Goal: Task Accomplishment & Management: Manage account settings

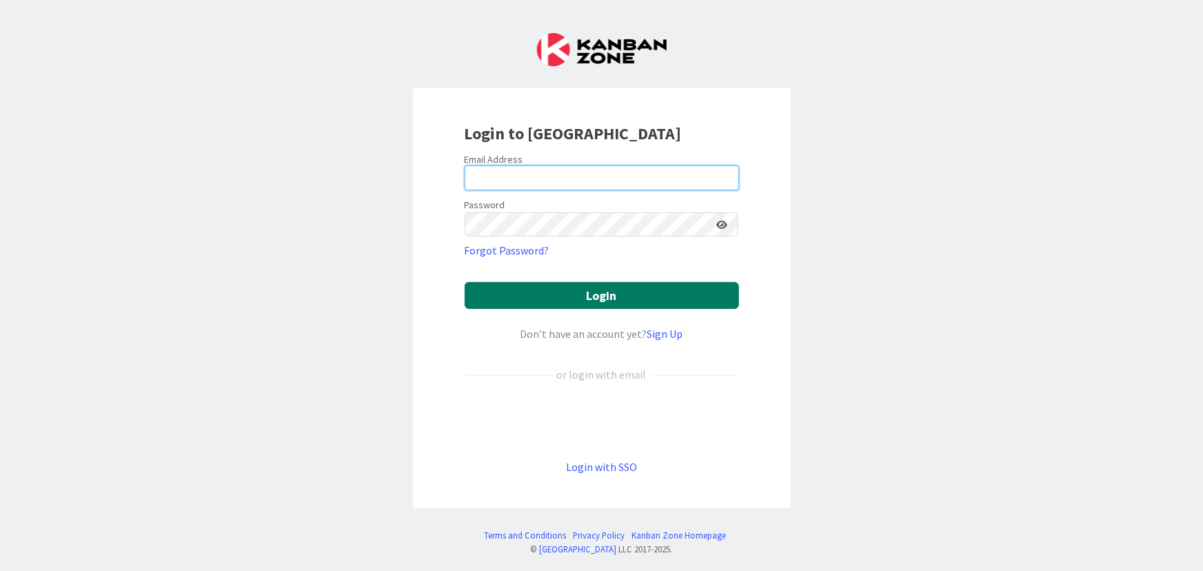
type input "[PERSON_NAME][EMAIL_ADDRESS][DOMAIN_NAME]"
click at [538, 296] on button "Login" at bounding box center [602, 295] width 274 height 27
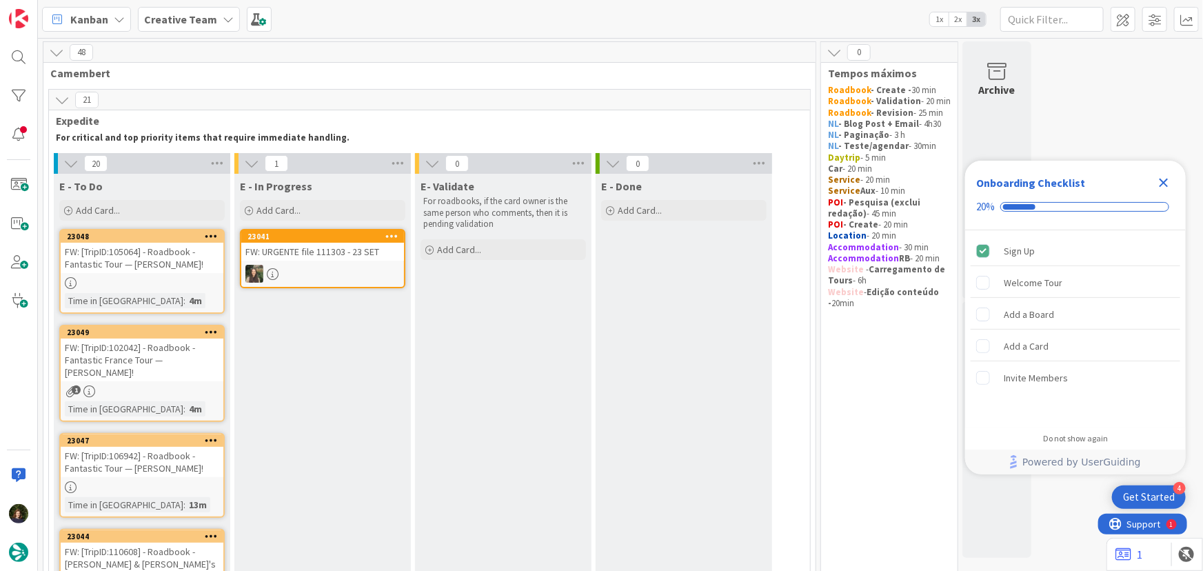
click at [1164, 181] on icon "Close Checklist" at bounding box center [1164, 182] width 17 height 17
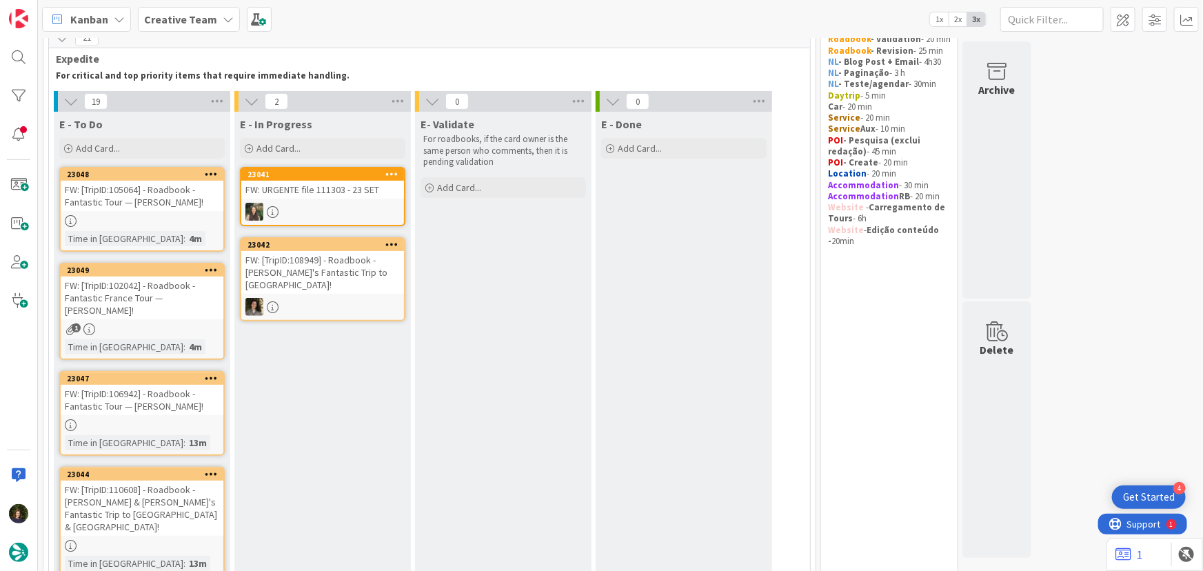
scroll to position [62, 0]
click at [133, 223] on div at bounding box center [142, 221] width 163 height 12
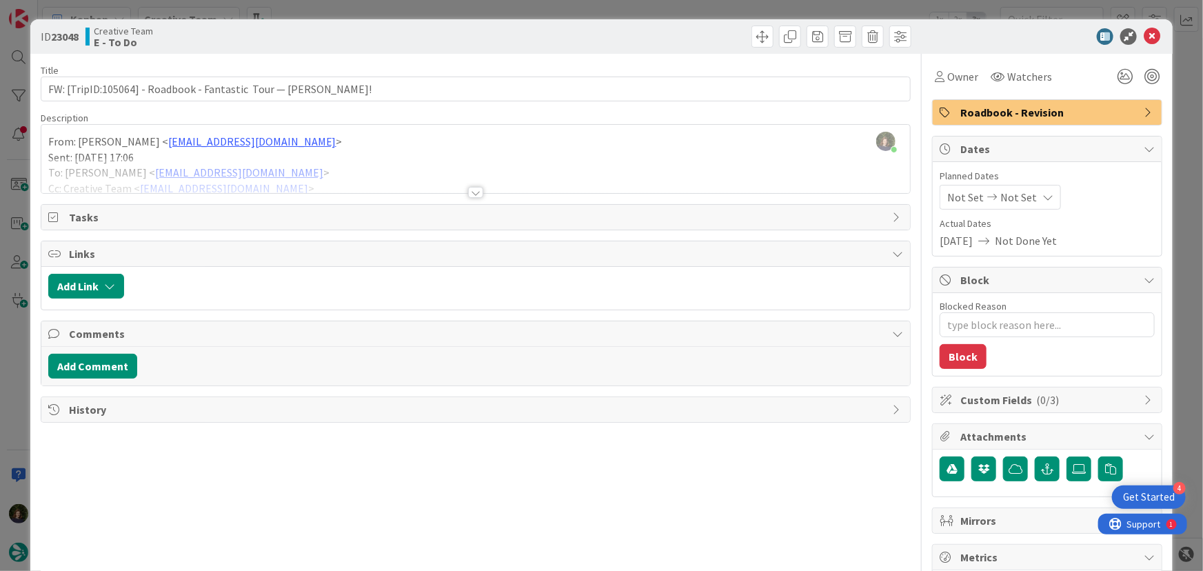
click at [472, 201] on div "Title 63 / 128 FW: [TripID:105064] - Roadbook - Fantastic Tour — [PERSON_NAME]!…" at bounding box center [476, 430] width 871 height 752
click at [470, 198] on div at bounding box center [475, 192] width 15 height 11
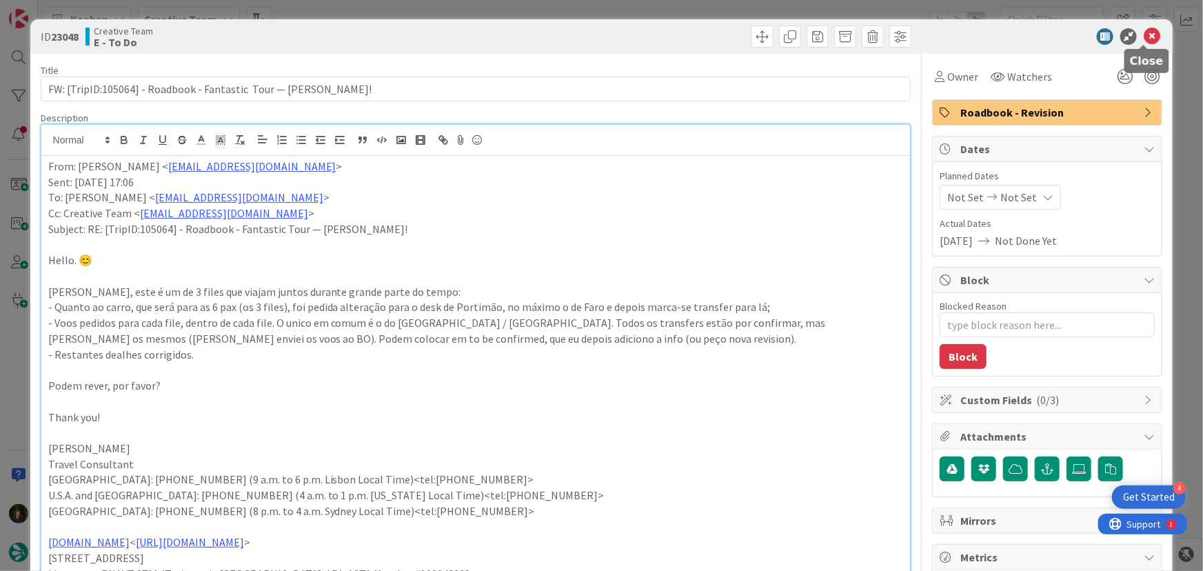
click at [1144, 39] on icon at bounding box center [1152, 36] width 17 height 17
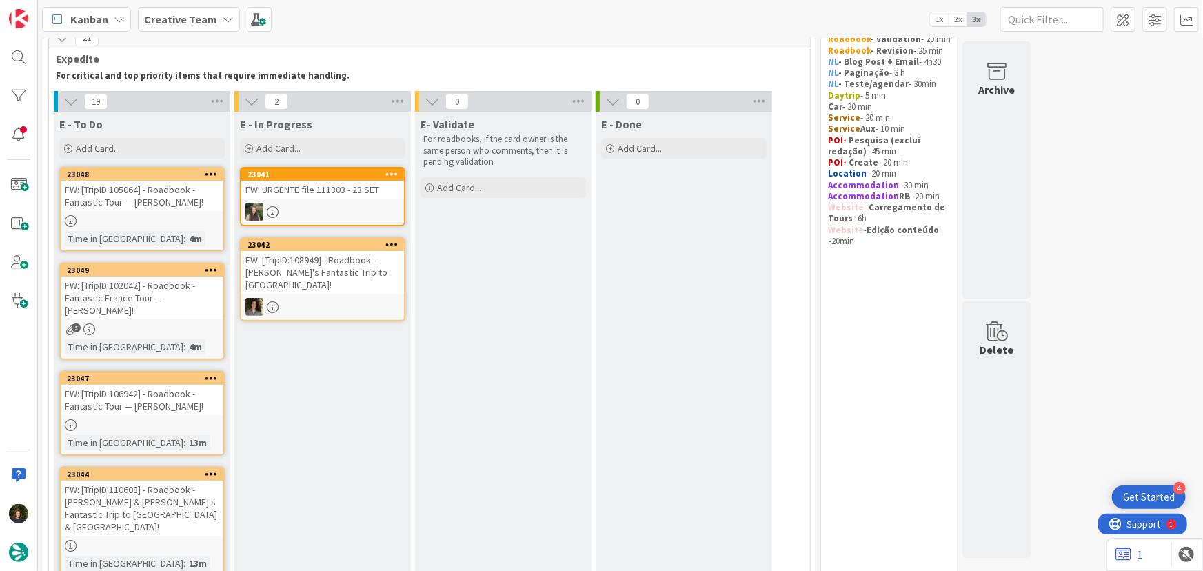
click at [141, 312] on div "FW: [TripID:102042] - Roadbook - Fantastic France Tour — [PERSON_NAME]!" at bounding box center [142, 298] width 163 height 43
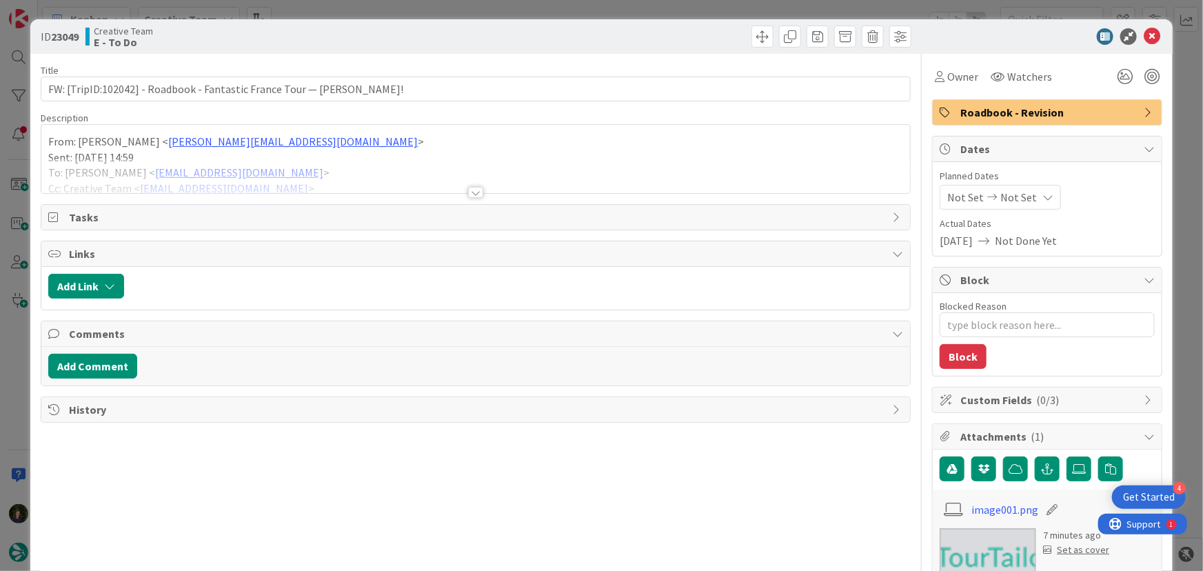
click at [474, 196] on div at bounding box center [475, 192] width 15 height 11
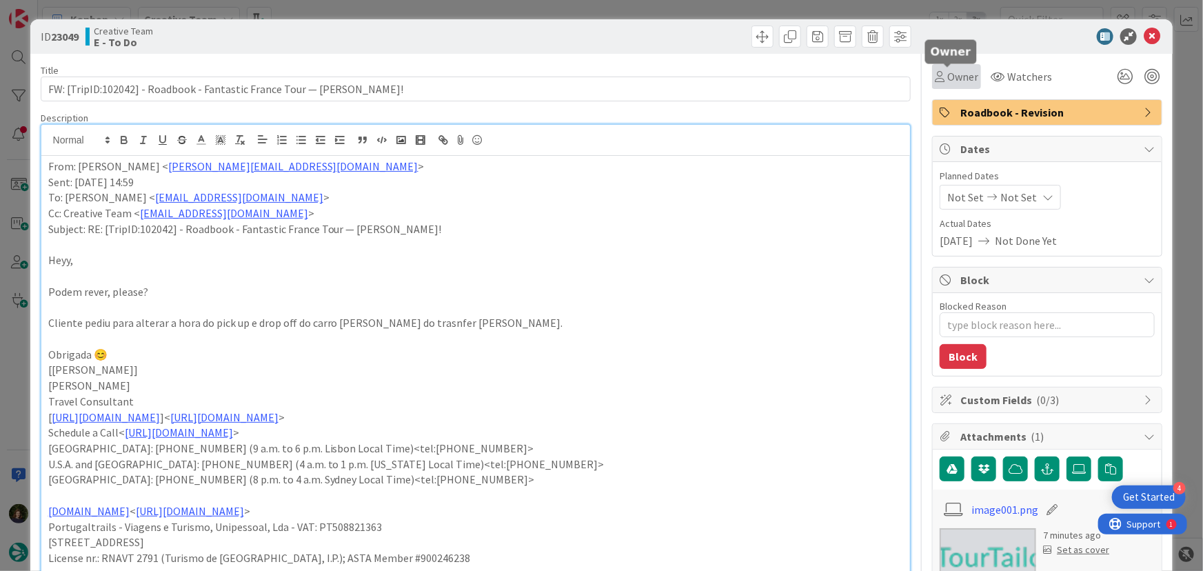
click at [948, 77] on span "Owner" at bounding box center [963, 76] width 31 height 17
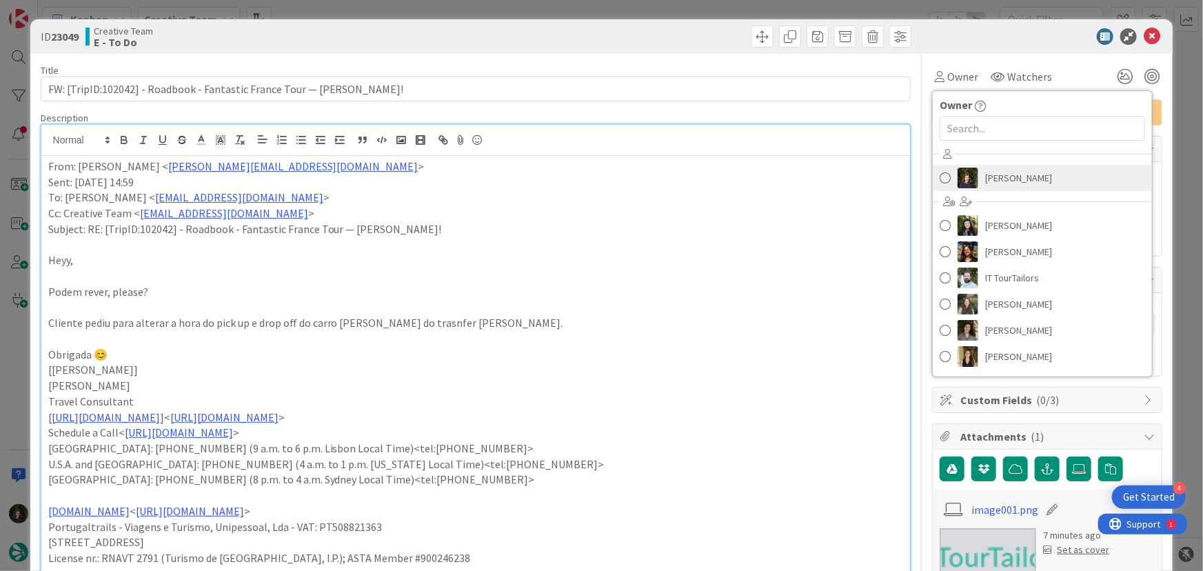
click at [989, 172] on span "[PERSON_NAME]" at bounding box center [1019, 178] width 67 height 21
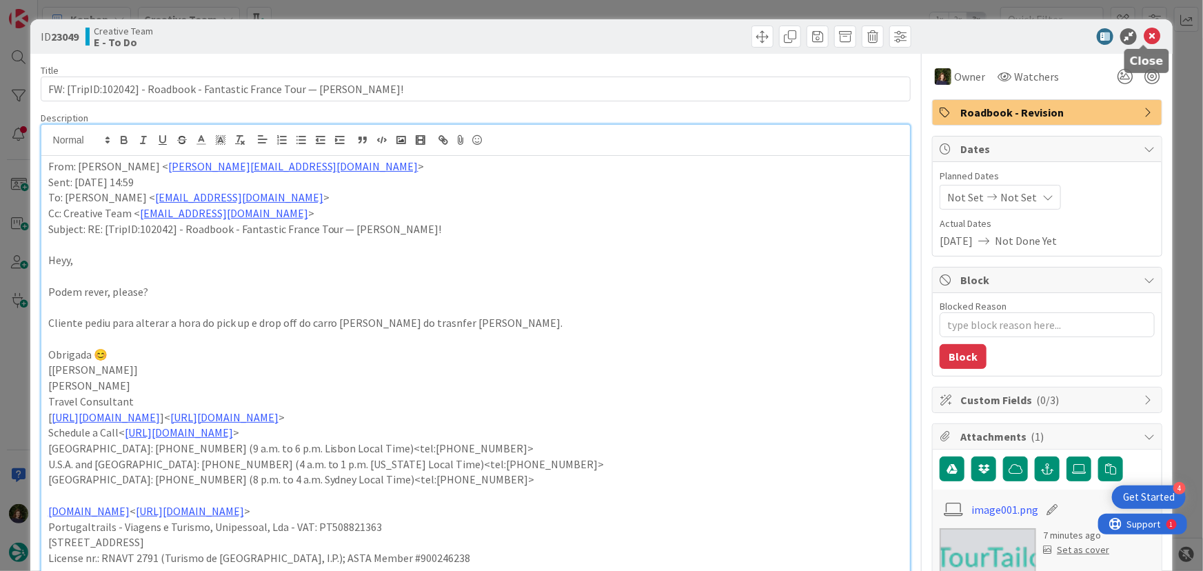
click at [1144, 35] on icon at bounding box center [1152, 36] width 17 height 17
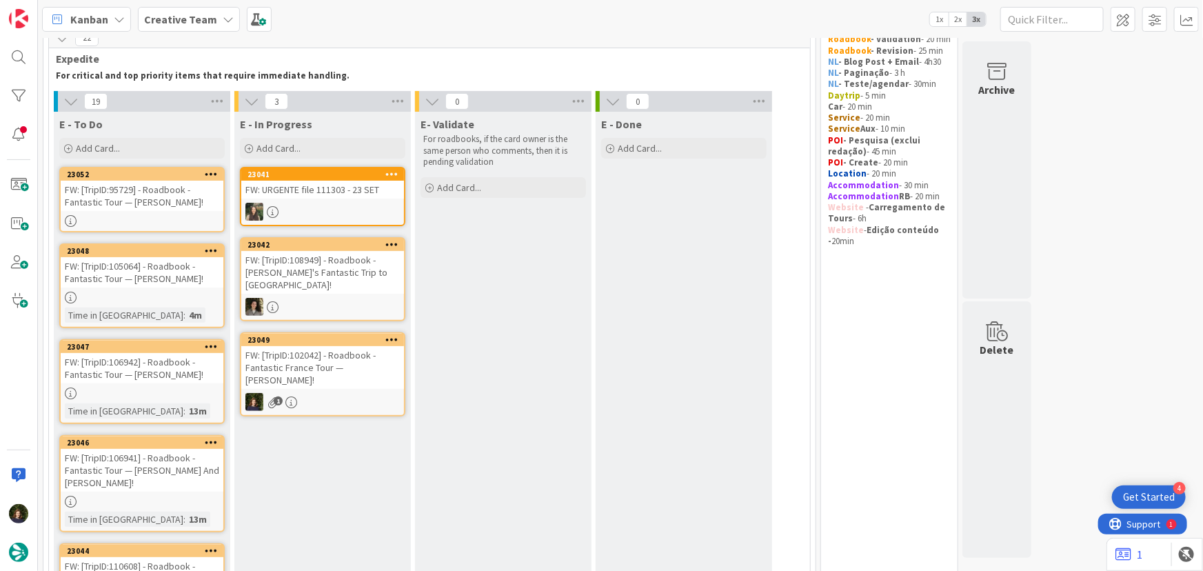
click at [344, 374] on div "FW: [TripID:102042] - Roadbook - Fantastic France Tour — [PERSON_NAME]!" at bounding box center [322, 367] width 163 height 43
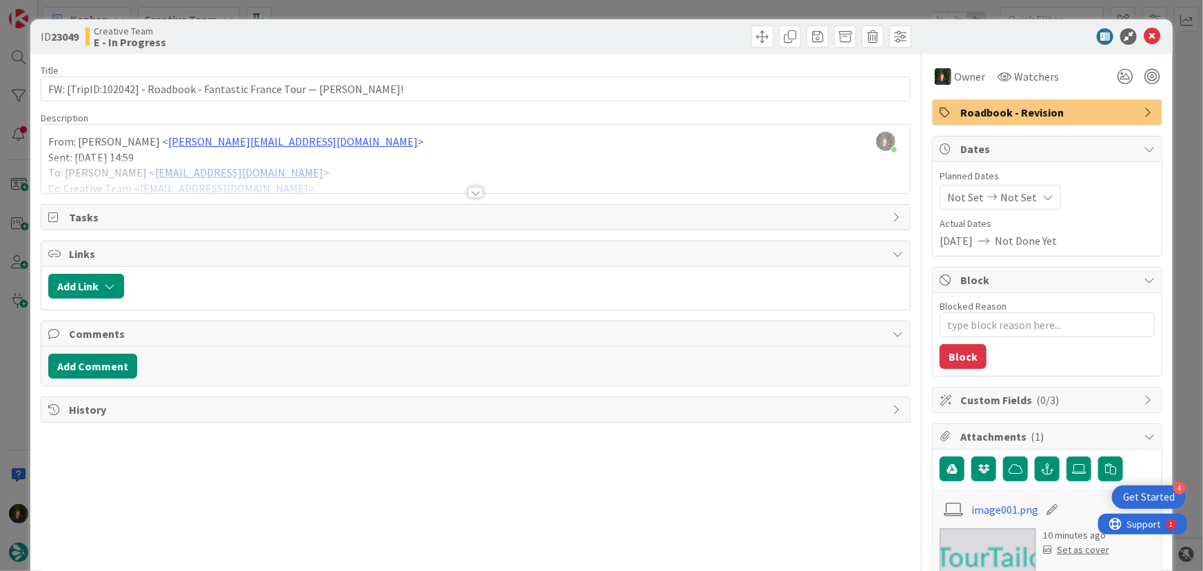
click at [472, 192] on div at bounding box center [475, 192] width 15 height 11
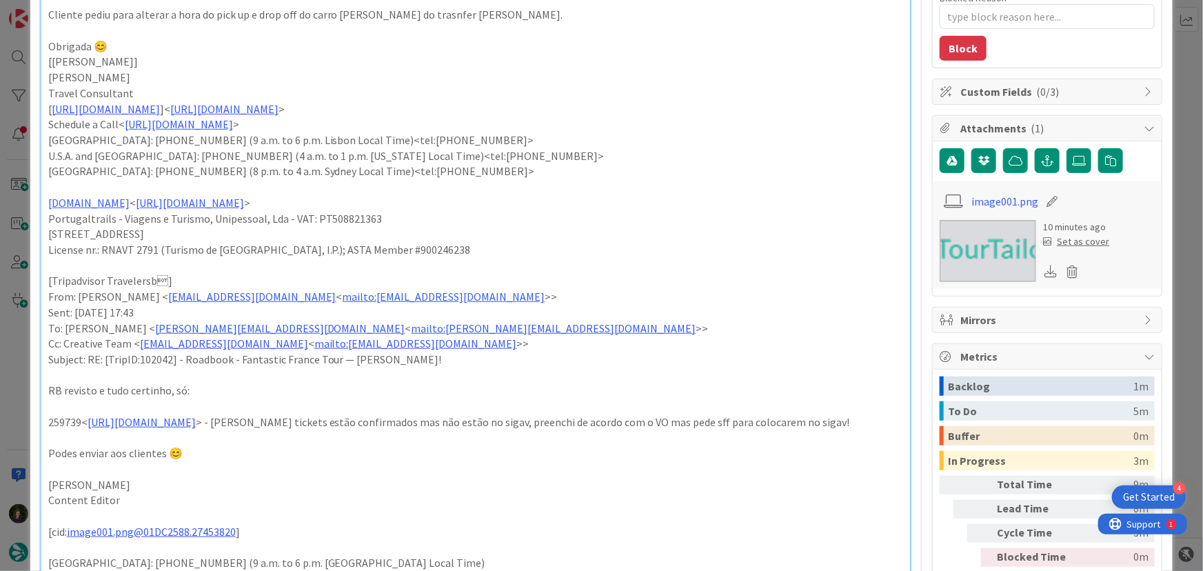
scroll to position [313, 0]
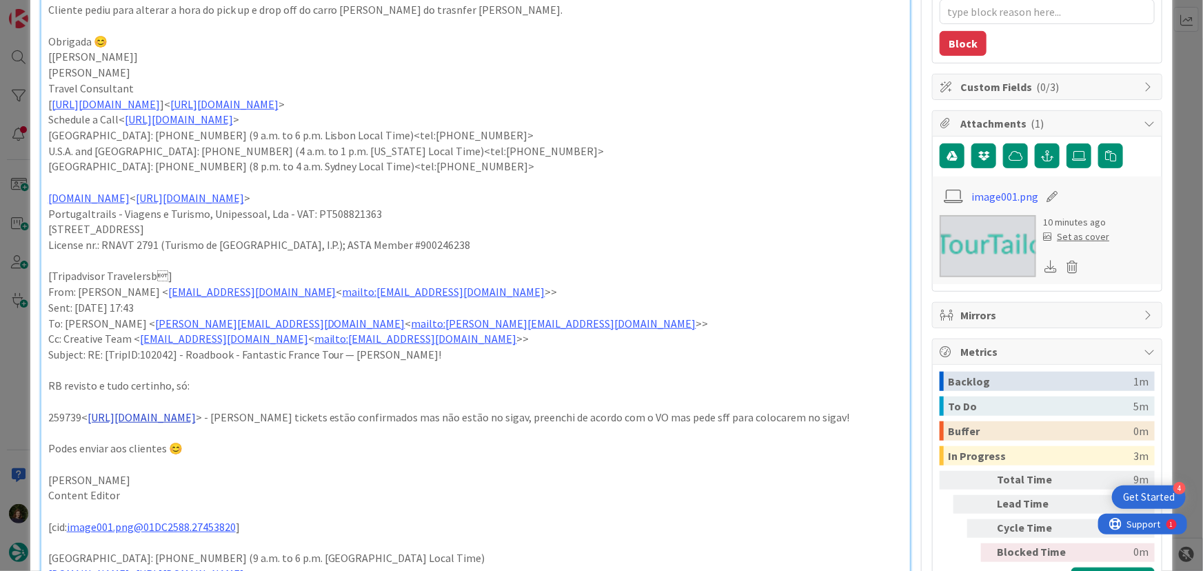
click at [196, 416] on link "[URL][DOMAIN_NAME]" at bounding box center [142, 417] width 108 height 14
click at [226, 437] on link "[URL][DOMAIN_NAME]" at bounding box center [192, 443] width 94 height 18
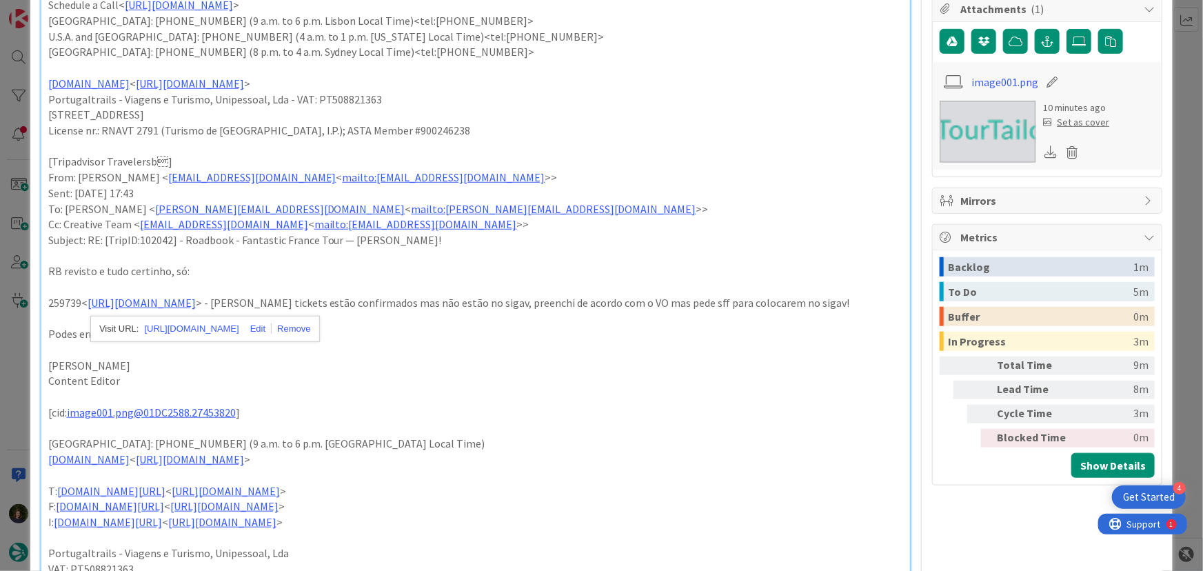
scroll to position [439, 0]
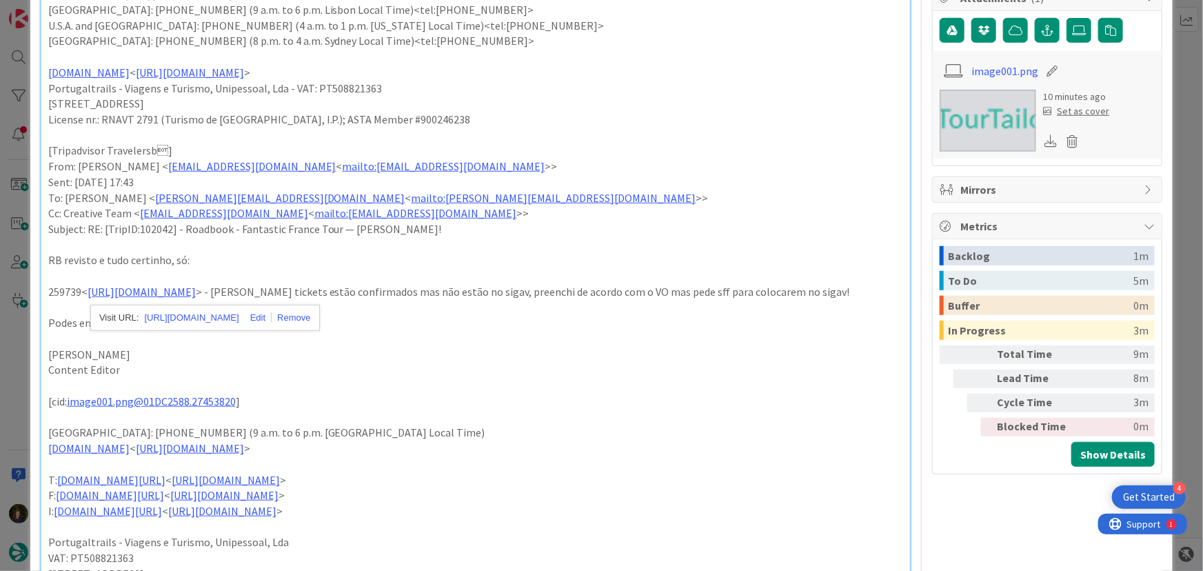
click at [441, 363] on p "[PERSON_NAME]" at bounding box center [476, 355] width 856 height 16
click at [191, 290] on link "[URL][DOMAIN_NAME]" at bounding box center [142, 292] width 108 height 14
click at [199, 315] on link "[URL][DOMAIN_NAME]" at bounding box center [192, 318] width 94 height 18
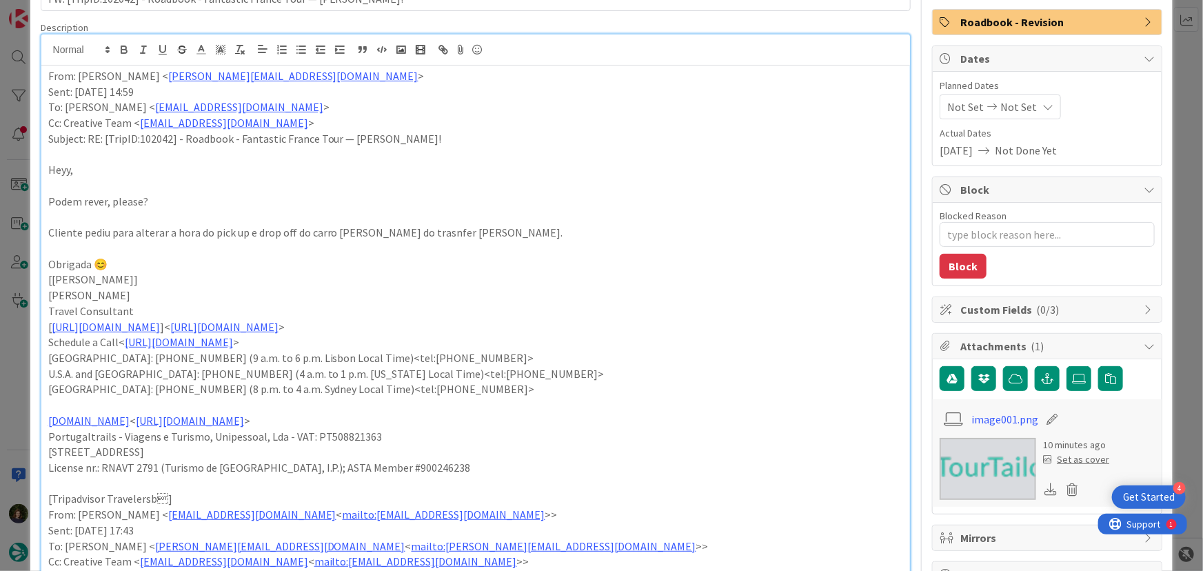
scroll to position [0, 0]
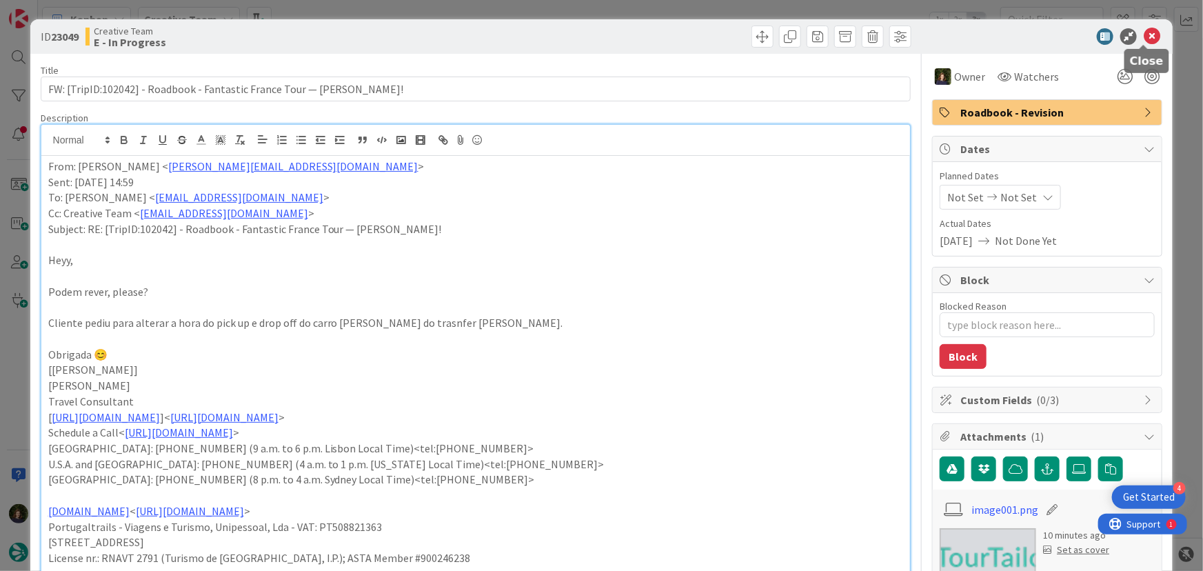
click at [1146, 39] on icon at bounding box center [1152, 36] width 17 height 17
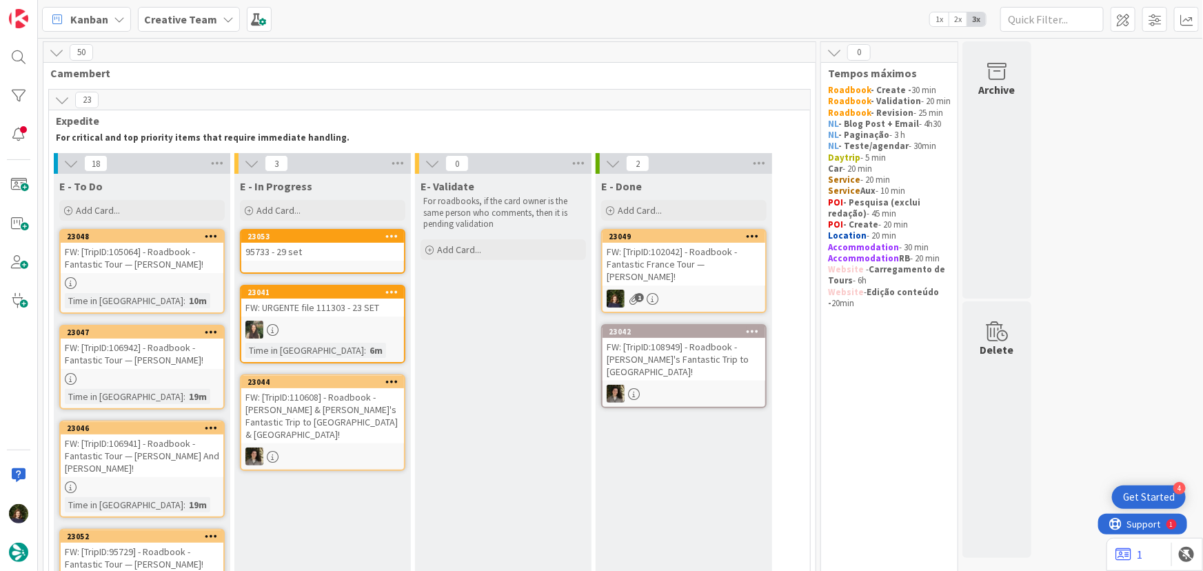
click at [321, 253] on div "95733 - 29 set" at bounding box center [322, 252] width 163 height 18
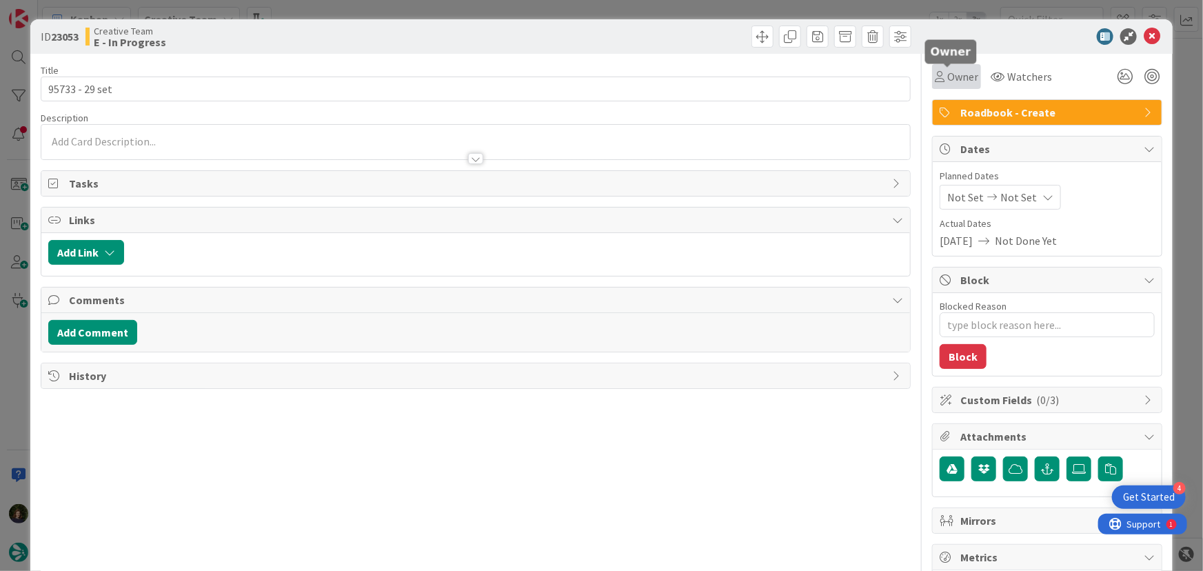
click at [955, 75] on span "Owner" at bounding box center [963, 76] width 31 height 17
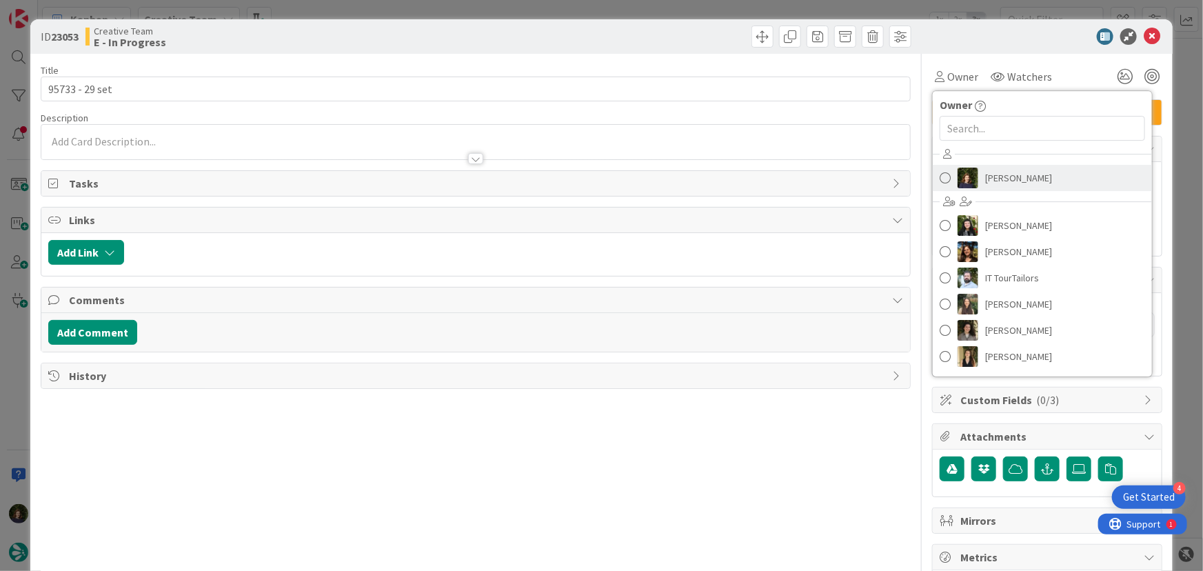
click at [997, 179] on span "[PERSON_NAME]" at bounding box center [1019, 178] width 67 height 21
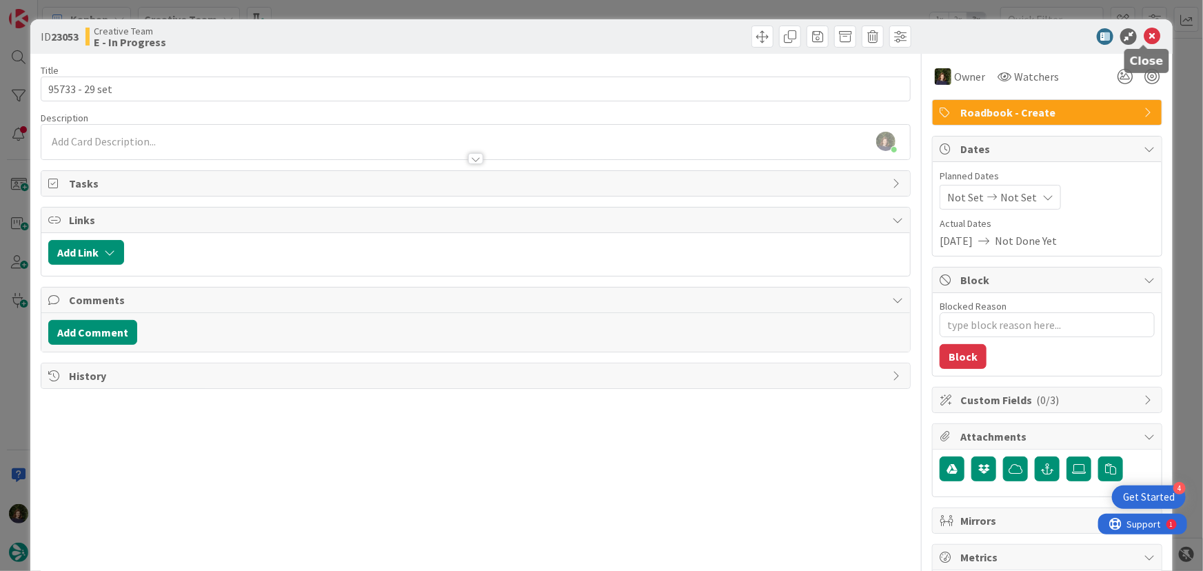
click at [1144, 41] on icon at bounding box center [1152, 36] width 17 height 17
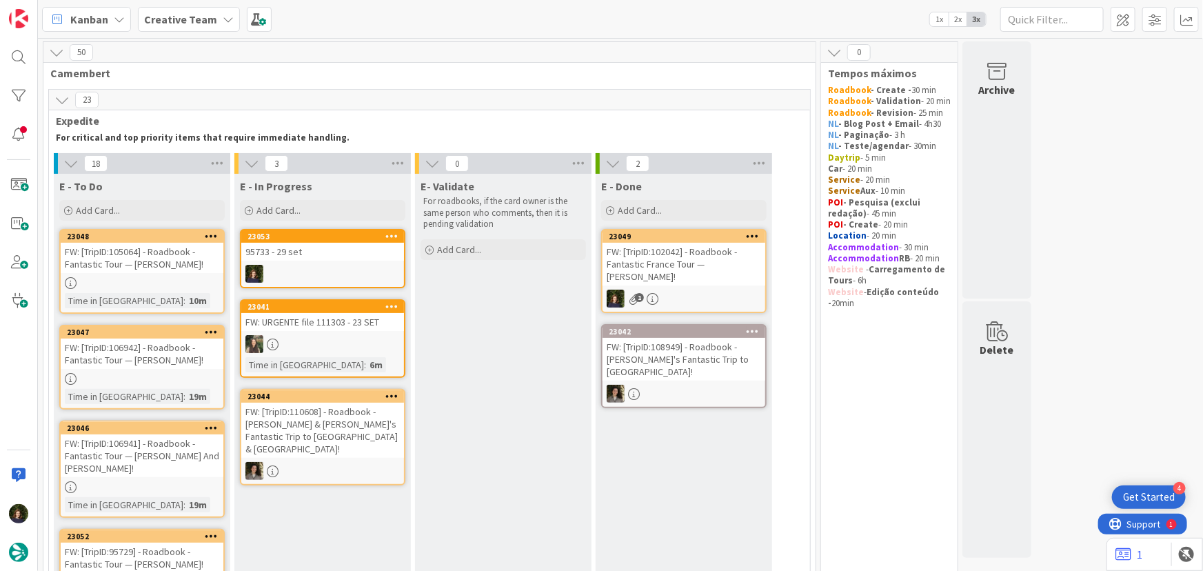
click at [325, 269] on div at bounding box center [322, 274] width 163 height 18
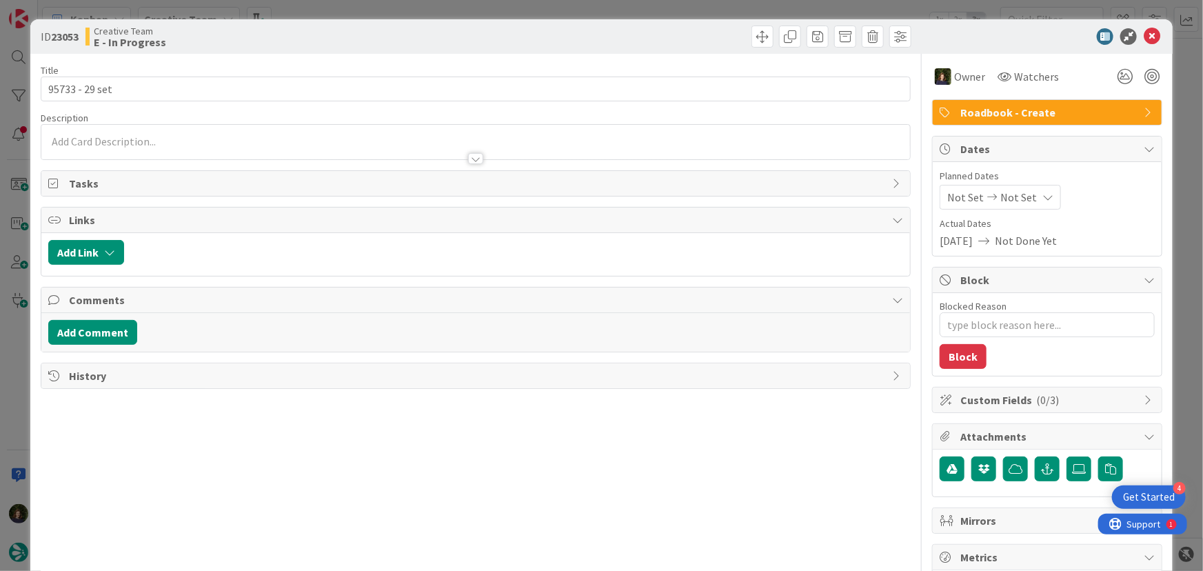
click at [117, 150] on div at bounding box center [476, 152] width 870 height 14
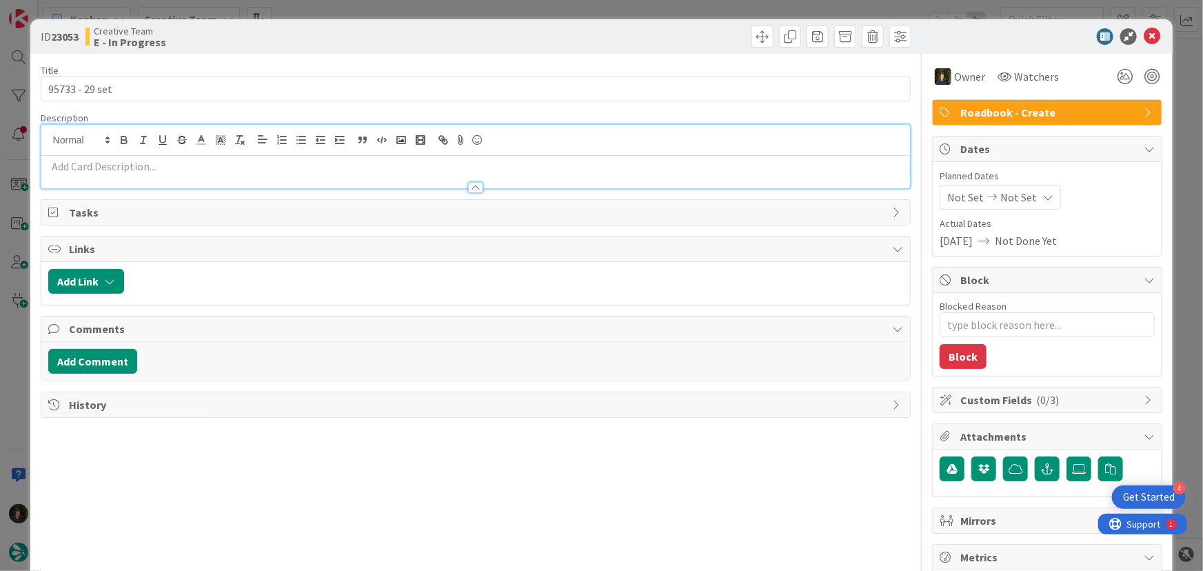
paste div
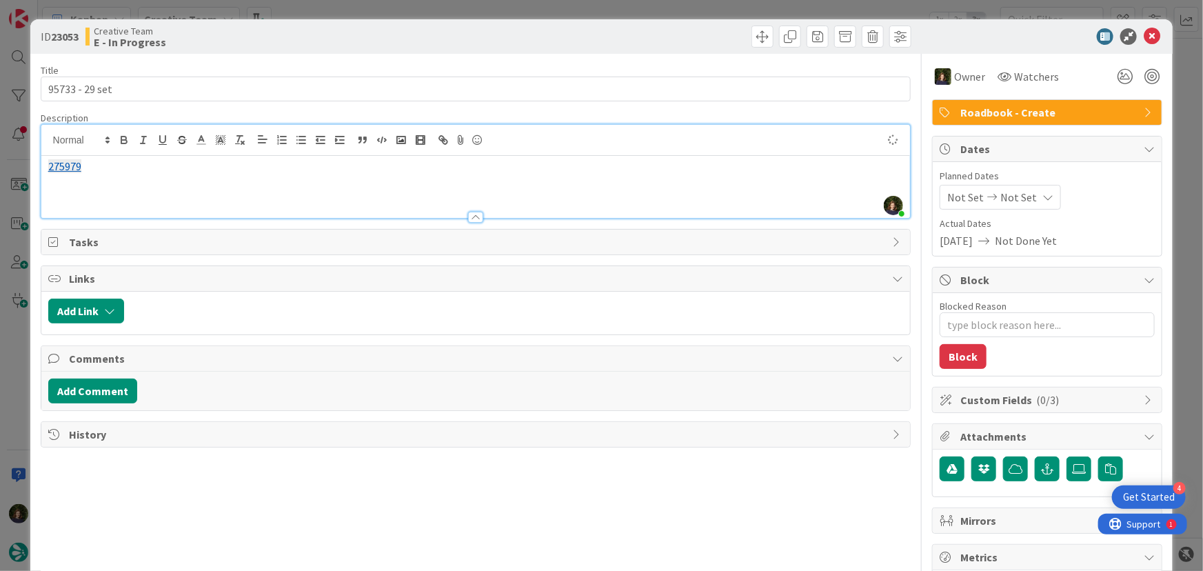
type textarea "x"
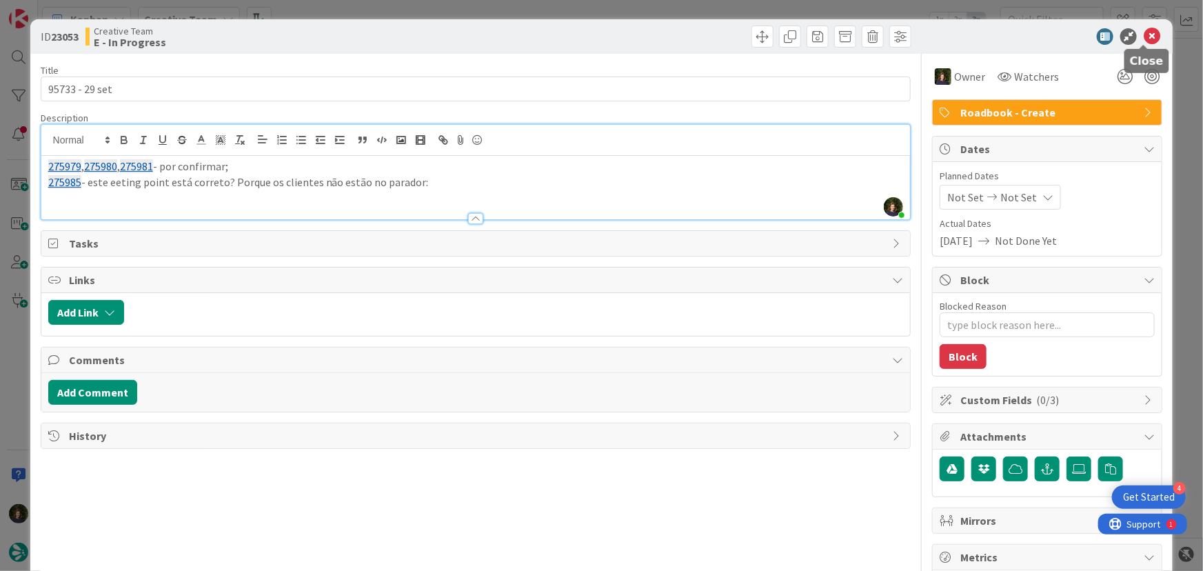
click at [1144, 37] on icon at bounding box center [1152, 36] width 17 height 17
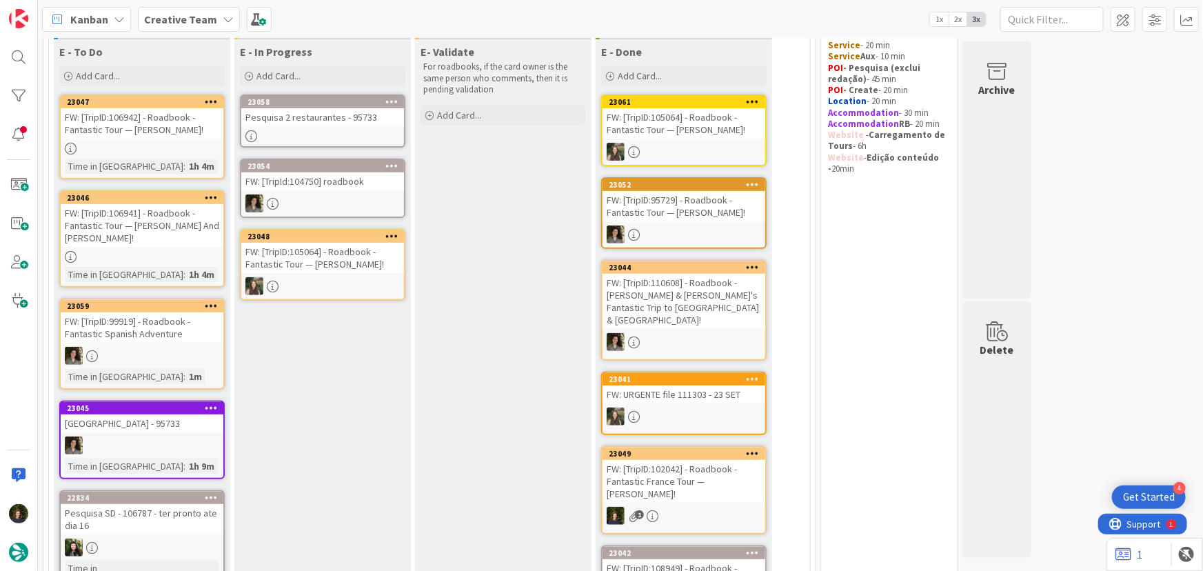
scroll to position [11, 0]
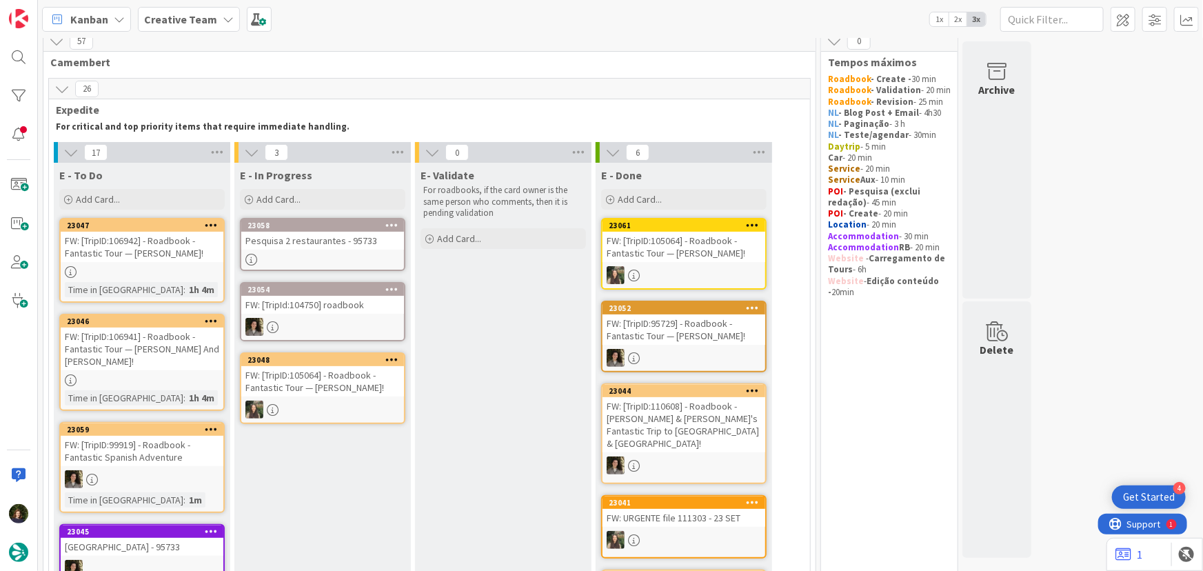
click at [312, 241] on div "Pesquisa 2 restaurantes - 95733" at bounding box center [322, 241] width 163 height 18
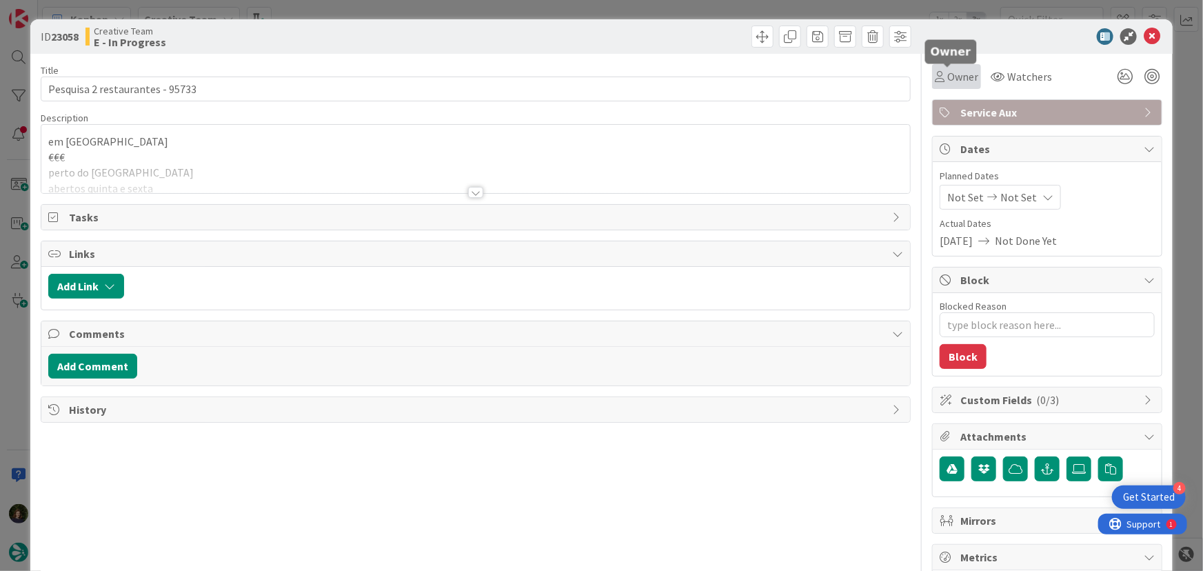
click at [950, 82] on span "Owner" at bounding box center [963, 76] width 31 height 17
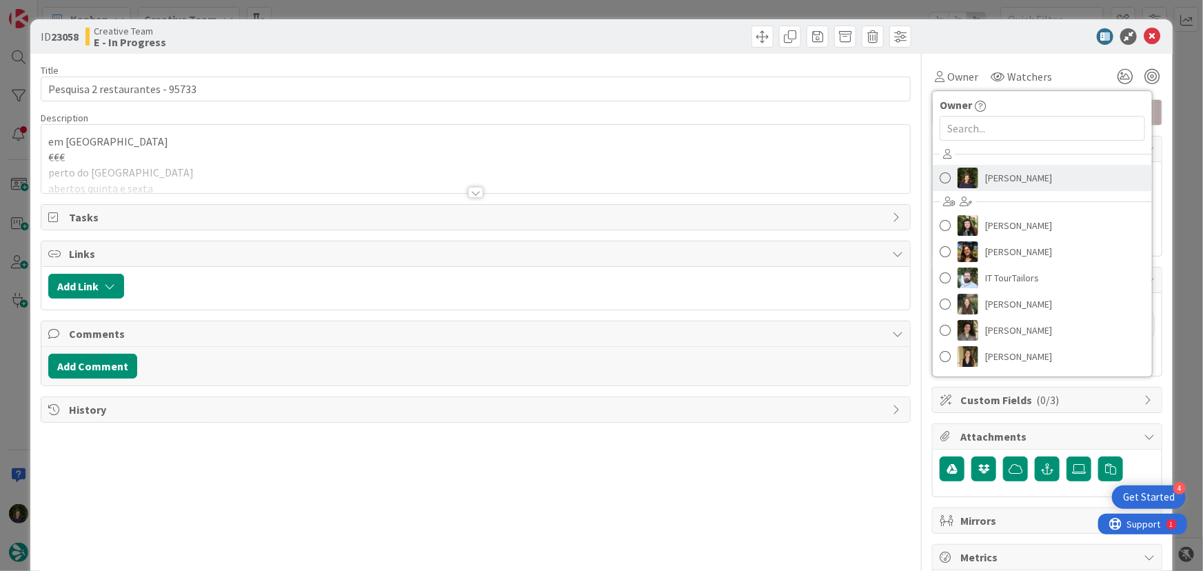
click at [999, 181] on span "[PERSON_NAME]" at bounding box center [1019, 178] width 67 height 21
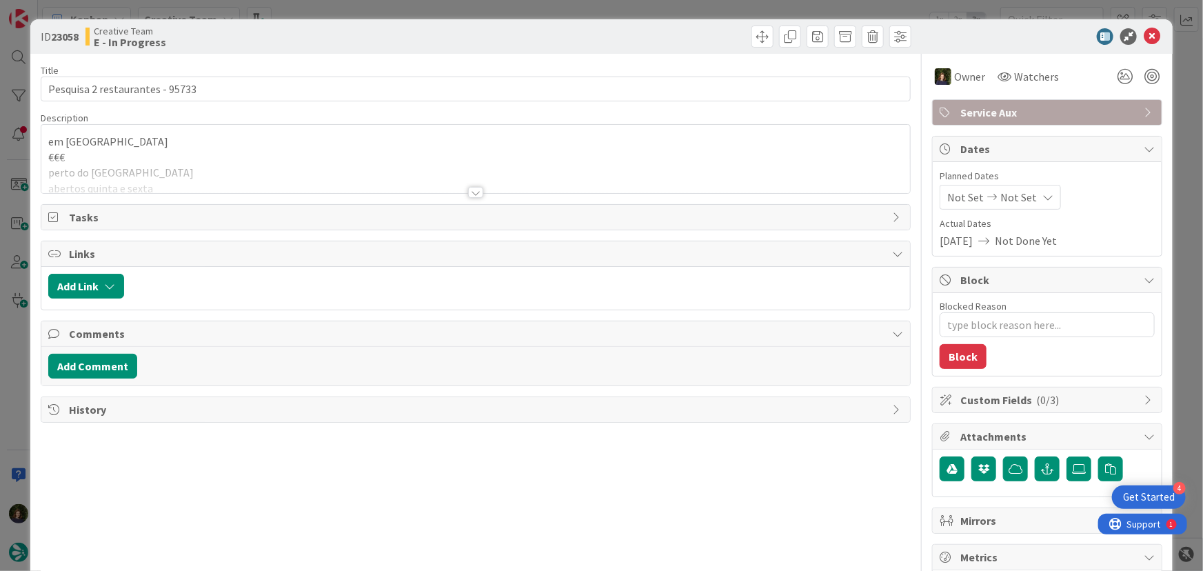
click at [471, 192] on div at bounding box center [475, 192] width 15 height 11
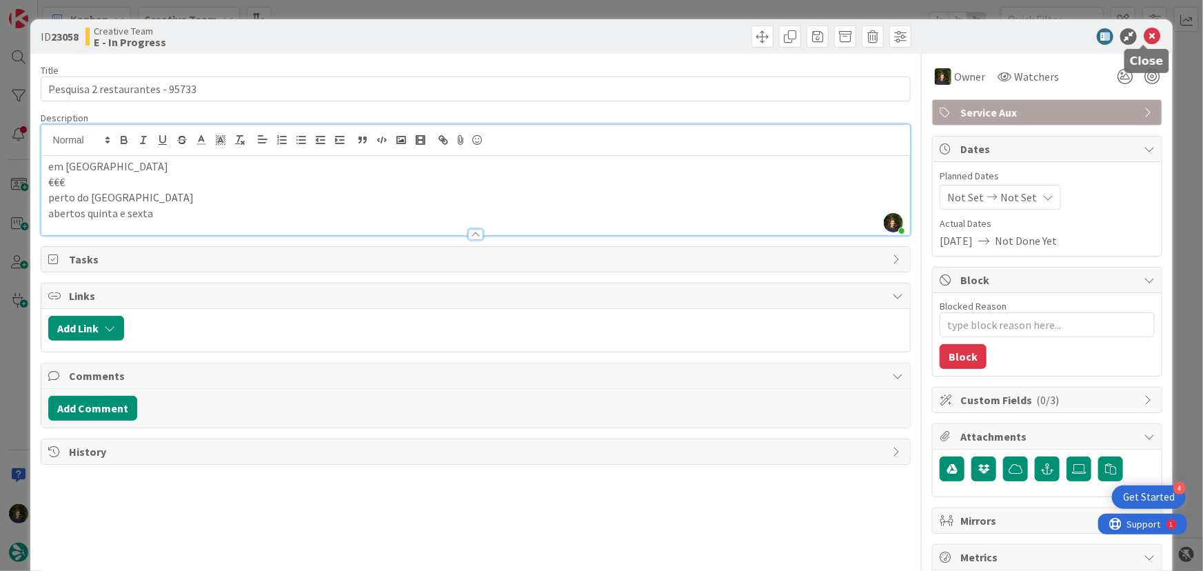
click at [1144, 38] on icon at bounding box center [1152, 36] width 17 height 17
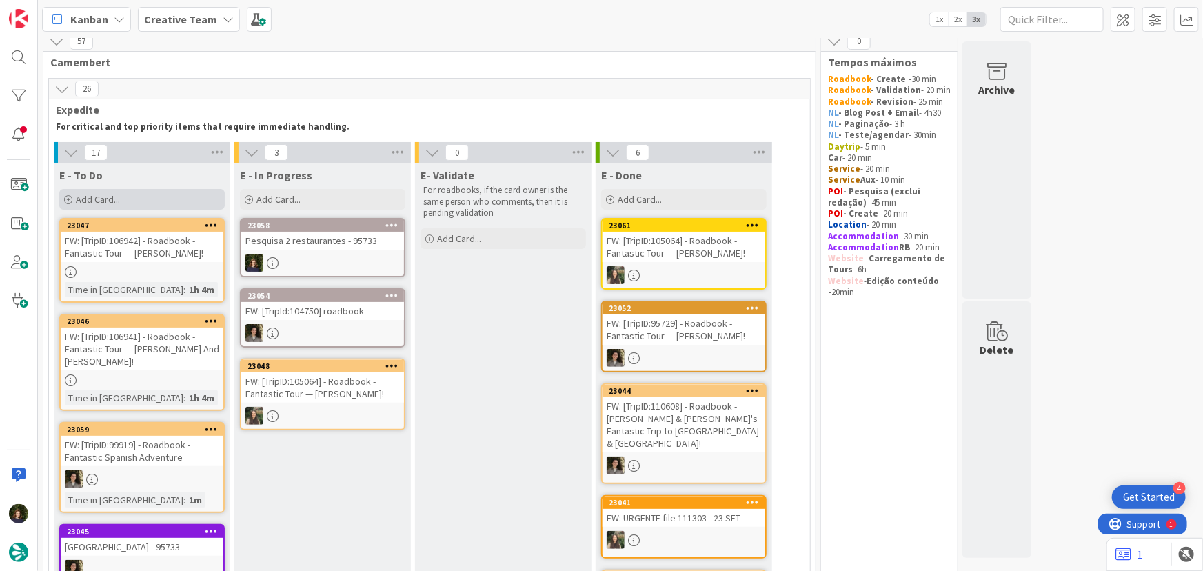
click at [141, 200] on div "Add Card..." at bounding box center [142, 199] width 166 height 21
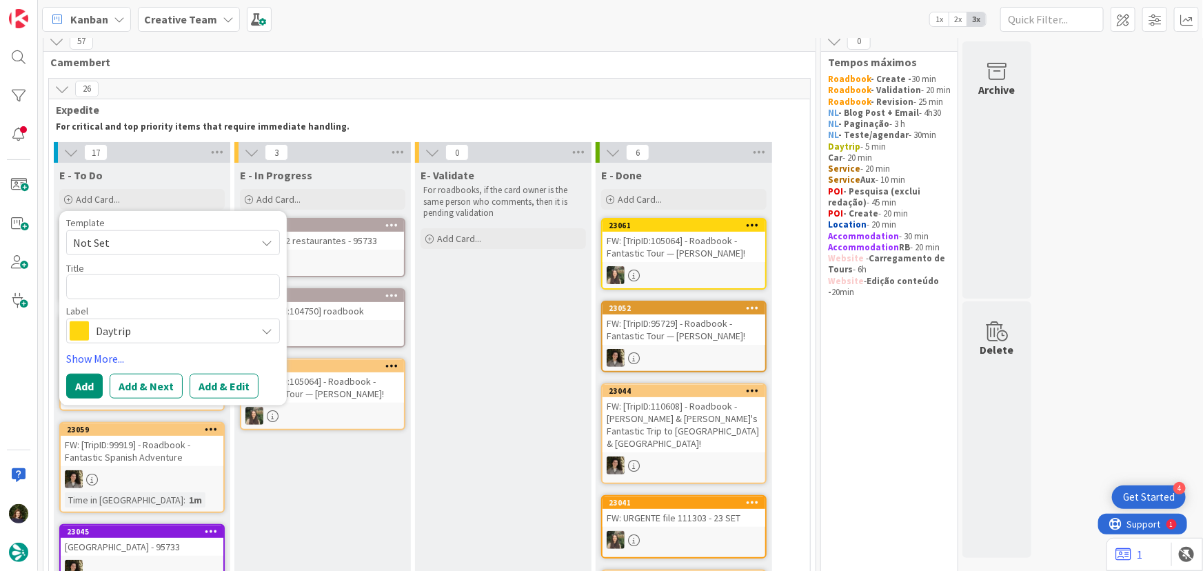
click at [136, 334] on span "Daytrip" at bounding box center [172, 330] width 153 height 19
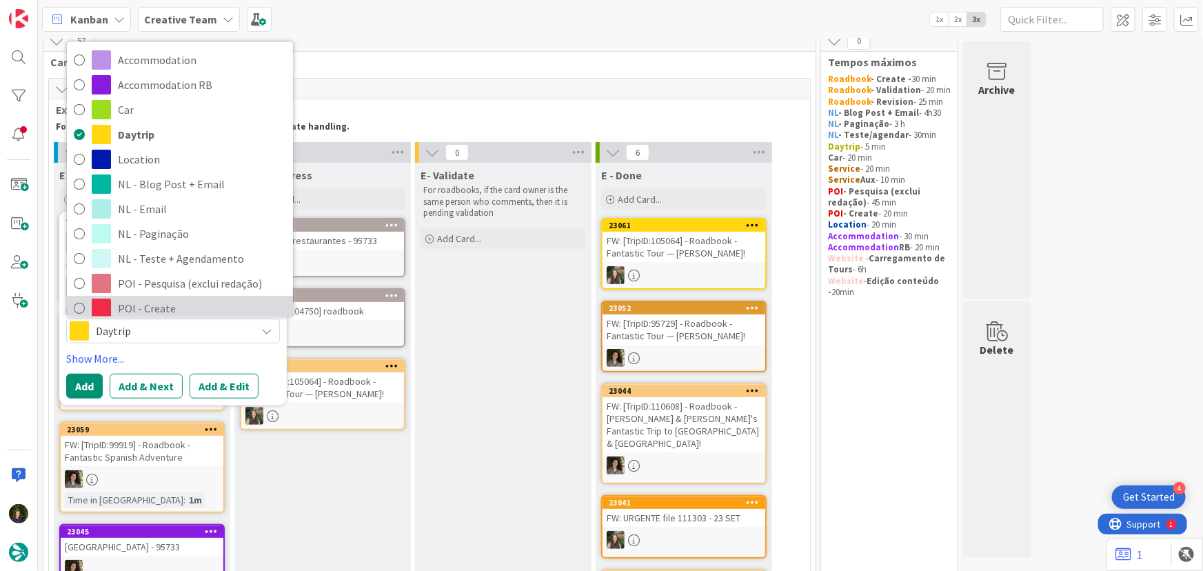
click at [129, 311] on span "POI - Create" at bounding box center [202, 308] width 168 height 21
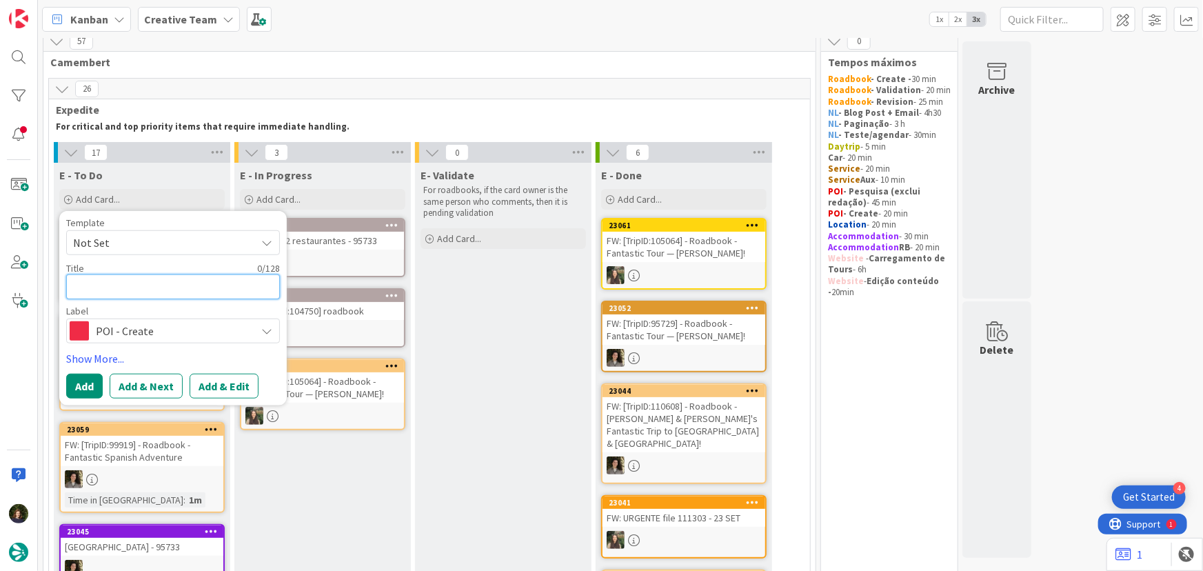
drag, startPoint x: 94, startPoint y: 286, endPoint x: 199, endPoint y: 231, distance: 118.1
click at [94, 284] on textarea at bounding box center [173, 286] width 214 height 25
type textarea "x"
type textarea "P"
type textarea "x"
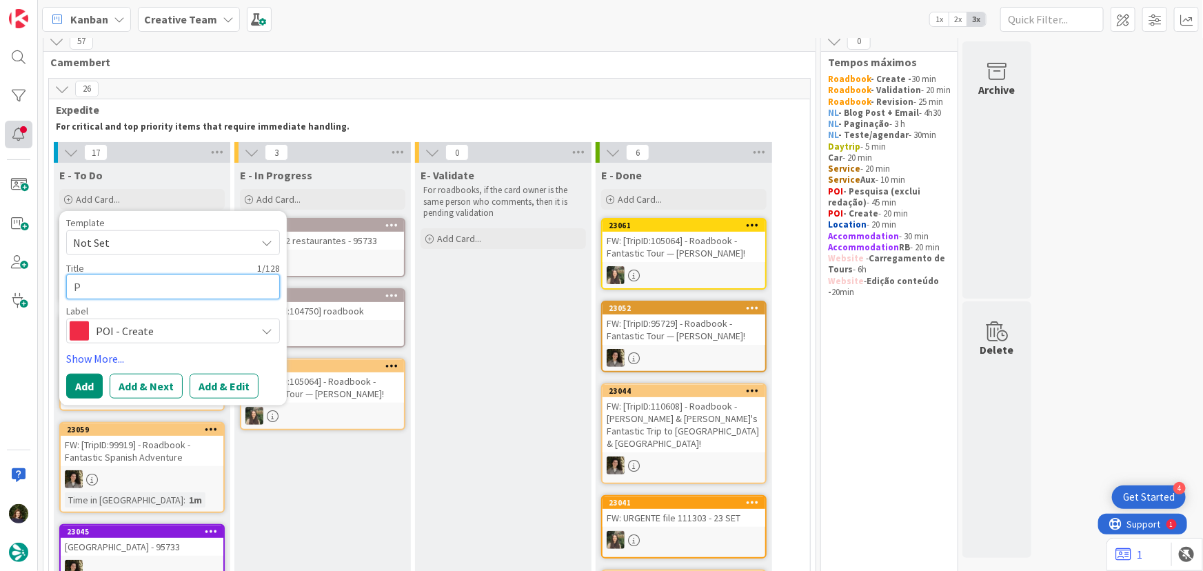
type textarea "PO"
type textarea "x"
type textarea "POI"
type textarea "x"
type textarea "POI"
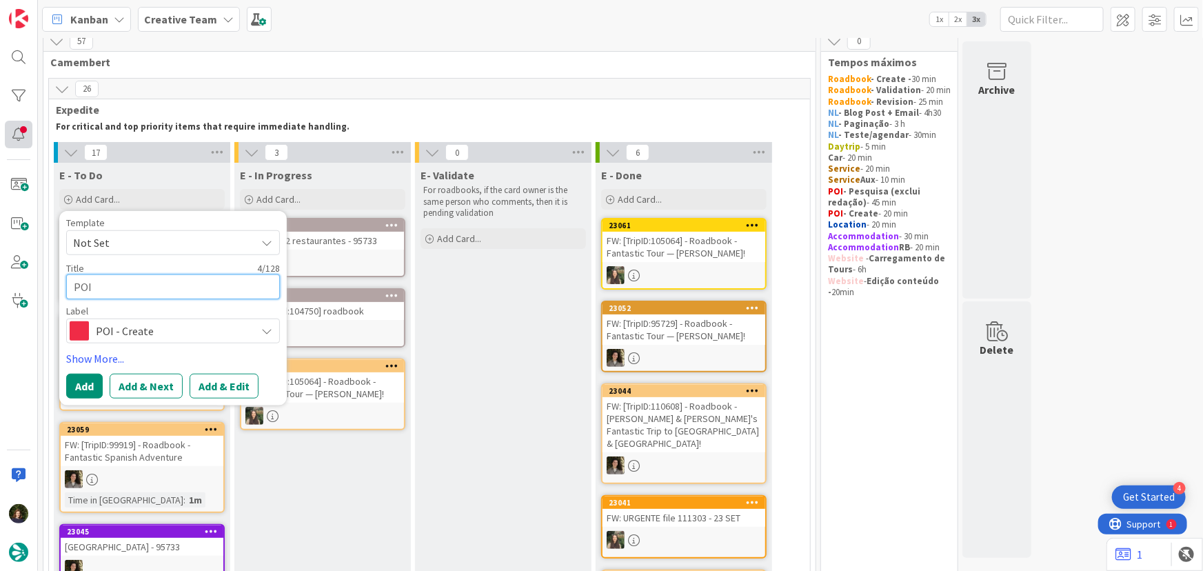
type textarea "x"
type textarea "POI E"
type textarea "x"
type textarea "POI E"
type textarea "x"
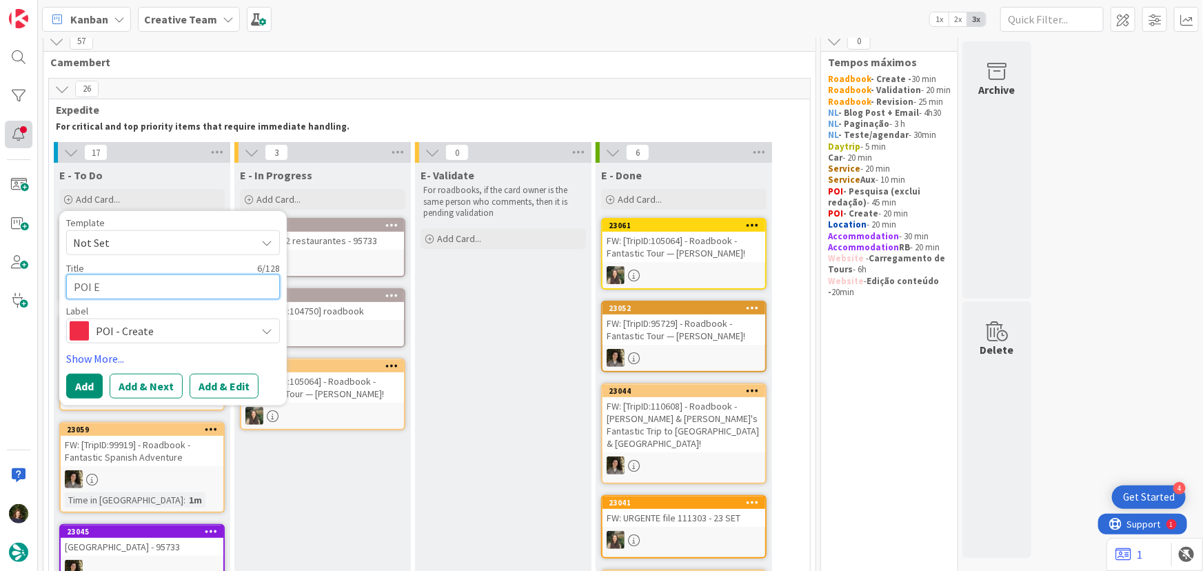
type textarea "POI E -"
type textarea "x"
type textarea "POI E -"
type textarea "x"
type textarea "POI E - €"
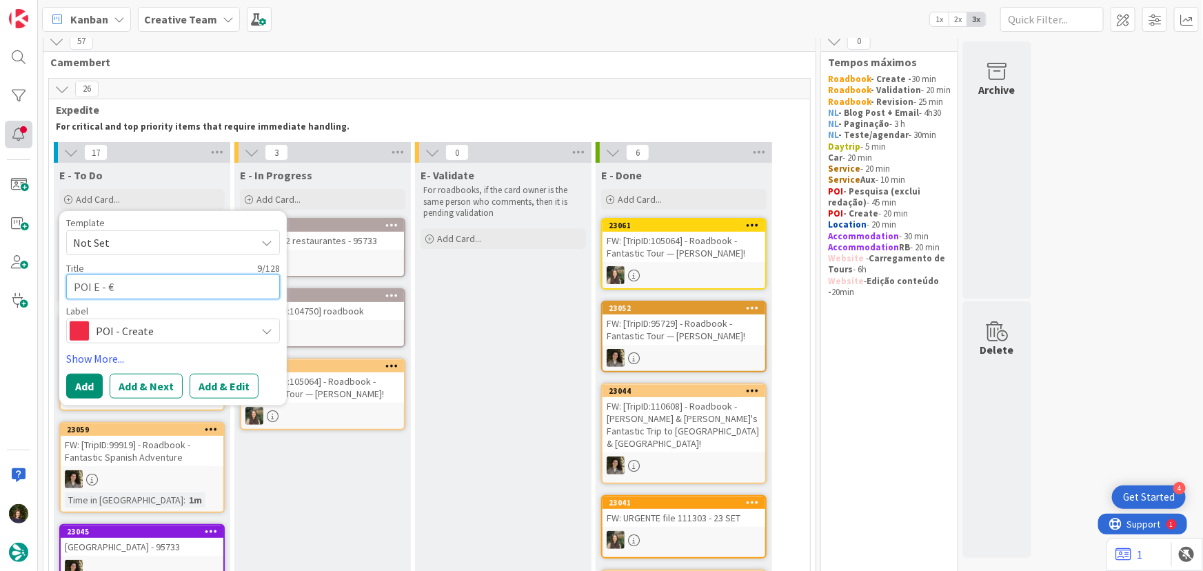
type textarea "x"
type textarea "POI E - €€"
type textarea "x"
type textarea "POI E - €€"
type textarea "x"
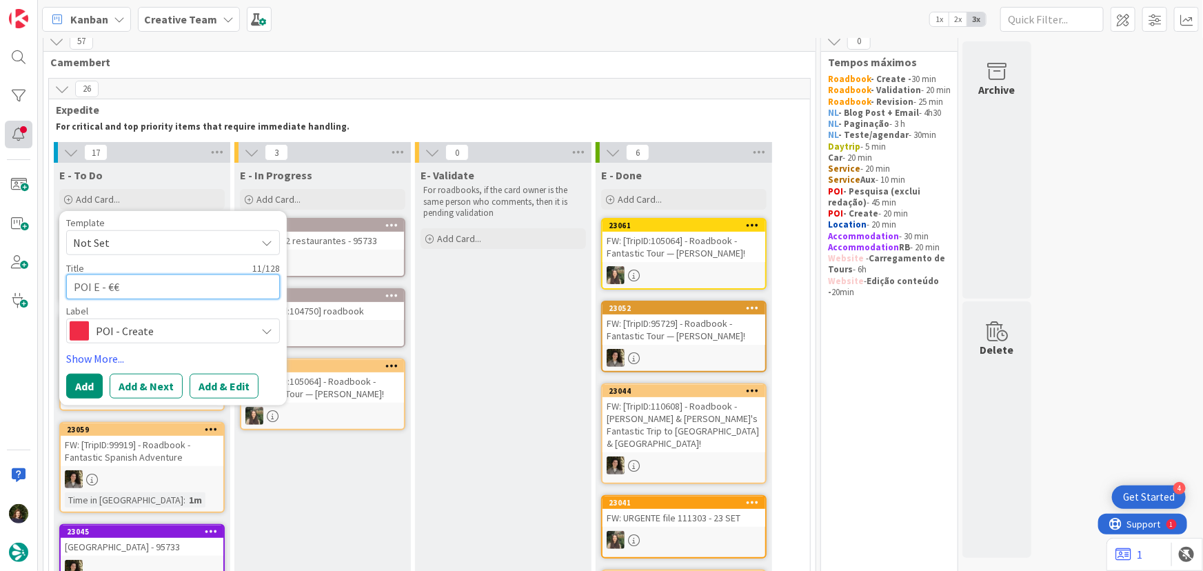
type textarea "POI E - €€ -"
type textarea "x"
type textarea "POI E - €€ -"
click at [172, 290] on textarea "POI E - €€ -" at bounding box center [173, 286] width 214 height 25
type textarea "x"
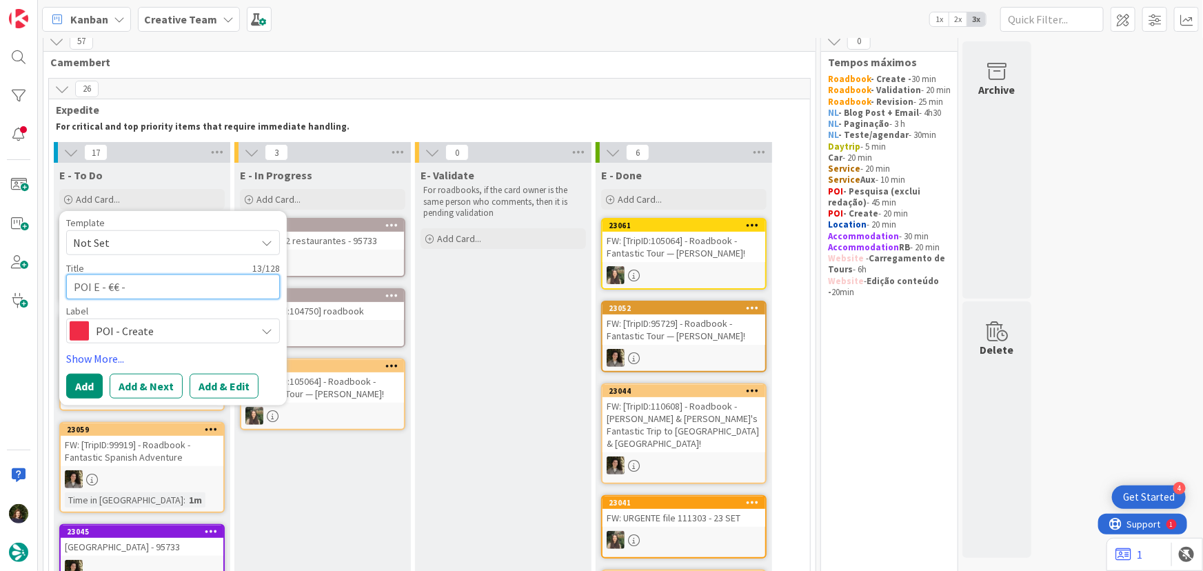
type textarea "POI E - €€ - L"
type textarea "x"
type textarea "POI E - €€ - Le"
type textarea "x"
type textarea "POI E - €€ - Le"
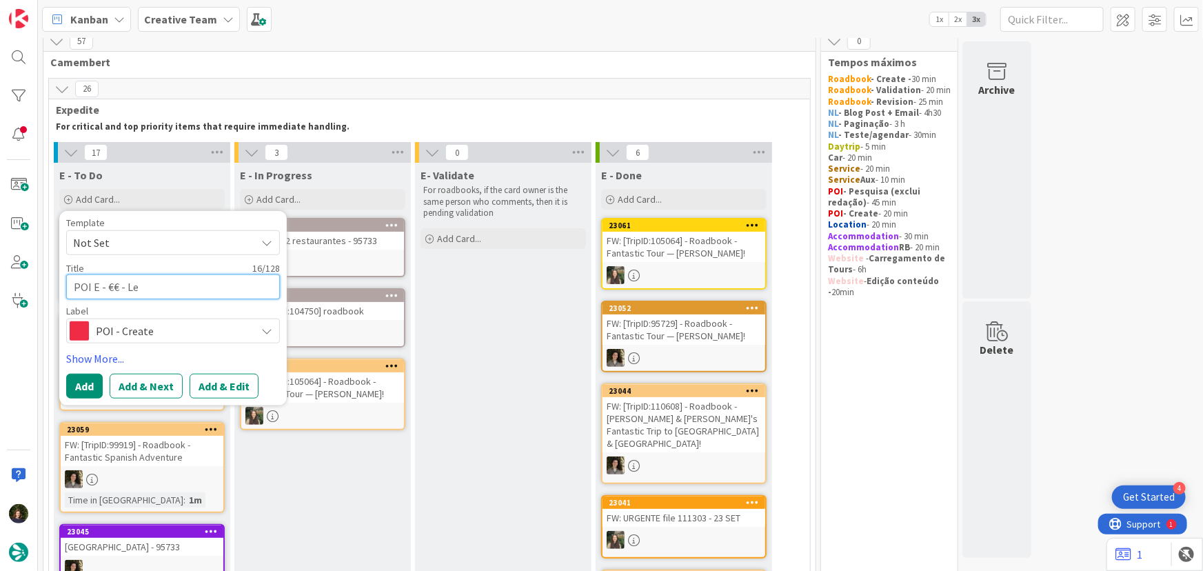
type textarea "x"
type textarea "POI E - €€ - Le P"
type textarea "x"
type textarea "POI E - €€ - Le Po"
type textarea "x"
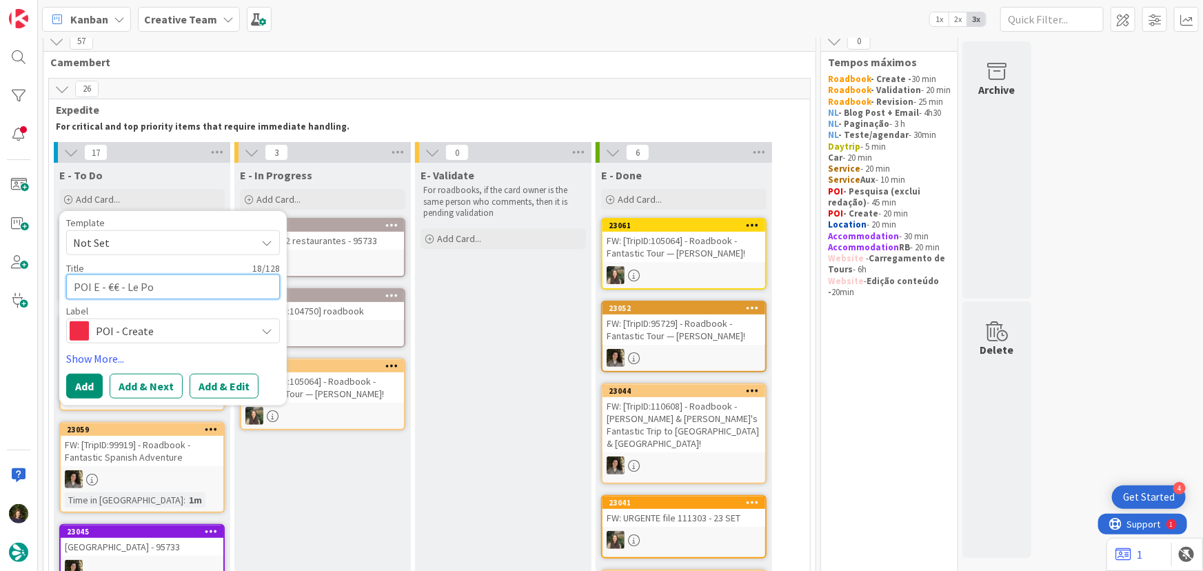
type textarea "POI E - €€ - Le Pou"
type textarea "x"
type textarea "POI E - €€ - Le Poul"
type textarea "x"
type textarea "POI E - €€ - Le Poule"
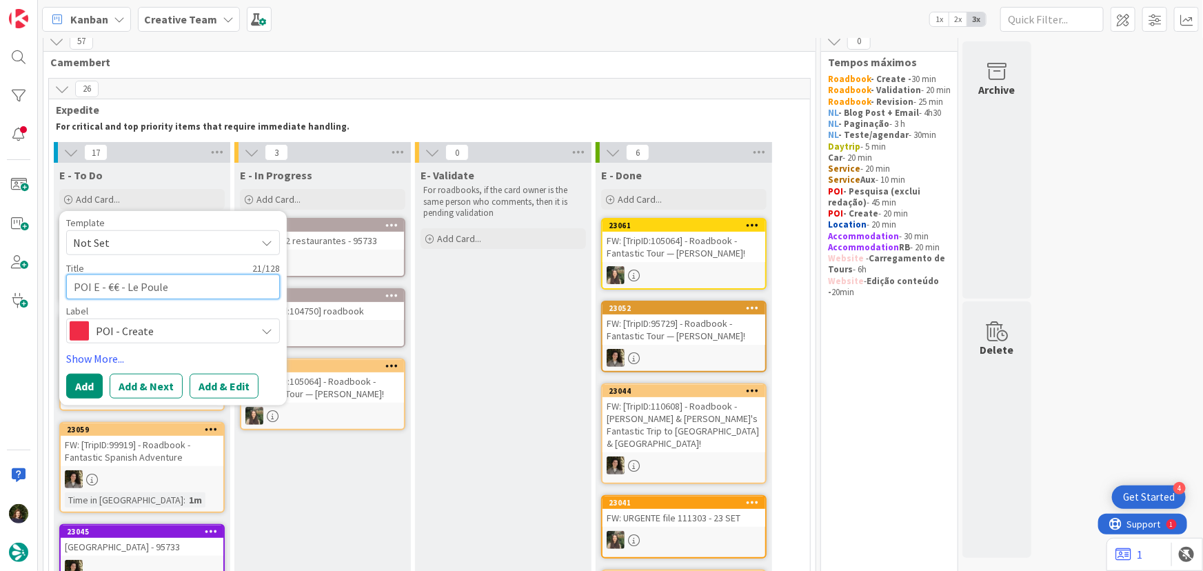
type textarea "x"
type textarea "POI E - €€ - Le Poulet"
type textarea "x"
type textarea "POI E - €€ - Le Poulet"
type textarea "x"
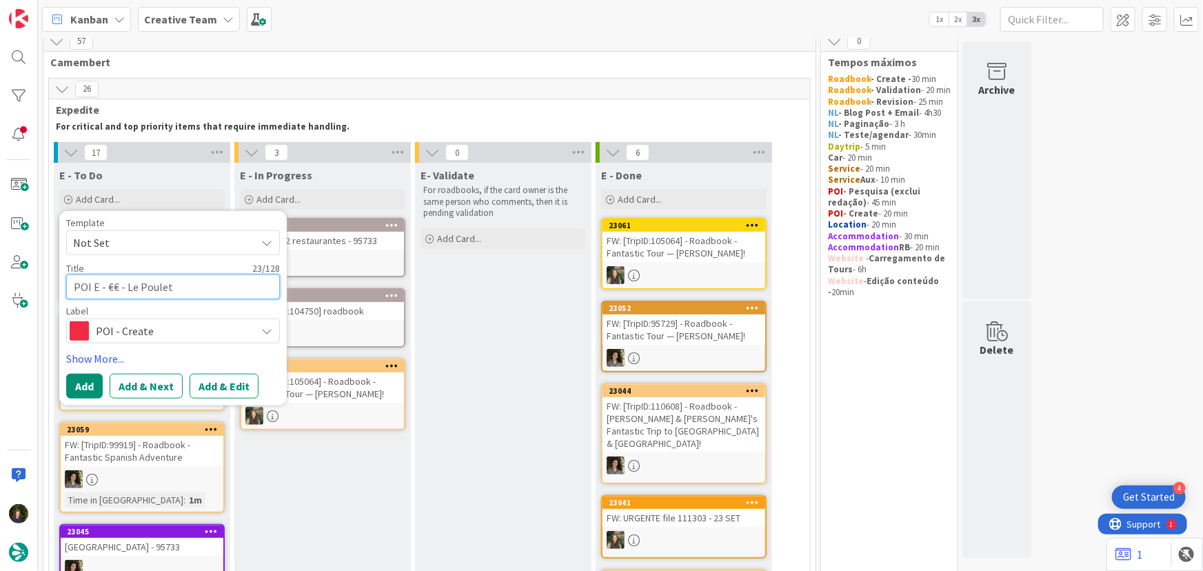
type textarea "POI E - €€ - Le Poulet à"
type textarea "x"
type textarea "POI E - €€ - Le Poulet à"
type textarea "x"
type textarea "POI E - €€ - Le Poulet à 3"
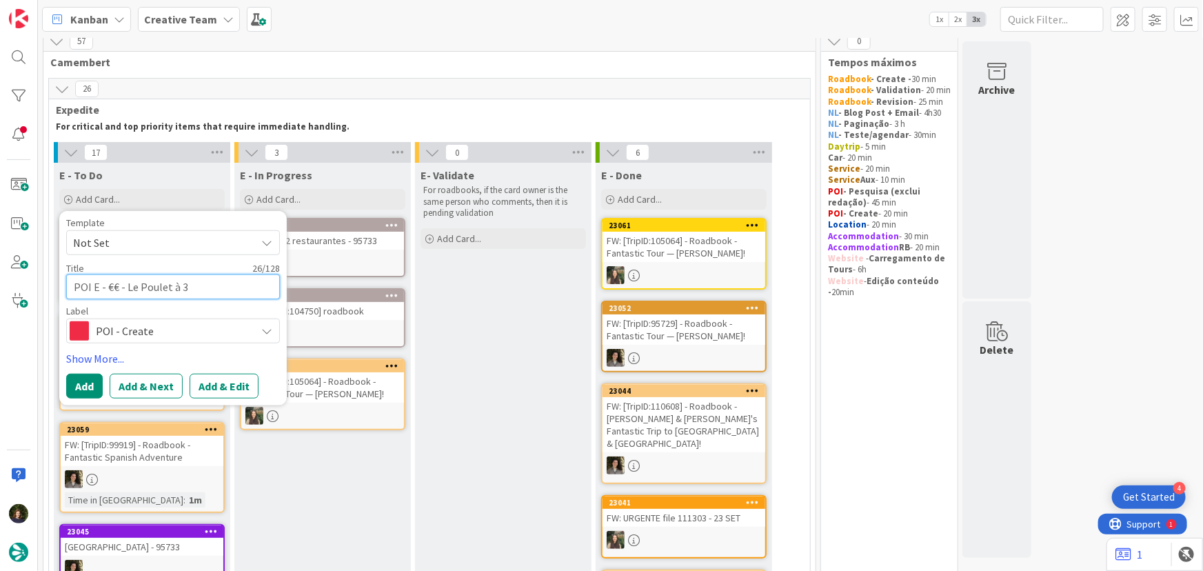
type textarea "x"
type textarea "POI E - €€ - Le Poulet à 3 P"
type textarea "x"
type textarea "POI E - €€ - Le Poulet à 3 Pa"
type textarea "x"
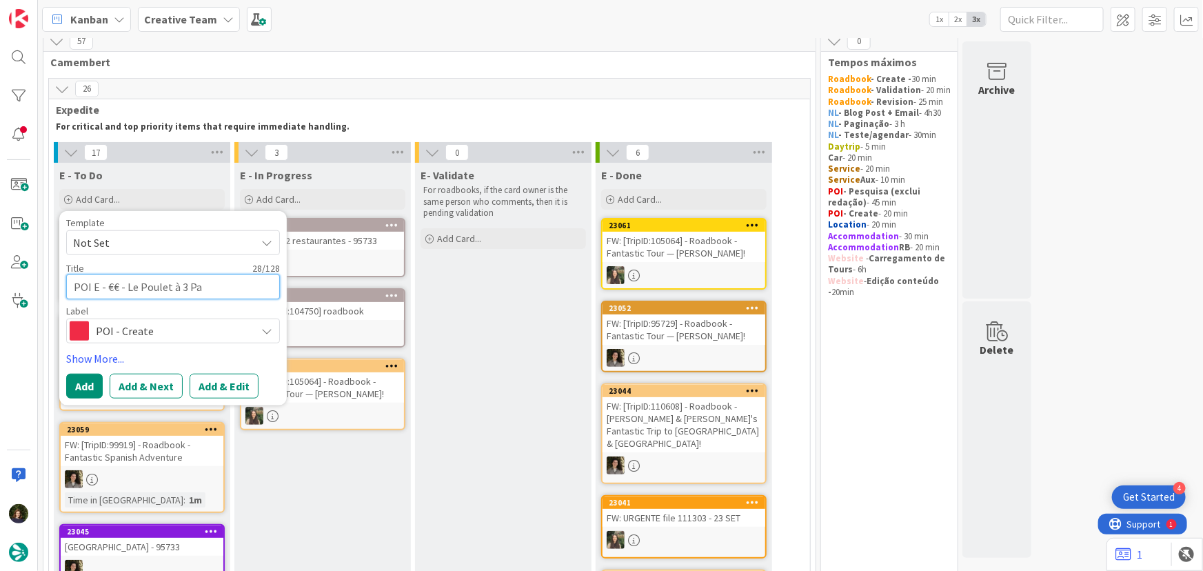
type textarea "POI E - €€ - Le Poulet à 3 Pat"
type textarea "x"
type textarea "POI E - €€ - Le Poulet à 3 Patt"
type textarea "x"
type textarea "POI E - €€ - Le Poulet à 3 Patte"
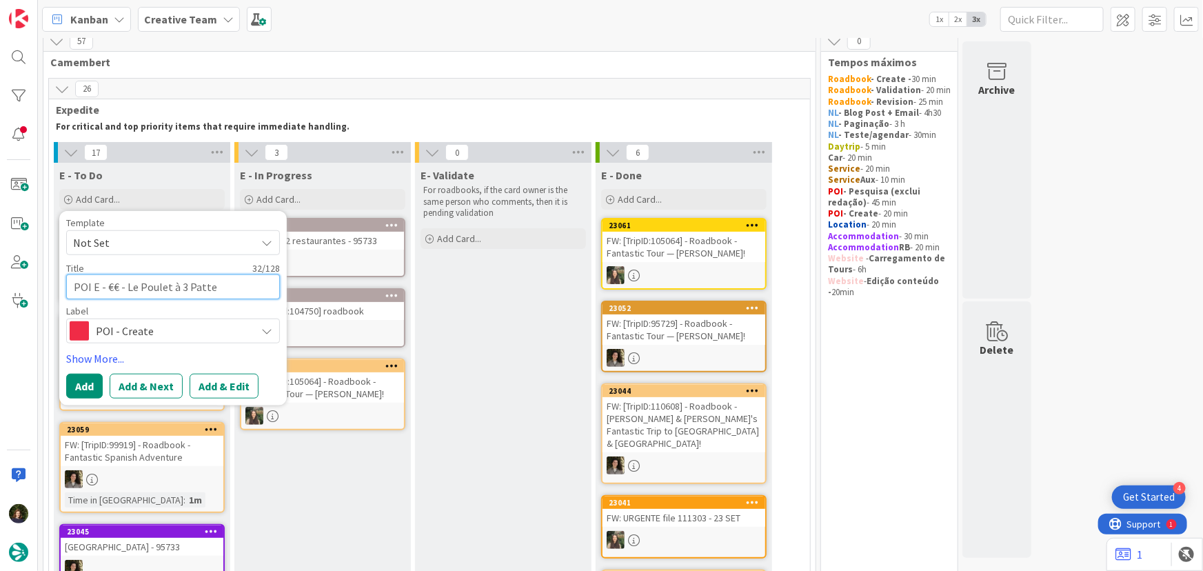
type textarea "x"
type textarea "POI E - €€ - Le Poulet à 3 Pattes"
type textarea "x"
type textarea "POI E - €€ - Le Poulet à 3 Pattes"
type textarea "x"
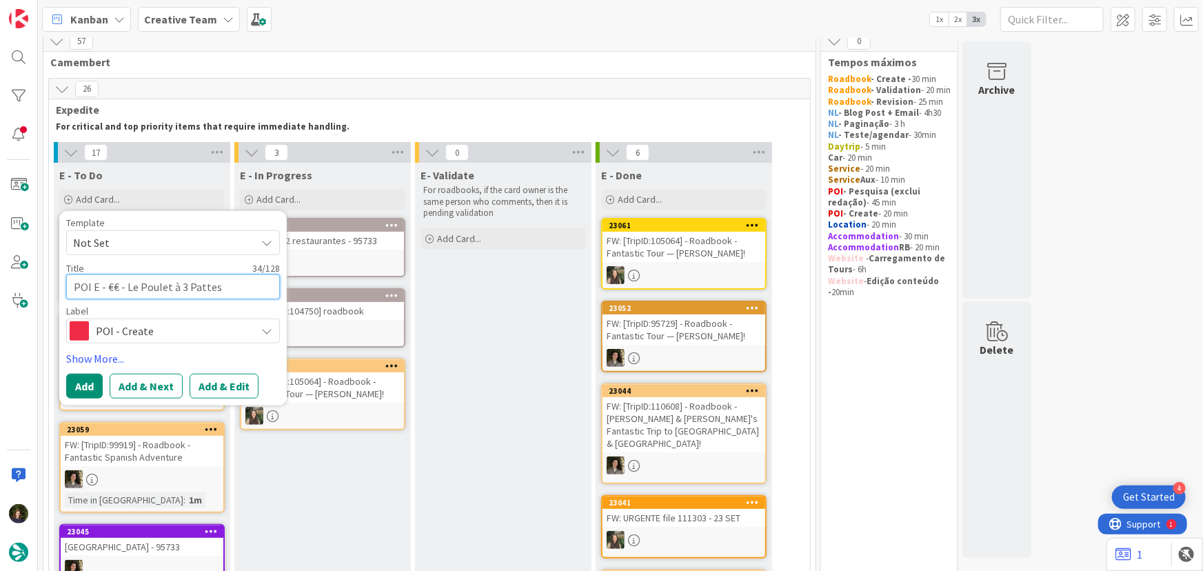
type textarea "POI E - €€ - Le Poulet à 3 Pattes ("
type textarea "x"
type textarea "POI E - €€ - Le Poulet à 3 Pattes (C"
type textarea "x"
type textarea "POI E - €€ - Le Poulet à 3 Pattes (Cl"
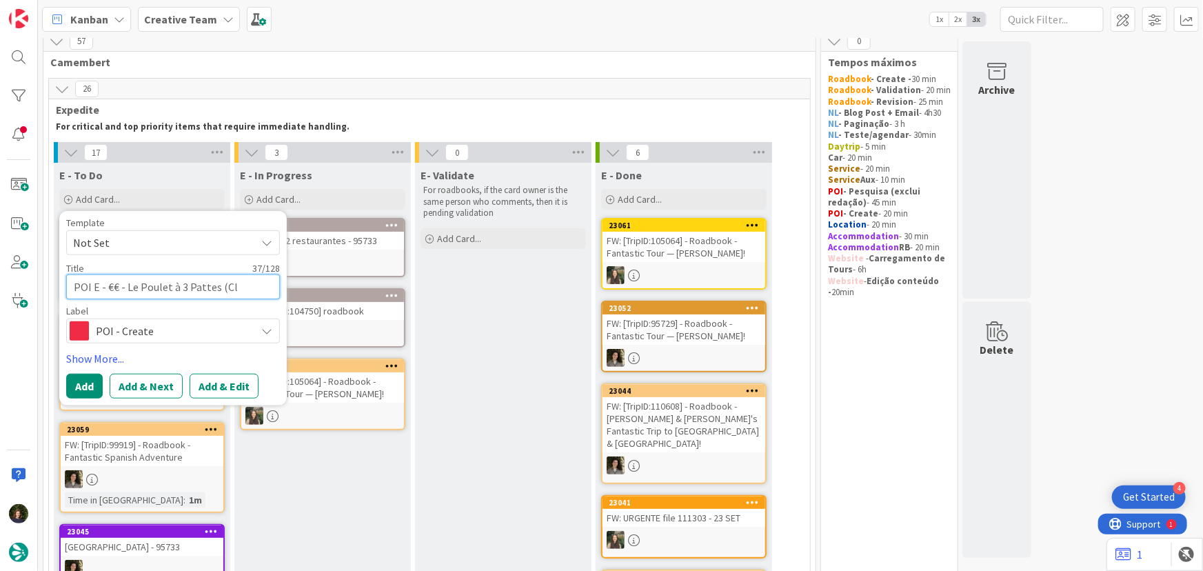
type textarea "x"
type textarea "POI E - €€ - Le Poulet à 3 Pattes (Clo"
type textarea "x"
type textarea "POI E - €€ - Le Poulet à 3 Pattes (Clos"
type textarea "x"
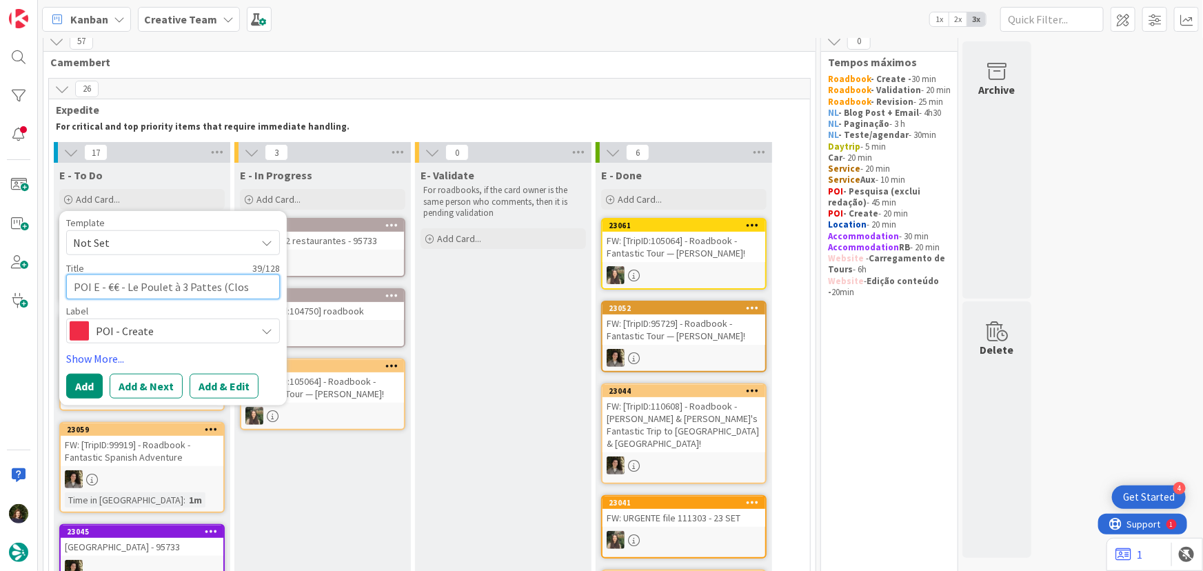
type textarea "POI E - €€ - Le Poulet à 3 Pattes (Close"
type textarea "x"
type textarea "POI E - €€ - Le Poulet à 3 Pattes (Closed"
type textarea "x"
type textarea "POI E - €€ - Le Poulet à 3 Pattes (Close"
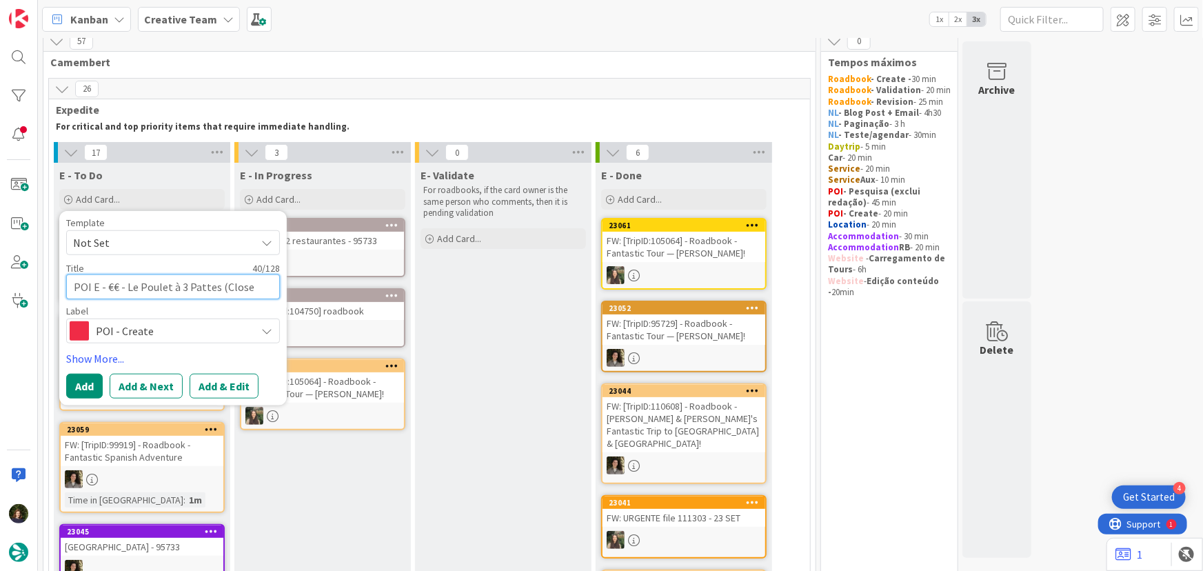
type textarea "x"
type textarea "POI E - €€ - Le Poulet à 3 Pattes (Clos"
type textarea "x"
type textarea "POI E - €€ - Le Poulet à 3 Pattes (Clo"
type textarea "x"
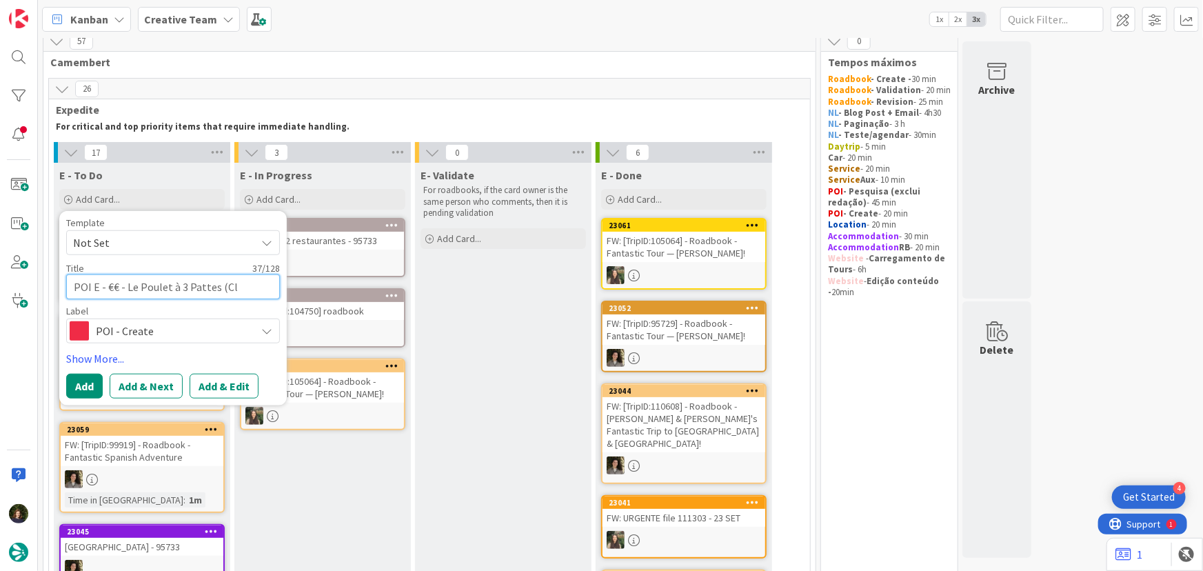
click at [253, 290] on textarea "POI E - €€ - Le Poulet à 3 Pattes (Cl" at bounding box center [173, 286] width 214 height 25
type textarea "POI E - €€ - Le Poulet à 3 Pattes (C"
type textarea "x"
type textarea "POI E - €€ - Le Poulet à 3 Pattes ("
type textarea "x"
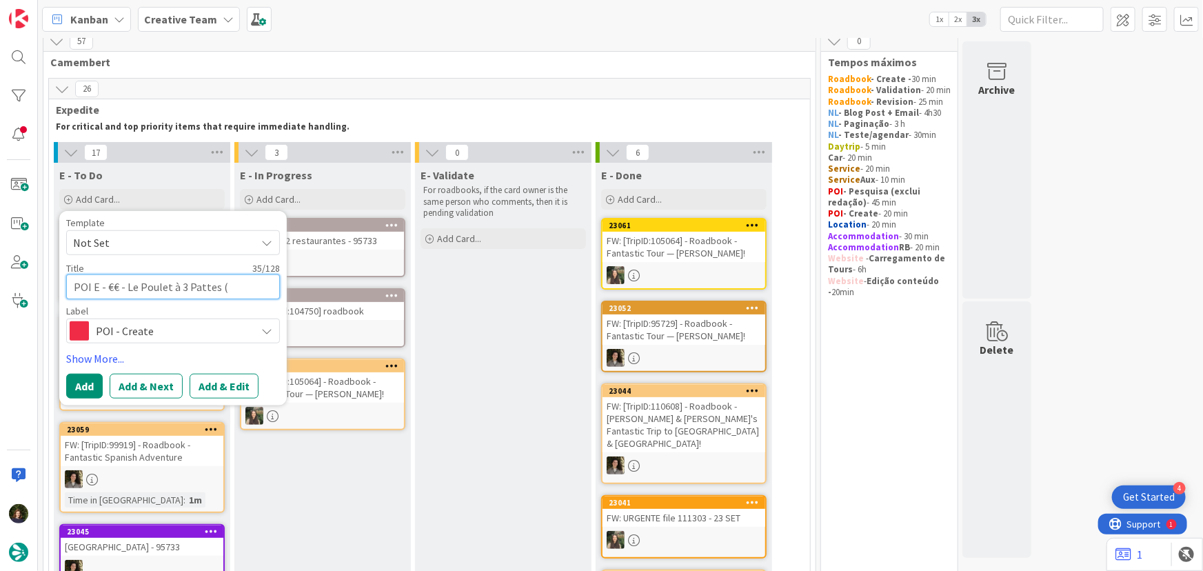
type textarea "POI E - €€ - Le Poulet à 3 Pattes"
type textarea "x"
type textarea "POI E - €€ - Le Poulet à 3 Pattes"
type textarea "x"
type textarea "POI E - €€ - Le Poulet à 3 Pattes -"
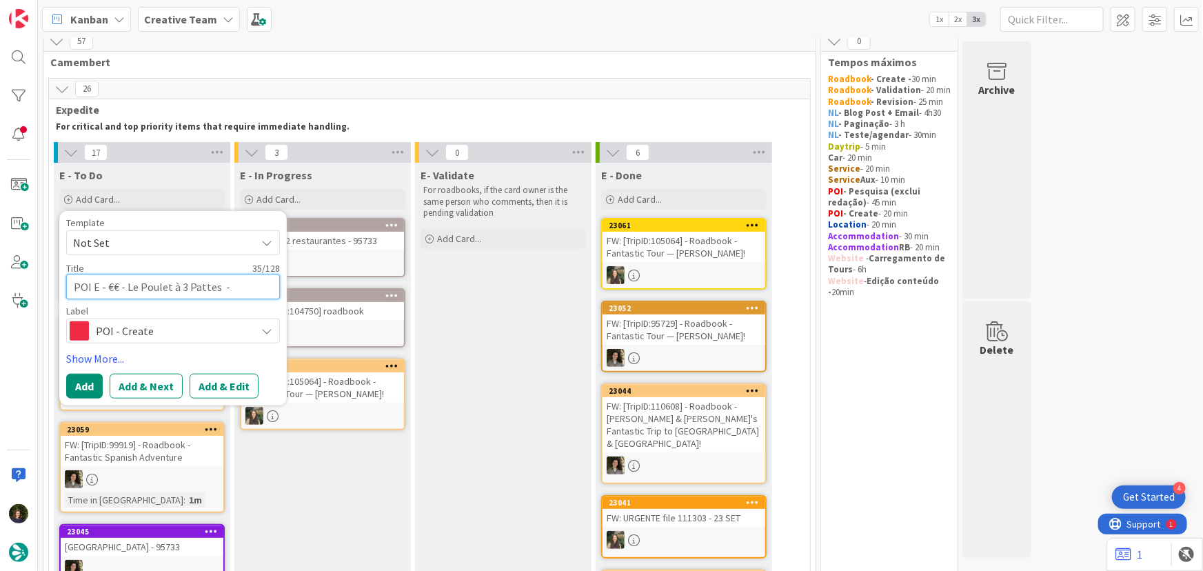
type textarea "x"
type textarea "POI E - €€ - Le Poulet à 3 Pattes -"
type textarea "x"
type textarea "POI E - €€ - Le Poulet à 3 Pattes - C"
type textarea "x"
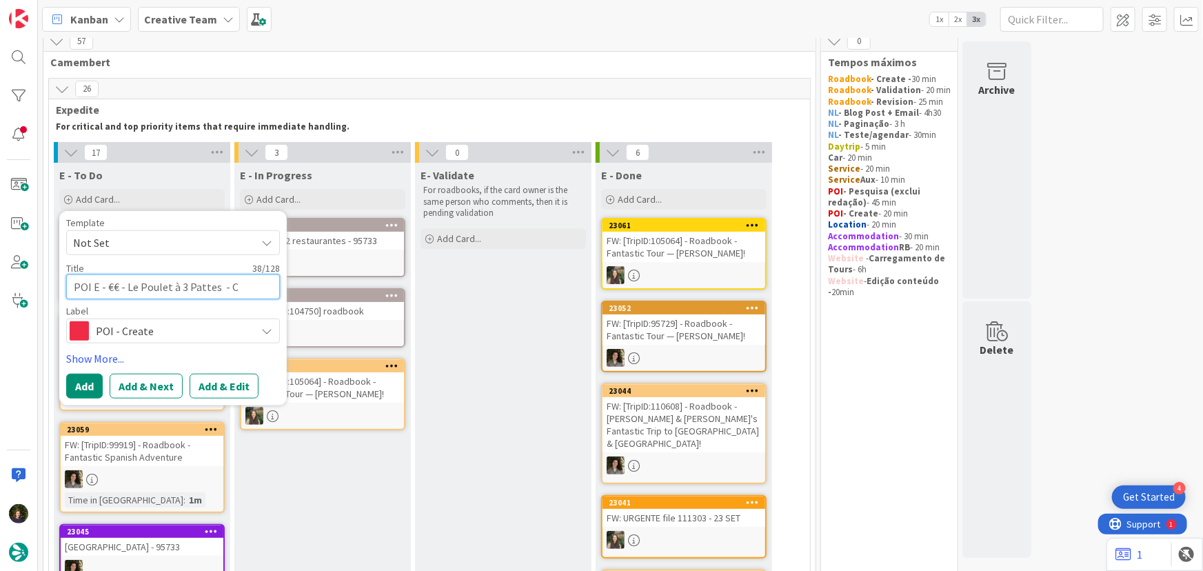
type textarea "POI E - €€ - Le Poulet à 3 Pattes - Cl"
type textarea "x"
type textarea "POI E - €€ - Le Poulet à 3 Pattes - Clo"
type textarea "x"
type textarea "POI E - €€ - Le Poulet à 3 Pattes - Clos"
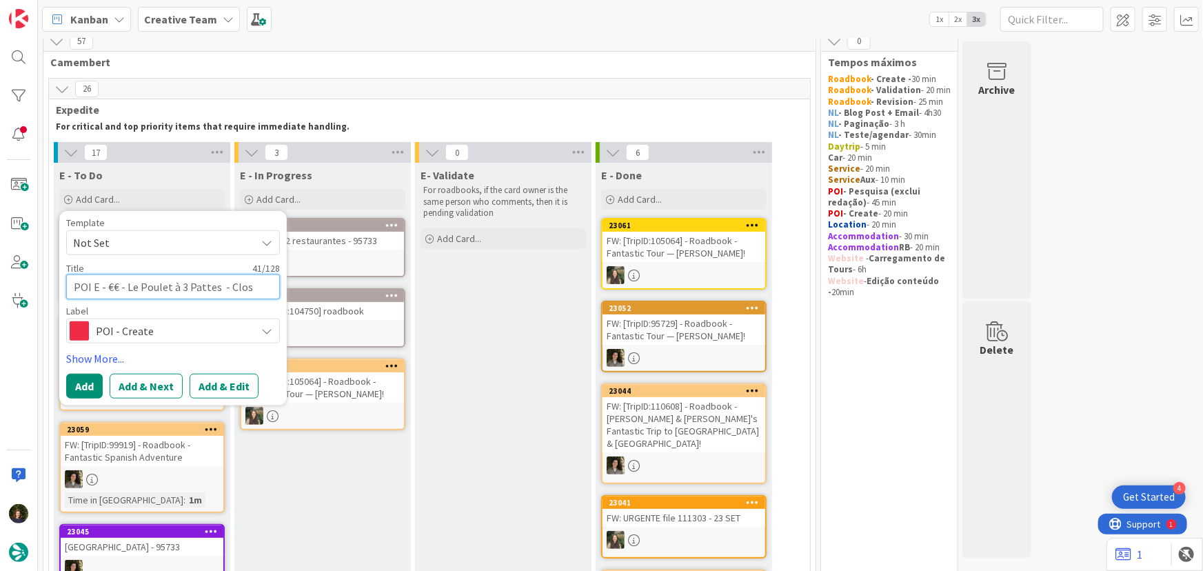
type textarea "x"
type textarea "POI E - €€ - Le Poulet à 3 Pattes - Close"
type textarea "x"
type textarea "POI E - €€ - Le Poulet à 3 Pattes - Closed"
type textarea "x"
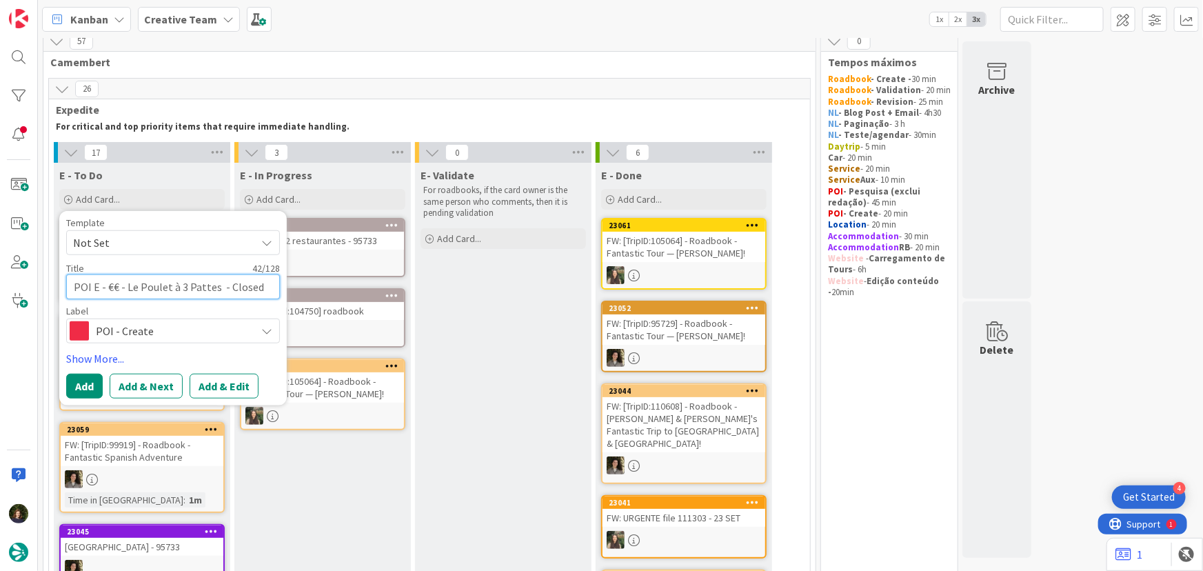
type textarea "POI E - €€ - Le Poulet à 3 Pattes - Closed"
type textarea "x"
type textarea "POI E - €€ - Le Poulet à 3 Pattes - Closed"
click at [259, 286] on textarea "POI E - €€ - Le Poulet à 3 Pattes - Closed" at bounding box center [173, 286] width 214 height 25
type textarea "x"
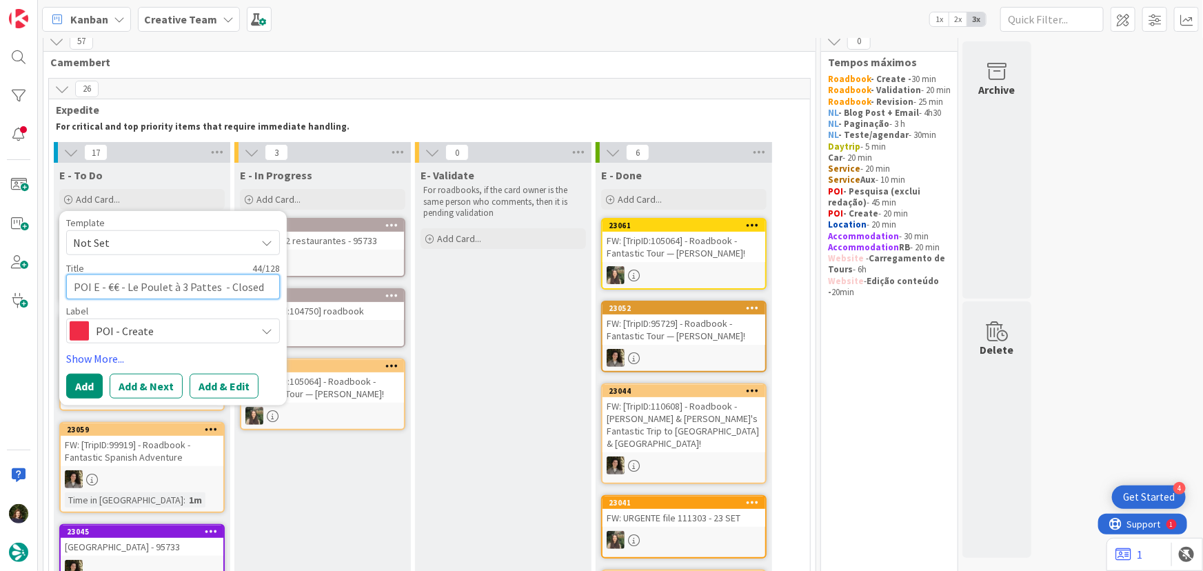
type textarea "POI E - €€ - Le Poulet à 3 Pattes - Closed"
type textarea "x"
type textarea "POI E - €€ - Le Poulet à 3 Pattes - Closed M"
type textarea "x"
type textarea "POI E - €€ - Le Poulet à 3 Pattes - Closed MO"
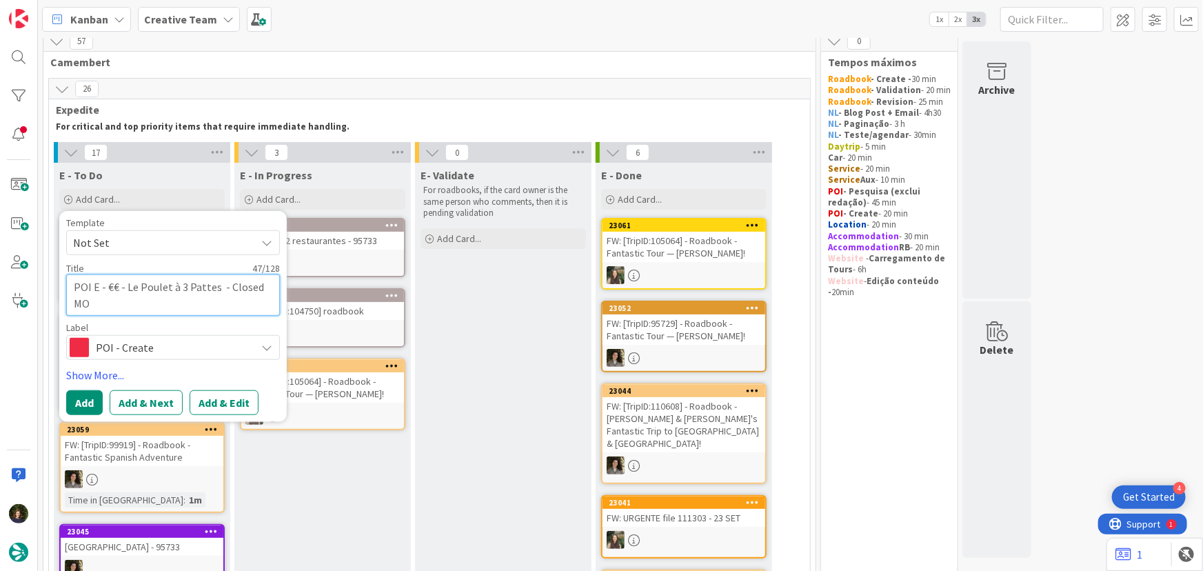
type textarea "x"
type textarea "POI E - €€ - Le Poulet à 3 Pattes - Closed MON"
type textarea "x"
type textarea "POI E - €€ - Le Poulet à 3 Pattes - Closed MON"
type textarea "x"
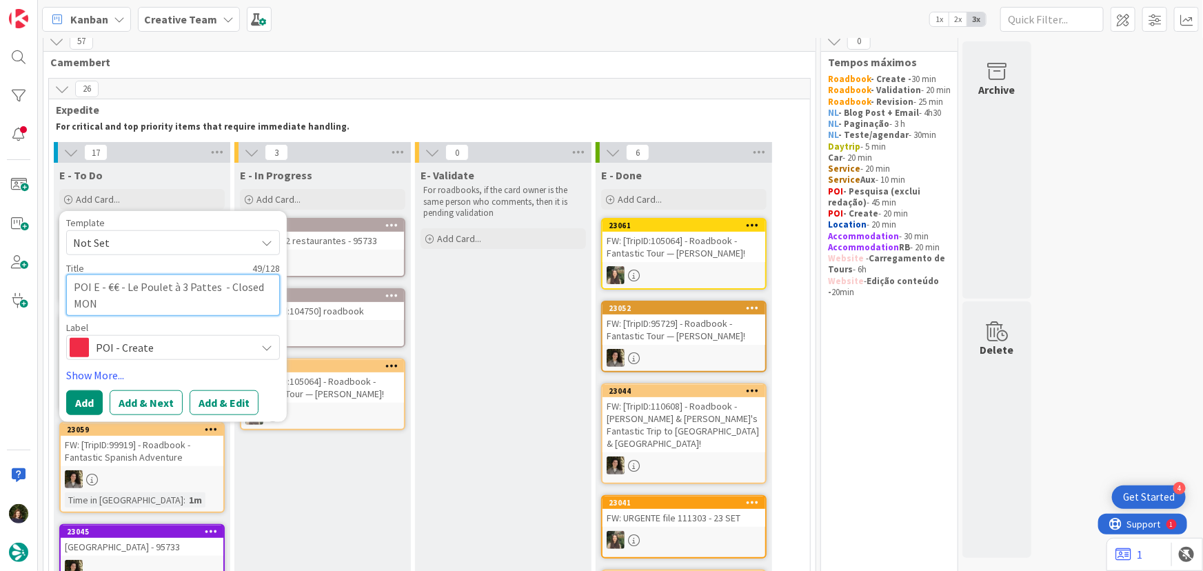
type textarea "POI E - €€ - Le Poulet à 3 Pattes - Closed MON &"
type textarea "x"
type textarea "POI E - €€ - Le Poulet à 3 Pattes - Closed MON &"
type textarea "x"
type textarea "POI E - €€ - Le Poulet à 3 Pattes - Closed MON & T"
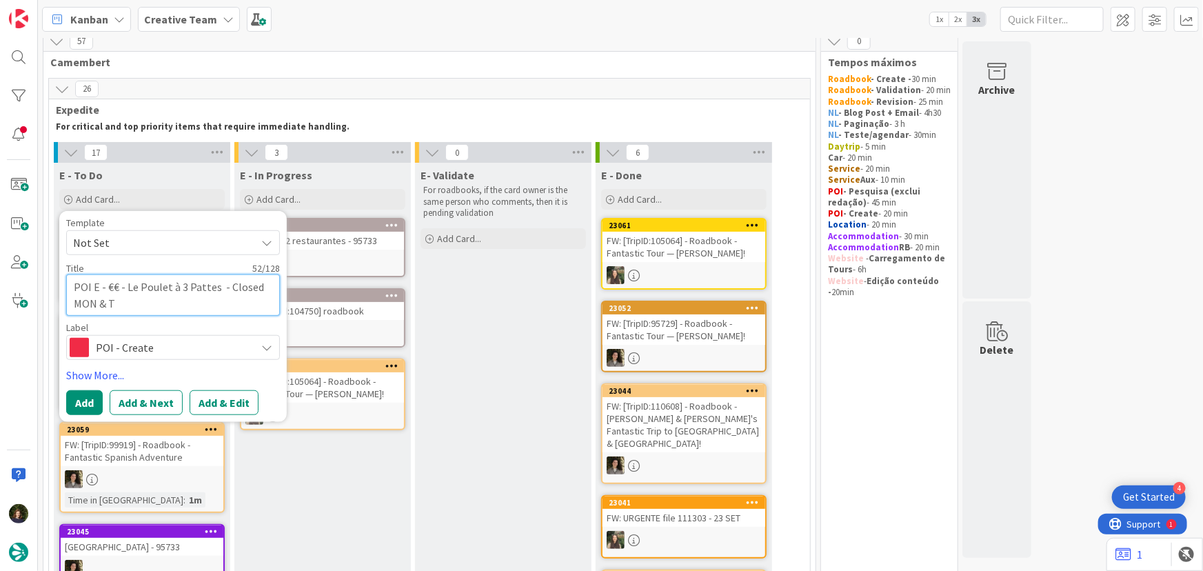
type textarea "x"
type textarea "POI E - €€ - Le Poulet à 3 Pattes - Closed MON & TE"
type textarea "x"
type textarea "POI E - €€ - Le Poulet à 3 Pattes - Closed MON & T"
type textarea "x"
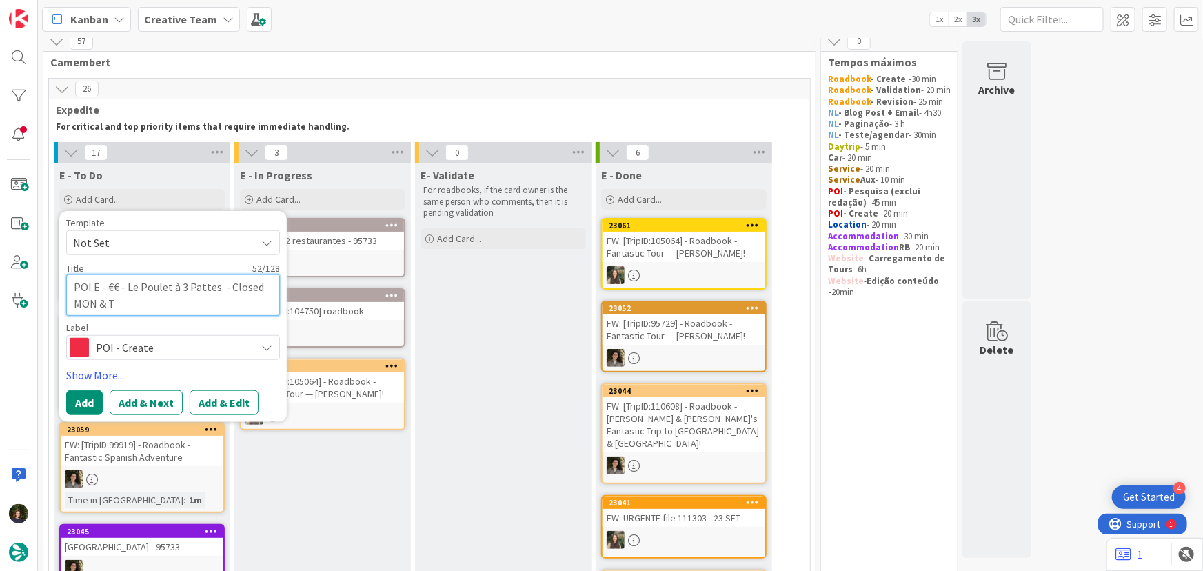
type textarea "POI E - €€ - Le Poulet à 3 Pattes - Closed MON & TU"
type textarea "x"
type textarea "POI E - €€ - Le Poulet à 3 Pattes - Closed MON & TUe"
type textarea "x"
type textarea "POI E - €€ - Le Poulet à 3 Pattes - Closed MON & TU"
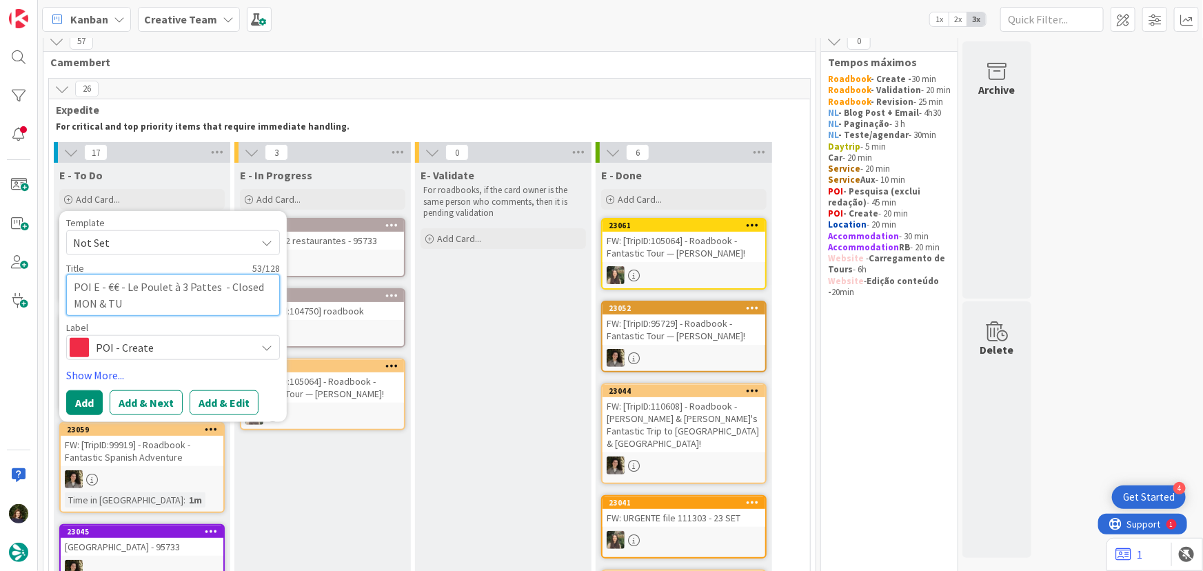
type textarea "x"
type textarea "POI E - €€ - Le Poulet à 3 Pattes - Closed MON & T"
type textarea "x"
type textarea "POI E - €€ - Le Poulet à 3 Pattes - Closed MON & TU"
type textarea "x"
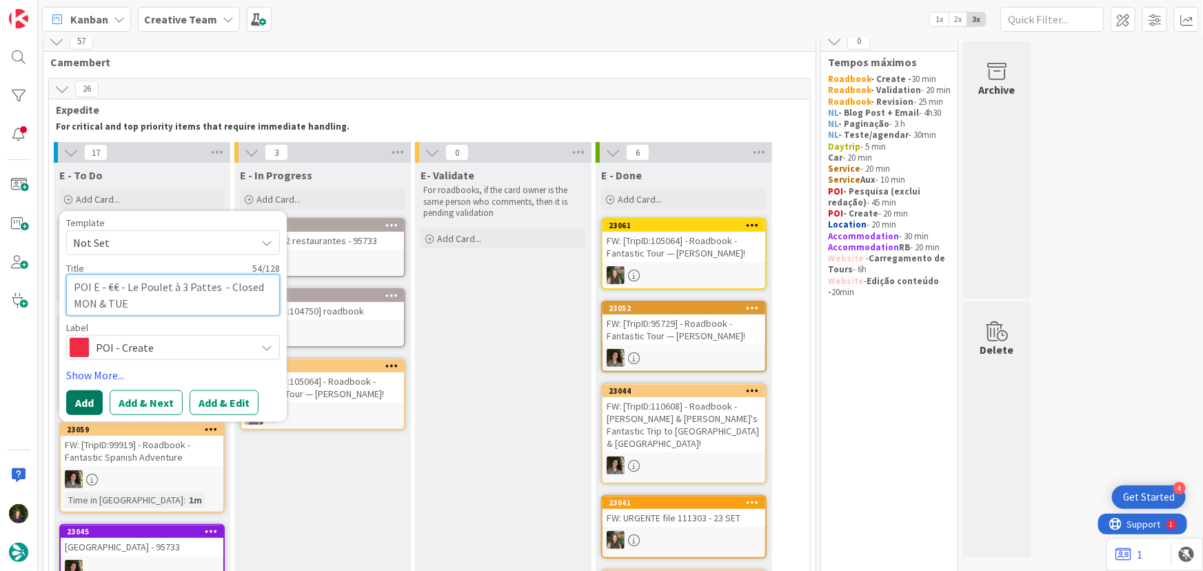
type textarea "POI E - €€ - Le Poulet à 3 Pattes - Closed MON & TUE"
click at [80, 402] on button "Add" at bounding box center [84, 402] width 37 height 25
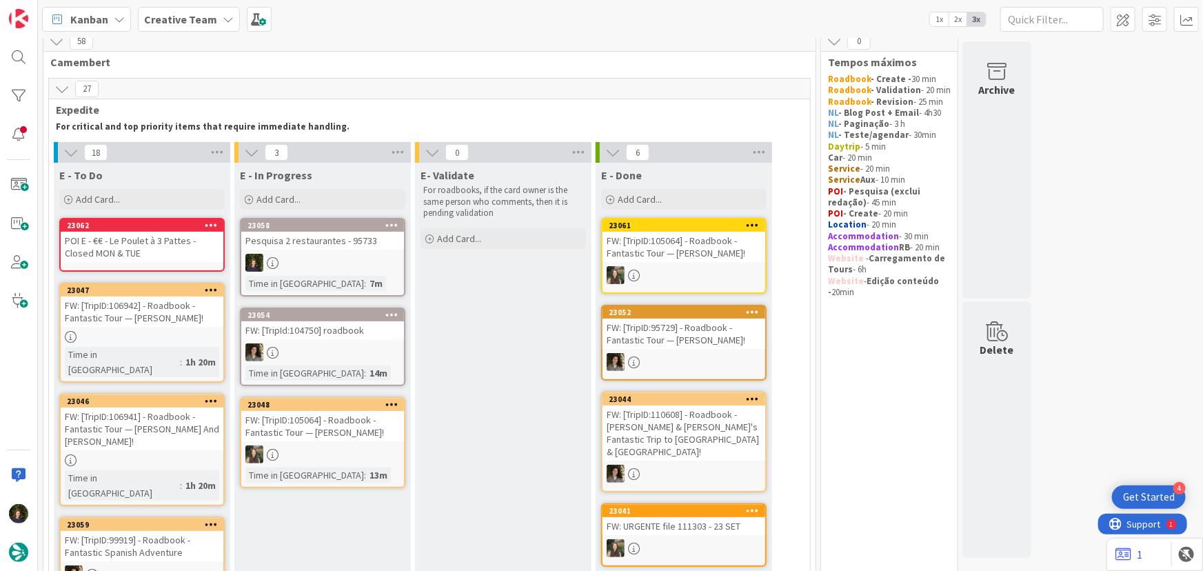
click at [160, 241] on div "POI E - €€ - Le Poulet à 3 Pattes - Closed MON & TUE" at bounding box center [142, 247] width 163 height 30
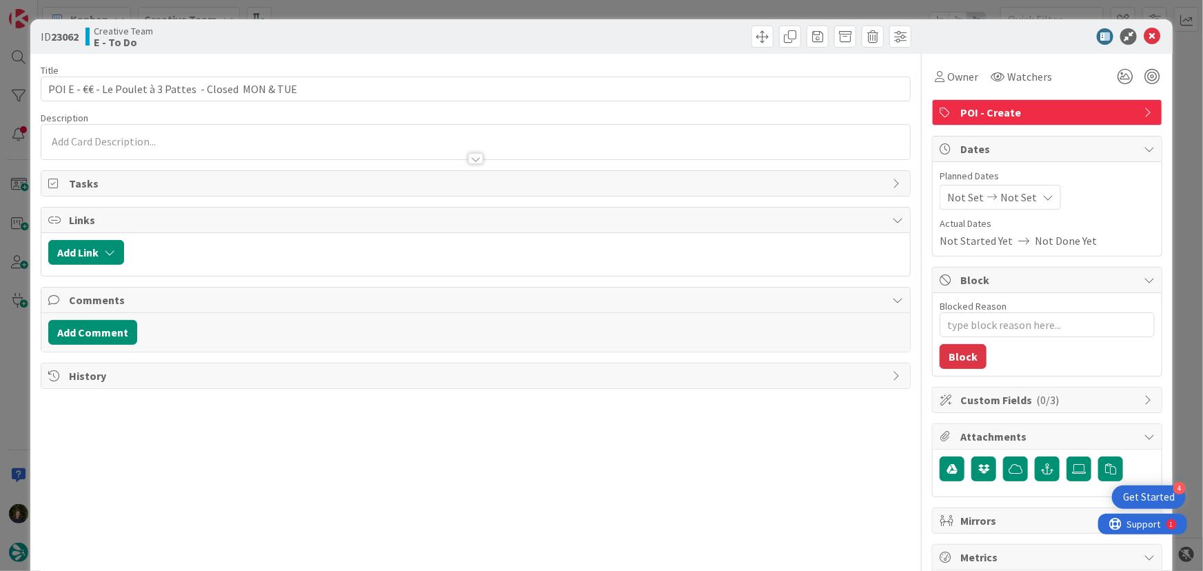
type textarea "x"
click at [97, 135] on p at bounding box center [476, 142] width 856 height 16
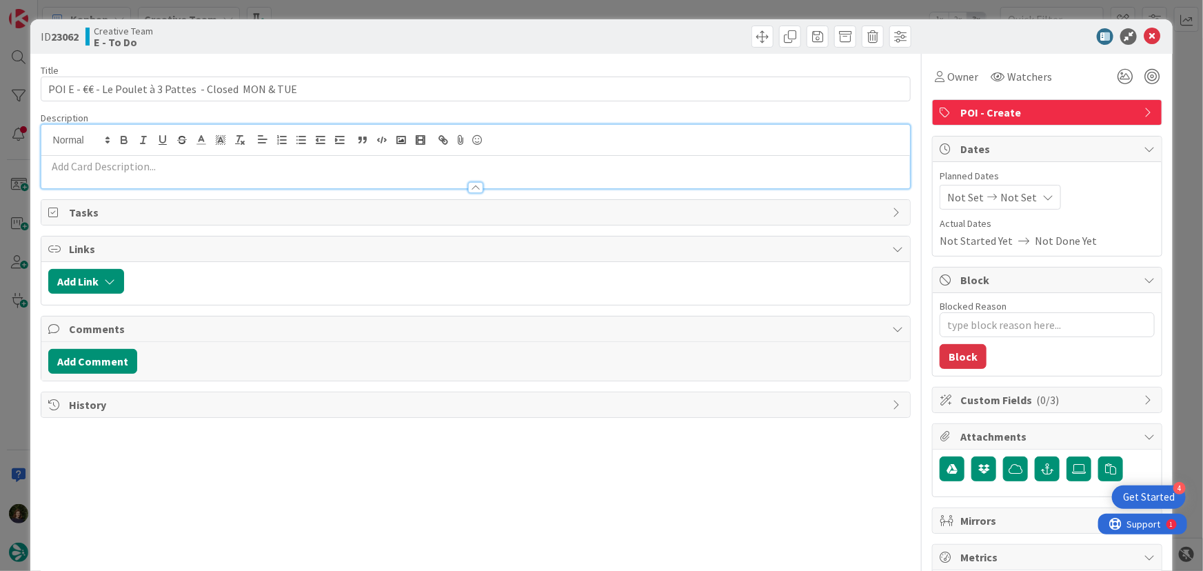
click at [100, 165] on p at bounding box center [476, 167] width 856 height 16
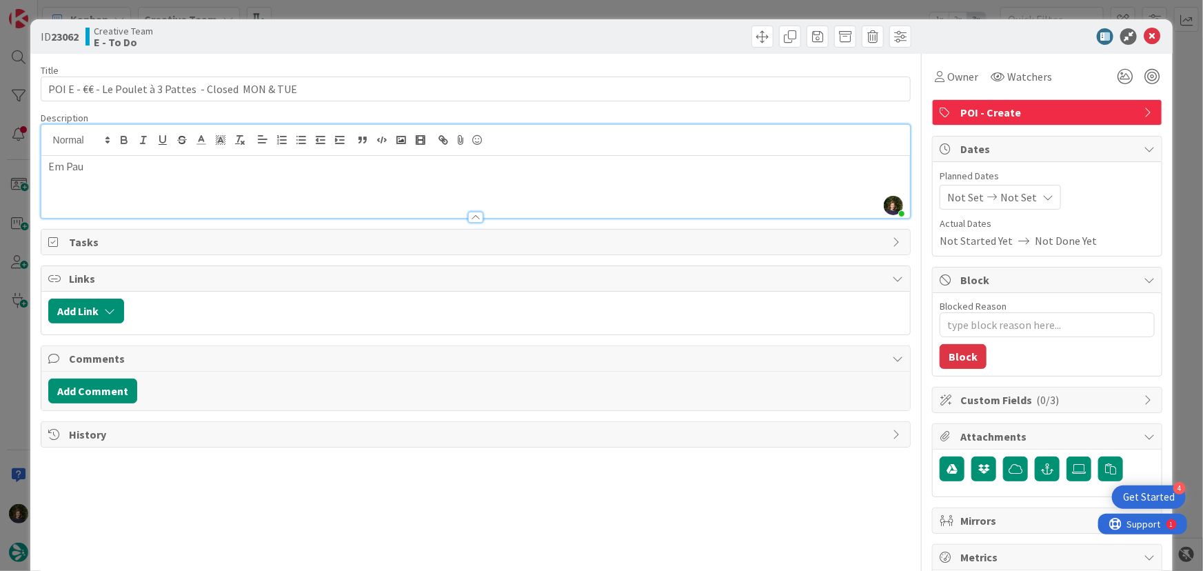
click at [1152, 34] on div at bounding box center [1041, 36] width 244 height 17
click at [1144, 33] on icon at bounding box center [1152, 36] width 17 height 17
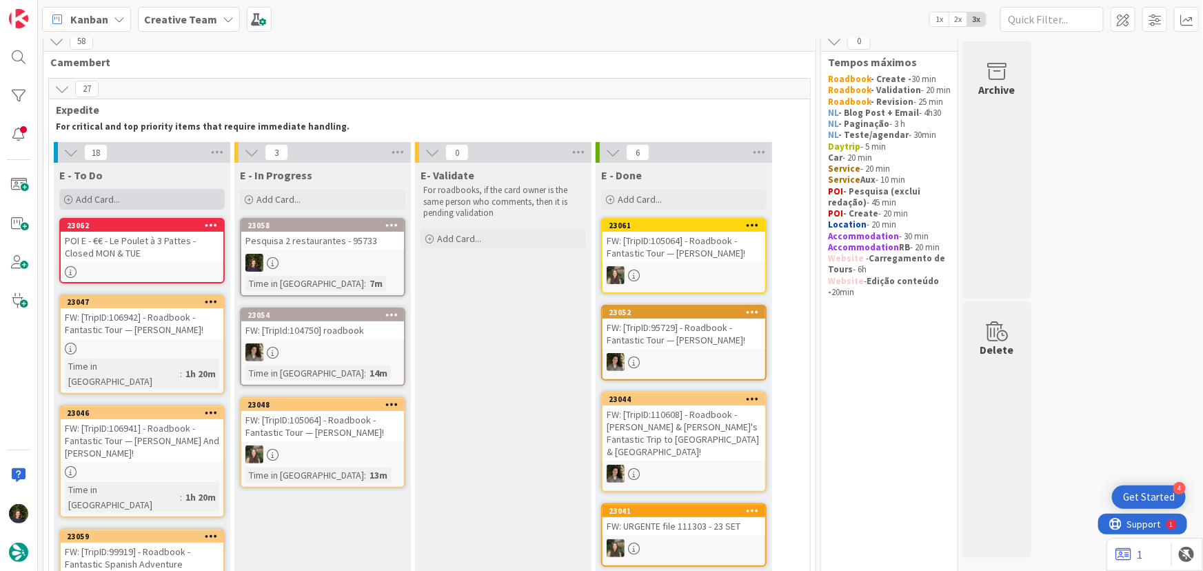
click at [119, 199] on span "Add Card..." at bounding box center [98, 199] width 44 height 12
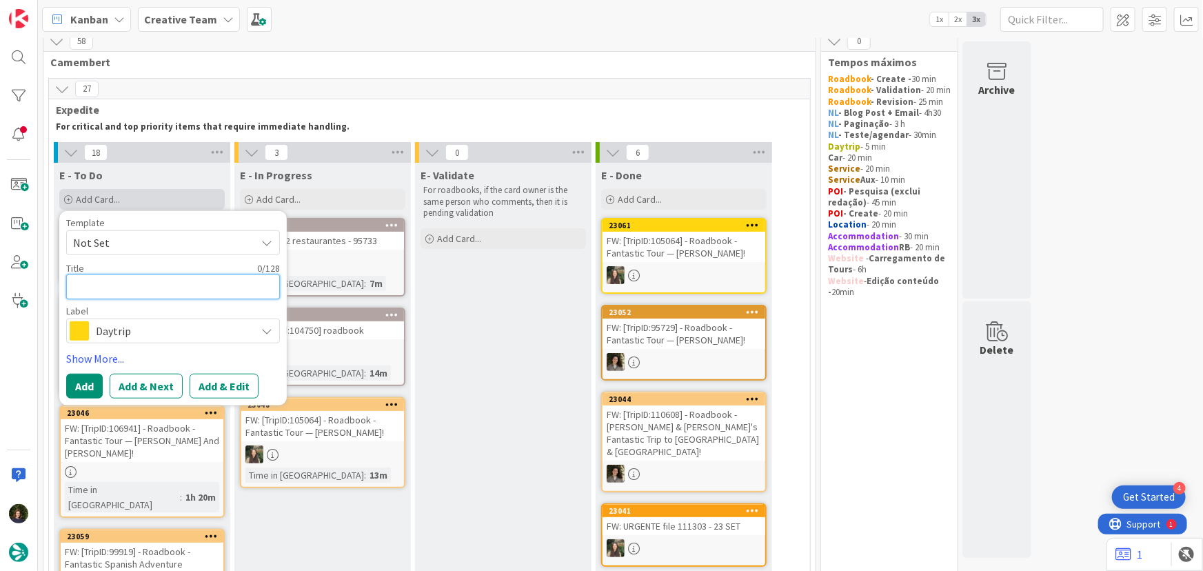
type textarea "x"
type textarea "P"
type textarea "x"
type textarea "PO"
type textarea "x"
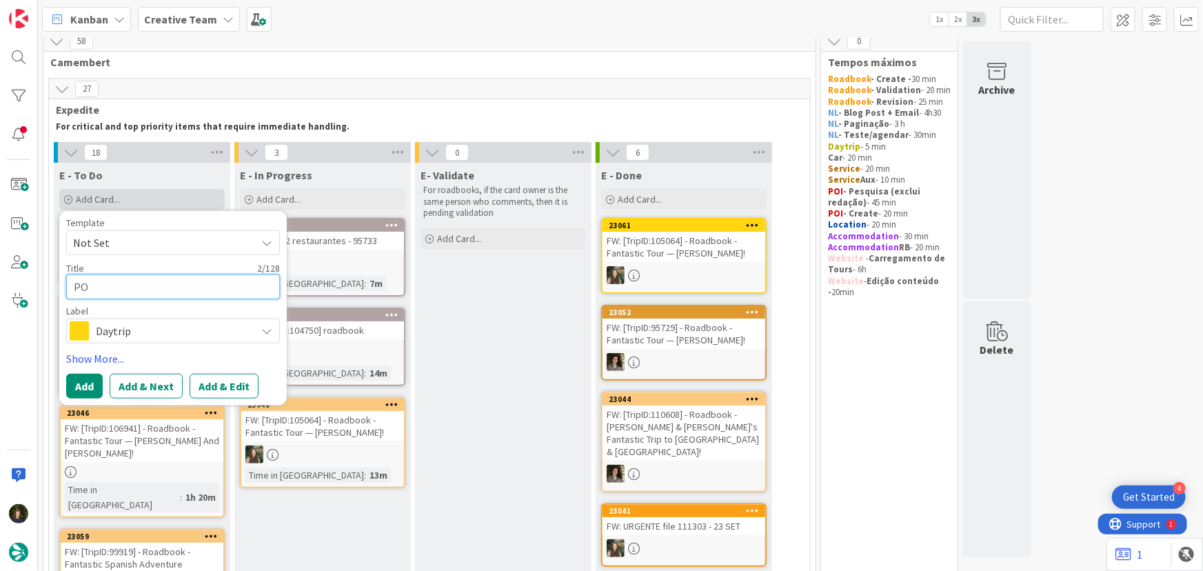
type textarea "POI"
type textarea "x"
type textarea "POI"
type textarea "x"
type textarea "POI E"
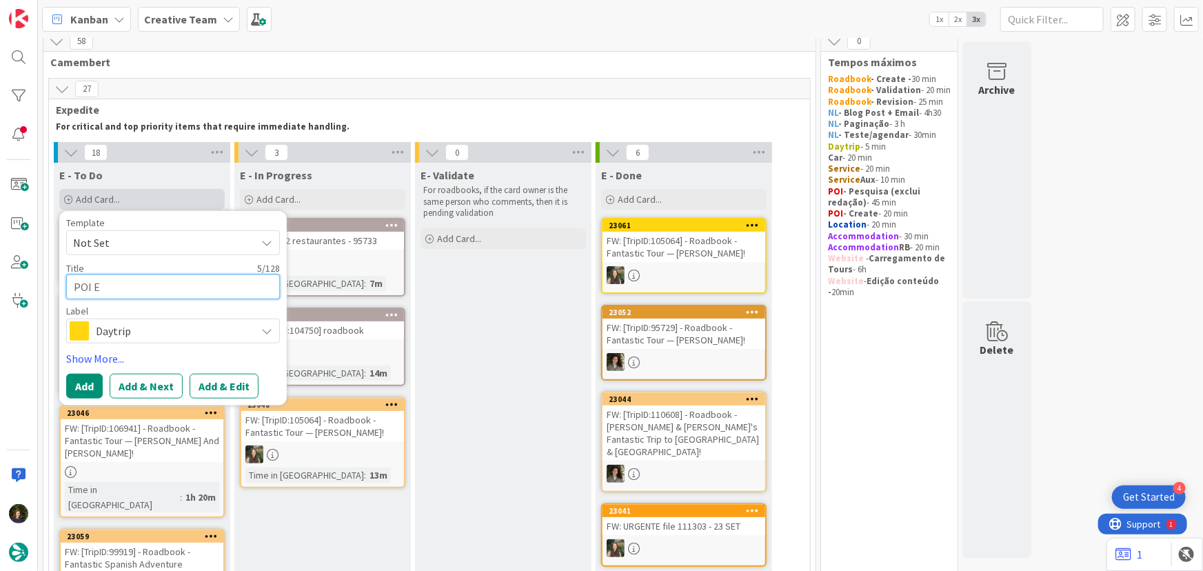
type textarea "x"
type textarea "POI E"
type textarea "x"
type textarea "POI E -"
type textarea "x"
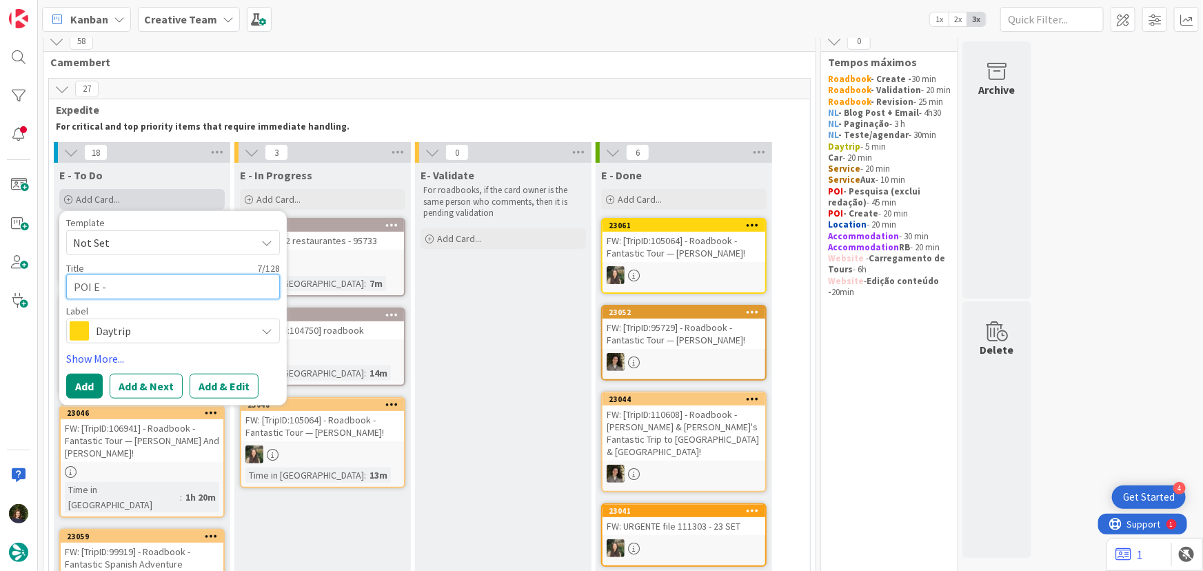
type textarea "POI E -"
type textarea "x"
type textarea "POI E - €"
type textarea "x"
type textarea "POI E - €€"
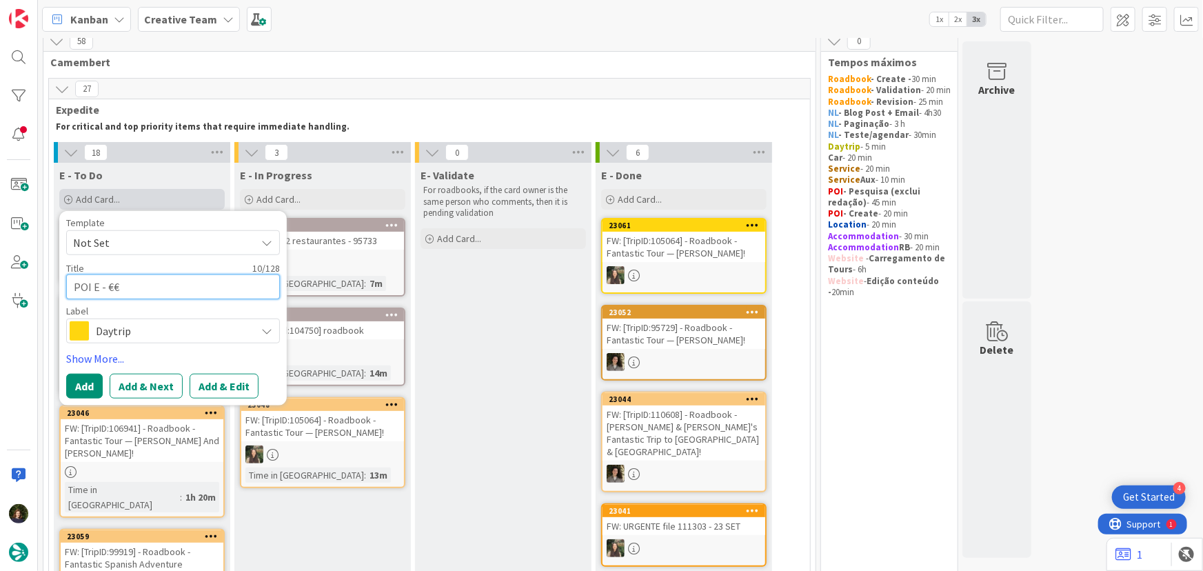
type textarea "x"
type textarea "POI E - €€"
type textarea "x"
type textarea "POI E - €€ -"
type textarea "x"
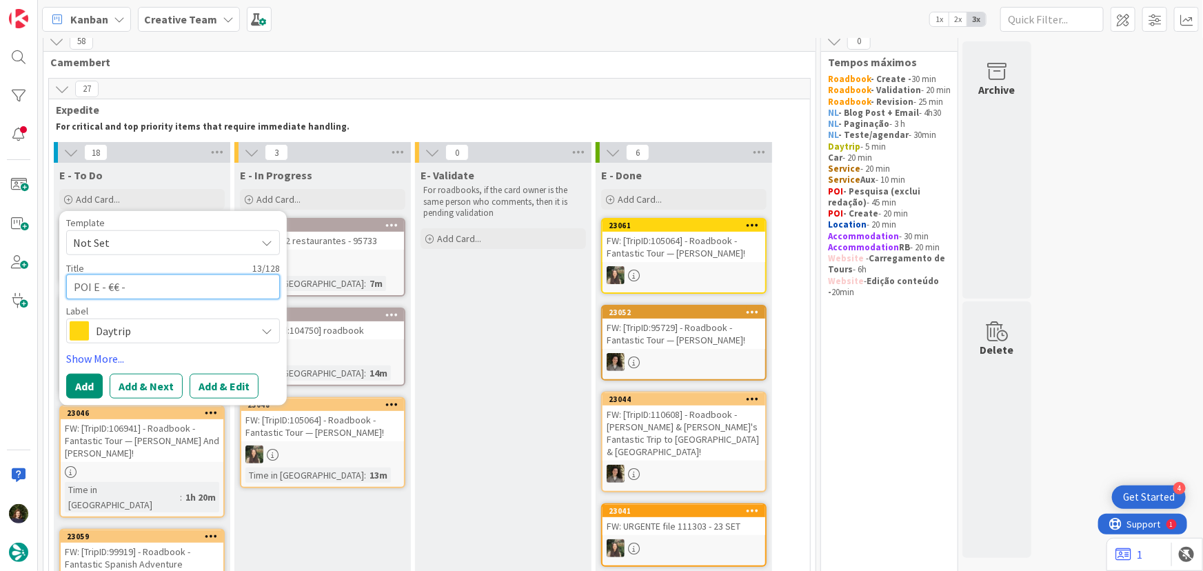
type textarea "POI E - €€ -"
click at [150, 337] on span "Daytrip" at bounding box center [172, 330] width 153 height 19
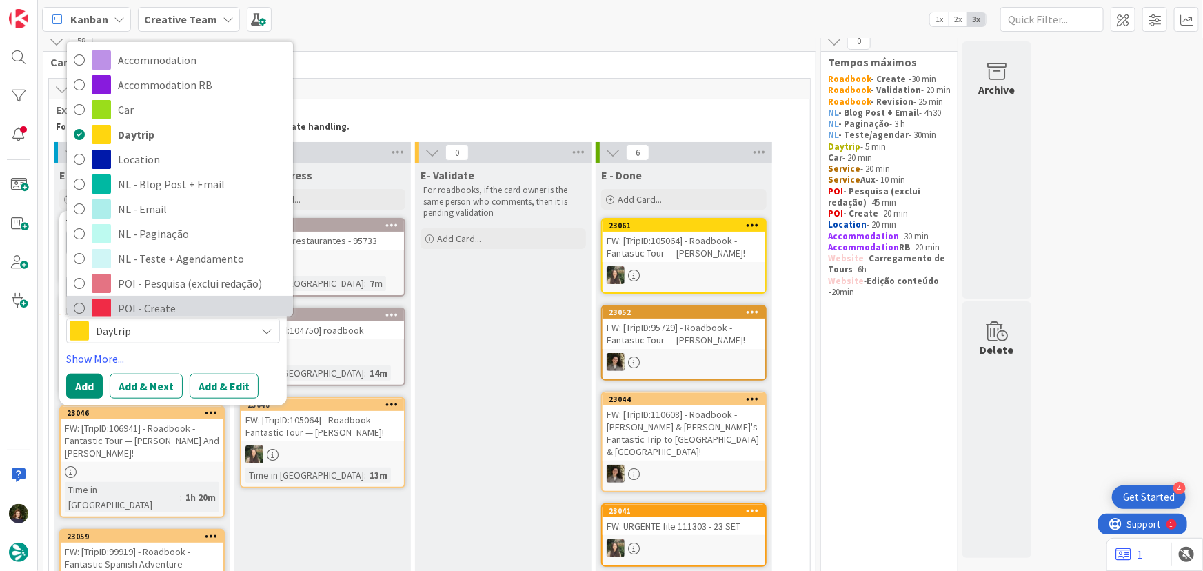
click at [143, 308] on span "POI - Create" at bounding box center [202, 308] width 168 height 21
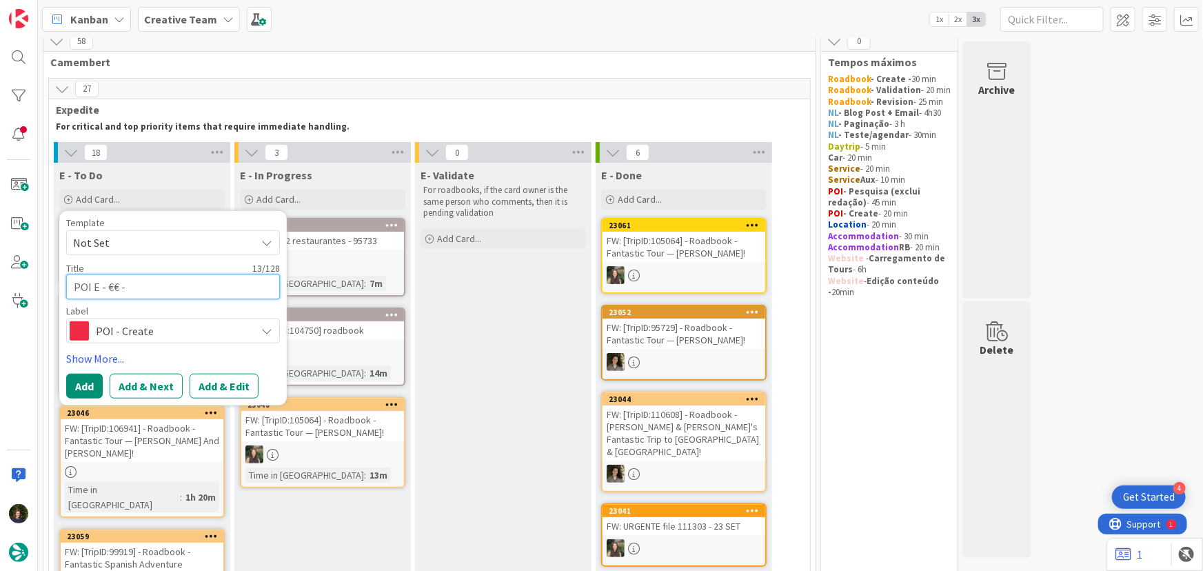
click at [138, 287] on textarea "POI E - €€ -" at bounding box center [173, 286] width 214 height 25
click at [165, 285] on textarea "POI E - €€ -" at bounding box center [173, 286] width 214 height 25
paste textarea "Brasserie D'orléans"
type textarea "x"
type textarea "POI E - €€ - Brasserie D'orléans"
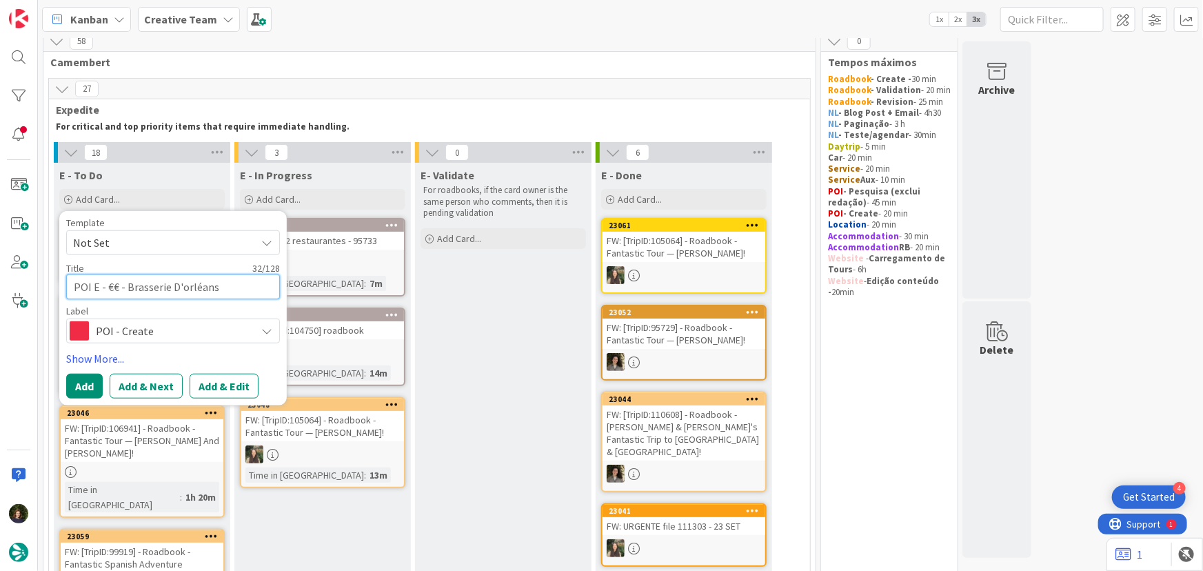
type textarea "x"
type textarea "POI E - €€ - Brasserie D'orléans"
type textarea "x"
type textarea "POI E - €€ - Brasserie D'orléans -"
type textarea "x"
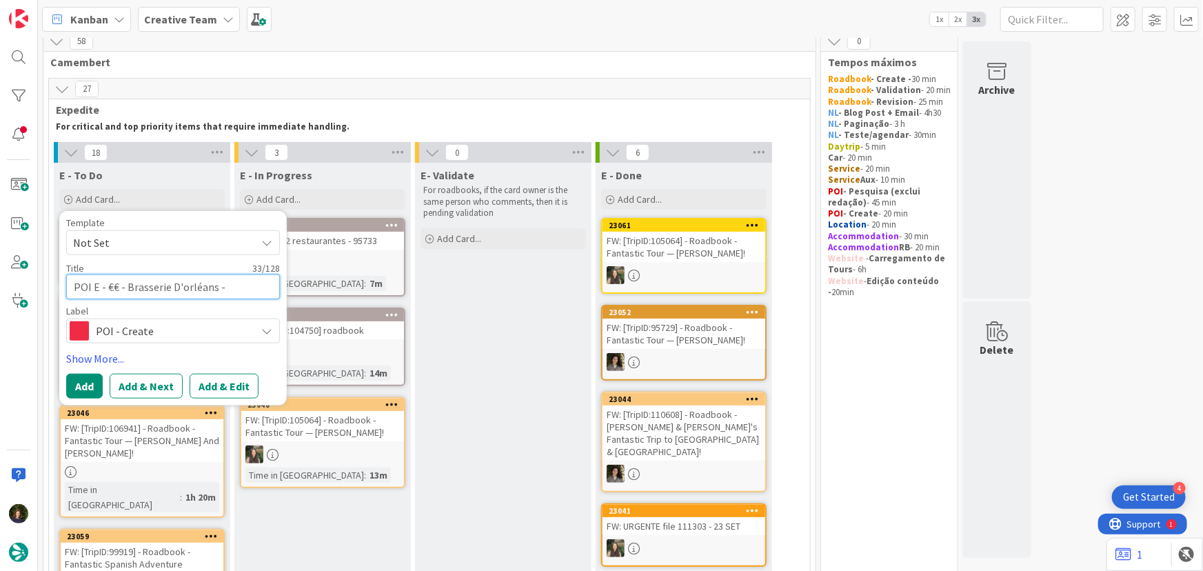
type textarea "POI E - €€ - Brasserie D'orléans -"
type textarea "x"
type textarea "POI E - €€ - Brasserie D'orléans - C"
type textarea "x"
type textarea "POI E - €€ - Brasserie D'orléans - Cl"
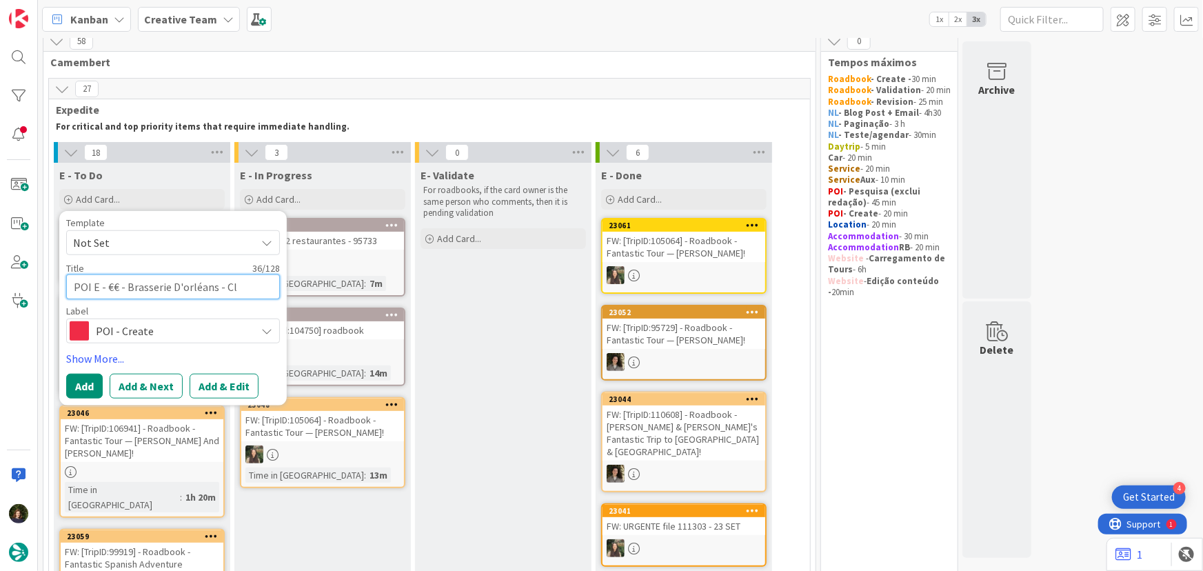
type textarea "x"
type textarea "POI E - €€ - Brasserie D'orléans - Clo"
type textarea "x"
type textarea "POI E - €€ - Brasserie D'orléans - Clos"
type textarea "x"
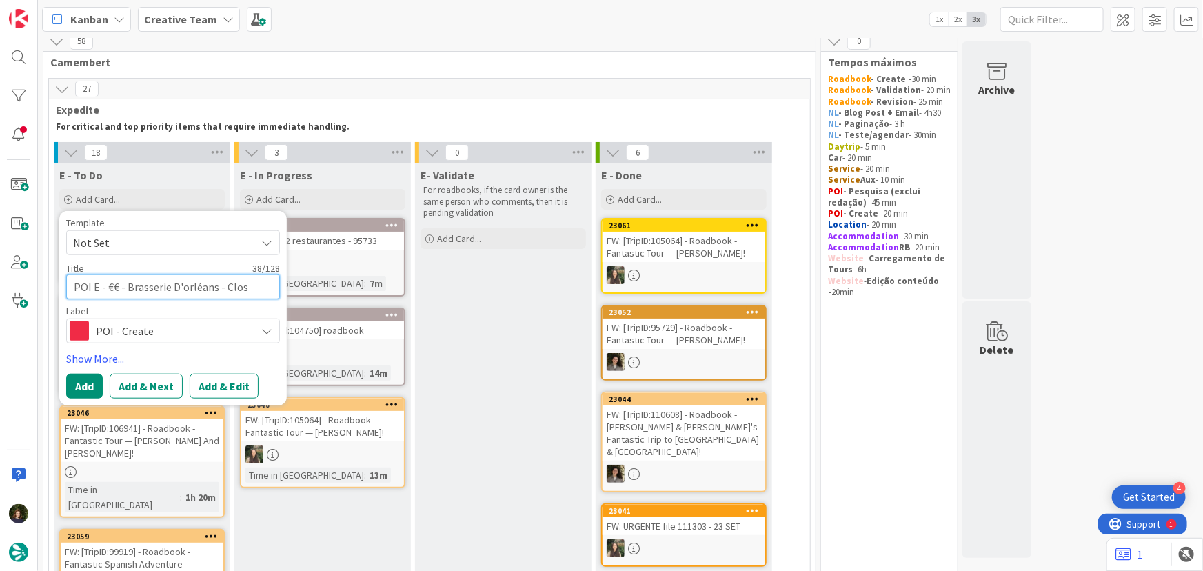
type textarea "POI E - €€ - Brasserie D'orléans - Close"
type textarea "x"
type textarea "POI E - €€ - Brasserie D'orléans - Closed"
type textarea "x"
type textarea "POI E - €€ - Brasserie D'orléans - Closed"
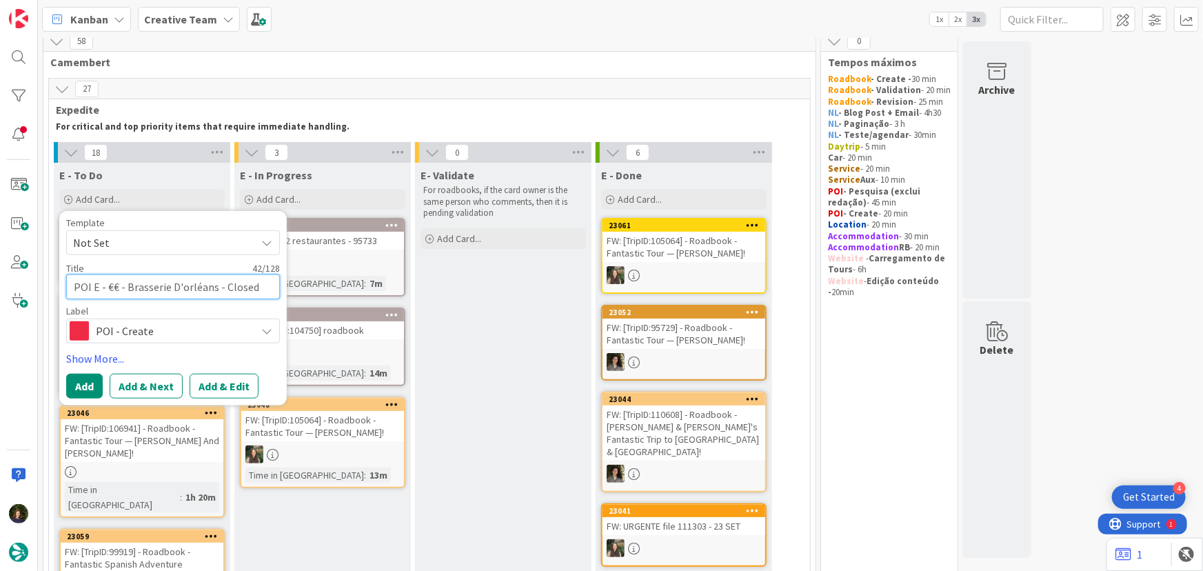
type textarea "x"
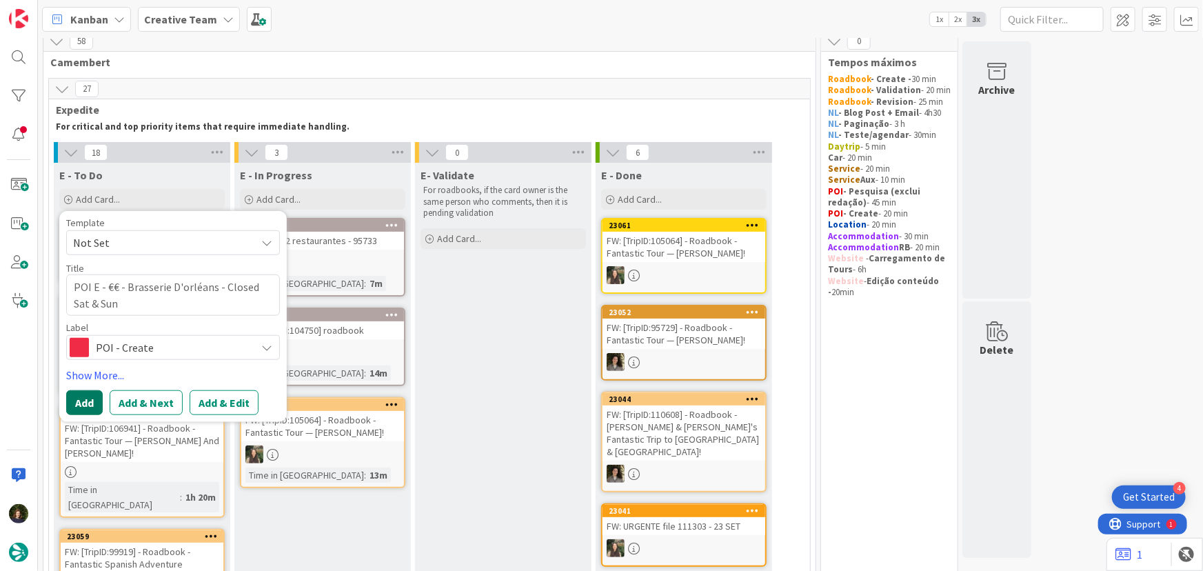
click at [89, 401] on button "Add" at bounding box center [84, 402] width 37 height 25
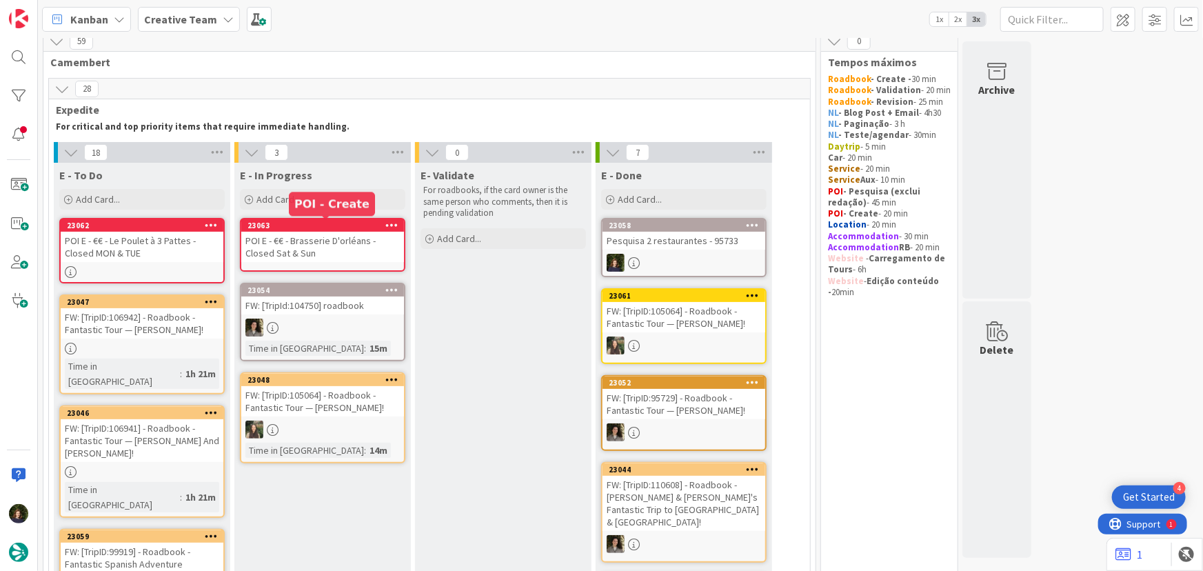
click at [315, 226] on div "23063" at bounding box center [326, 226] width 157 height 10
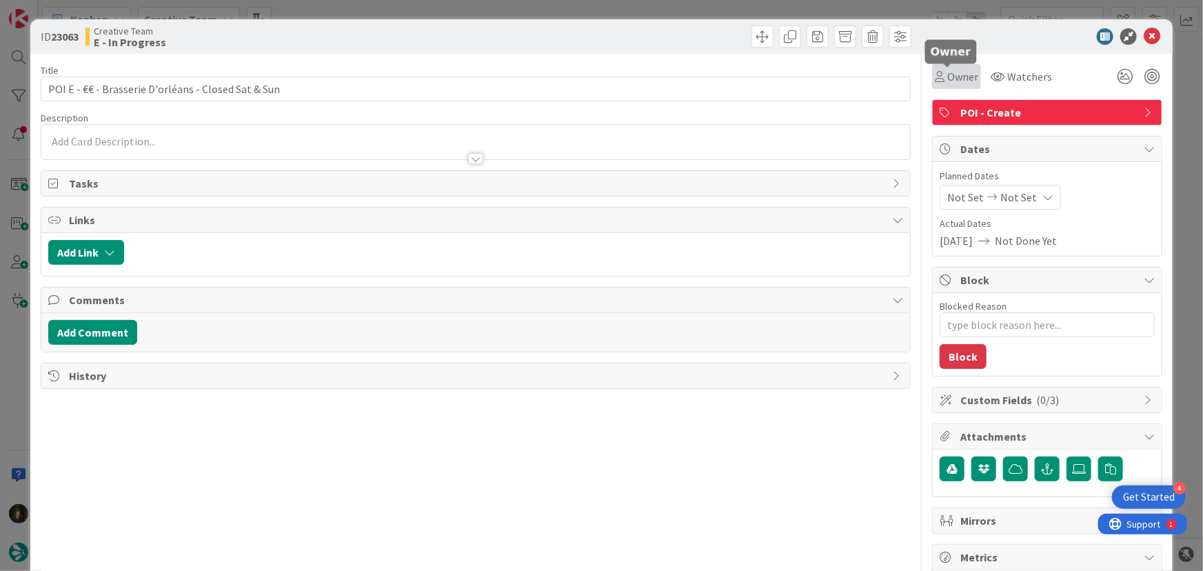
click at [959, 77] on span "Owner" at bounding box center [963, 76] width 31 height 17
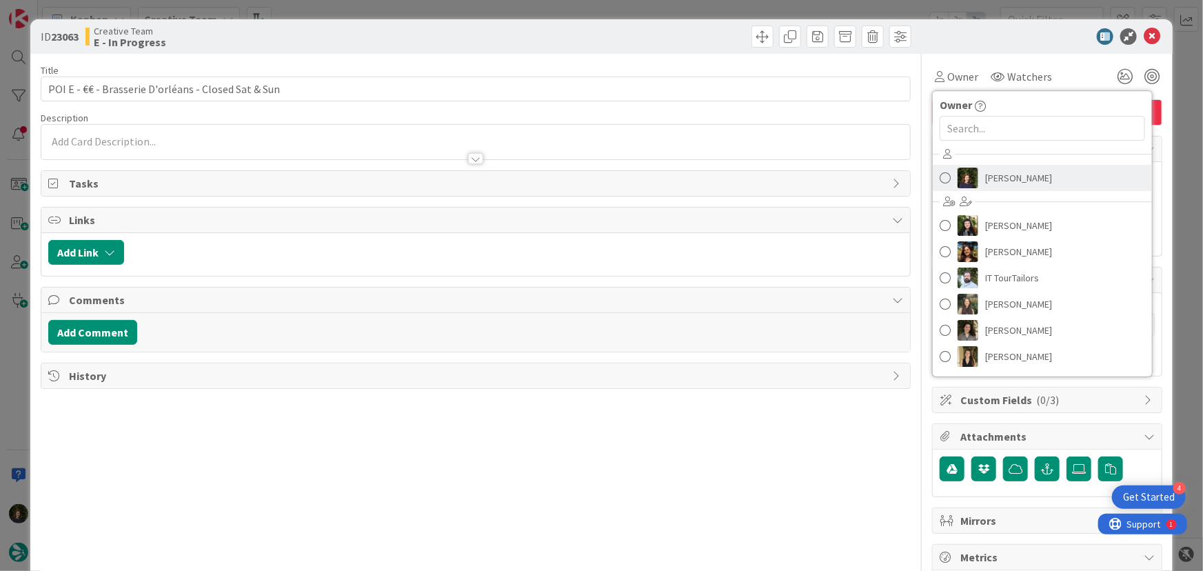
click at [992, 173] on span "[PERSON_NAME]" at bounding box center [1019, 178] width 67 height 21
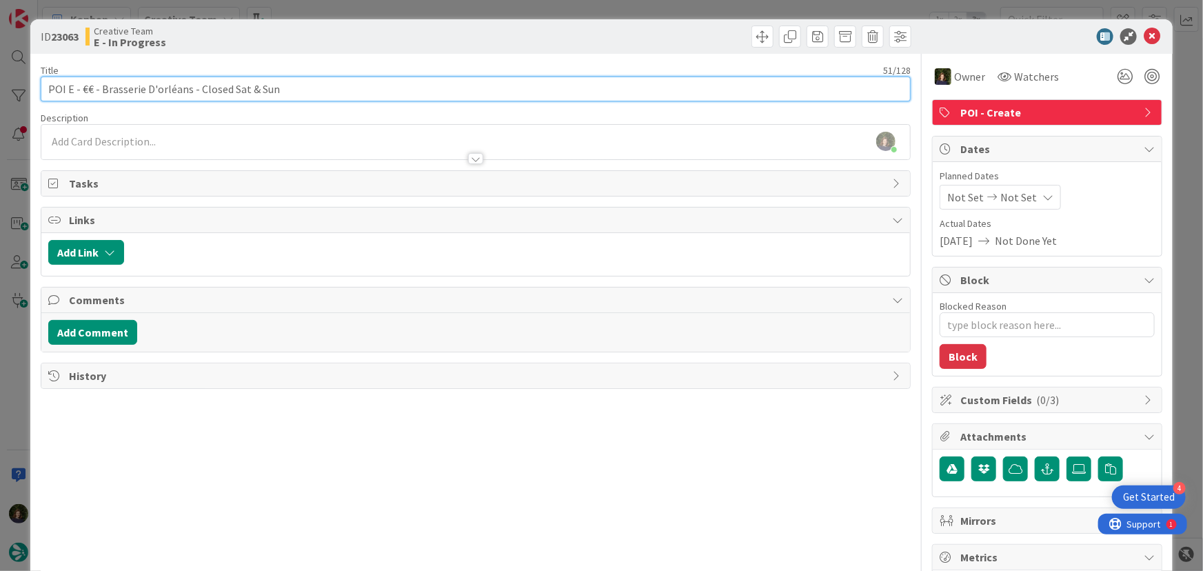
click at [283, 90] on input "POI E - €€ - Brasserie D'orléans - Closed Sat & Sun" at bounding box center [476, 89] width 871 height 25
drag, startPoint x: 250, startPoint y: 86, endPoint x: 228, endPoint y: 88, distance: 22.2
click at [228, 88] on input "POI E - €€ - Brasserie D'orléans - Closed Sat & Sun" at bounding box center [476, 89] width 871 height 25
drag, startPoint x: 186, startPoint y: 84, endPoint x: 97, endPoint y: 90, distance: 89.2
click at [97, 90] on input "POI E - €€ - Brasserie D'orléans - Closed Sun" at bounding box center [476, 89] width 871 height 25
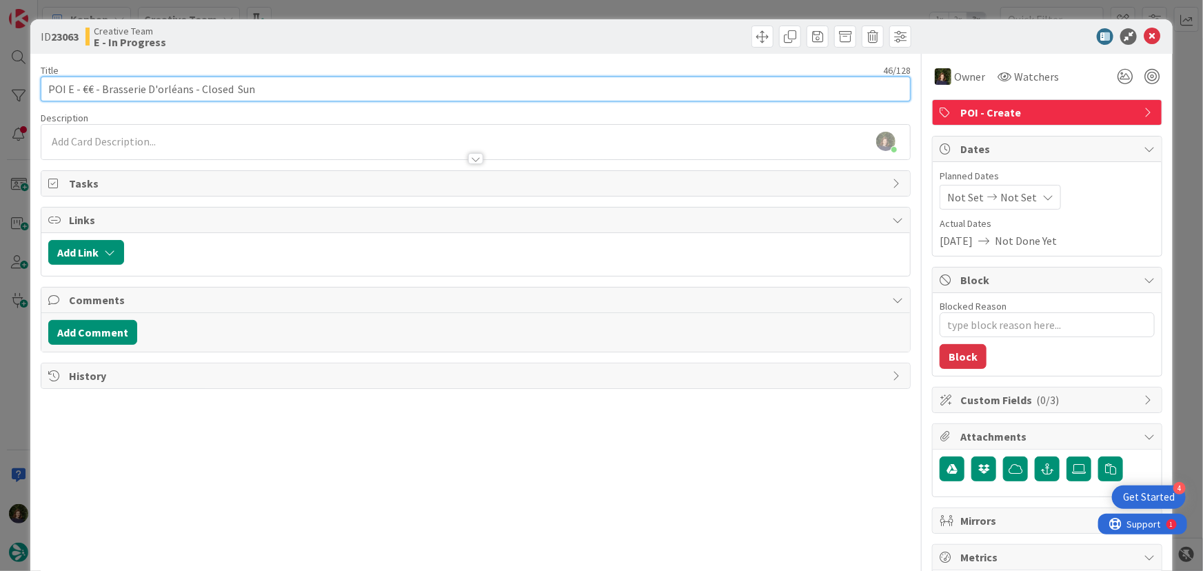
paste input "Le Canard Royal"
click at [98, 89] on input "POI E - €€ -Le Canard Royal - Closed Sun" at bounding box center [476, 89] width 871 height 25
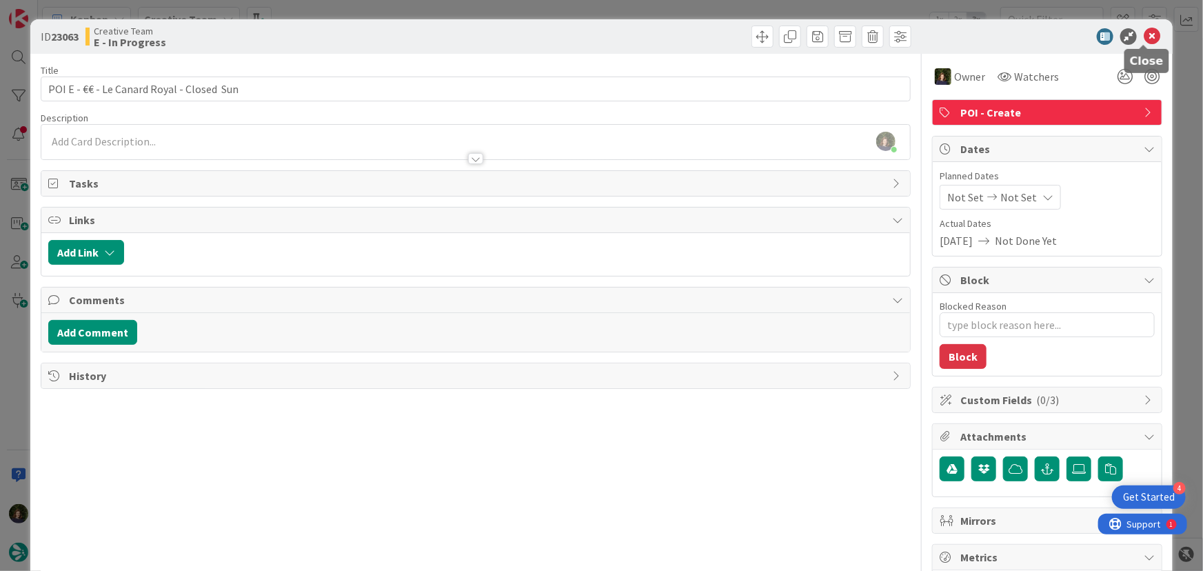
click at [1145, 35] on icon at bounding box center [1152, 36] width 17 height 17
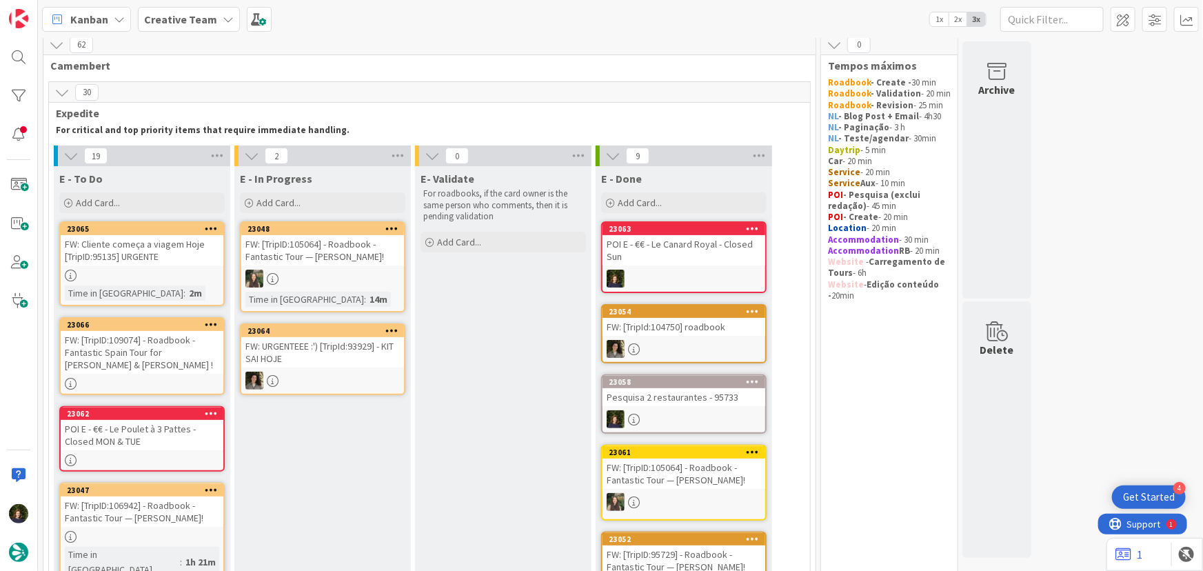
click at [670, 252] on div "POI E - €€ - Le Canard Royal - Closed Sun" at bounding box center [684, 250] width 163 height 30
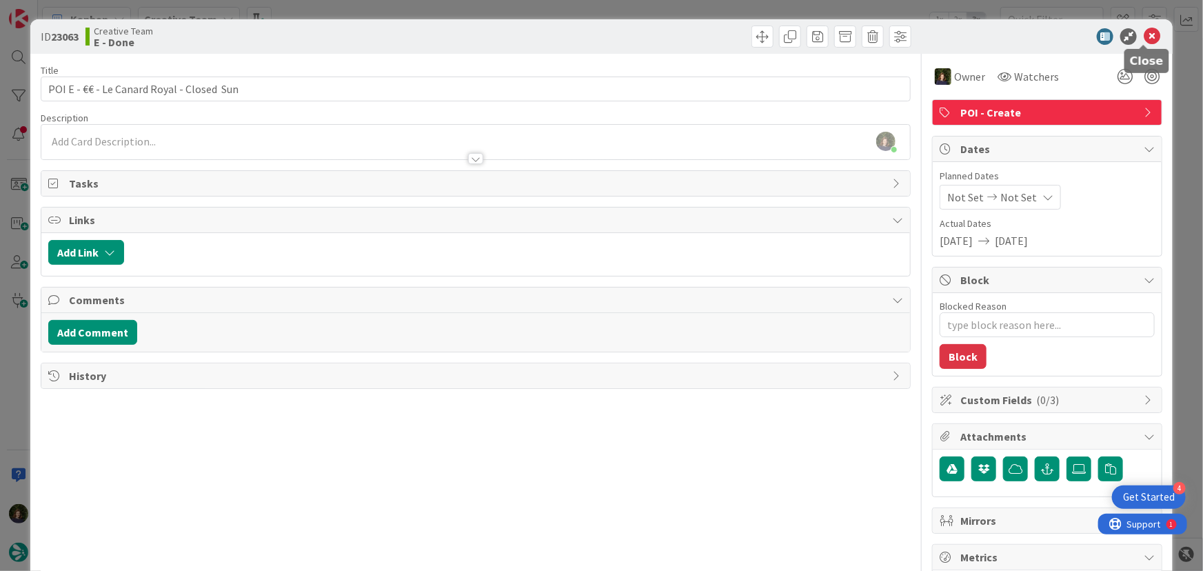
click at [1144, 40] on icon at bounding box center [1152, 36] width 17 height 17
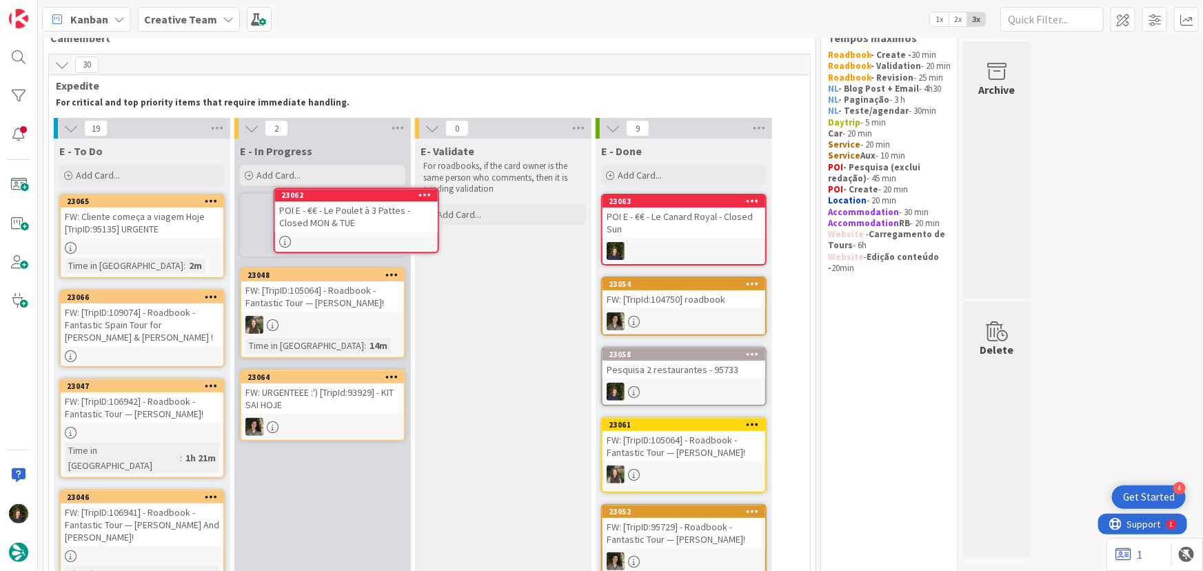
scroll to position [35, 0]
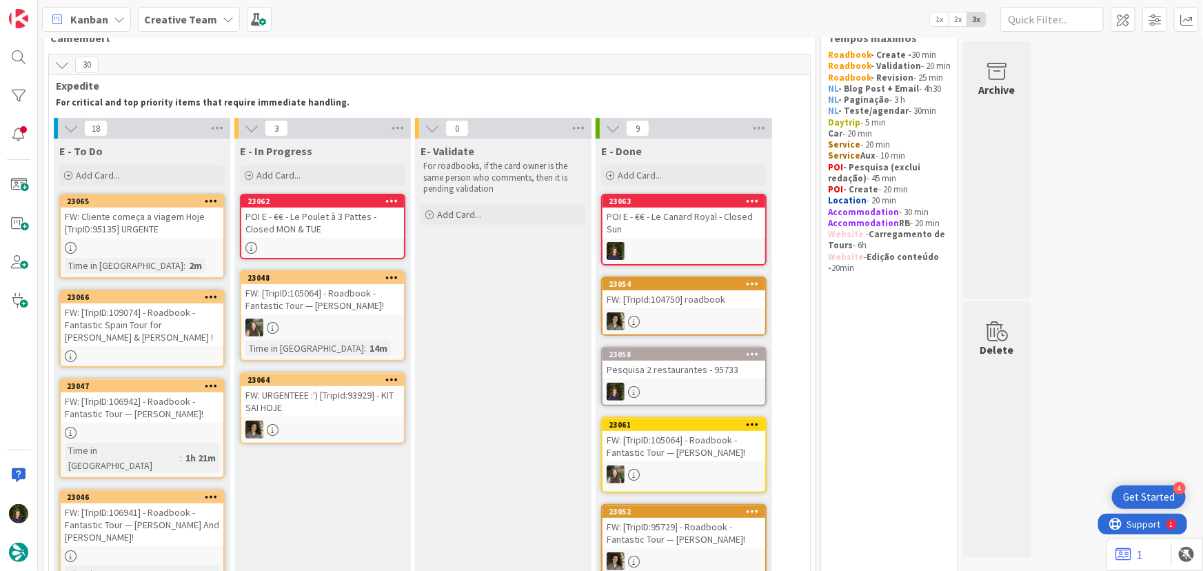
click at [310, 228] on div "POI E - €€ - Le Poulet à 3 Pattes - Closed MON & TUE" at bounding box center [322, 223] width 163 height 30
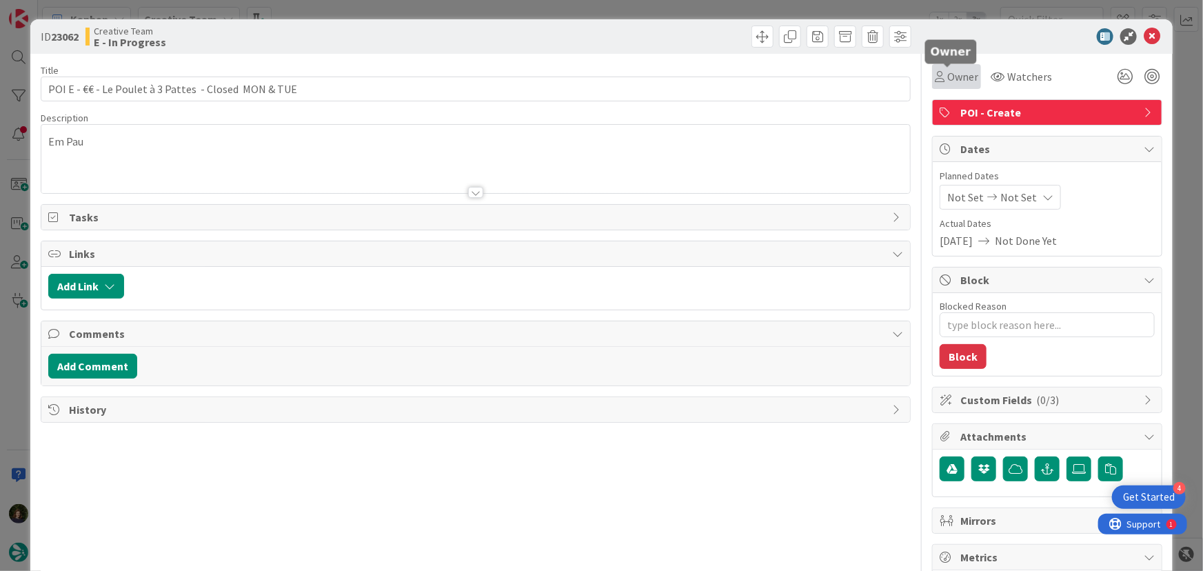
click at [959, 77] on span "Owner" at bounding box center [963, 76] width 31 height 17
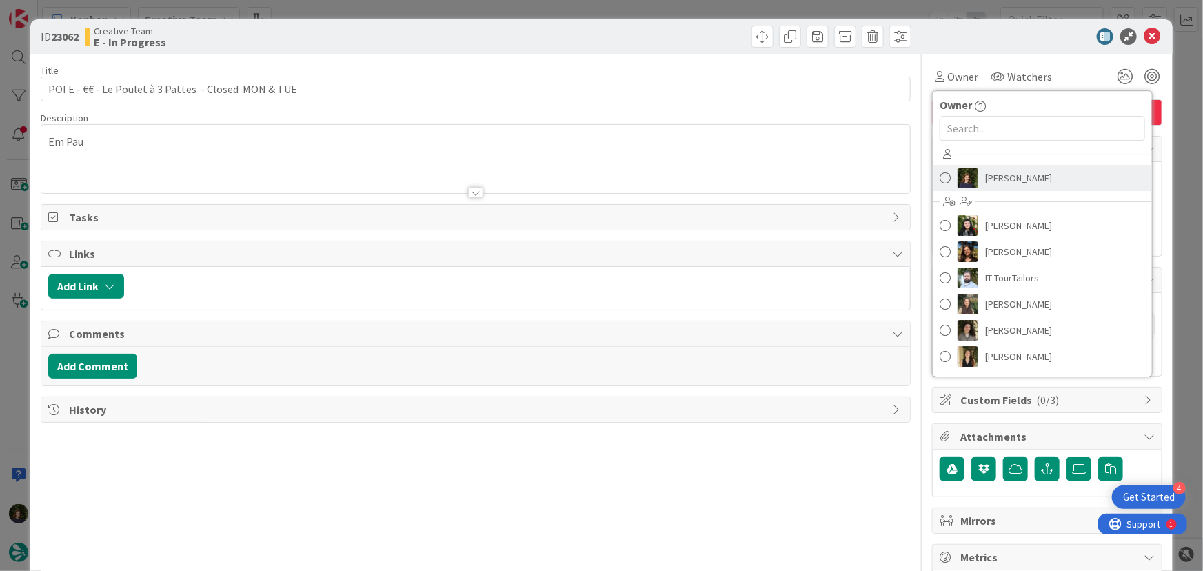
click at [1005, 174] on span "[PERSON_NAME]" at bounding box center [1019, 178] width 67 height 21
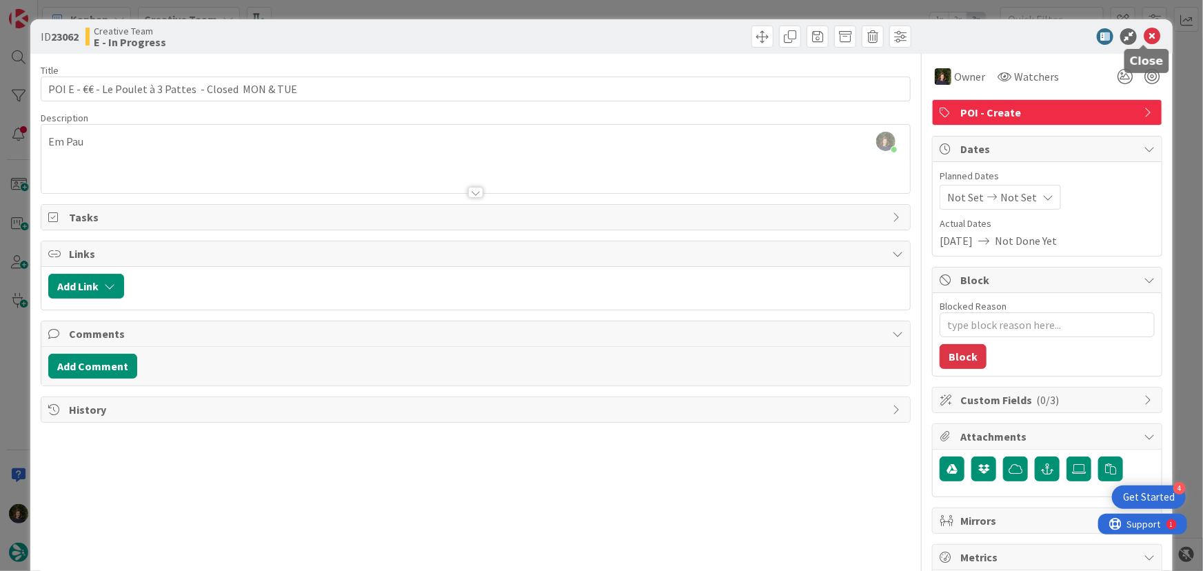
click at [1151, 36] on icon at bounding box center [1152, 36] width 17 height 17
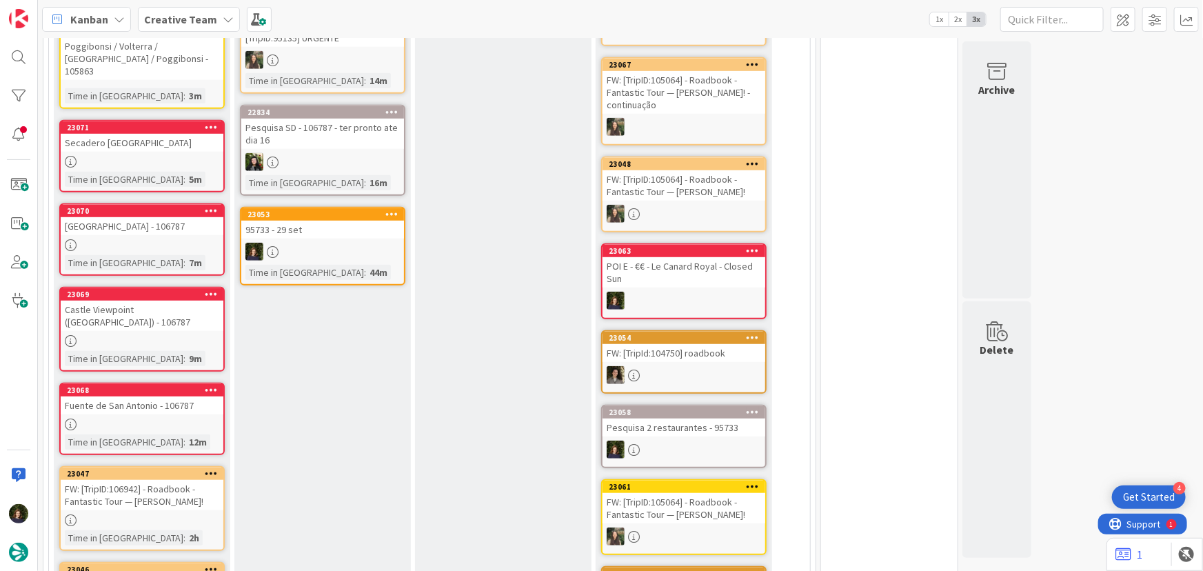
scroll to position [268, 0]
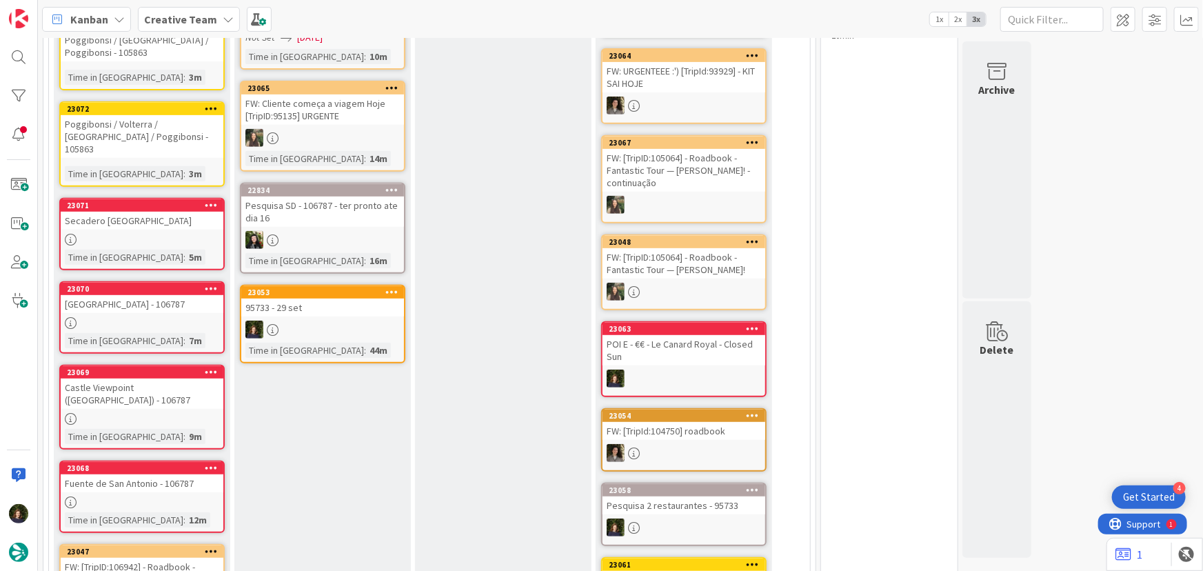
click at [337, 323] on div at bounding box center [322, 330] width 163 height 18
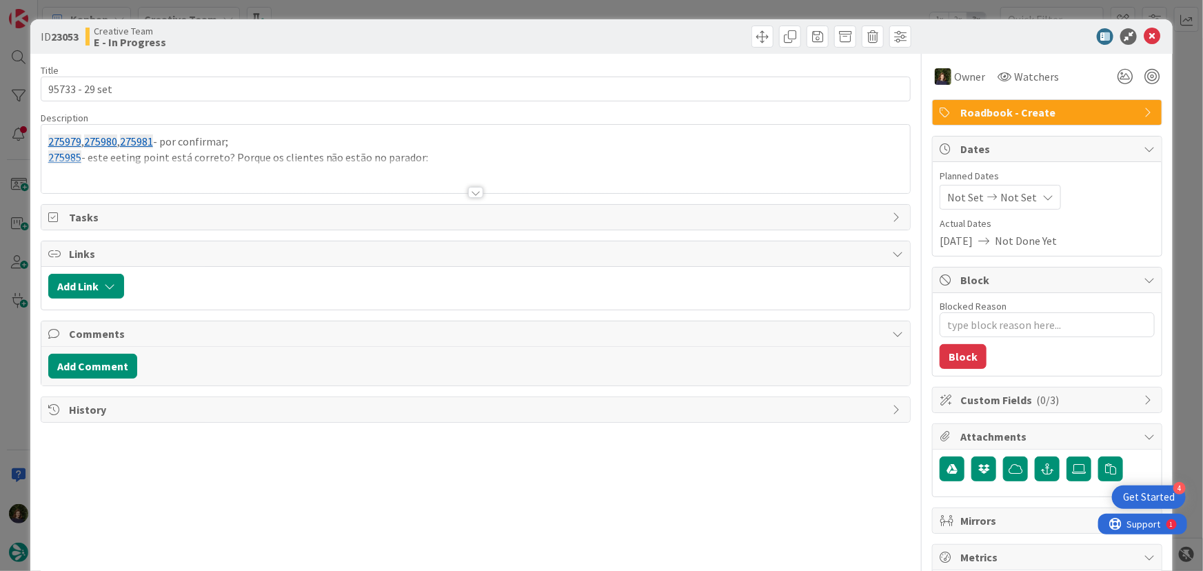
click at [470, 192] on div at bounding box center [475, 192] width 15 height 11
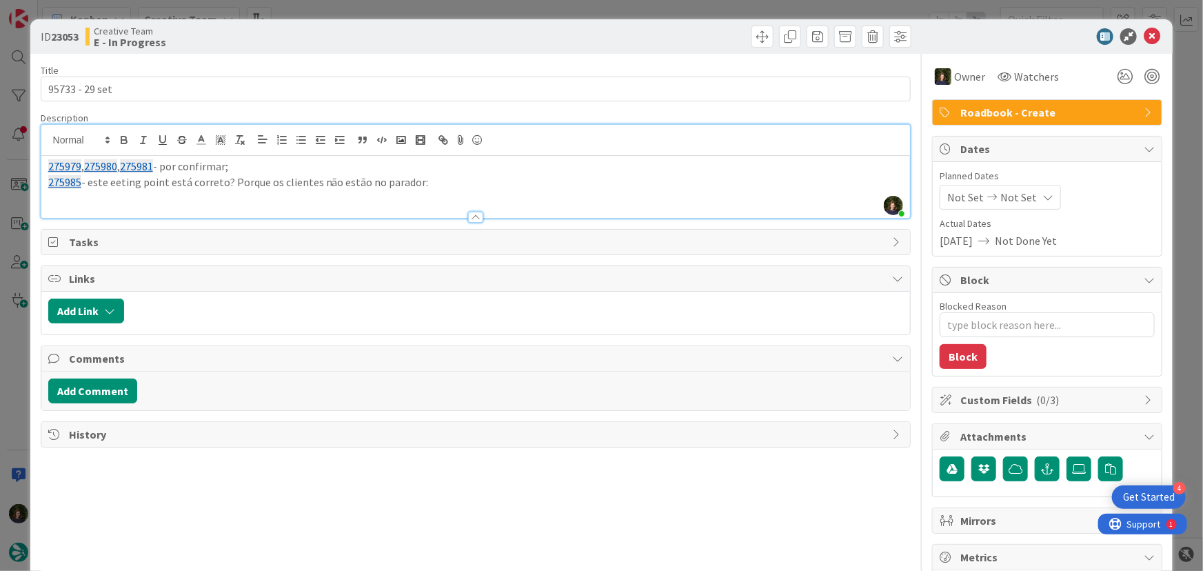
drag, startPoint x: 434, startPoint y: 184, endPoint x: 36, endPoint y: 165, distance: 399.1
click at [36, 165] on div "ID 23053 Creative Team E - In Progress Title 14 / 128 95733 - [DATE] Descriptio…" at bounding box center [601, 417] width 1143 height 797
copy div "275979 , 275980 , 275981 - por confirmar; 275985 - este eeting point está corre…"
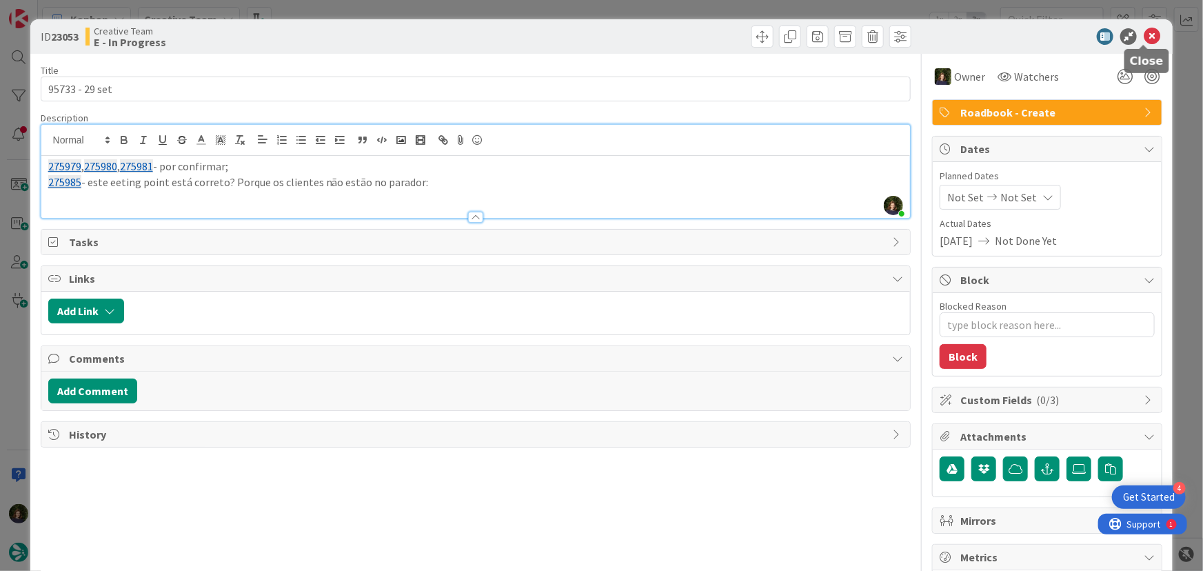
click at [1144, 31] on icon at bounding box center [1152, 36] width 17 height 17
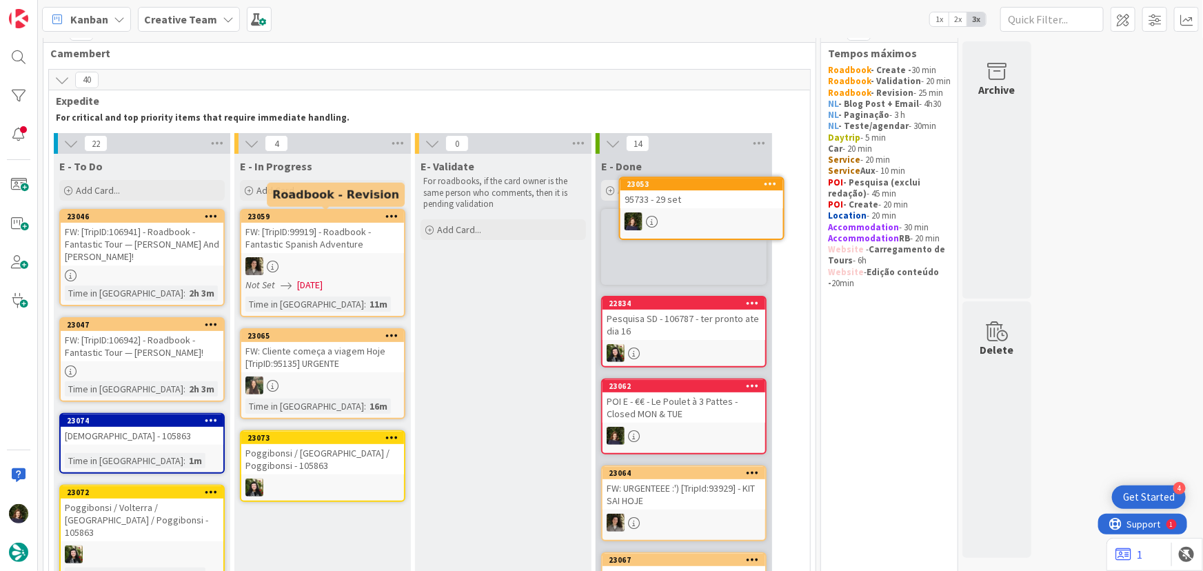
scroll to position [19, 0]
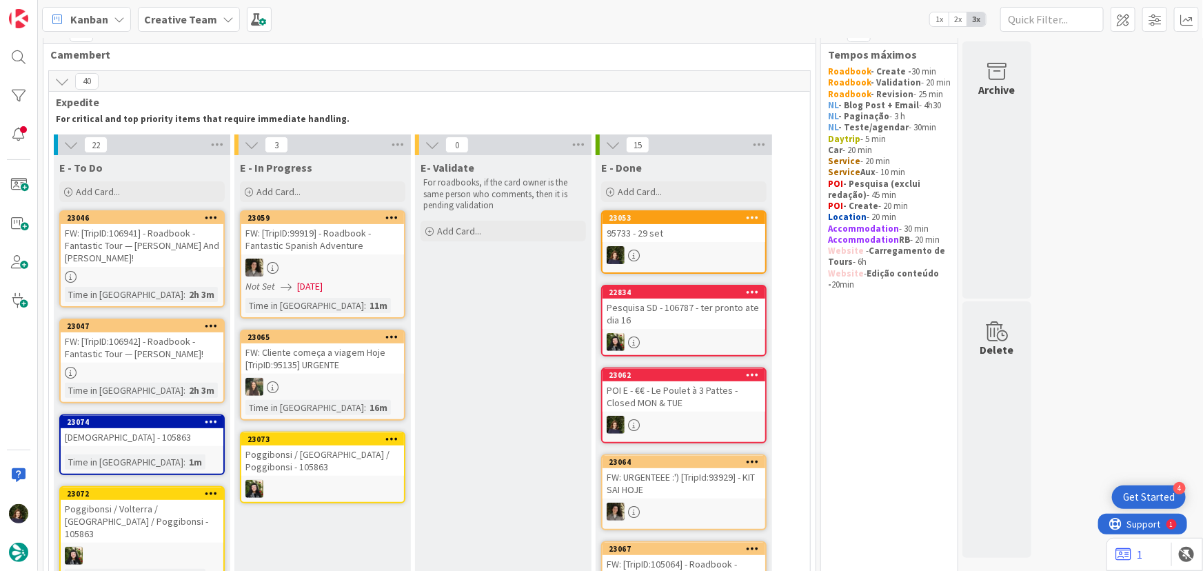
click at [695, 229] on div "95733 - 29 set" at bounding box center [684, 233] width 163 height 18
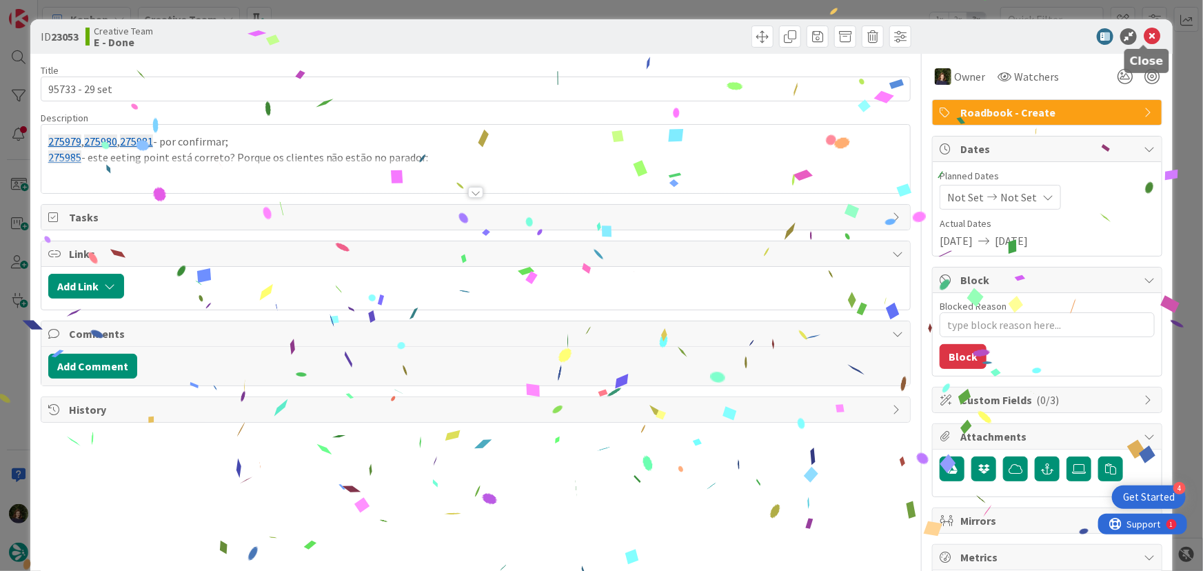
click at [1144, 40] on icon at bounding box center [1152, 36] width 17 height 17
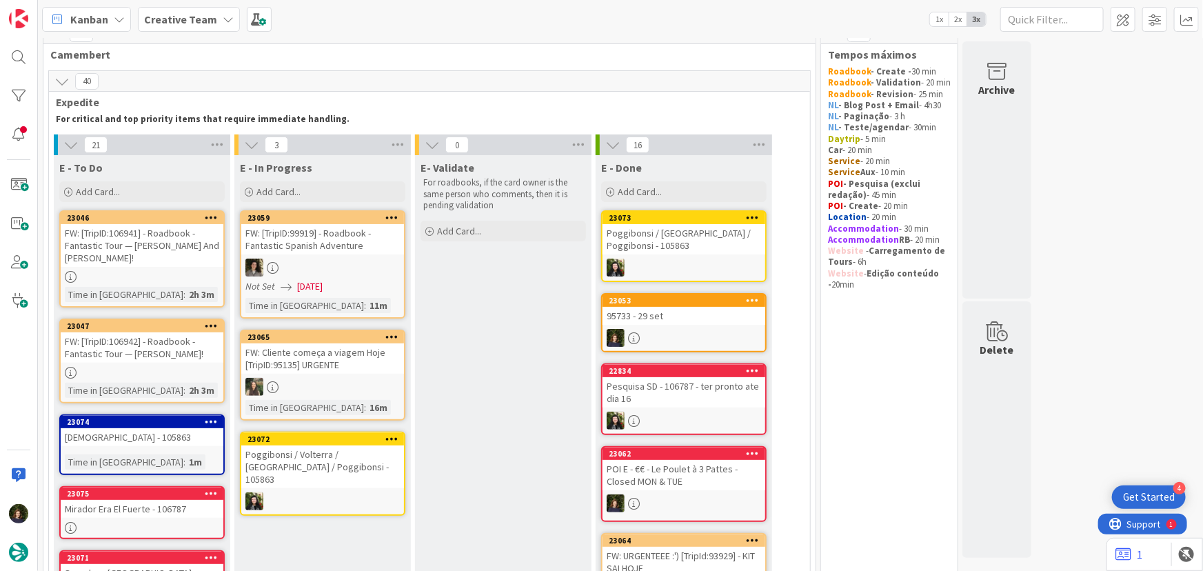
scroll to position [81, 0]
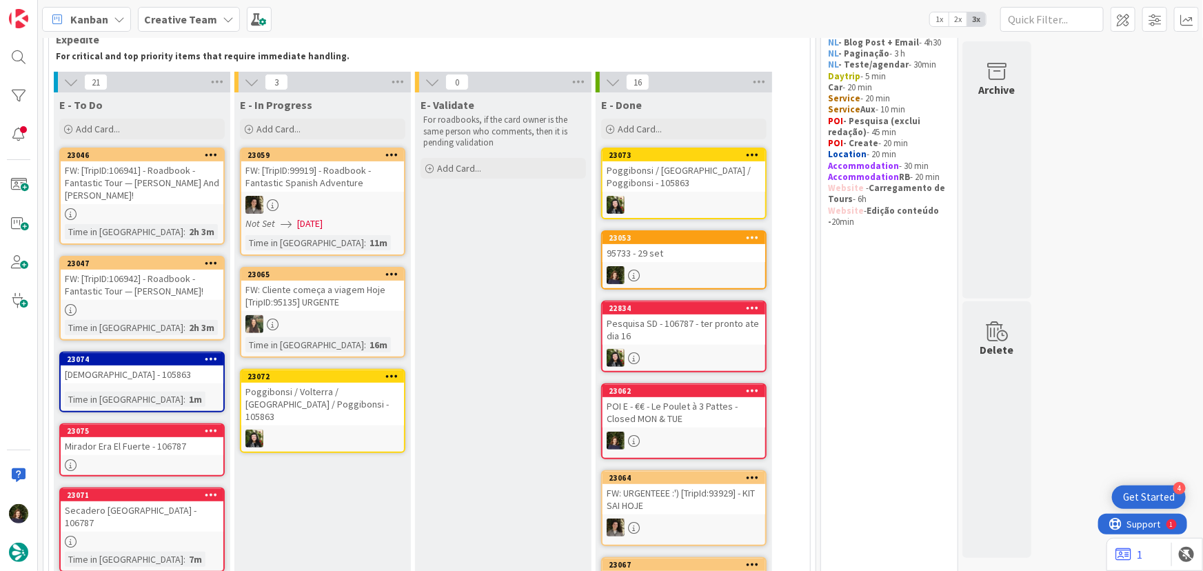
click at [660, 269] on div at bounding box center [684, 275] width 163 height 18
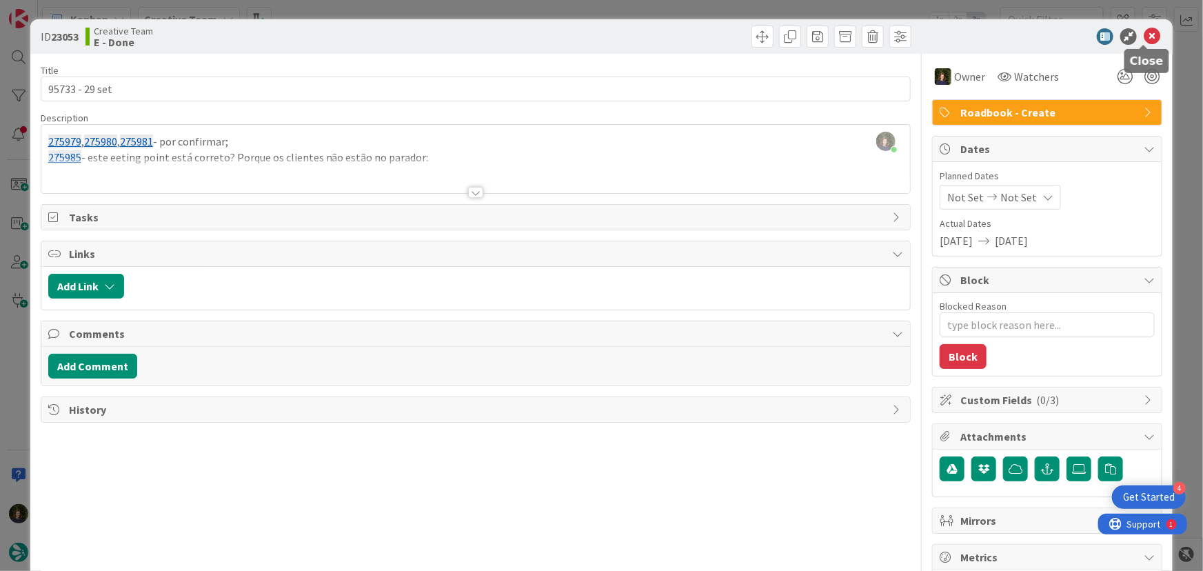
click at [1144, 37] on icon at bounding box center [1152, 36] width 17 height 17
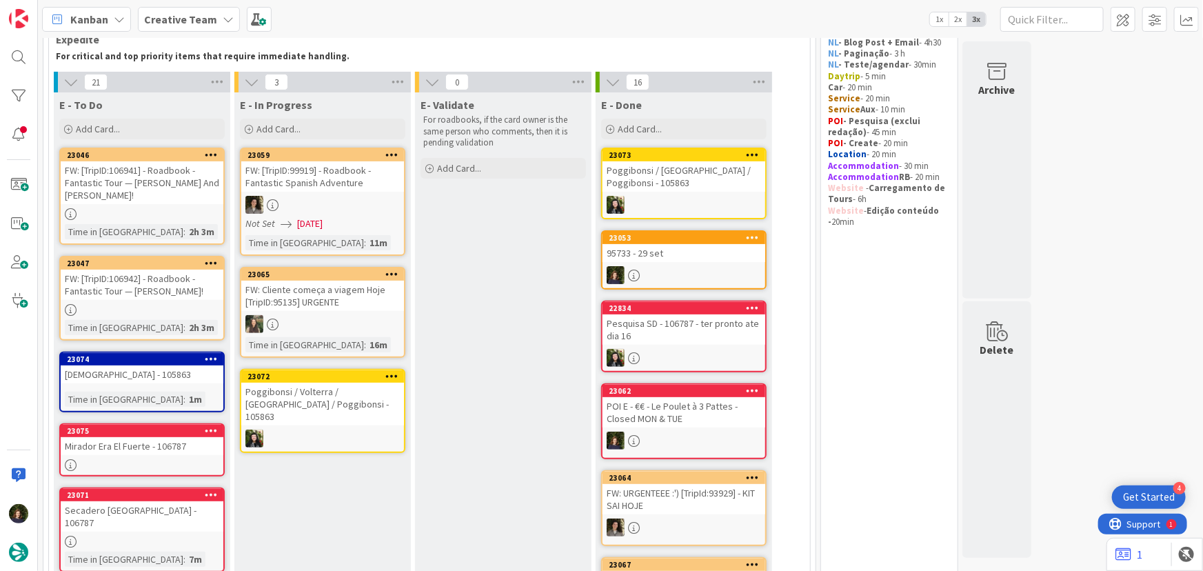
click at [757, 233] on icon at bounding box center [753, 237] width 13 height 10
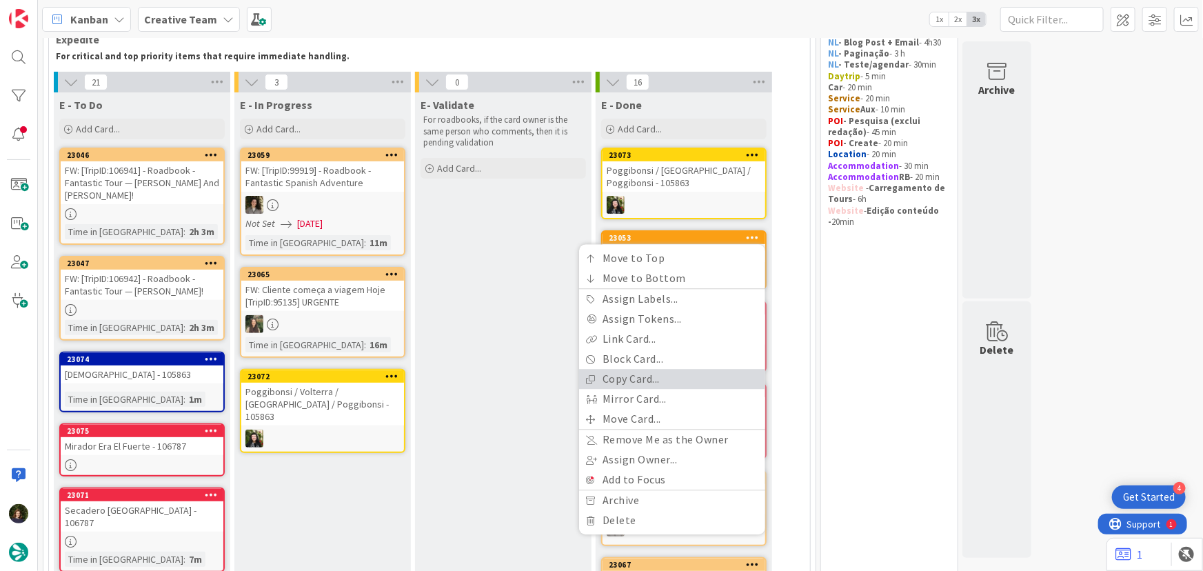
click at [683, 379] on link "Copy Card..." at bounding box center [672, 380] width 186 height 20
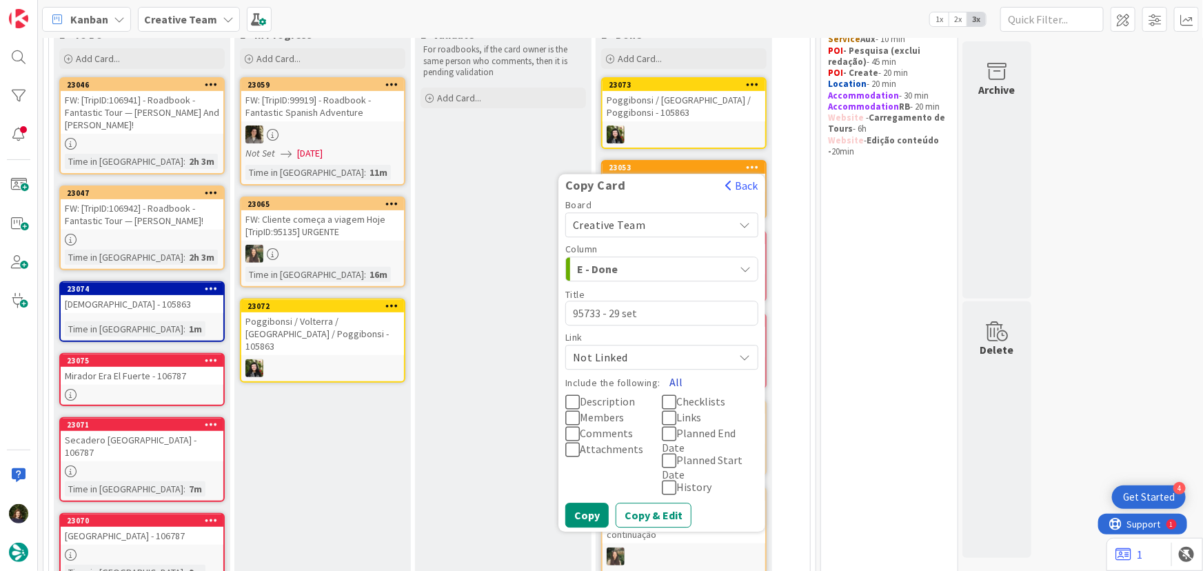
scroll to position [269, 0]
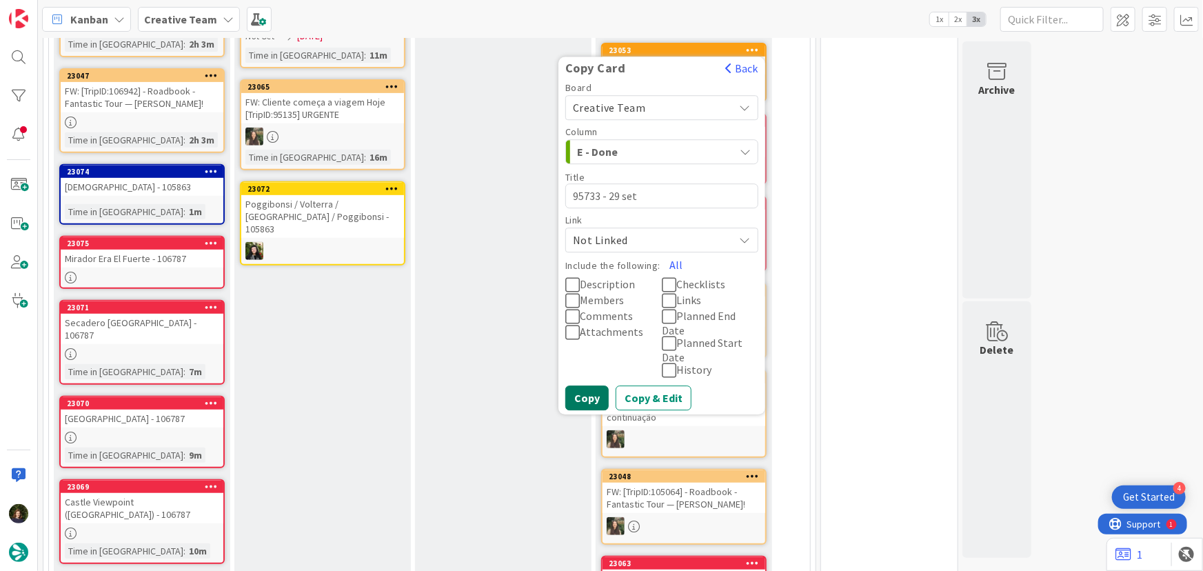
click at [586, 386] on button "Copy" at bounding box center [587, 398] width 43 height 25
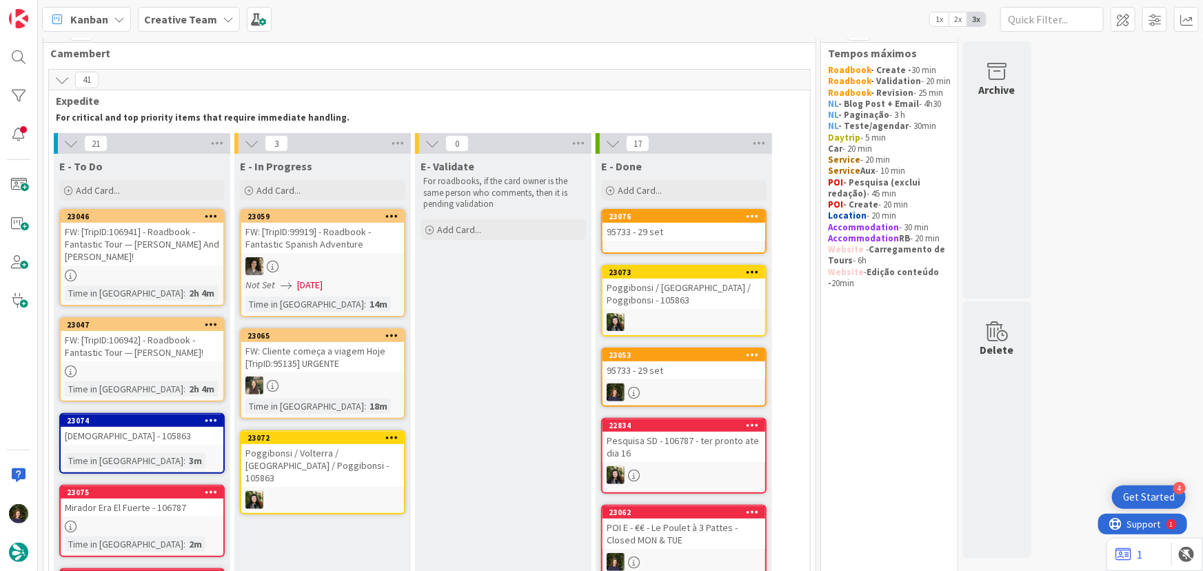
scroll to position [19, 0]
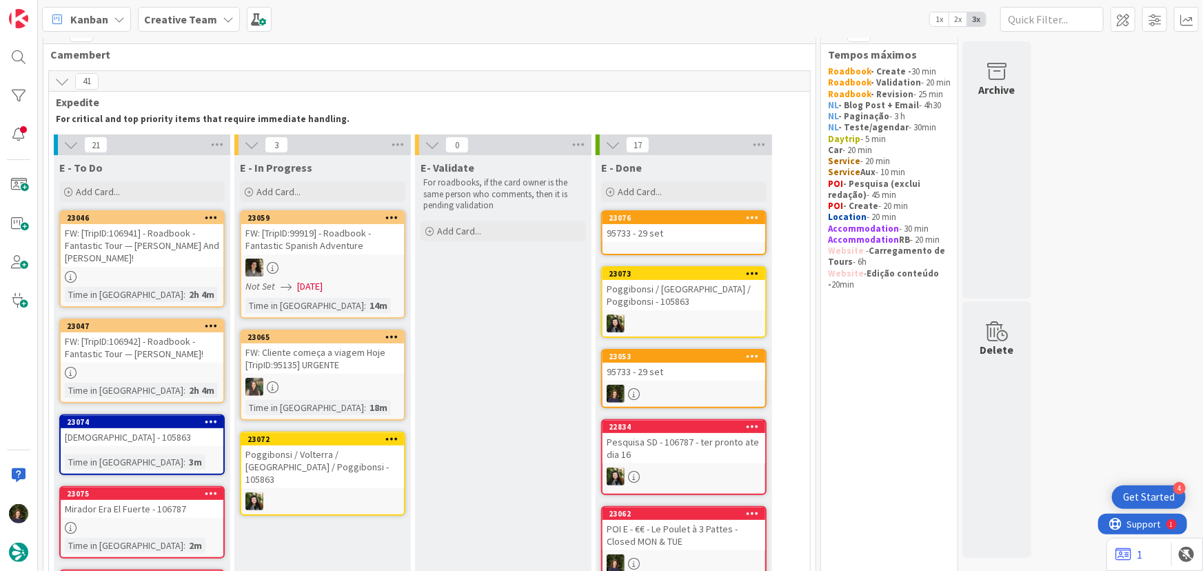
click at [679, 237] on div "95733 - 29 set" at bounding box center [684, 233] width 163 height 18
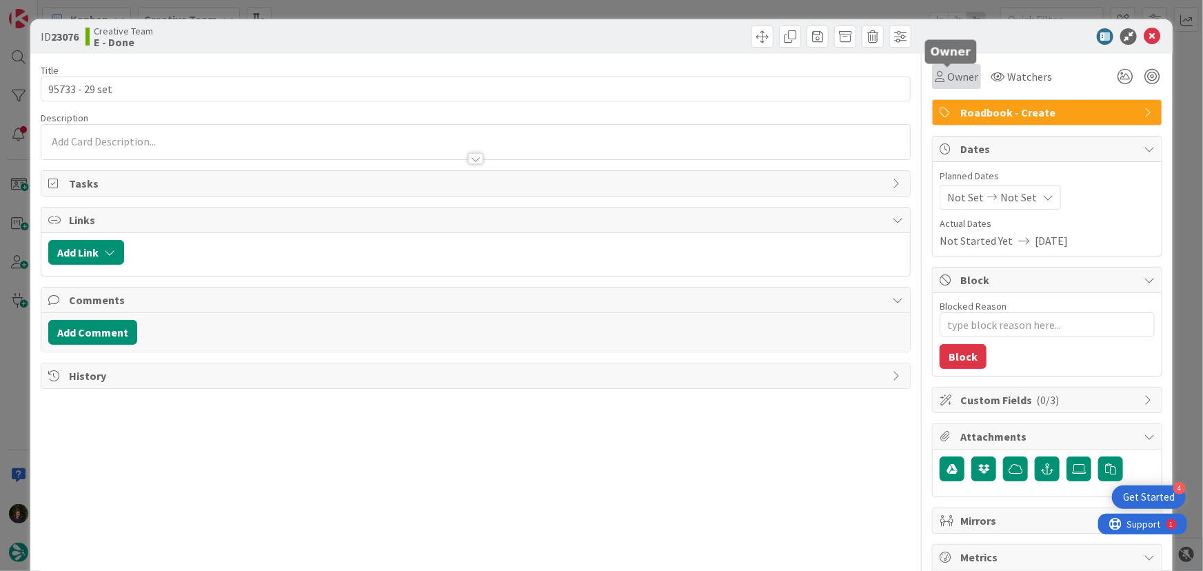
click at [951, 74] on span "Owner" at bounding box center [963, 76] width 31 height 17
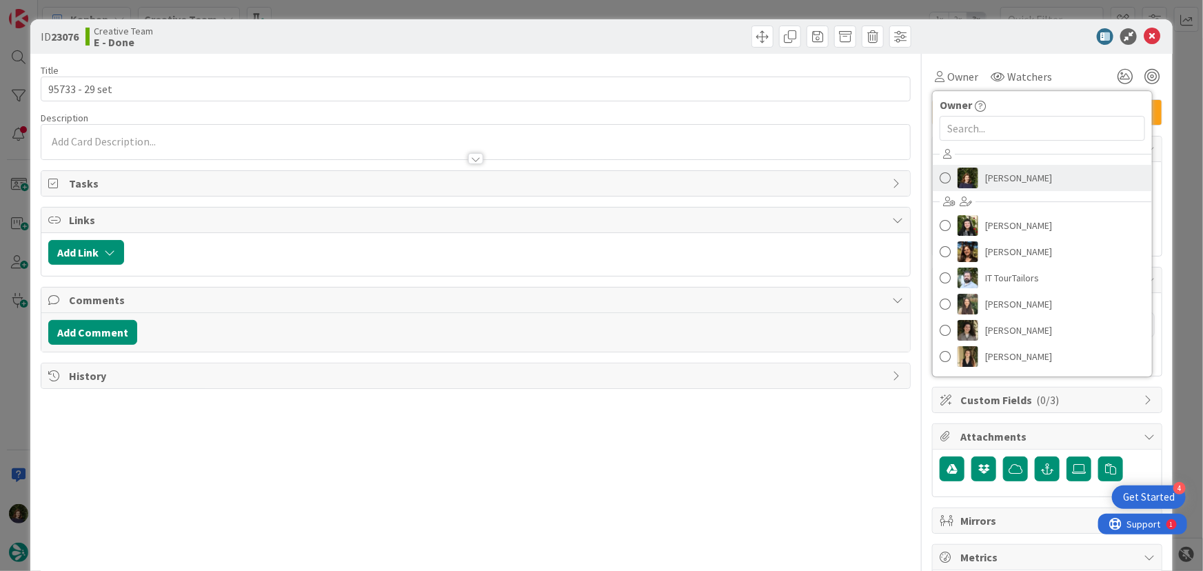
click at [989, 181] on span "[PERSON_NAME]" at bounding box center [1019, 178] width 67 height 21
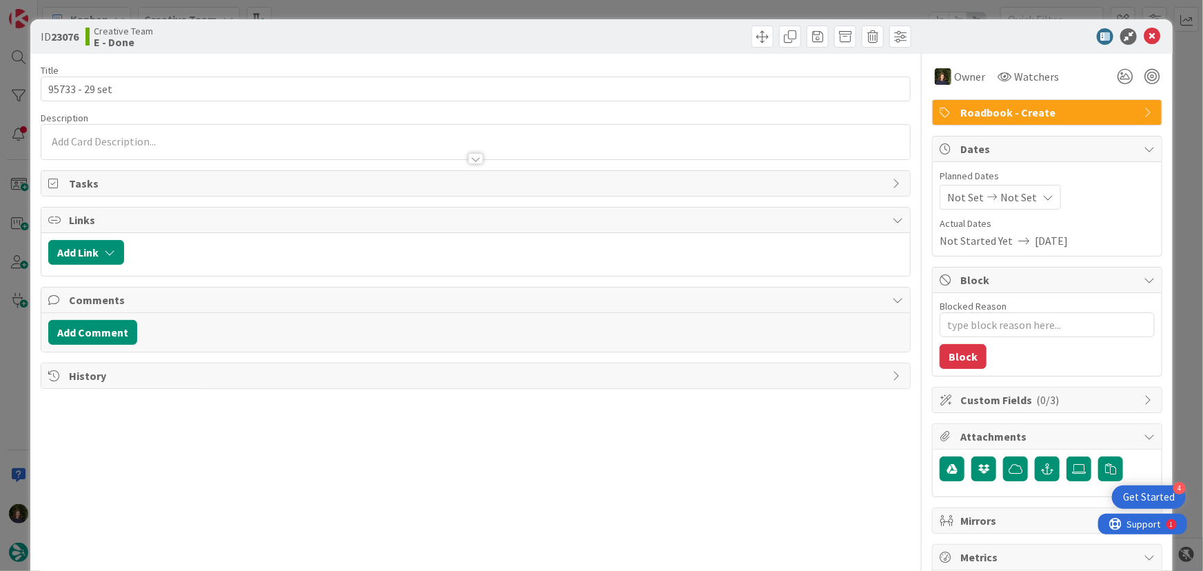
click at [1001, 119] on span "Roadbook - Create" at bounding box center [1049, 112] width 177 height 17
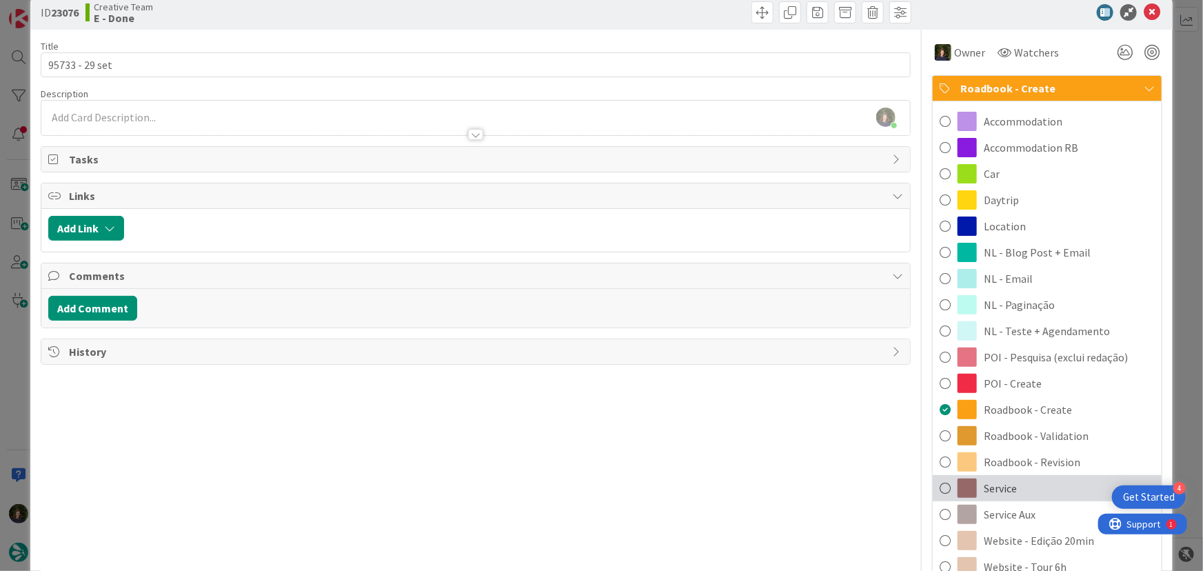
scroll to position [62, 0]
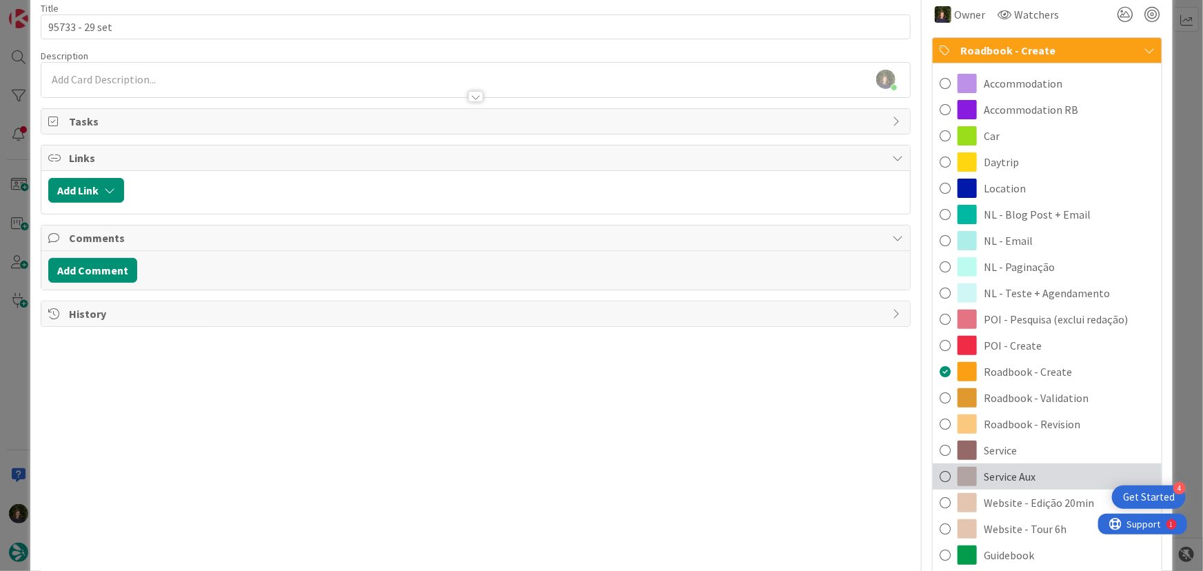
click at [1000, 477] on span "Service Aux" at bounding box center [1010, 476] width 52 height 17
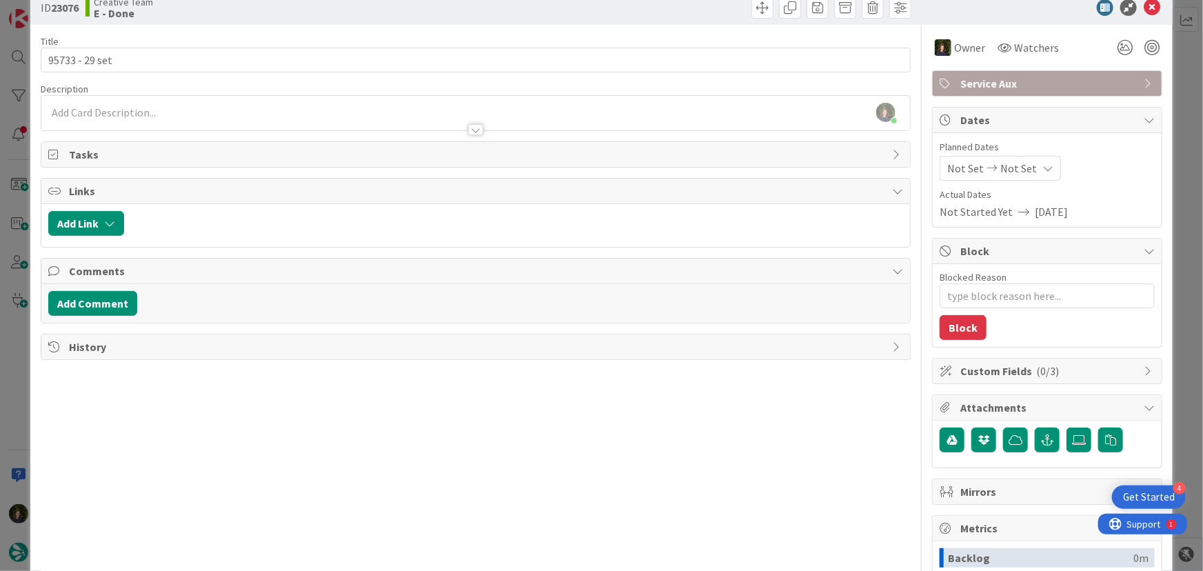
scroll to position [0, 0]
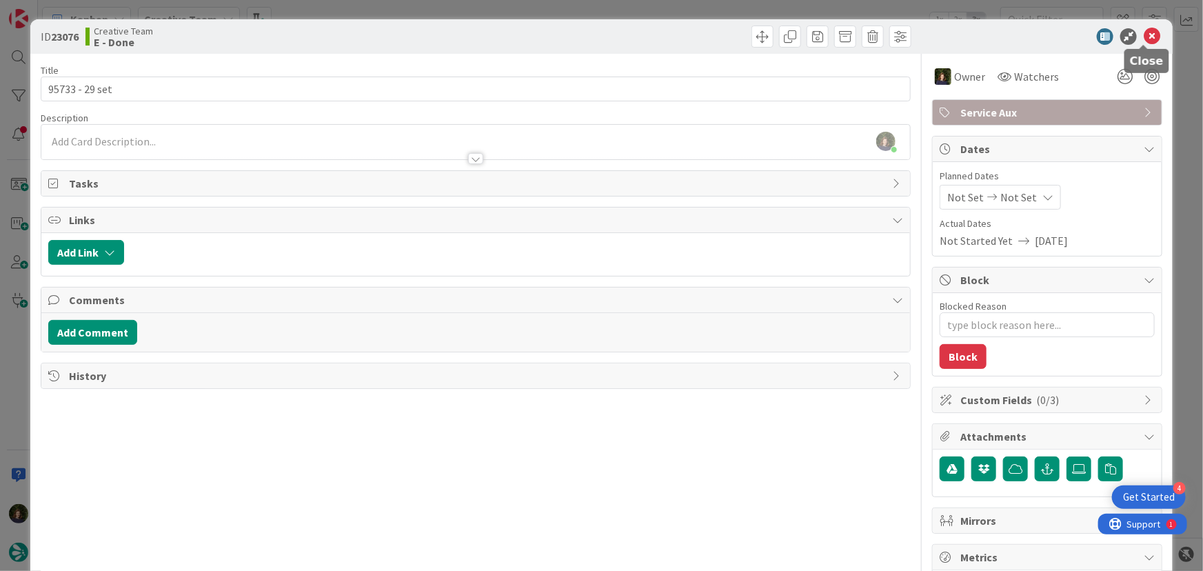
click at [1144, 41] on icon at bounding box center [1152, 36] width 17 height 17
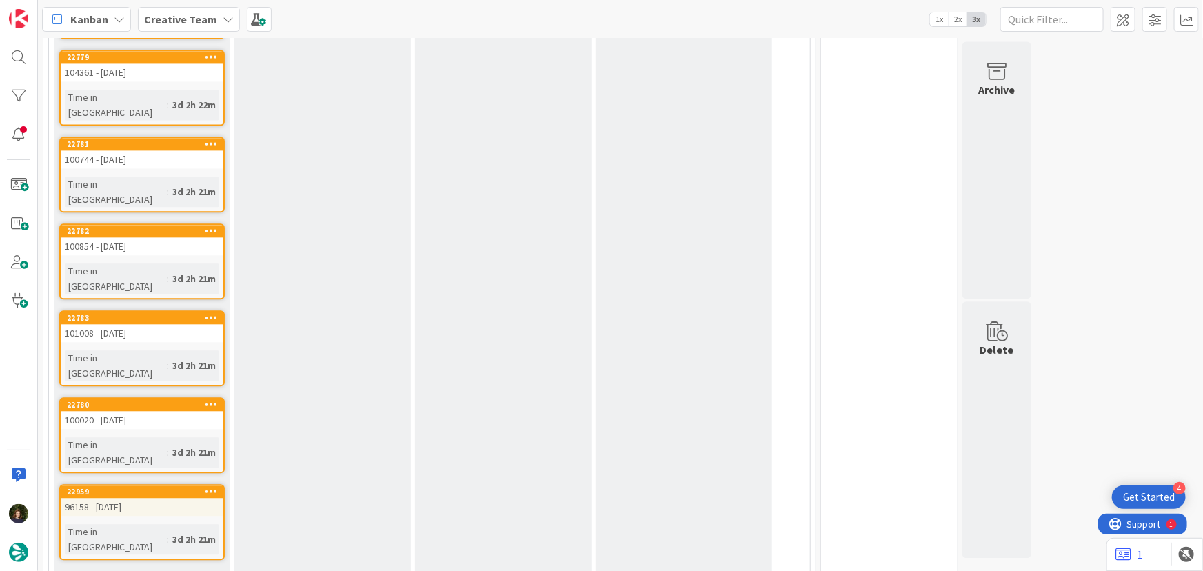
scroll to position [1774, 0]
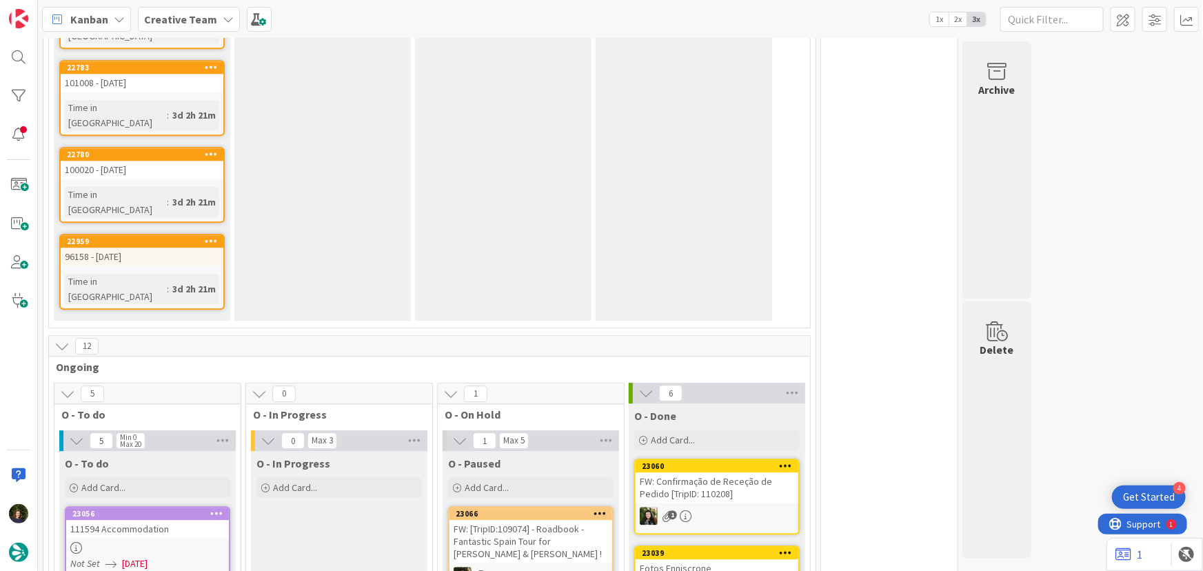
click at [129, 506] on link "23056 111594 Accommodation Not Set [DATE] Time in [GEOGRAPHIC_DATA] : 57m" at bounding box center [148, 551] width 166 height 90
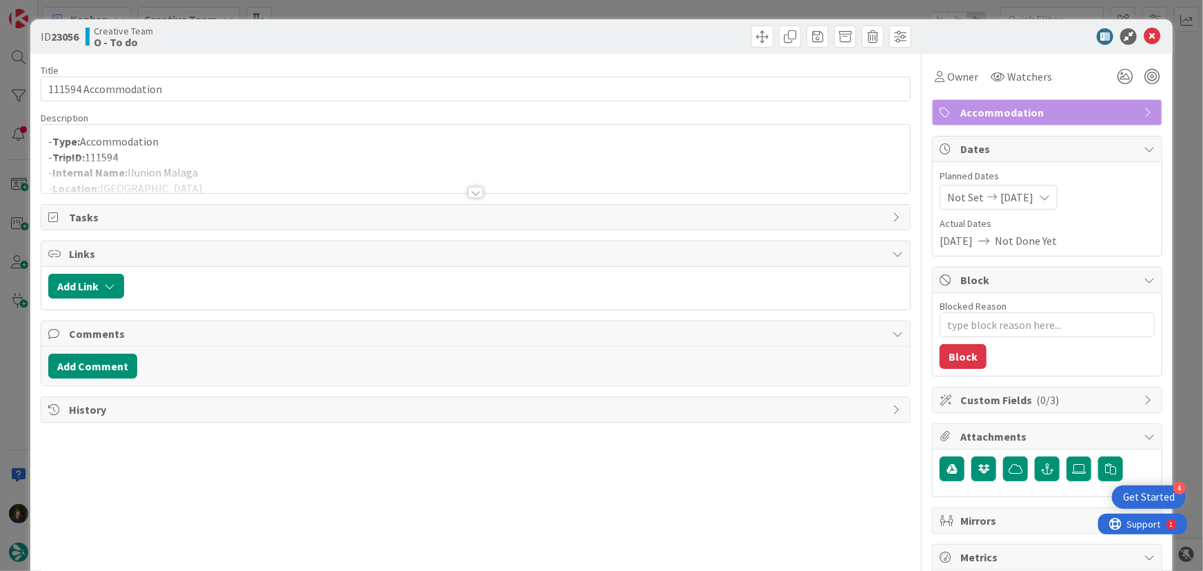
click at [469, 193] on div at bounding box center [475, 192] width 15 height 11
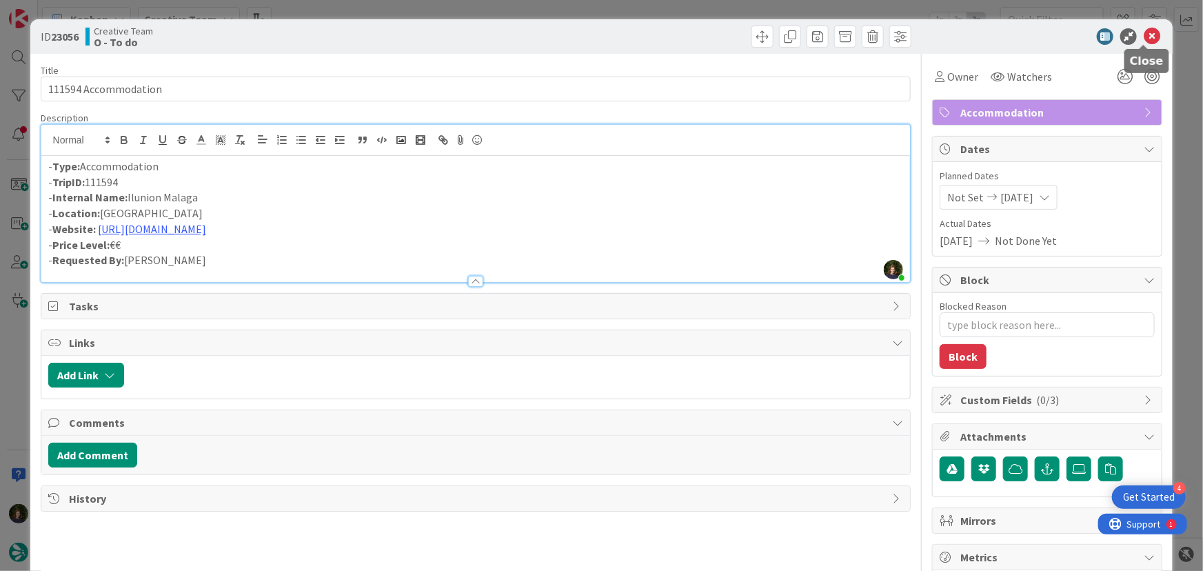
click at [1146, 32] on icon at bounding box center [1152, 36] width 17 height 17
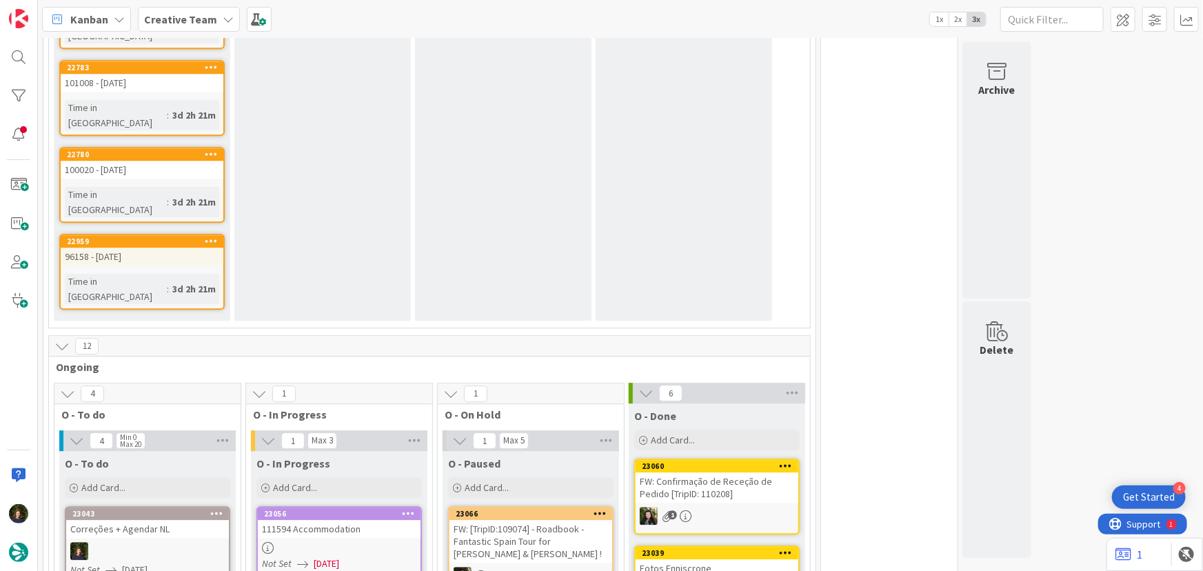
click at [152, 542] on div at bounding box center [147, 551] width 163 height 18
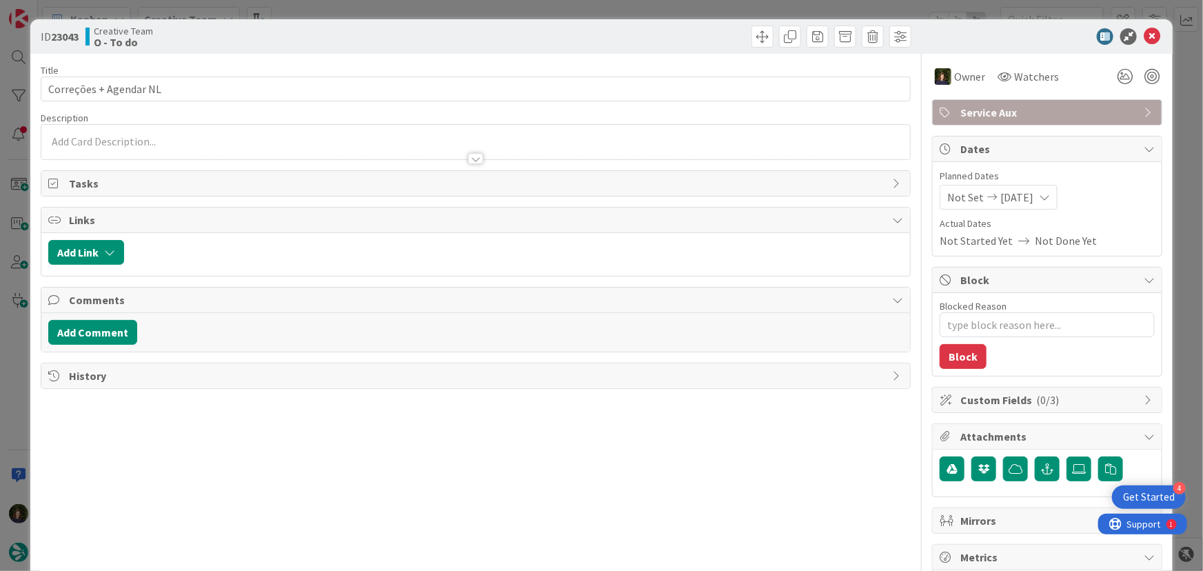
click at [472, 165] on div "Title 22 / 128 Correções + Agendar NL Description Owner Watchers Service Aux Ta…" at bounding box center [476, 430] width 871 height 752
click at [1148, 38] on icon at bounding box center [1152, 36] width 17 height 17
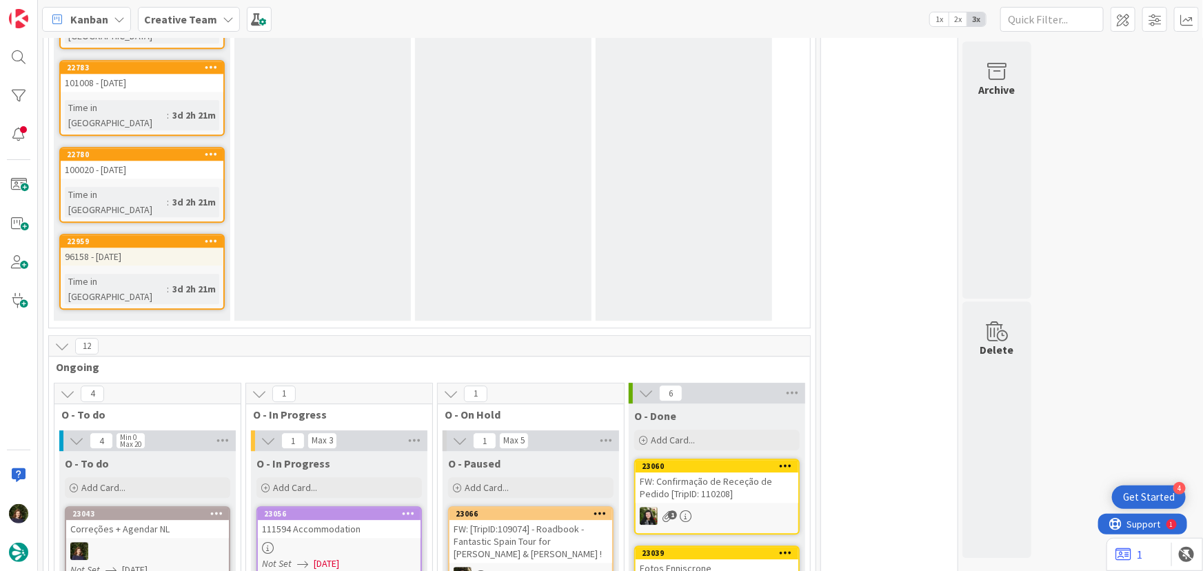
click at [334, 542] on div at bounding box center [339, 548] width 163 height 12
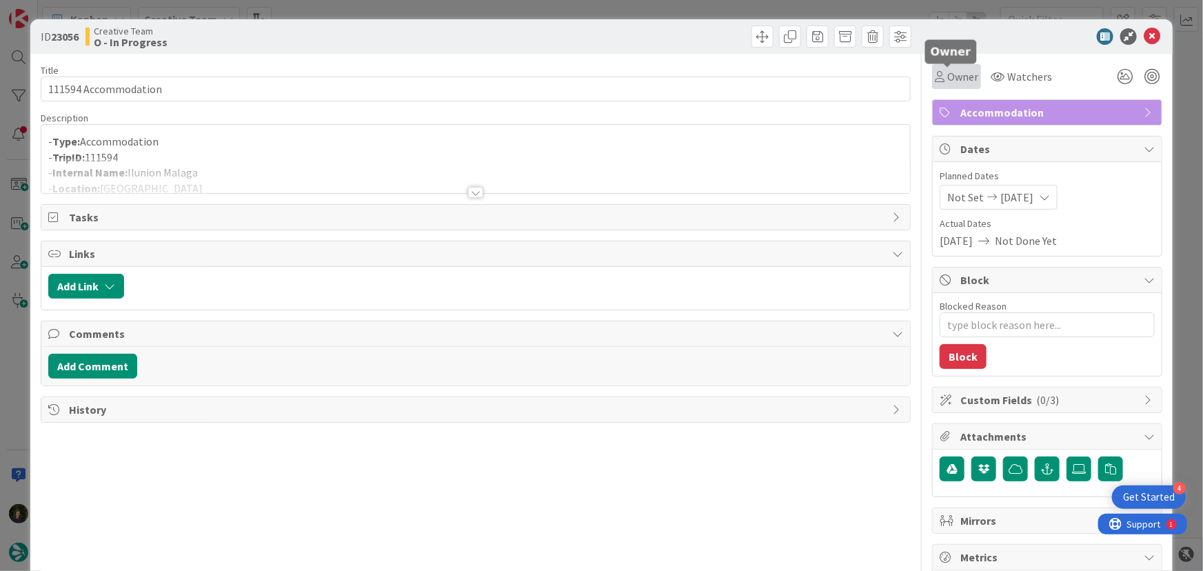
click at [953, 81] on span "Owner" at bounding box center [963, 76] width 31 height 17
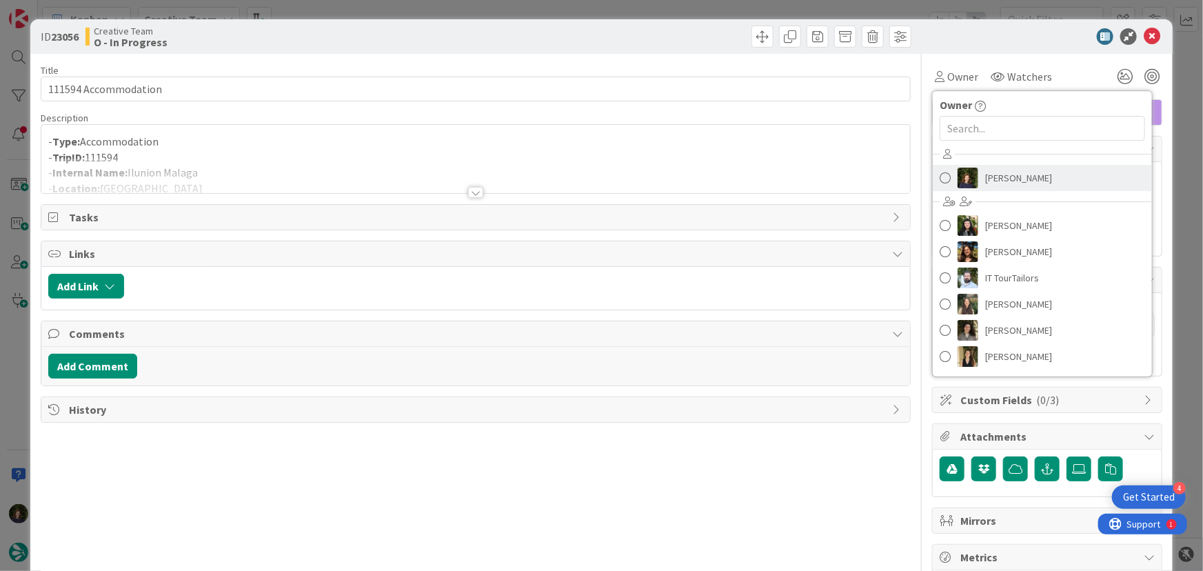
click at [999, 170] on span "[PERSON_NAME]" at bounding box center [1019, 178] width 67 height 21
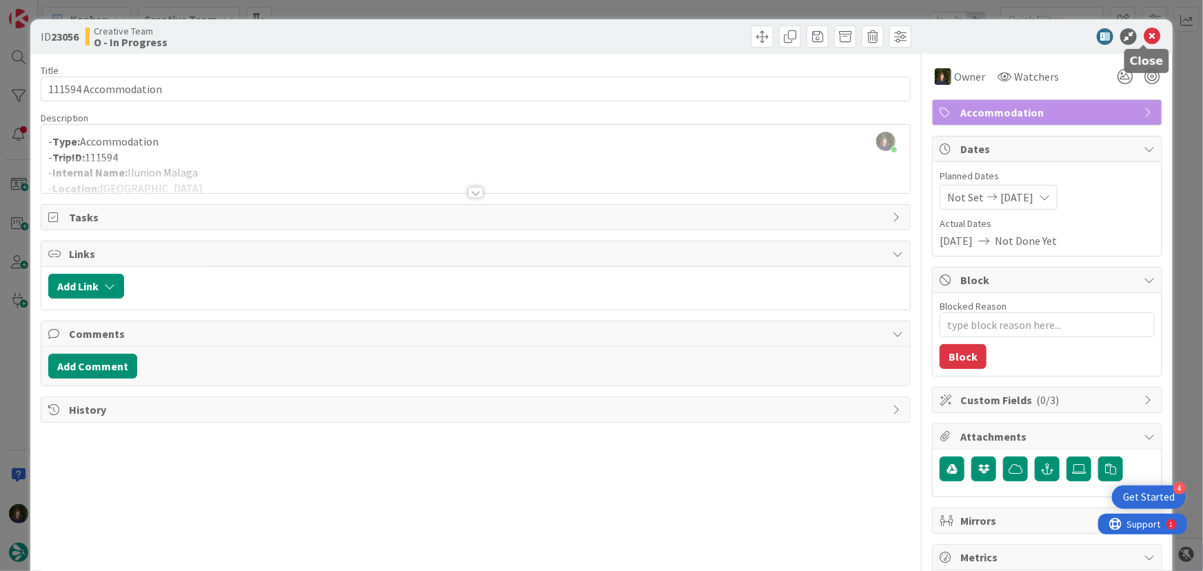
click at [1145, 37] on icon at bounding box center [1152, 36] width 17 height 17
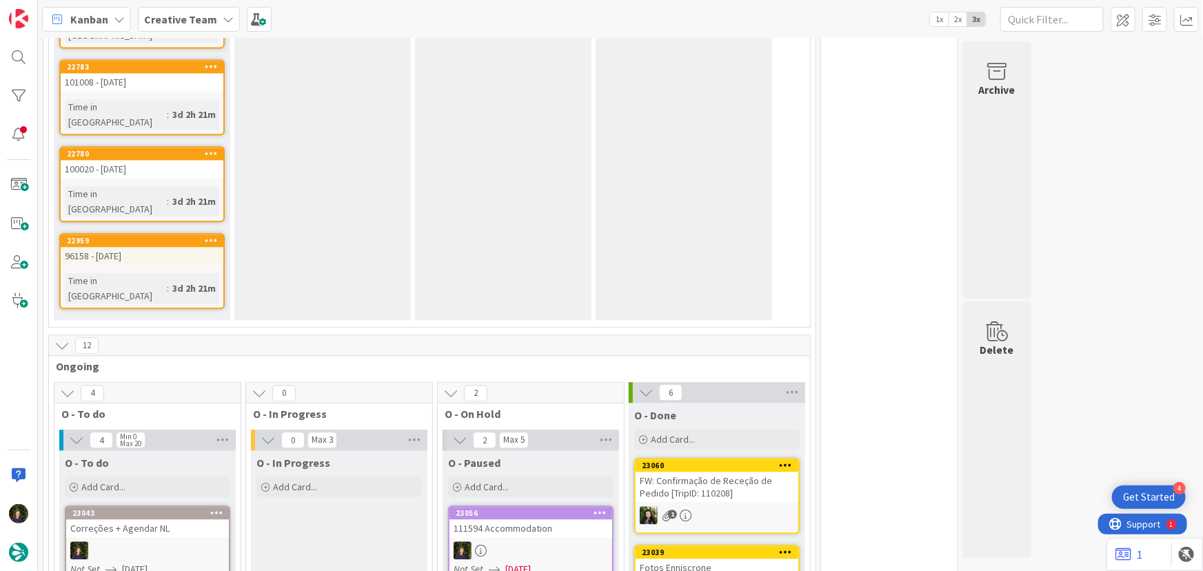
scroll to position [1696, 0]
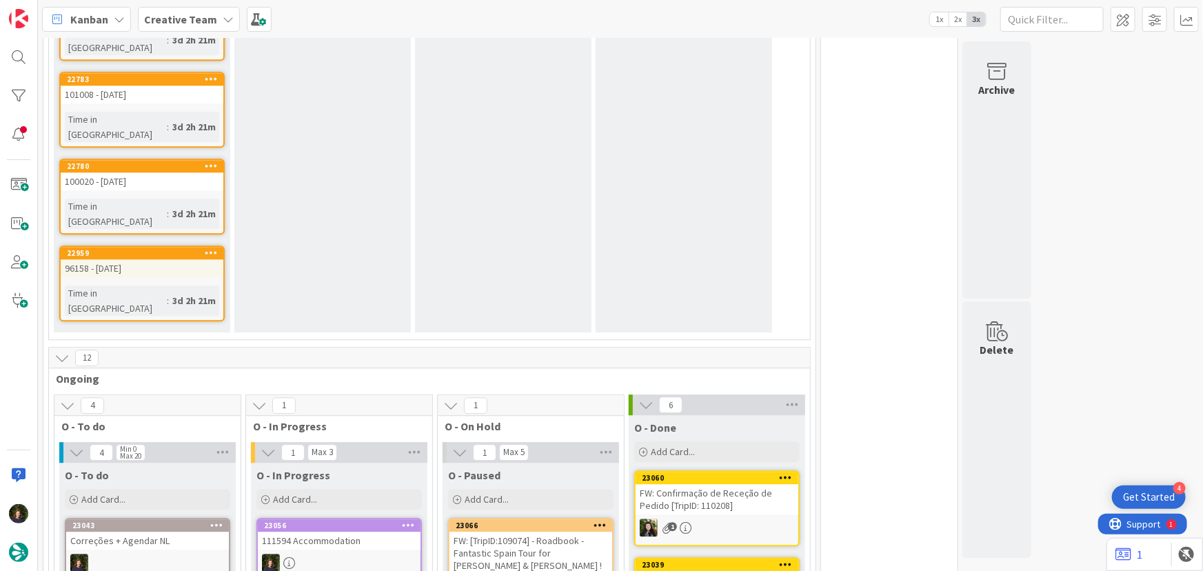
click at [339, 554] on div at bounding box center [339, 563] width 163 height 18
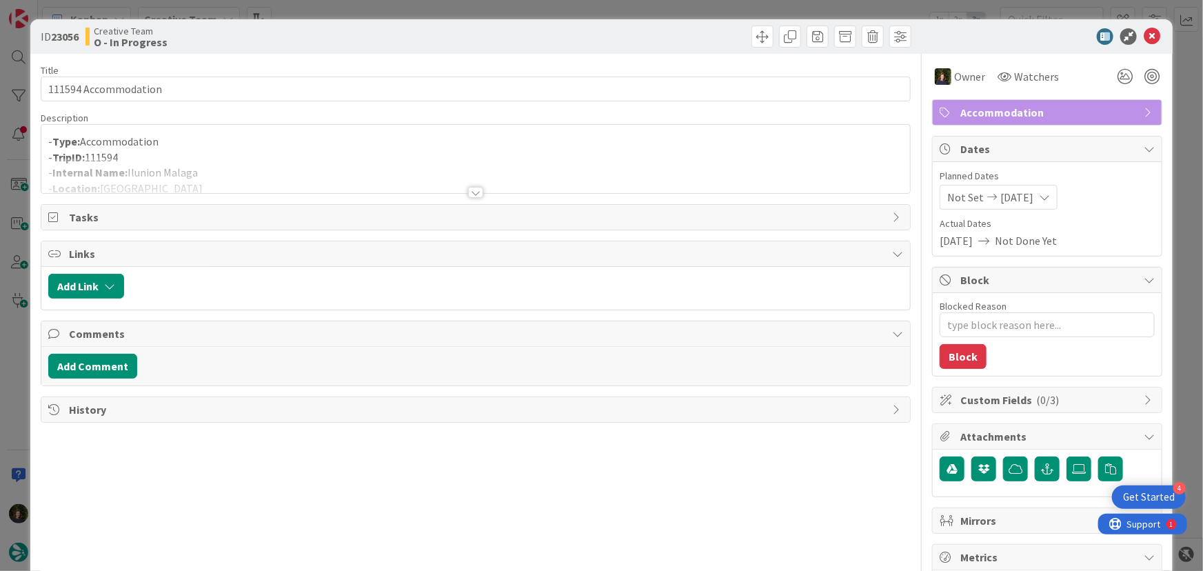
click at [468, 194] on div at bounding box center [475, 192] width 15 height 11
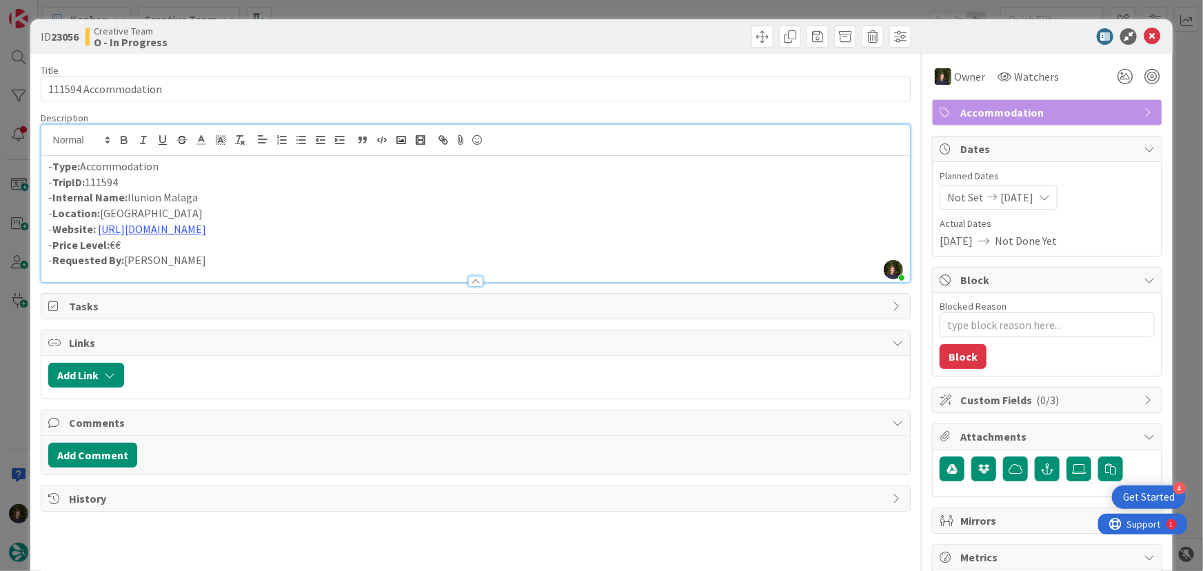
drag, startPoint x: 206, startPoint y: 199, endPoint x: 127, endPoint y: 199, distance: 78.6
click at [127, 199] on p "- Internal Name: [PERSON_NAME]" at bounding box center [476, 198] width 856 height 16
copy p "Ilunion Malaga"
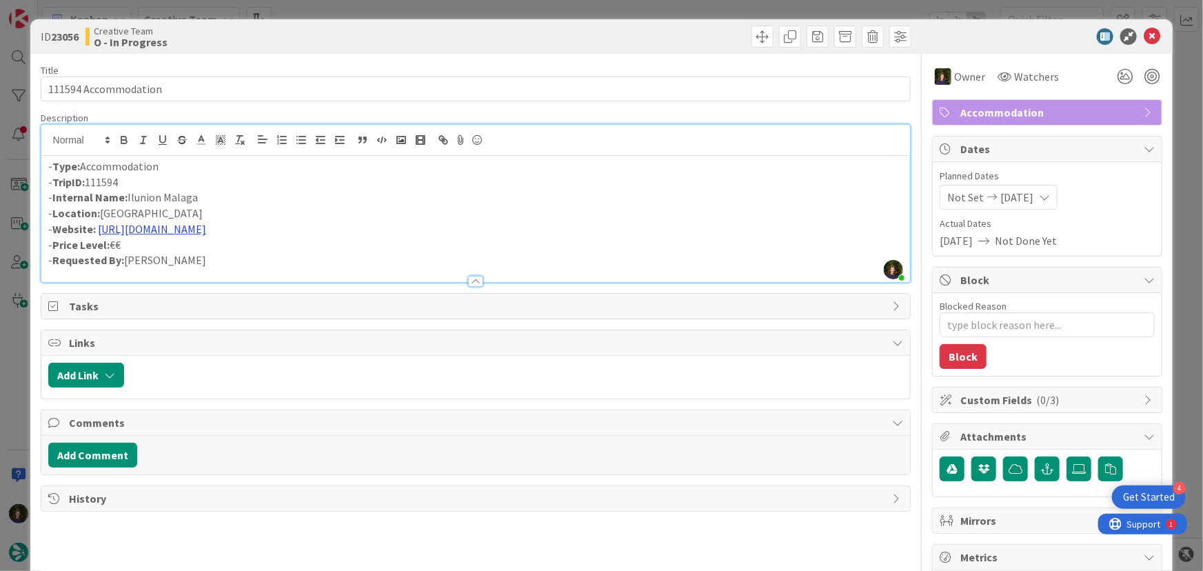
click at [206, 226] on link "[URL][DOMAIN_NAME]" at bounding box center [152, 229] width 108 height 14
click at [197, 259] on link "[URL][DOMAIN_NAME]" at bounding box center [159, 256] width 94 height 18
click at [606, 188] on p "- TripID: 111594" at bounding box center [476, 182] width 856 height 16
drag, startPoint x: 135, startPoint y: 179, endPoint x: 54, endPoint y: 180, distance: 80.7
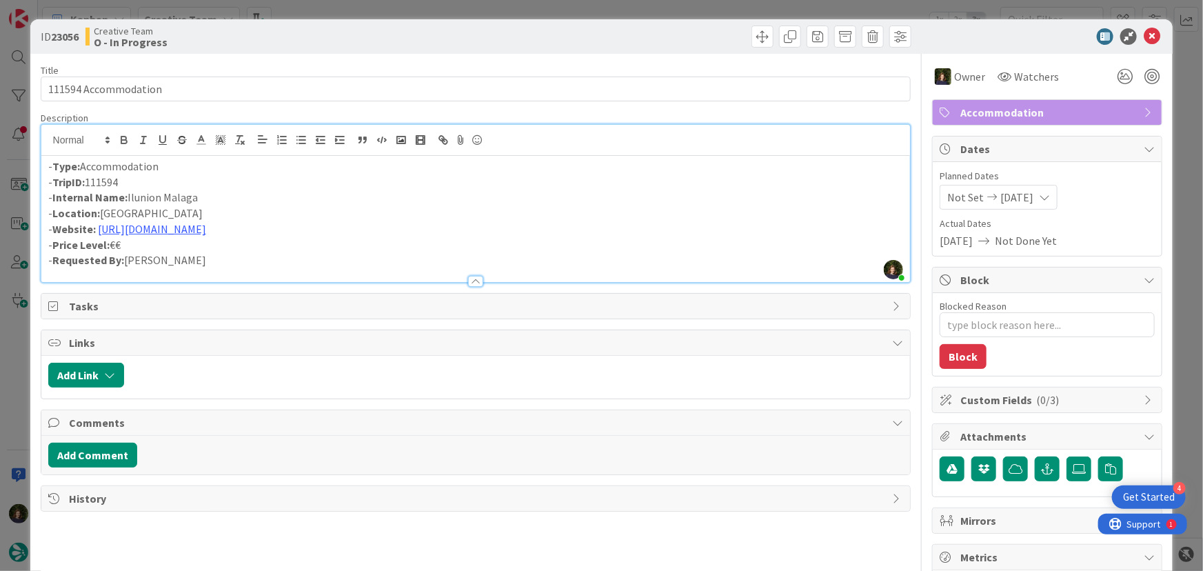
click at [54, 180] on p "- TripID: 111594" at bounding box center [476, 182] width 856 height 16
copy p "TripID: 111594"
drag, startPoint x: 200, startPoint y: 193, endPoint x: 125, endPoint y: 199, distance: 75.4
click at [125, 199] on p "- Internal Name: [PERSON_NAME]" at bounding box center [476, 198] width 856 height 16
copy p "Ilunion Malaga"
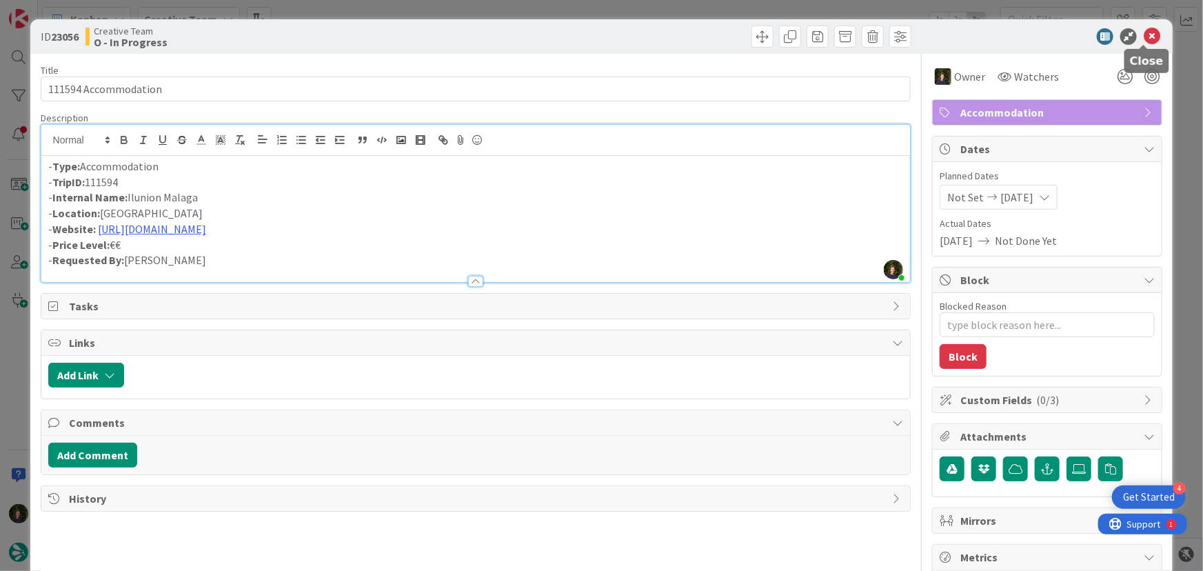
click at [1144, 40] on icon at bounding box center [1152, 36] width 17 height 17
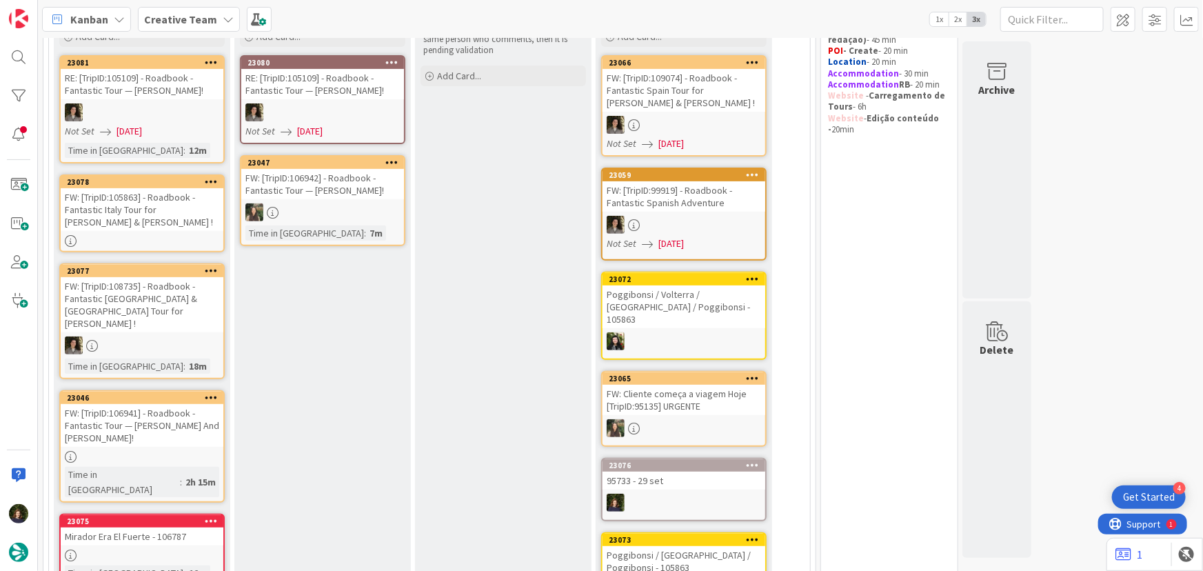
scroll to position [173, 0]
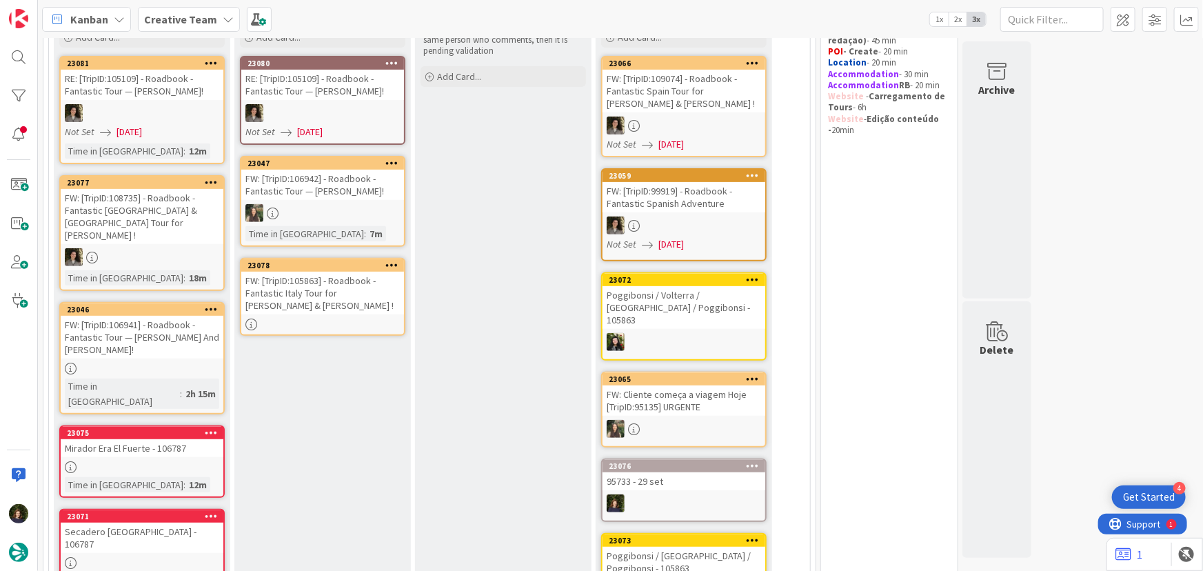
click at [293, 299] on div "FW: [TripID:105863] - Roadbook - Fantastic Italy Tour for [PERSON_NAME] & [PERS…" at bounding box center [322, 293] width 163 height 43
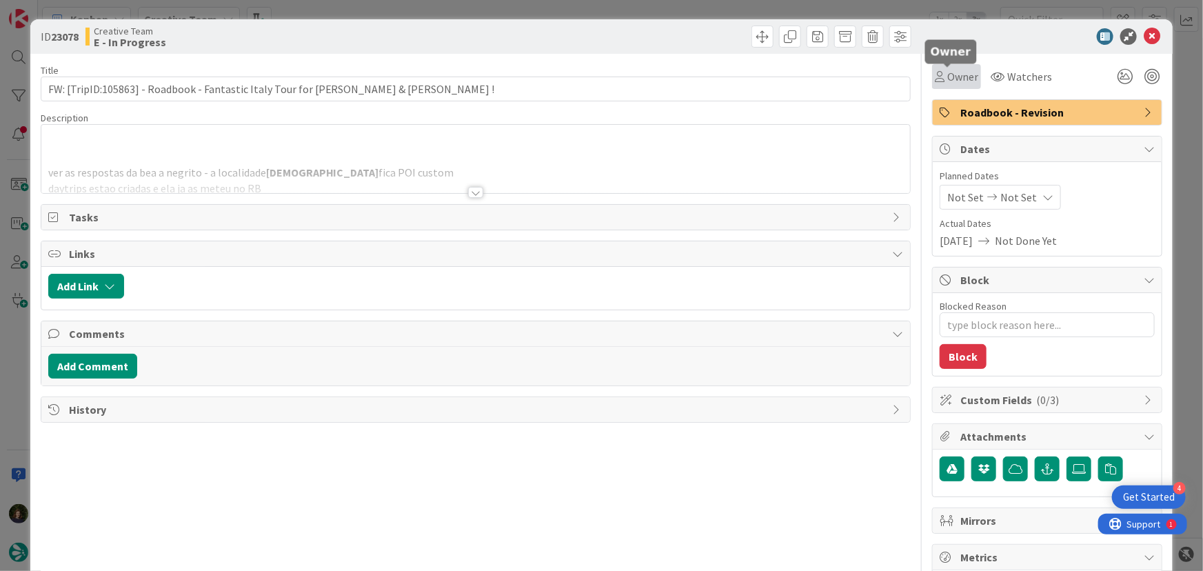
click at [952, 78] on span "Owner" at bounding box center [963, 76] width 31 height 17
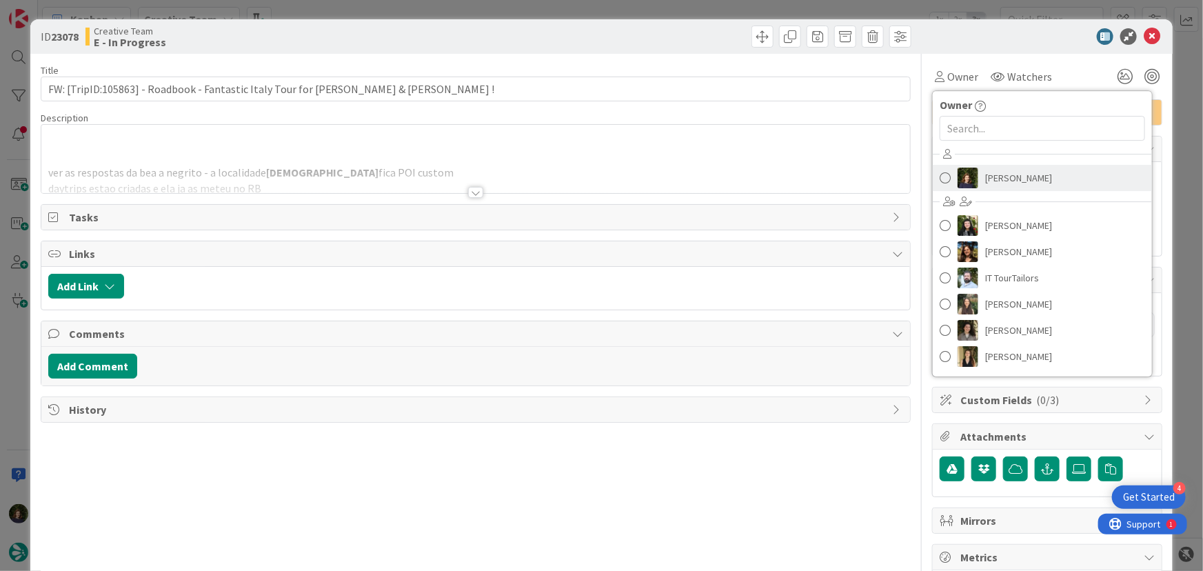
click at [1010, 178] on span "[PERSON_NAME]" at bounding box center [1019, 178] width 67 height 21
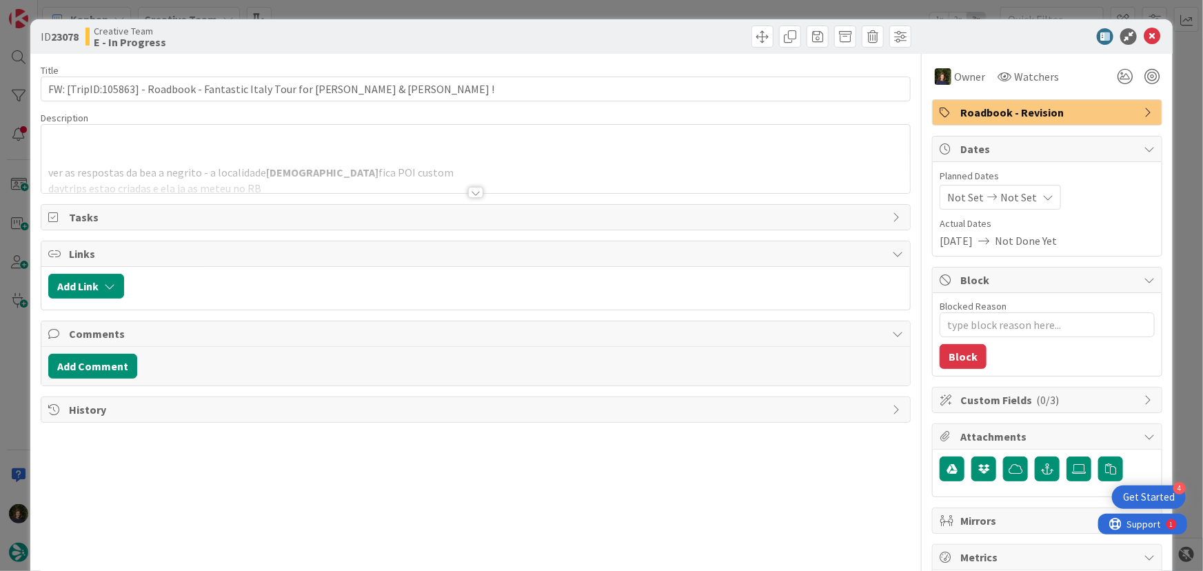
click at [472, 192] on div at bounding box center [475, 192] width 15 height 11
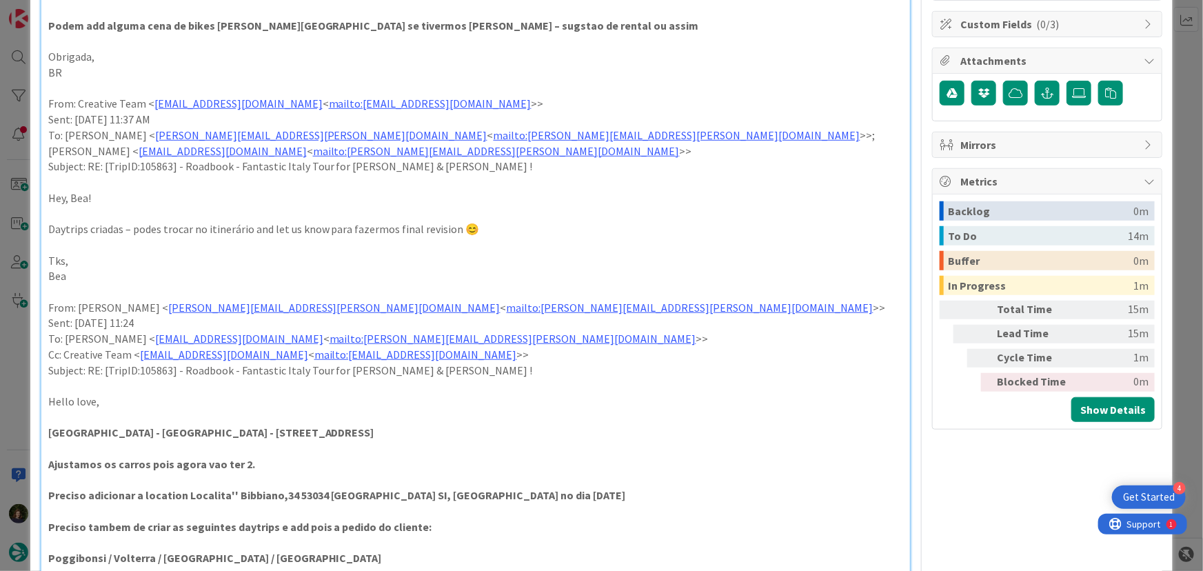
scroll to position [501, 0]
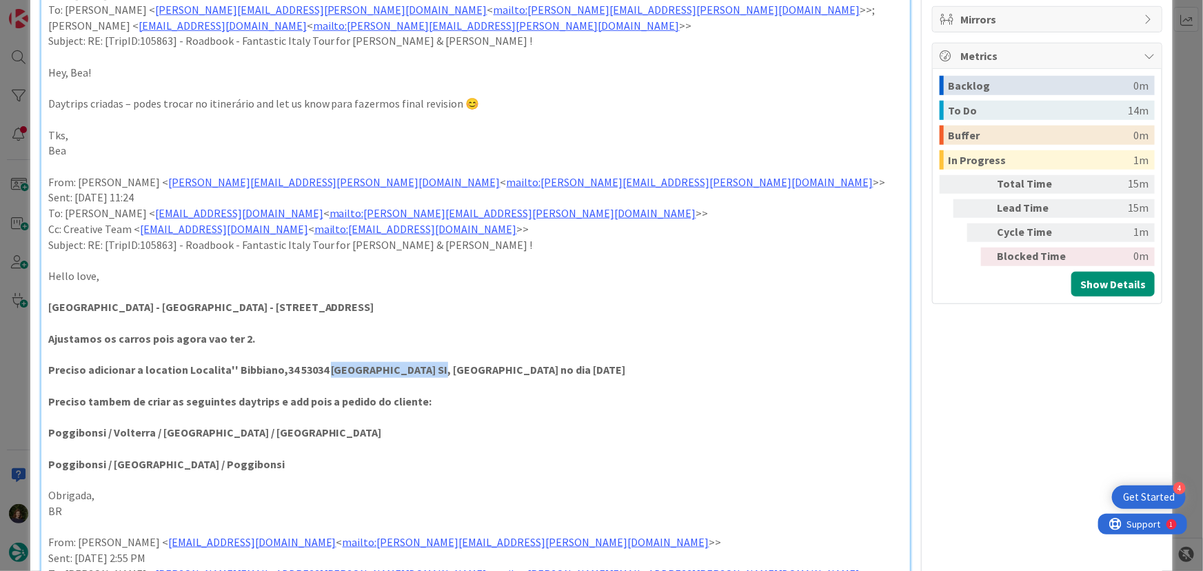
drag, startPoint x: 323, startPoint y: 355, endPoint x: 410, endPoint y: 354, distance: 86.2
click at [411, 363] on strong "Preciso adicionar a location Localita'' Bibbiano,34 53034 [GEOGRAPHIC_DATA] SI,…" at bounding box center [337, 370] width 578 height 14
copy strong "Colle di [GEOGRAPHIC_DATA][PERSON_NAME]"
click at [546, 425] on p "Poggibonsi / Volterra / [GEOGRAPHIC_DATA] / [GEOGRAPHIC_DATA]" at bounding box center [476, 433] width 856 height 16
drag, startPoint x: 232, startPoint y: 350, endPoint x: 414, endPoint y: 352, distance: 181.4
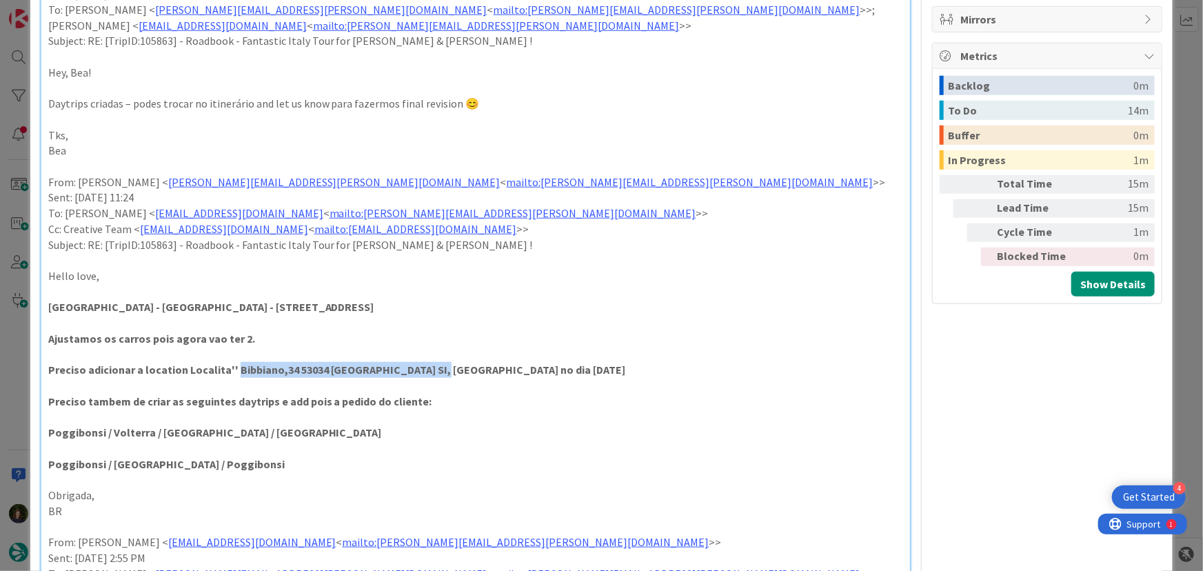
click at [414, 363] on strong "Preciso adicionar a location Localita'' Bibbiano,34 53034 [GEOGRAPHIC_DATA] SI,…" at bounding box center [337, 370] width 578 height 14
copy strong "[DEMOGRAPHIC_DATA],34 53034 [GEOGRAPHIC_DATA][PERSON_NAME]"
drag, startPoint x: 46, startPoint y: 290, endPoint x: 439, endPoint y: 290, distance: 393.1
click at [445, 290] on div "ver as respostas da bea a negrito - a localidade [GEOGRAPHIC_DATA] fica POI cus…" at bounding box center [476, 422] width 870 height 1537
click at [123, 315] on p at bounding box center [476, 323] width 856 height 16
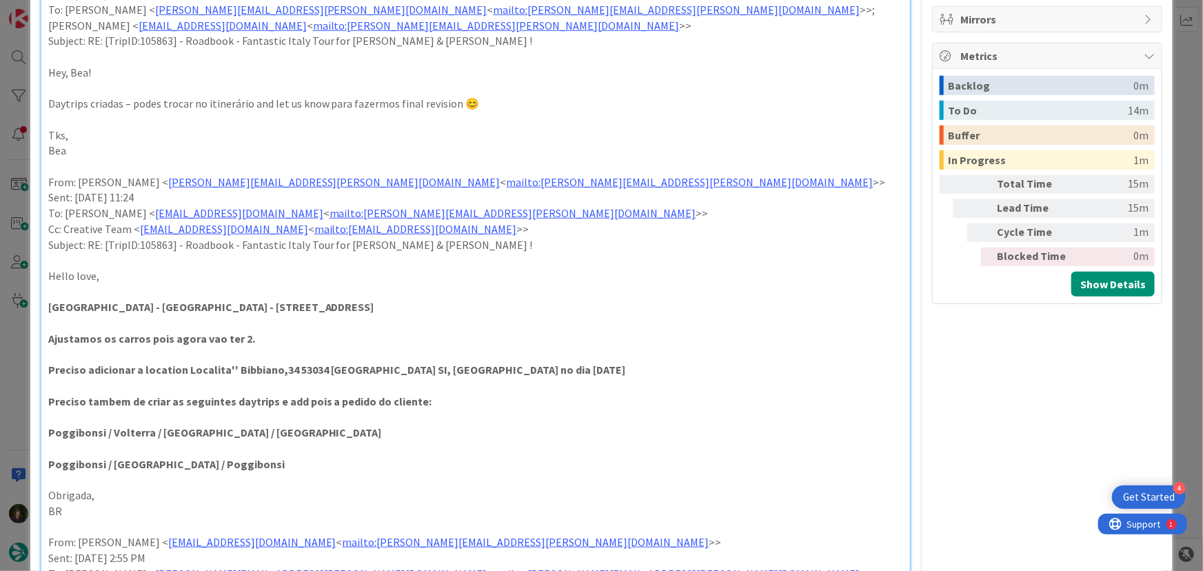
click at [212, 268] on p "Hello love," at bounding box center [476, 276] width 856 height 16
drag, startPoint x: 48, startPoint y: 289, endPoint x: 161, endPoint y: 294, distance: 113.9
click at [170, 300] on strong "[GEOGRAPHIC_DATA] - [GEOGRAPHIC_DATA] - [STREET_ADDRESS]" at bounding box center [211, 307] width 326 height 14
click at [156, 300] on strong "[GEOGRAPHIC_DATA] - [GEOGRAPHIC_DATA] - [STREET_ADDRESS]" at bounding box center [211, 307] width 326 height 14
click at [147, 300] on strong "[GEOGRAPHIC_DATA] - [GEOGRAPHIC_DATA] - [STREET_ADDRESS]" at bounding box center [211, 307] width 326 height 14
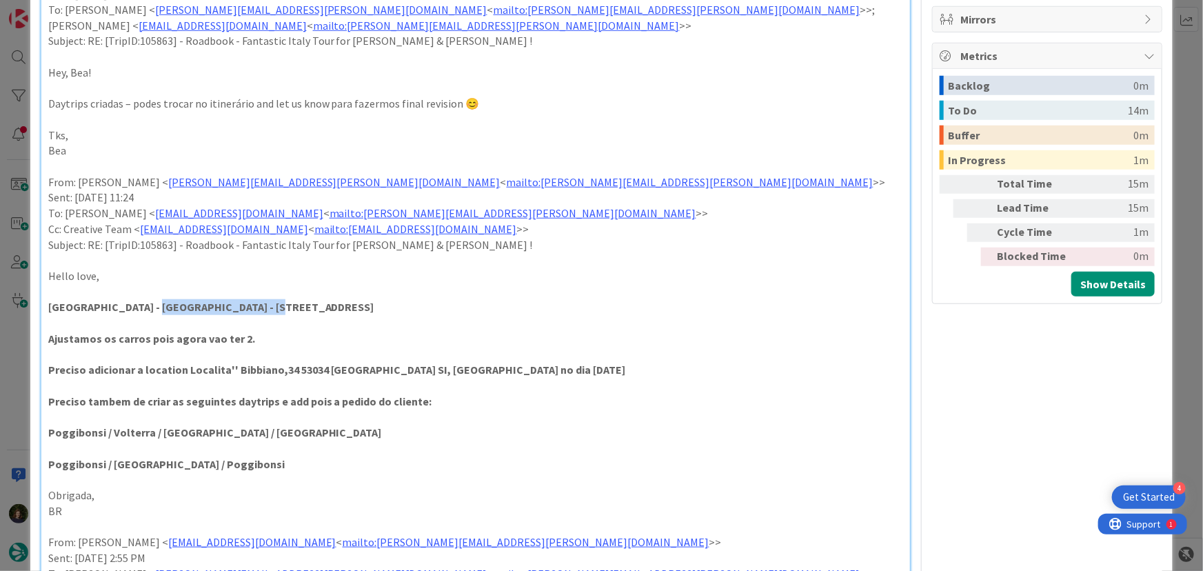
drag, startPoint x: 147, startPoint y: 289, endPoint x: 257, endPoint y: 294, distance: 110.5
click at [257, 300] on strong "[GEOGRAPHIC_DATA] - [GEOGRAPHIC_DATA] - [STREET_ADDRESS]" at bounding box center [211, 307] width 326 height 14
copy strong "Cinqueterre Residence"
drag, startPoint x: 263, startPoint y: 290, endPoint x: 342, endPoint y: 290, distance: 79.3
click at [342, 300] on strong "[GEOGRAPHIC_DATA] - [GEOGRAPHIC_DATA] - [STREET_ADDRESS]" at bounding box center [211, 307] width 326 height 14
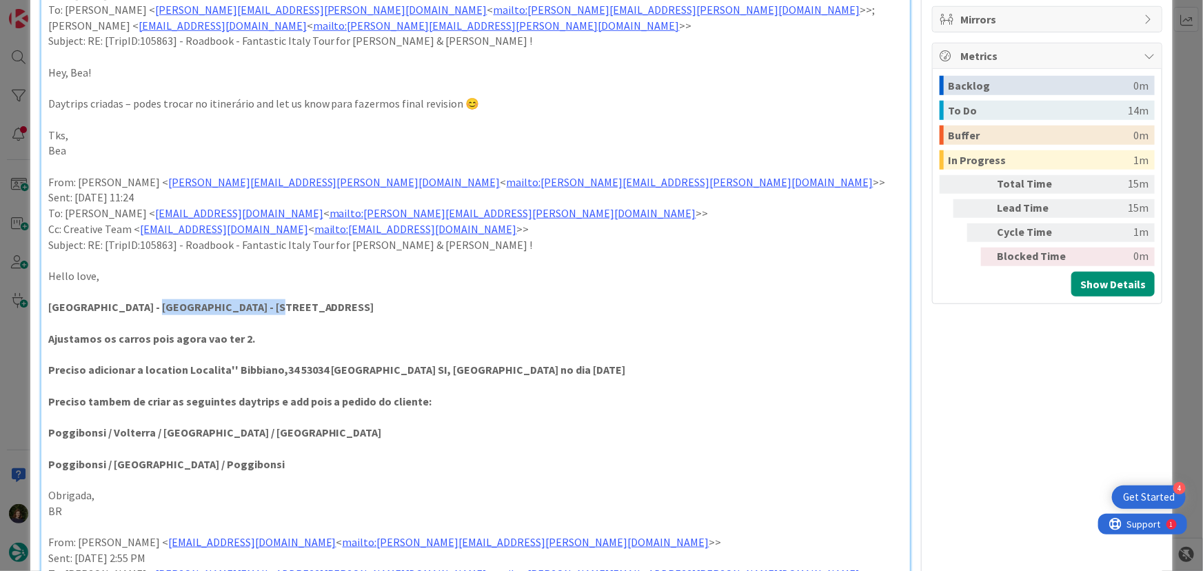
copy strong "[STREET_ADDRESS]"
drag, startPoint x: 146, startPoint y: 290, endPoint x: 457, endPoint y: 290, distance: 311.7
click at [374, 300] on strong "[GEOGRAPHIC_DATA] - [GEOGRAPHIC_DATA] - [STREET_ADDRESS]" at bounding box center [211, 307] width 326 height 14
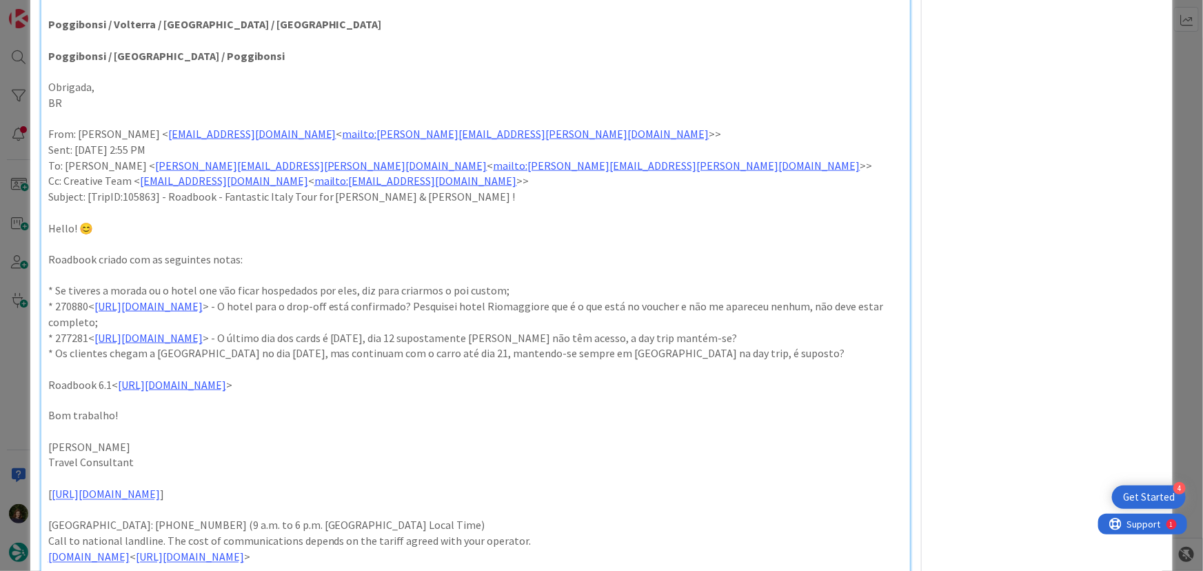
scroll to position [940, 0]
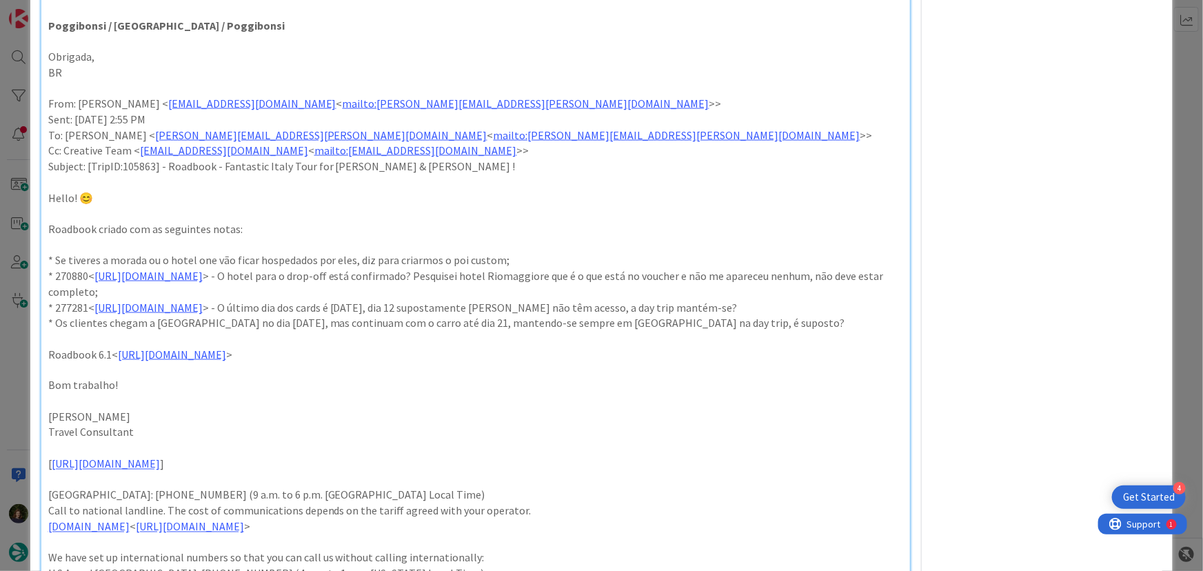
click at [848, 300] on p "* 277281< [URL][DOMAIN_NAME] > - O último dia dos cards é [DATE], dia 12 supost…" at bounding box center [476, 308] width 856 height 16
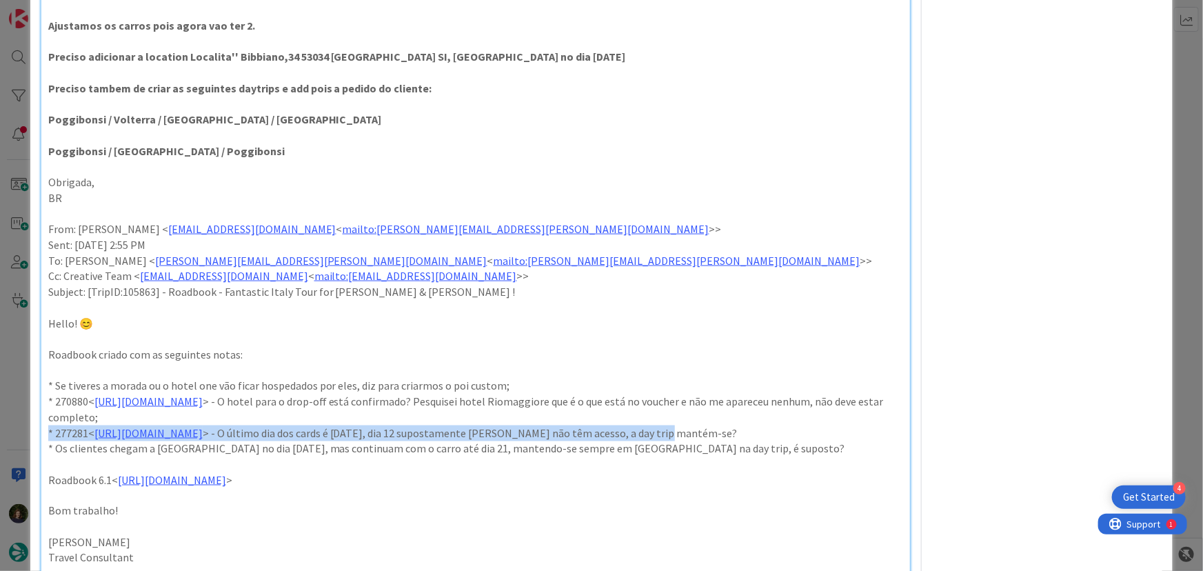
drag, startPoint x: 831, startPoint y: 414, endPoint x: 41, endPoint y: 415, distance: 789.7
click at [41, 415] on div "ver as respostas da bea a negrito - a localidade [GEOGRAPHIC_DATA] fica POI cus…" at bounding box center [476, 109] width 870 height 1537
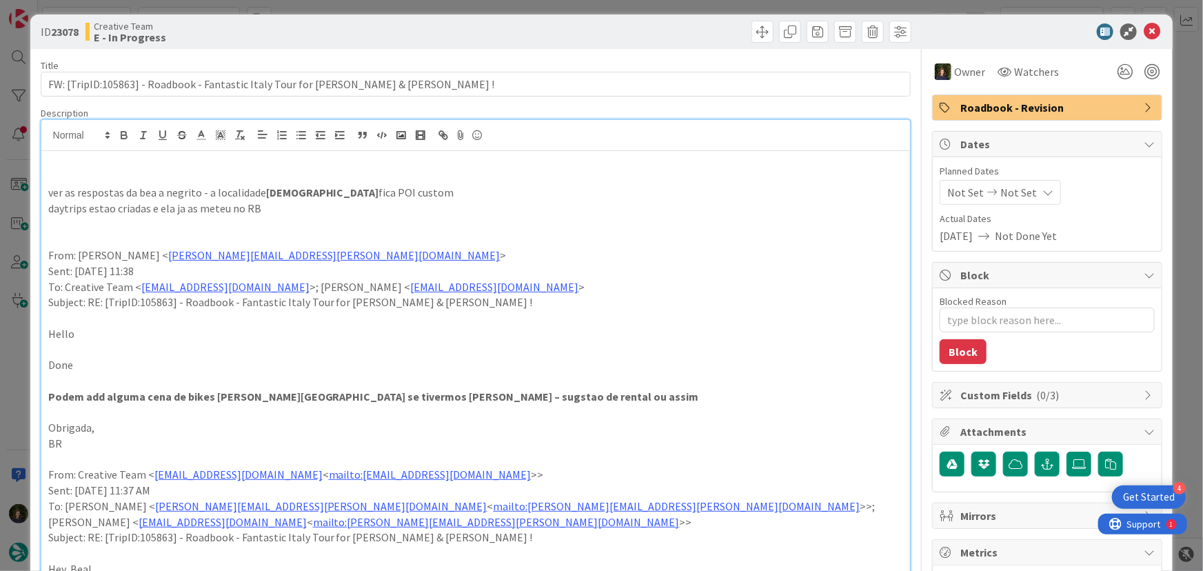
scroll to position [0, 0]
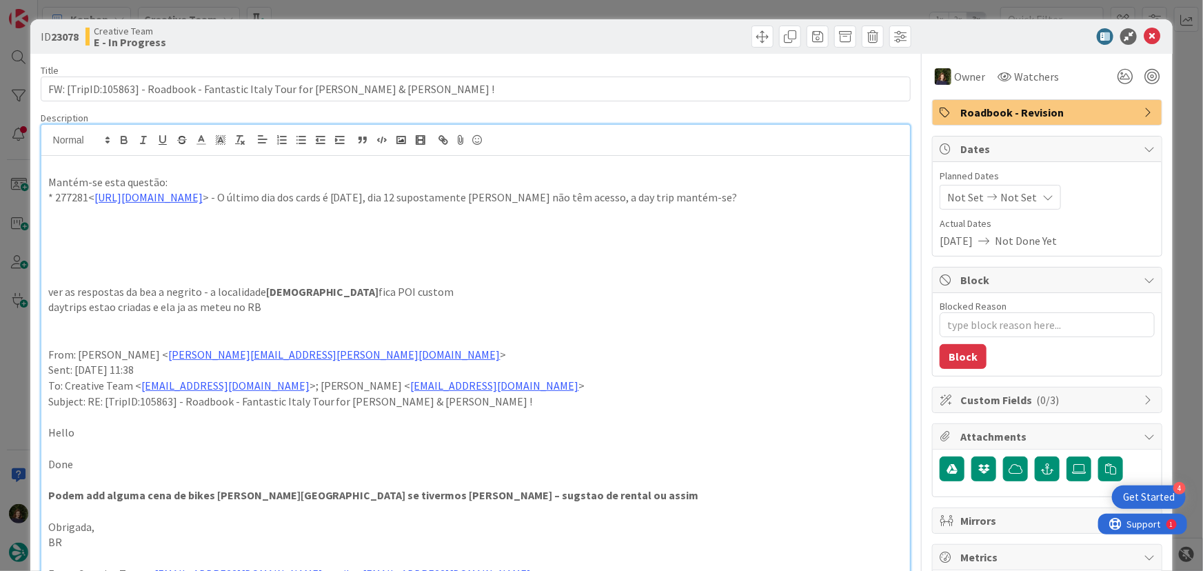
click at [76, 222] on p at bounding box center [476, 229] width 856 height 16
click at [645, 230] on p "No dia 13 apanham o carro em [GEOGRAPHIC_DATA] para irem para Gaiole; mas a DT …" at bounding box center [476, 229] width 856 height 16
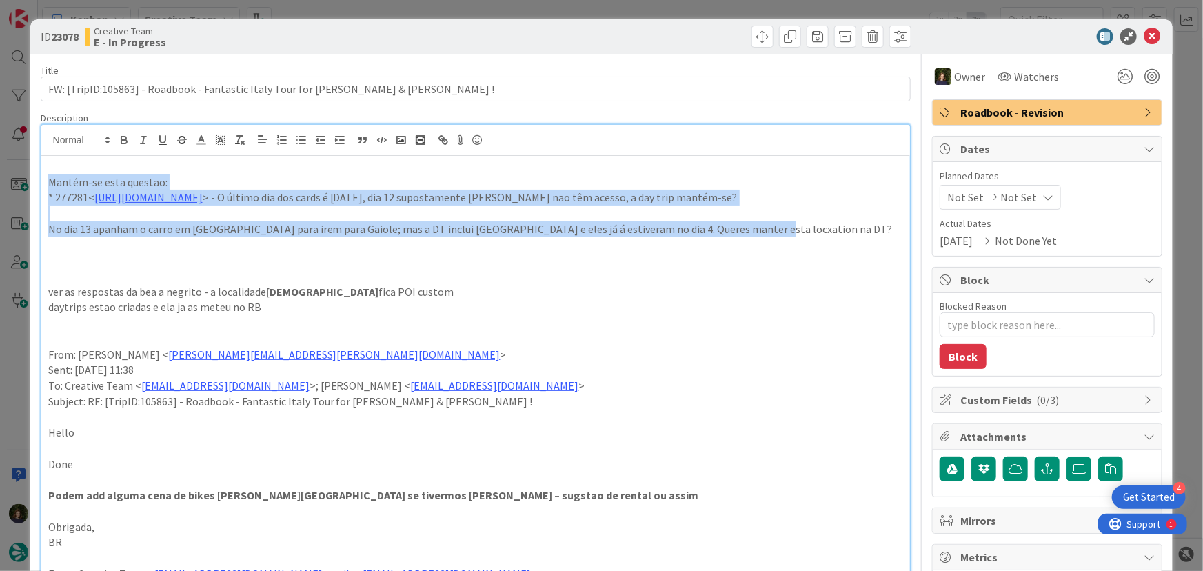
drag, startPoint x: 45, startPoint y: 185, endPoint x: 743, endPoint y: 223, distance: 699.7
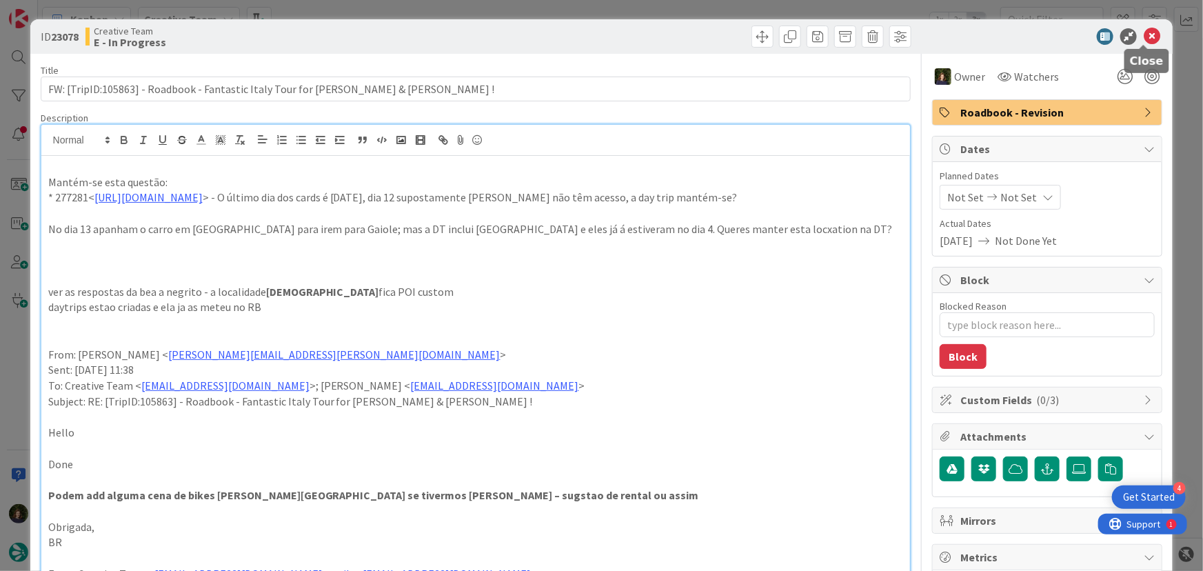
click at [1144, 39] on icon at bounding box center [1152, 36] width 17 height 17
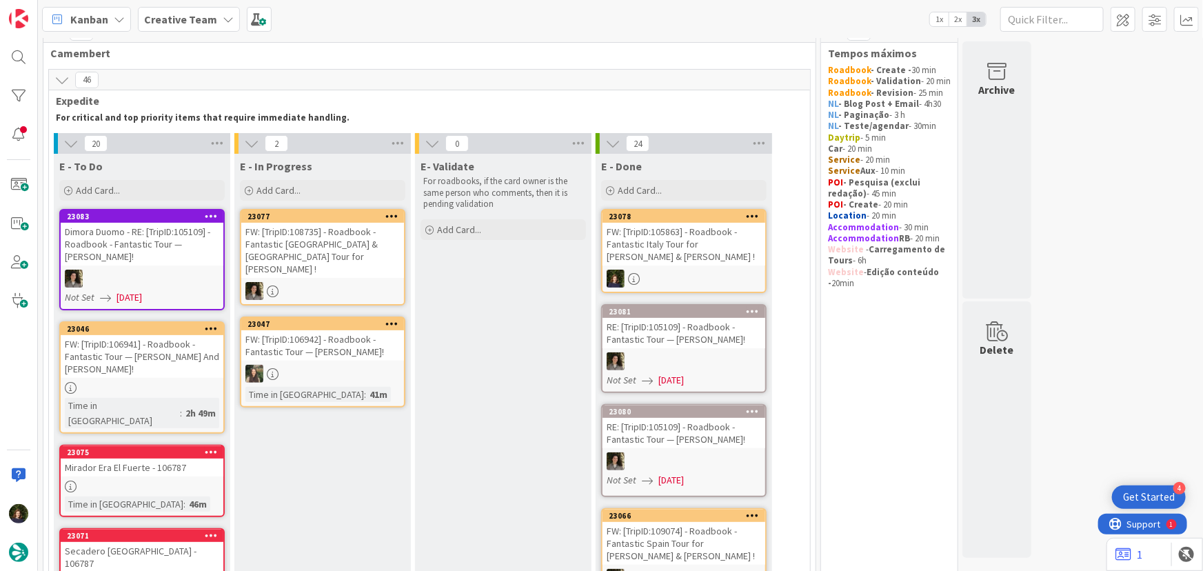
click at [706, 257] on div "FW: [TripID:105863] - Roadbook - Fantastic Italy Tour for [PERSON_NAME] & [PERS…" at bounding box center [684, 244] width 163 height 43
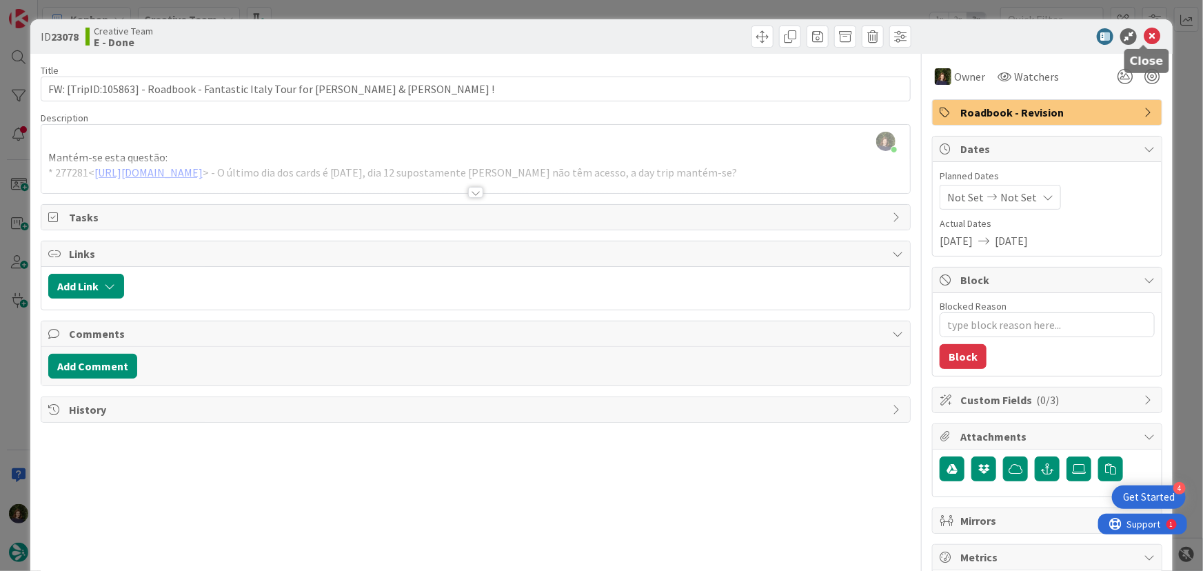
click at [1144, 37] on icon at bounding box center [1152, 36] width 17 height 17
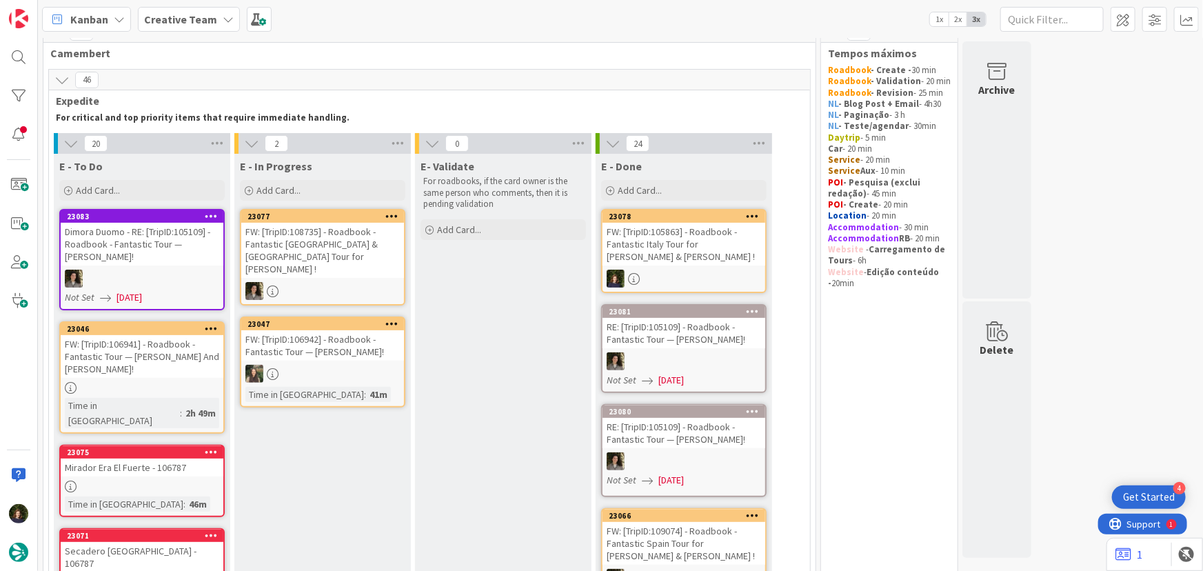
click at [672, 241] on div "FW: [TripID:105863] - Roadbook - Fantastic Italy Tour for [PERSON_NAME] & [PERS…" at bounding box center [684, 244] width 163 height 43
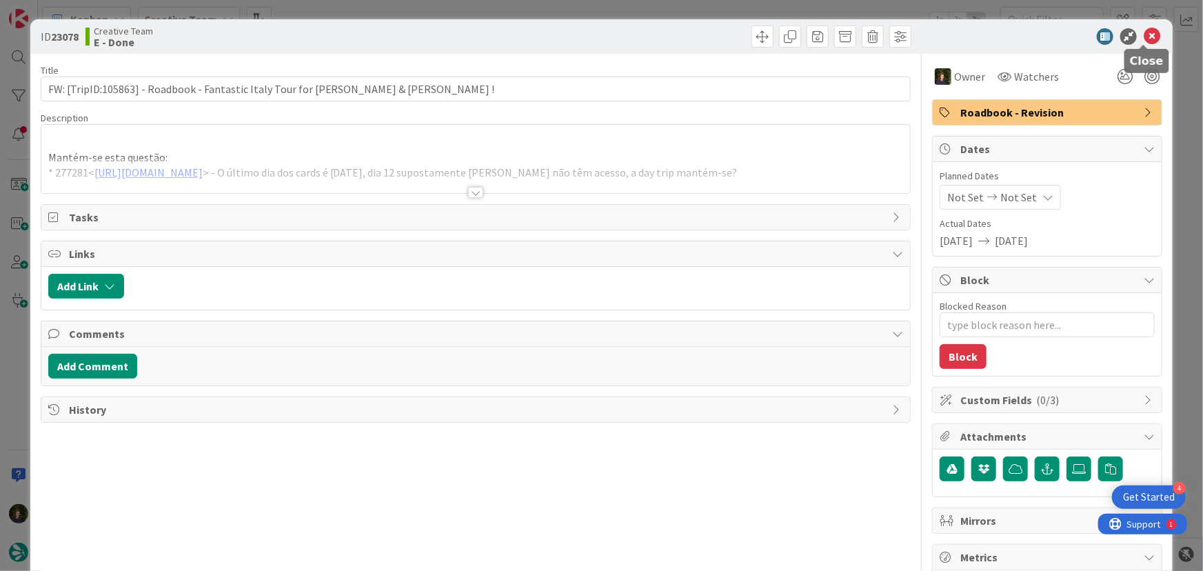
click at [1146, 37] on icon at bounding box center [1152, 36] width 17 height 17
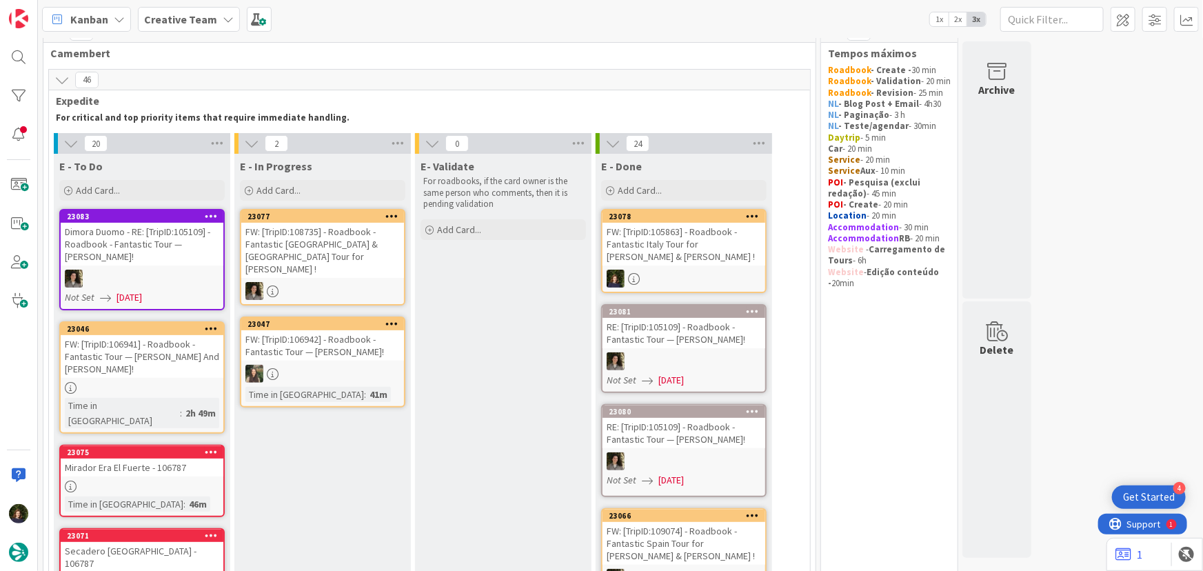
click at [759, 213] on icon at bounding box center [753, 216] width 13 height 10
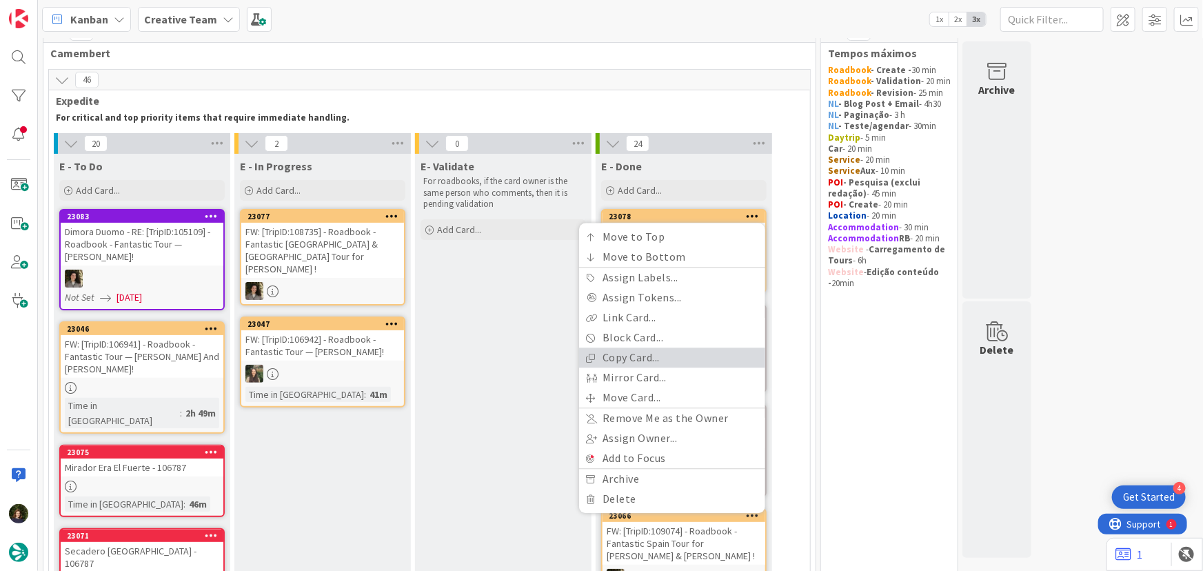
click at [663, 355] on link "Copy Card..." at bounding box center [672, 358] width 186 height 20
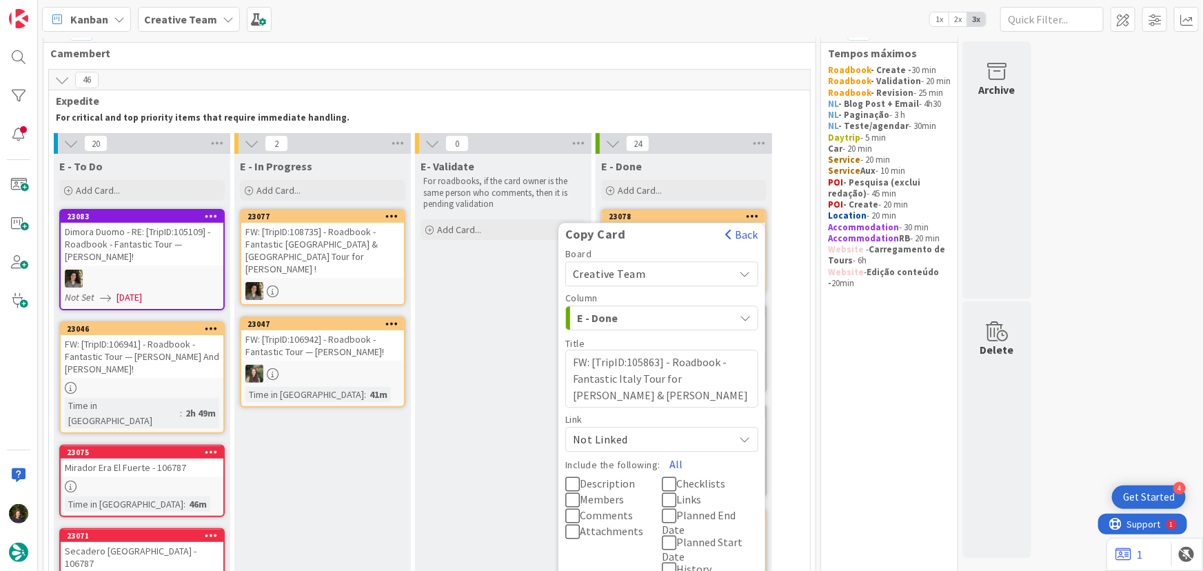
drag, startPoint x: 677, startPoint y: 465, endPoint x: 532, endPoint y: 463, distance: 145.5
click at [677, 465] on button "All" at bounding box center [676, 464] width 31 height 25
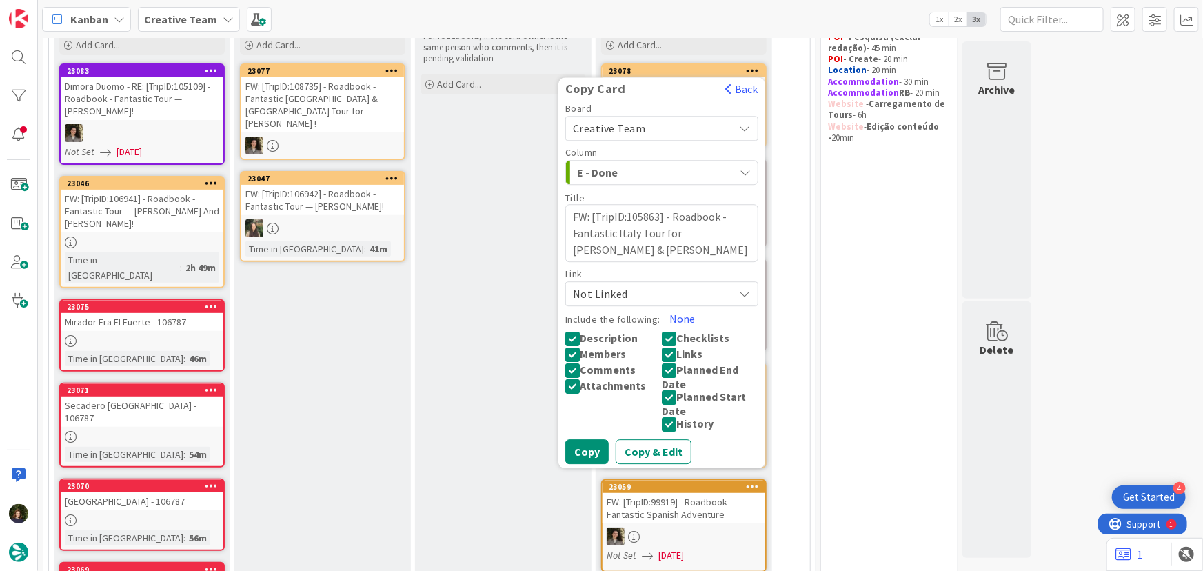
scroll to position [208, 0]
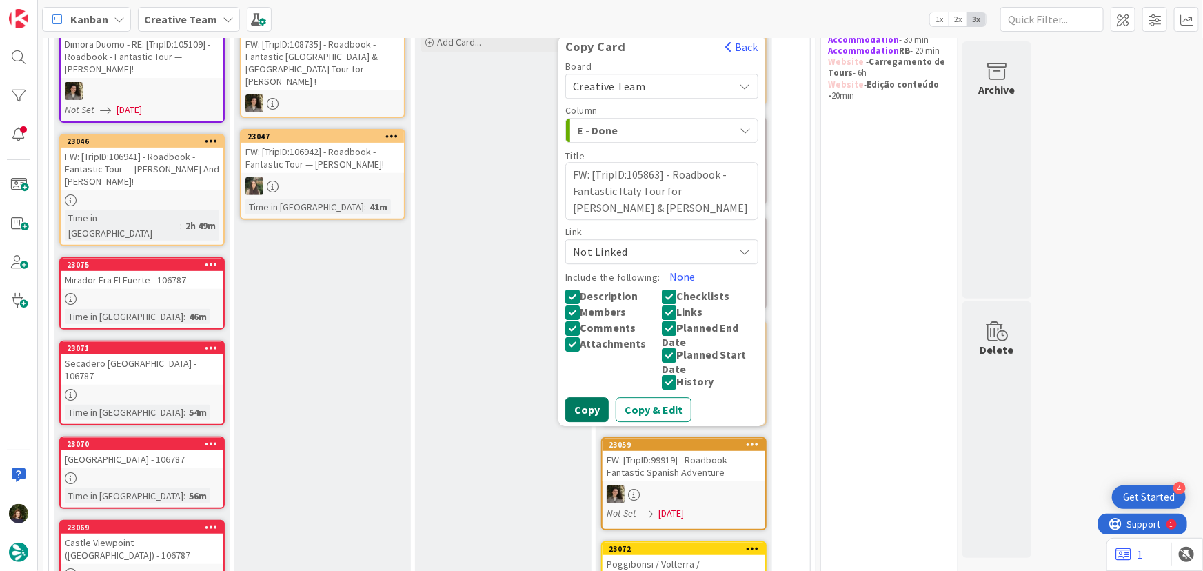
click at [586, 405] on button "Copy" at bounding box center [587, 409] width 43 height 25
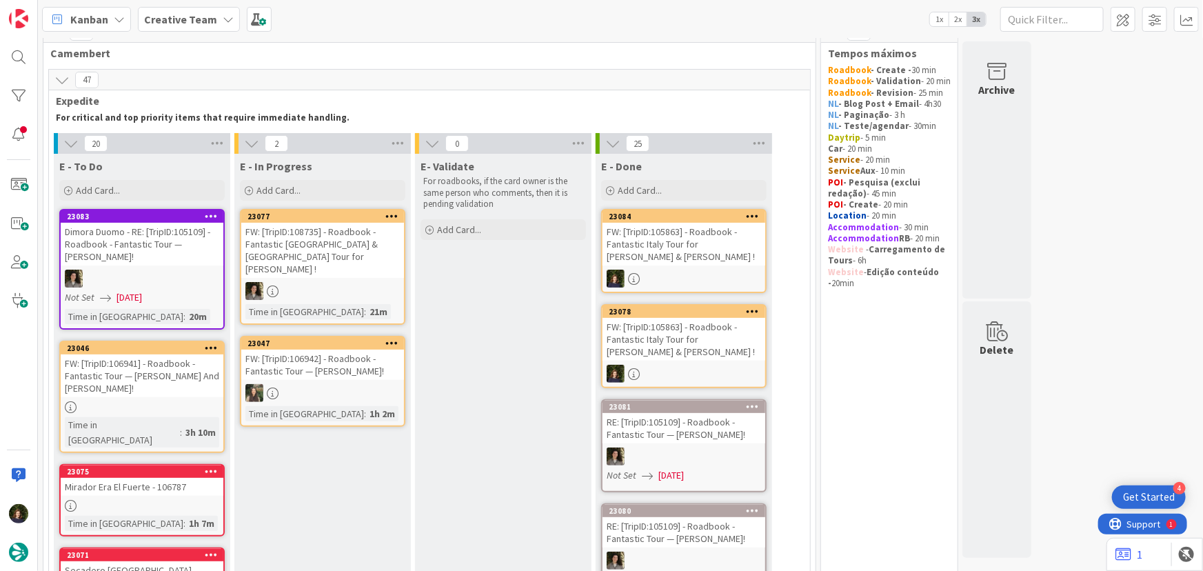
scroll to position [0, 0]
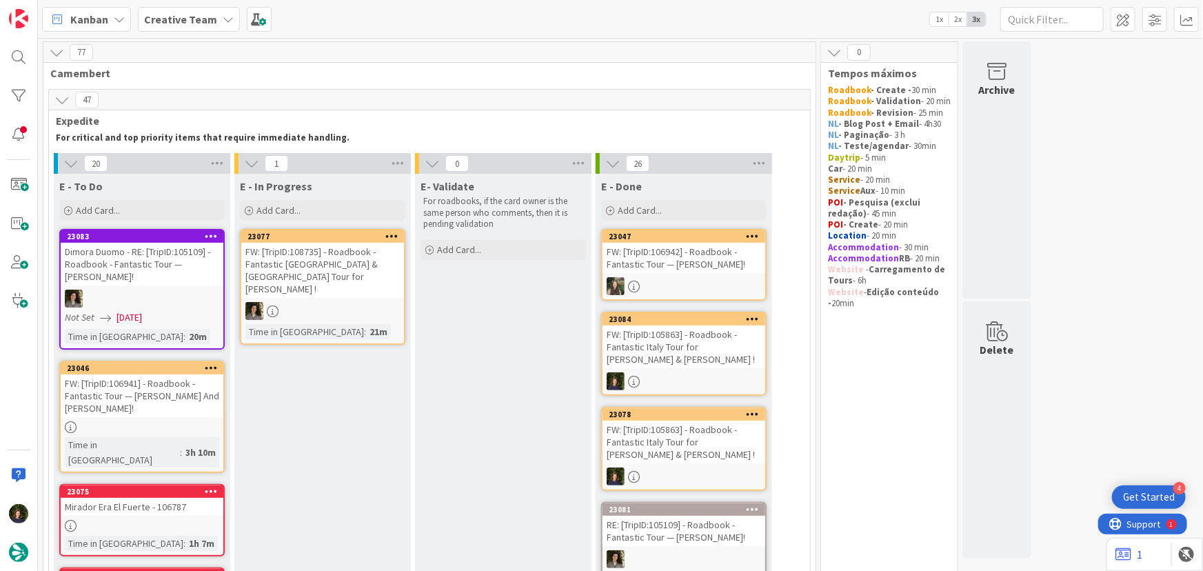
click at [686, 353] on div "FW: [TripID:105863] - Roadbook - Fantastic Italy Tour for [PERSON_NAME] & [PERS…" at bounding box center [684, 347] width 163 height 43
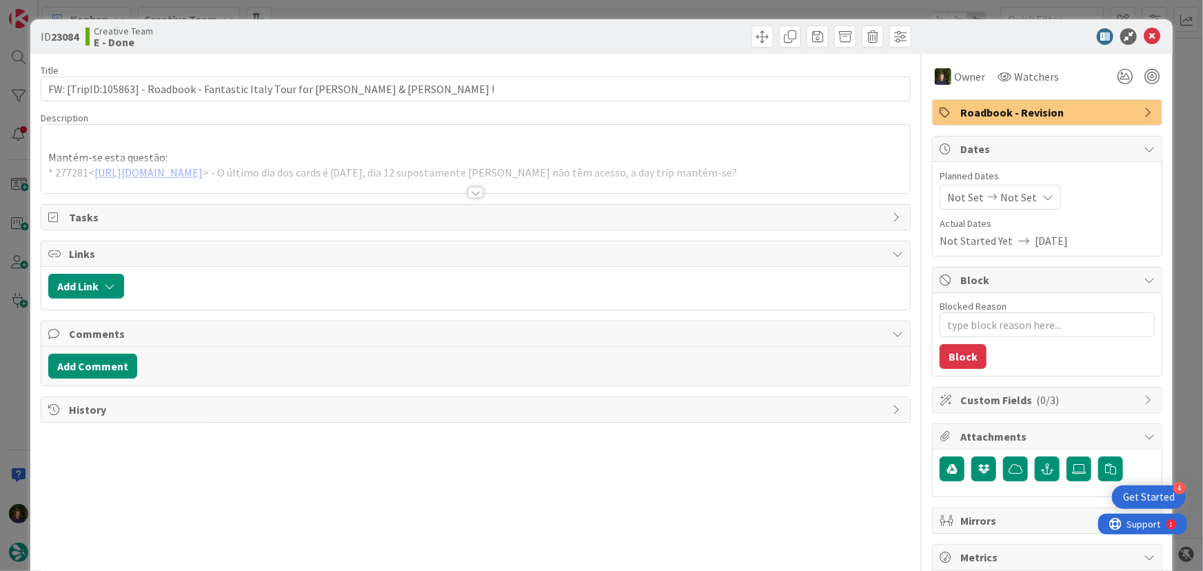
click at [1012, 106] on span "Roadbook - Revision" at bounding box center [1049, 112] width 177 height 17
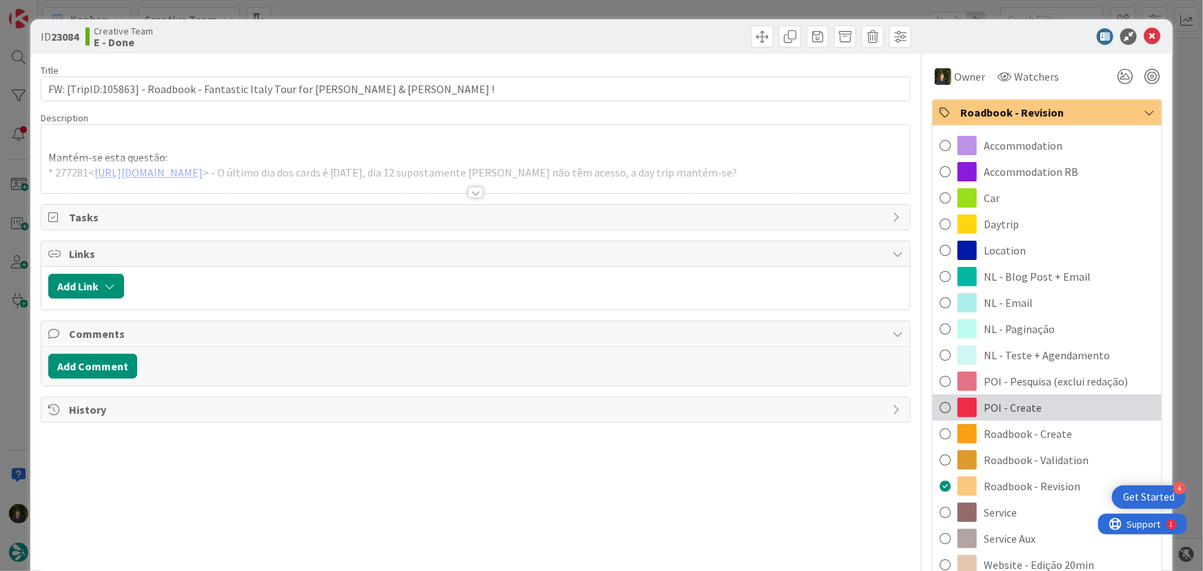
click at [1002, 410] on span "POI - Create" at bounding box center [1013, 407] width 58 height 17
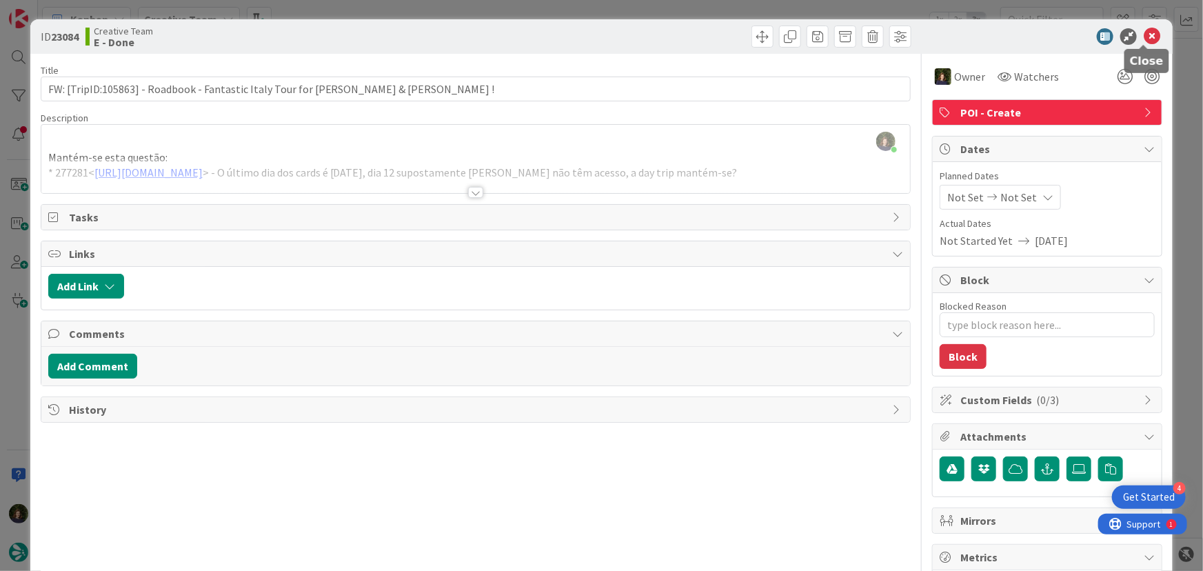
click at [1145, 37] on icon at bounding box center [1152, 36] width 17 height 17
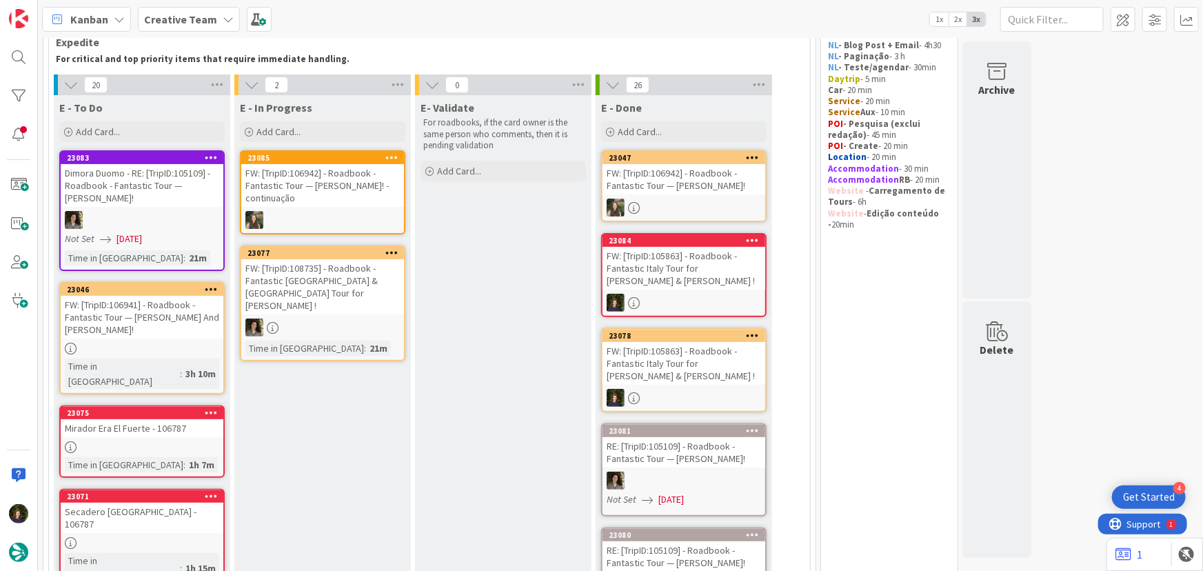
scroll to position [188, 0]
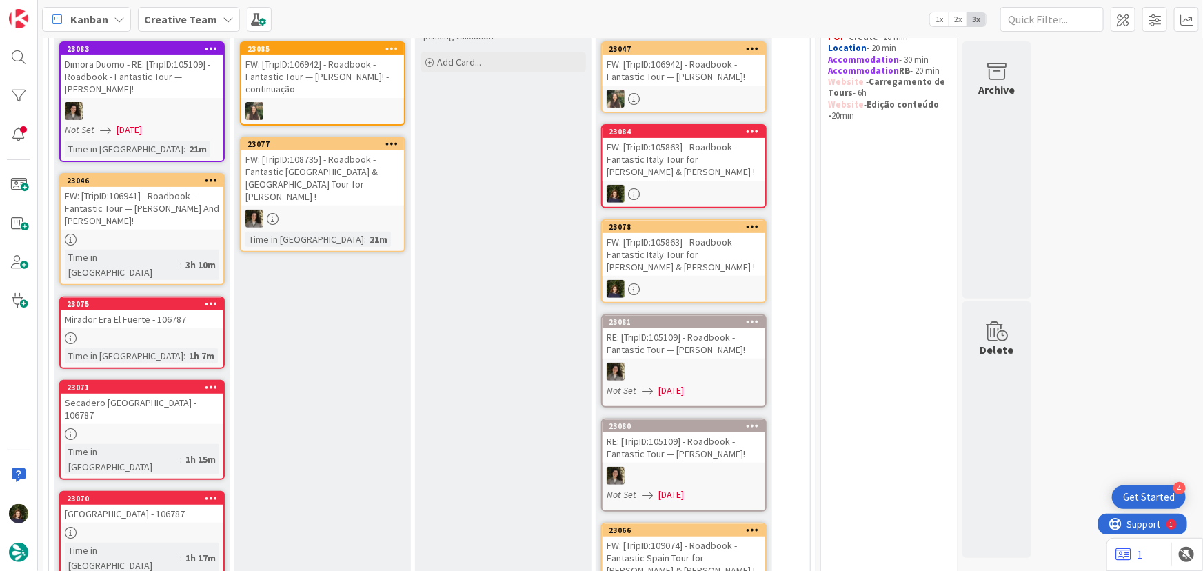
click at [126, 217] on link "23046 FW: [TripID:106941] - Roadbook - Fantastic Tour — [PERSON_NAME] And [PERS…" at bounding box center [142, 229] width 166 height 112
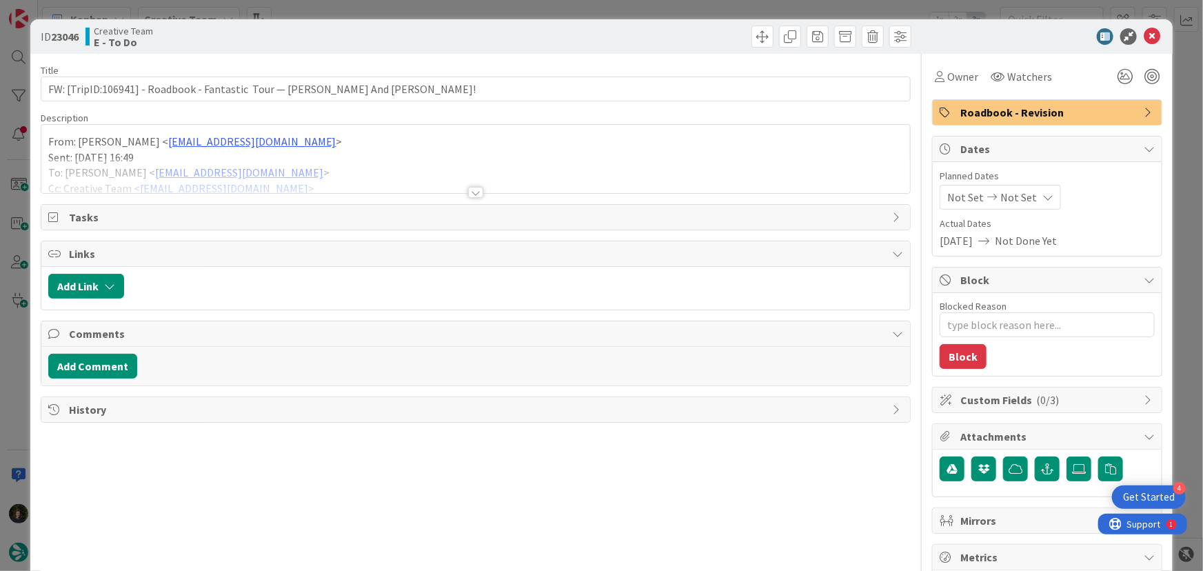
click at [474, 194] on div at bounding box center [475, 192] width 15 height 11
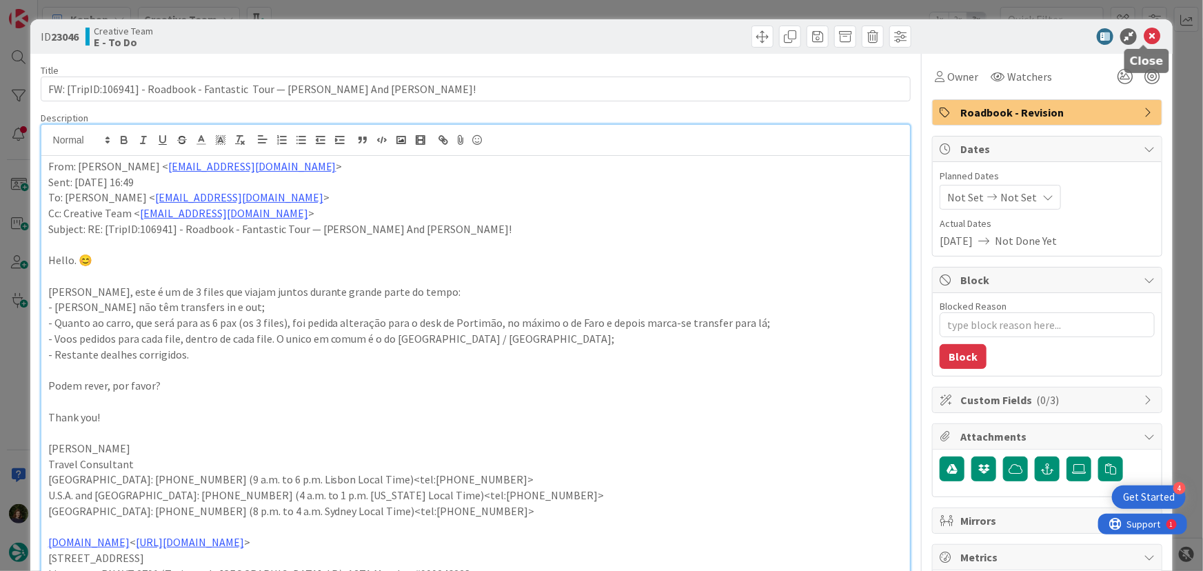
click at [1145, 32] on icon at bounding box center [1152, 36] width 17 height 17
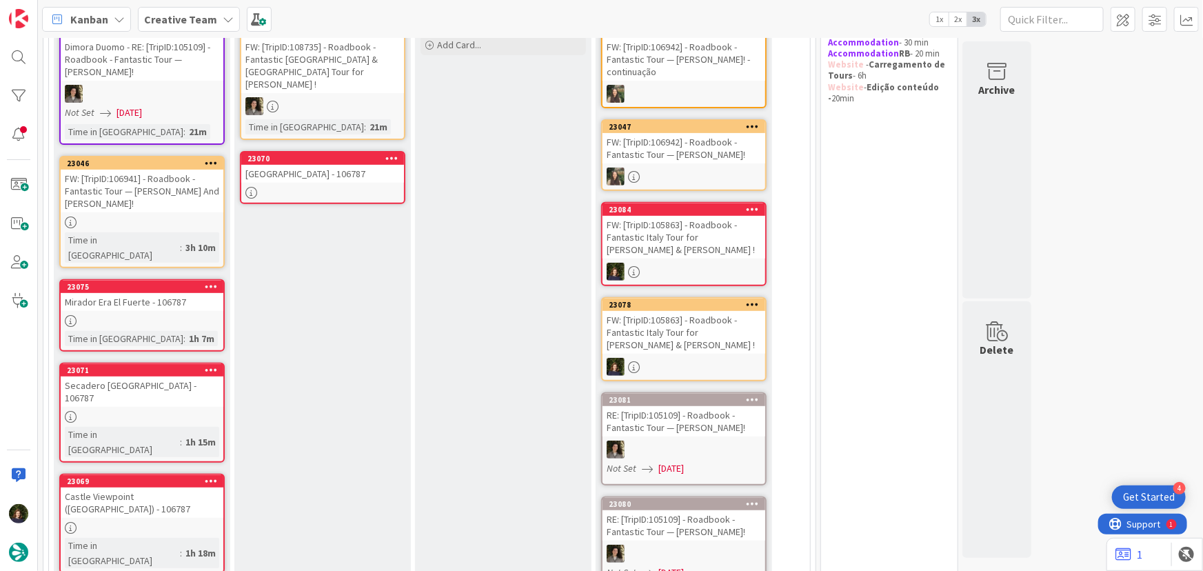
scroll to position [188, 0]
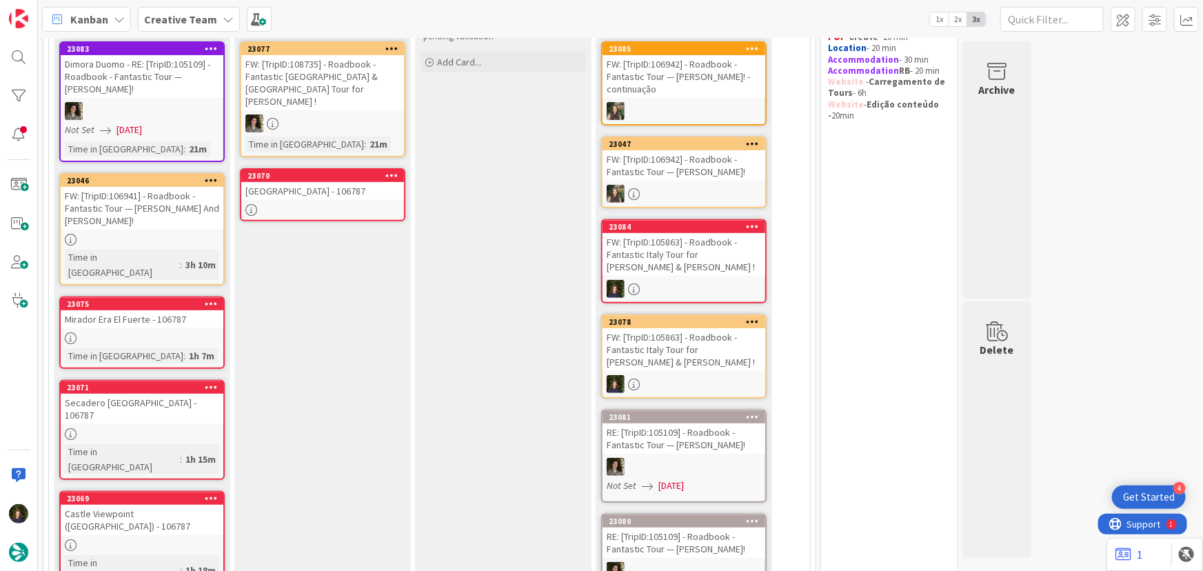
click at [317, 182] on div "[GEOGRAPHIC_DATA] - 106787" at bounding box center [322, 191] width 163 height 18
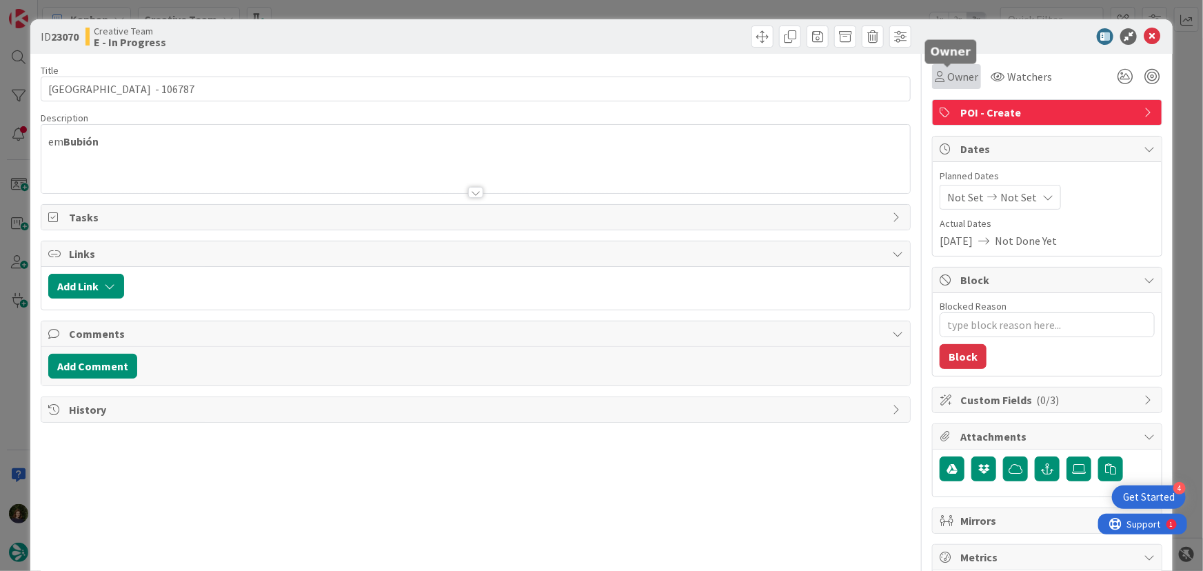
click at [966, 81] on span "Owner" at bounding box center [963, 76] width 31 height 17
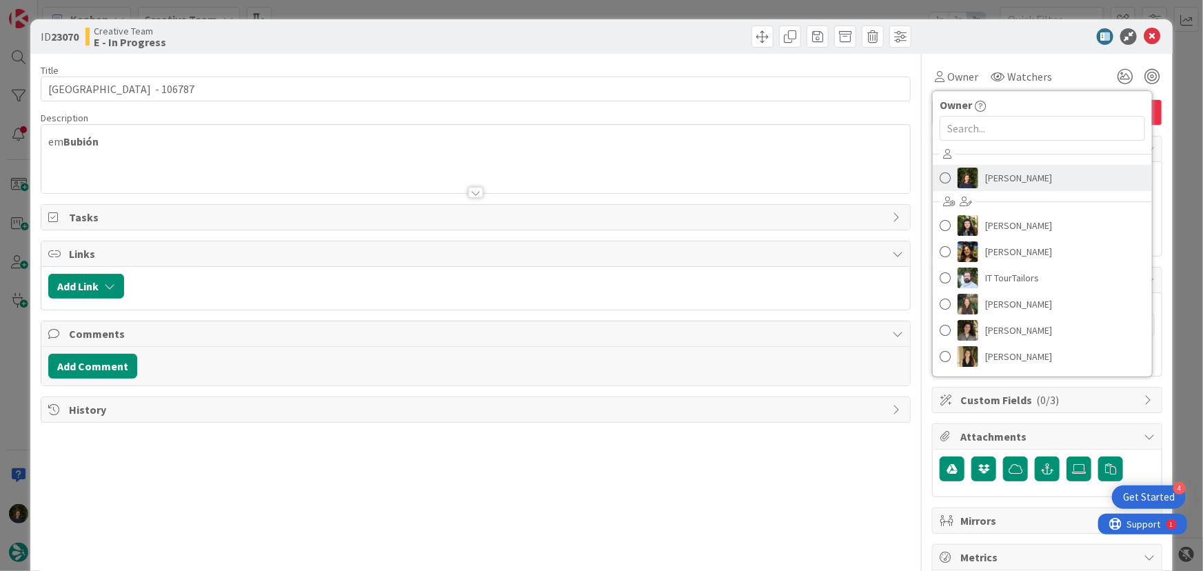
click at [1028, 181] on span "[PERSON_NAME]" at bounding box center [1019, 178] width 67 height 21
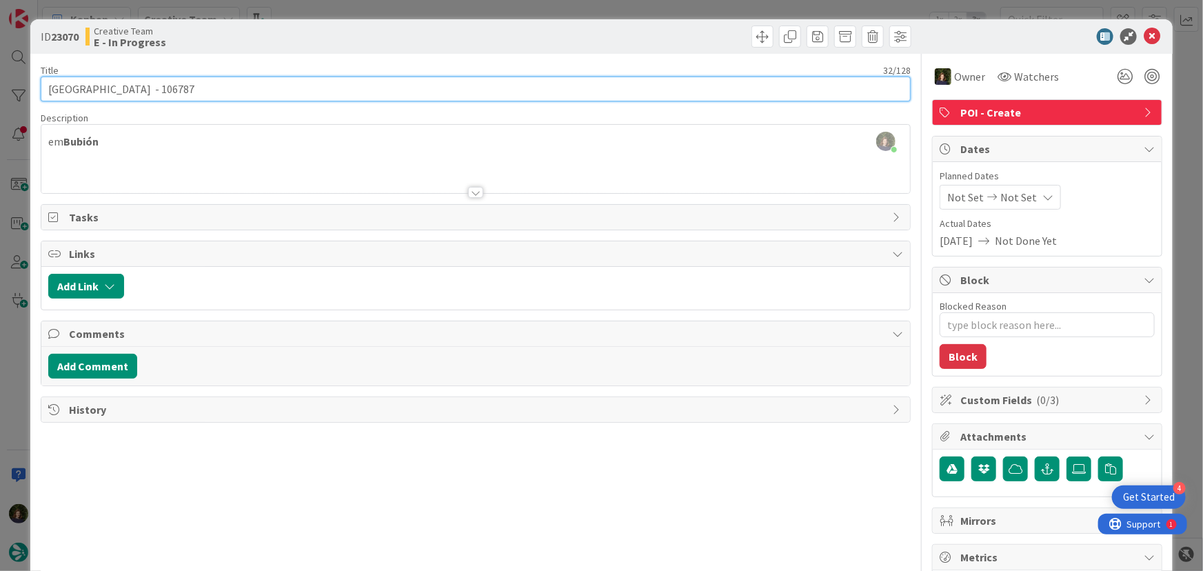
drag, startPoint x: 46, startPoint y: 89, endPoint x: 160, endPoint y: 85, distance: 114.6
click at [160, 85] on input "[GEOGRAPHIC_DATA] - 106787" at bounding box center [476, 89] width 871 height 25
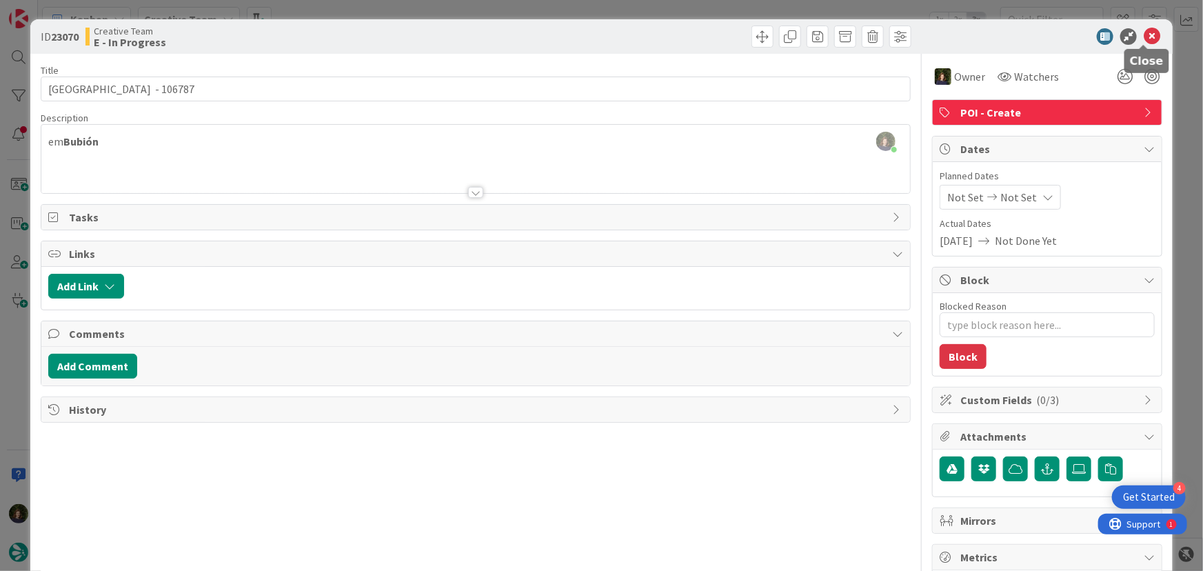
click at [1146, 37] on icon at bounding box center [1152, 36] width 17 height 17
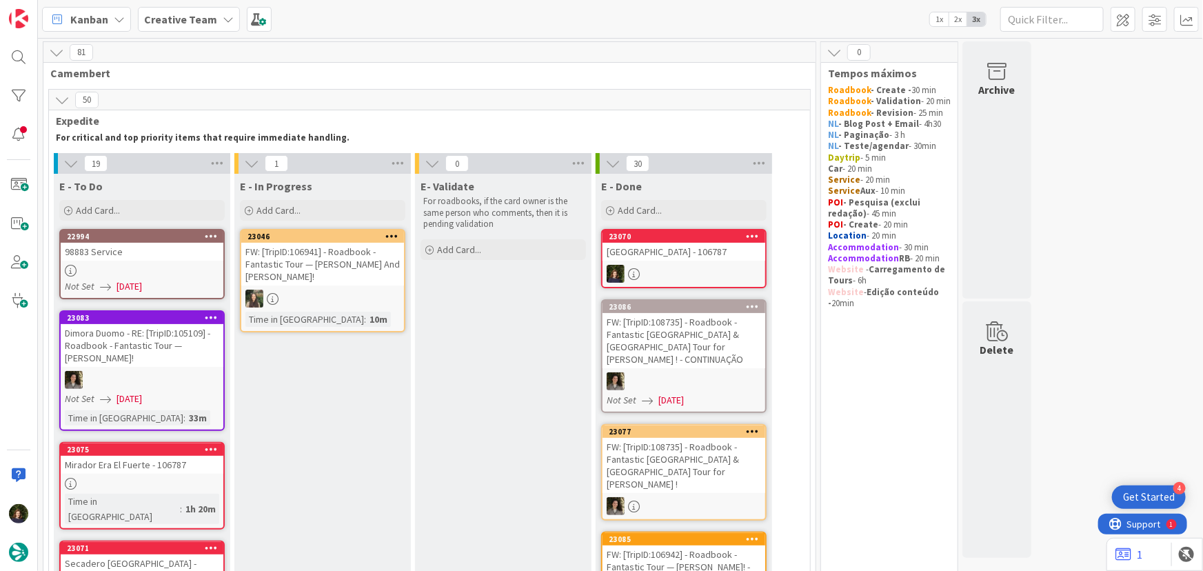
click at [123, 261] on link "22994 98883 Service Not Set [DATE]" at bounding box center [142, 264] width 166 height 70
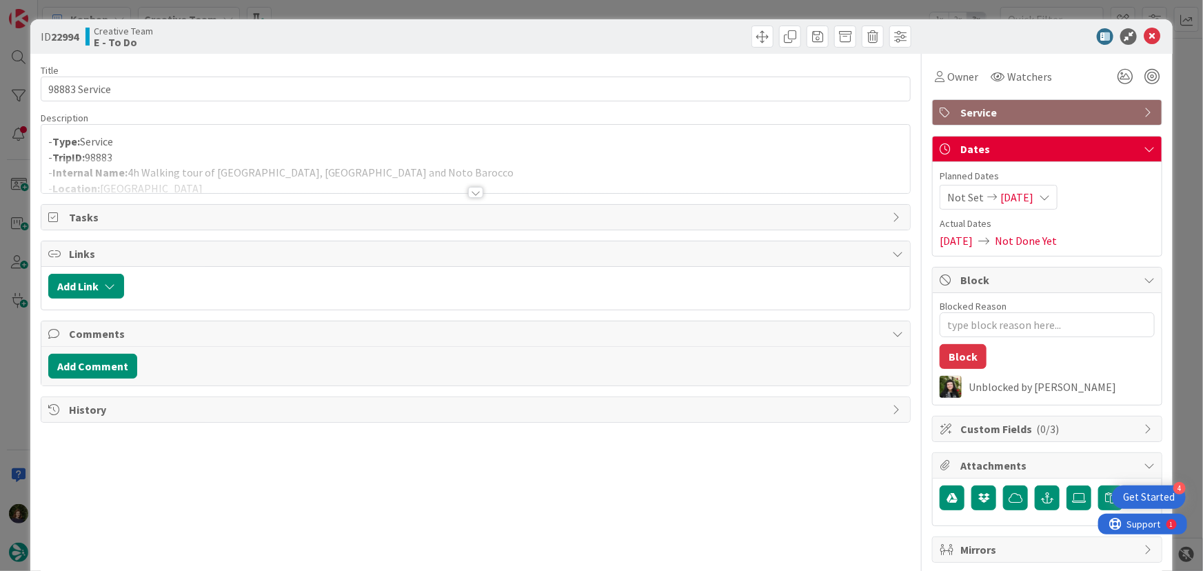
click at [474, 192] on div at bounding box center [475, 192] width 15 height 11
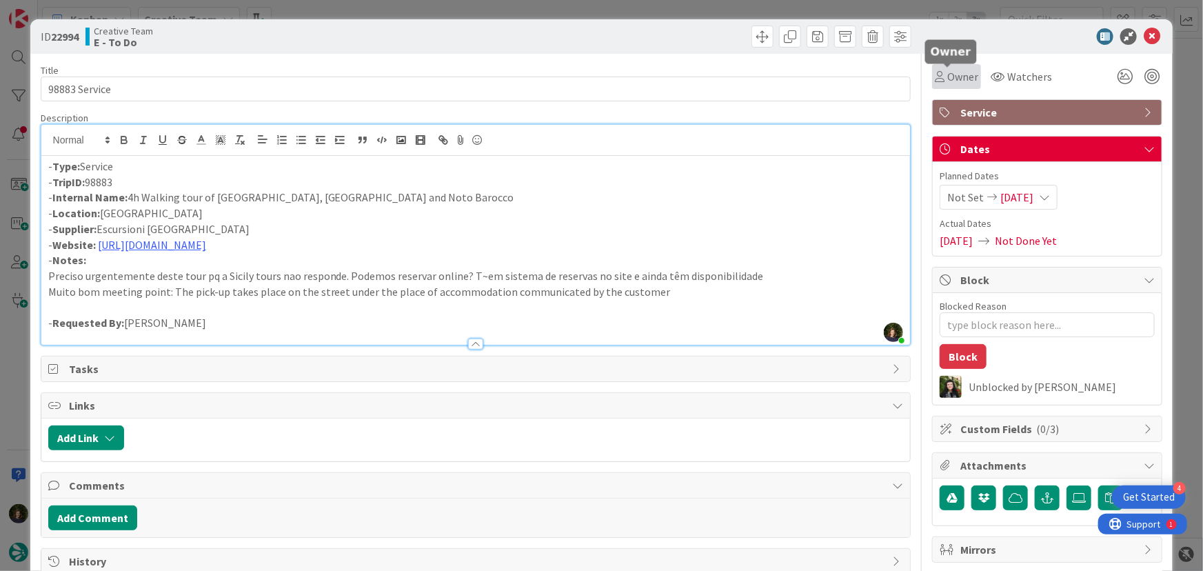
click at [955, 76] on span "Owner" at bounding box center [963, 76] width 31 height 17
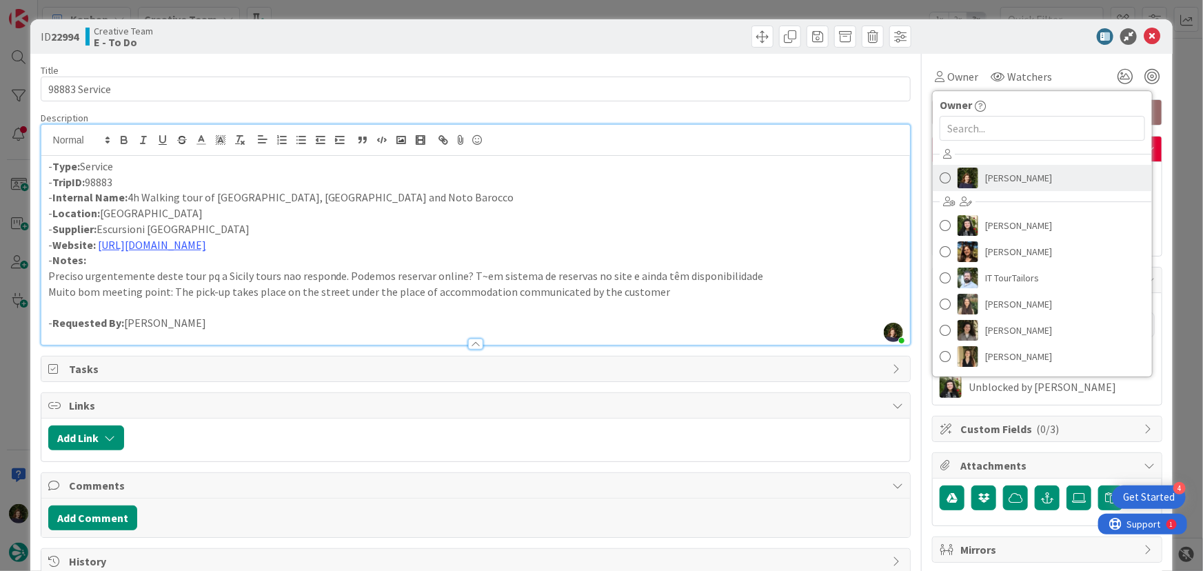
click at [1022, 177] on span "[PERSON_NAME]" at bounding box center [1019, 178] width 67 height 21
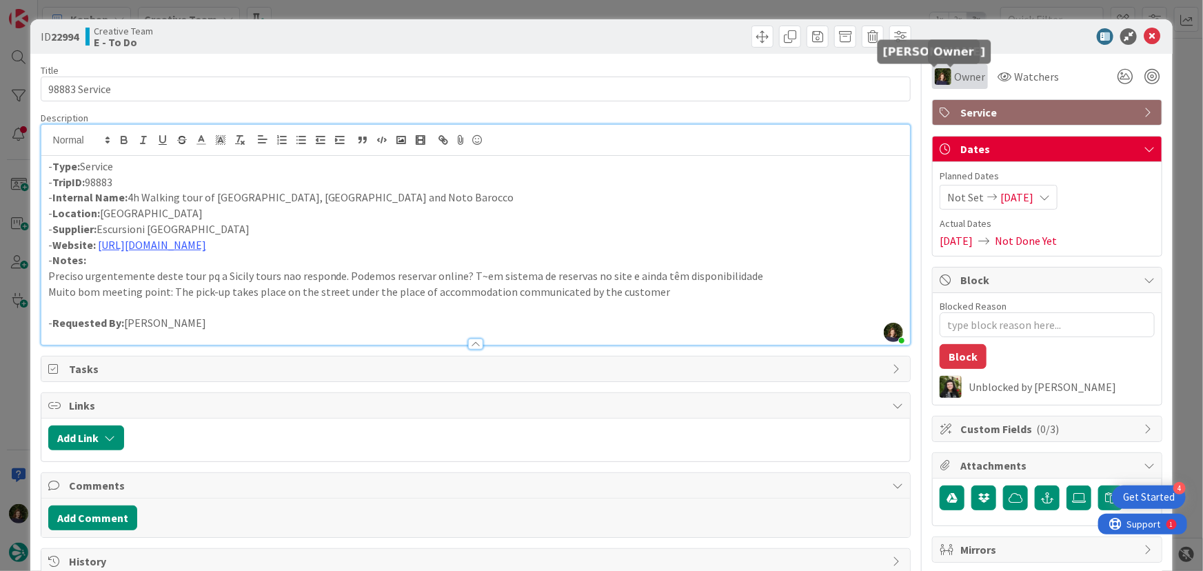
click at [955, 77] on span "Owner" at bounding box center [970, 76] width 31 height 17
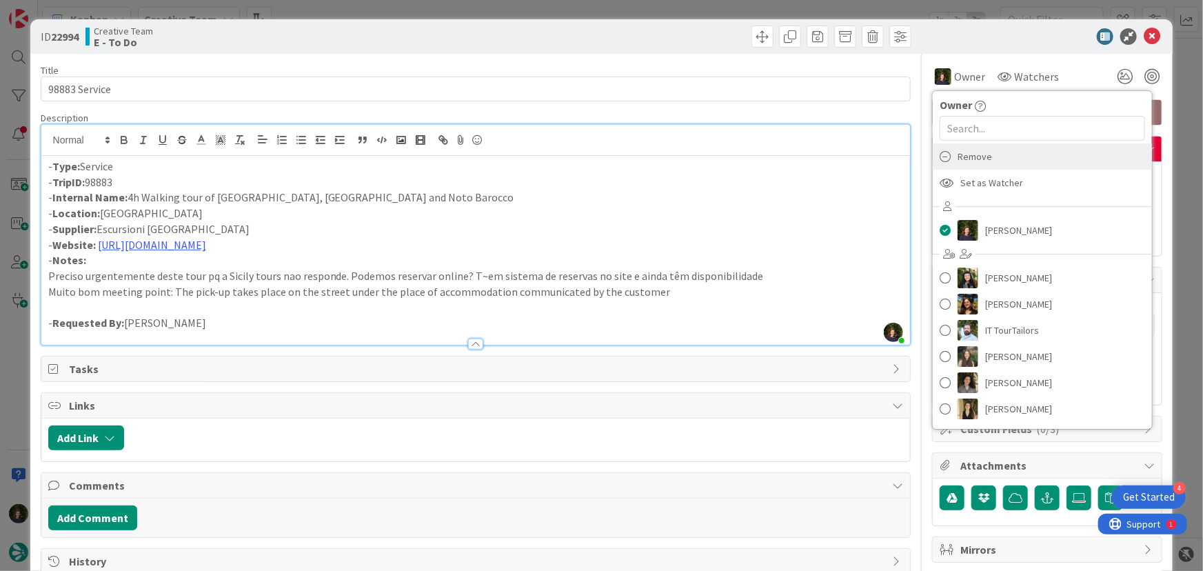
click at [961, 159] on span "Remove" at bounding box center [975, 156] width 34 height 21
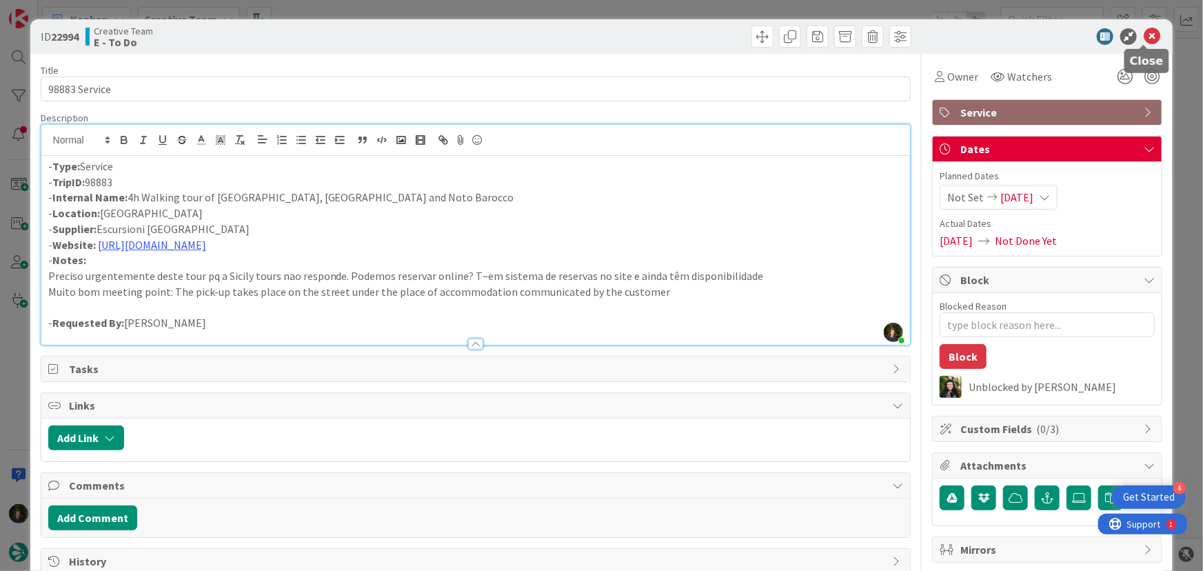
click at [1146, 34] on icon at bounding box center [1152, 36] width 17 height 17
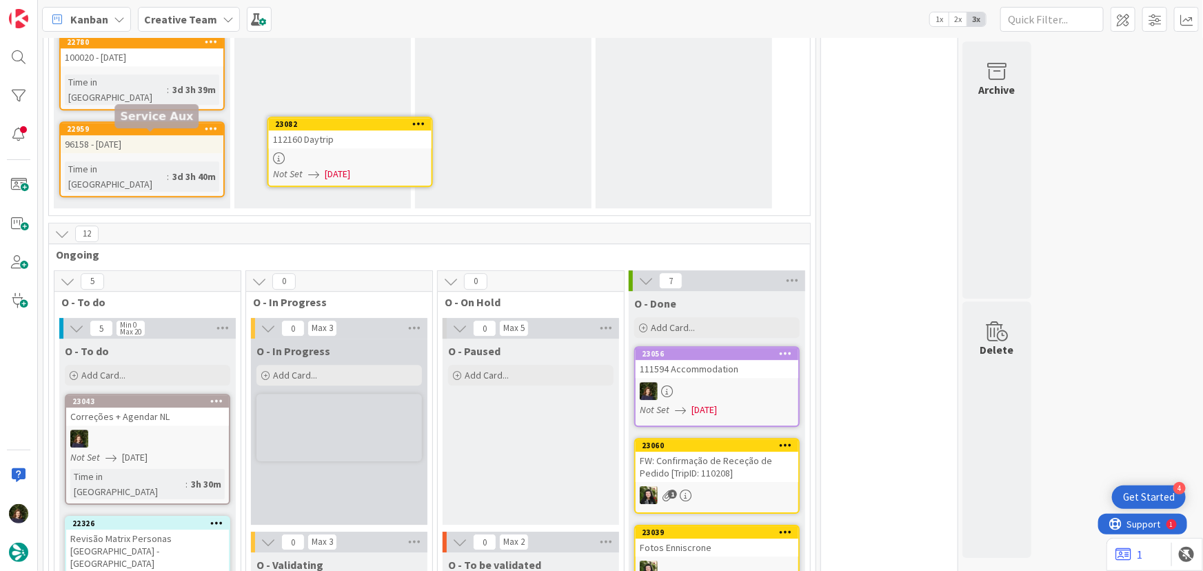
scroll to position [1880, 0]
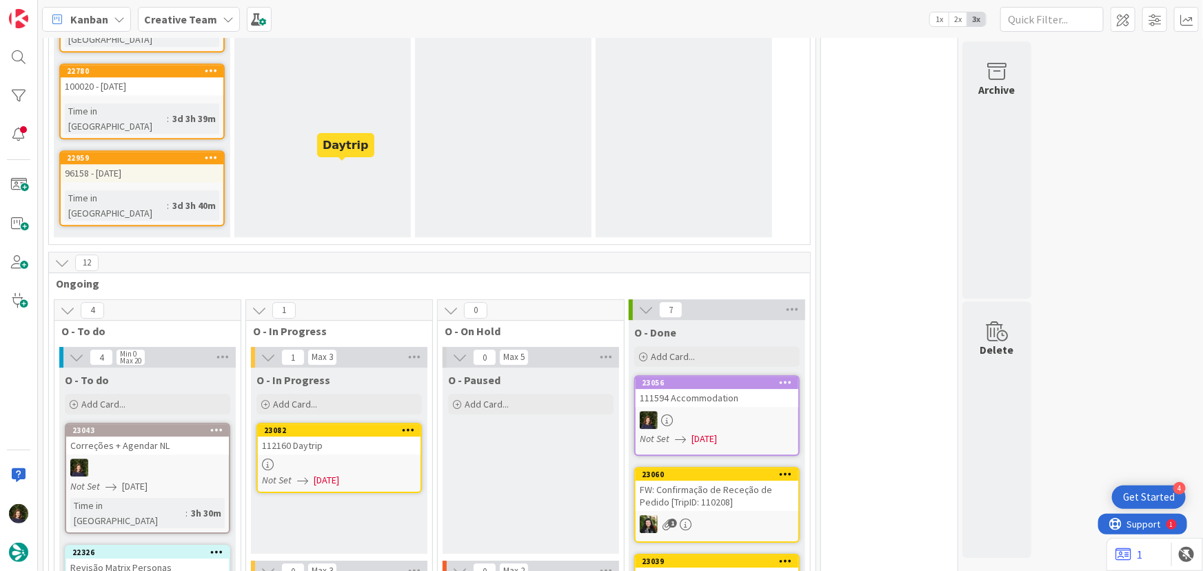
click at [329, 423] on link "23082 112160 Daytrip Not Set [DATE]" at bounding box center [340, 458] width 166 height 70
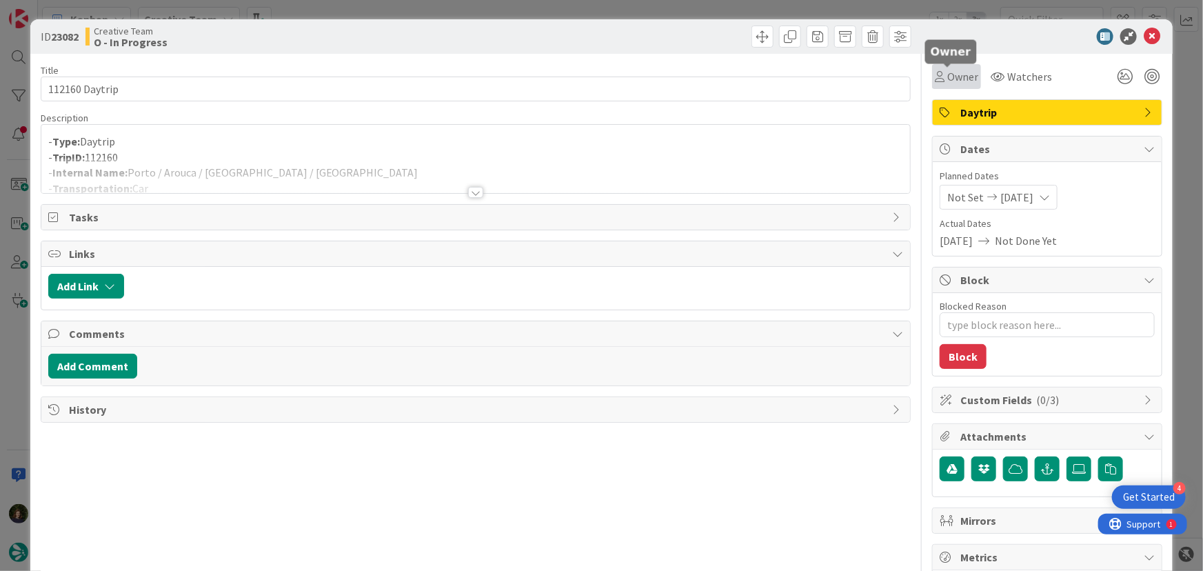
click at [959, 72] on span "Owner" at bounding box center [963, 76] width 31 height 17
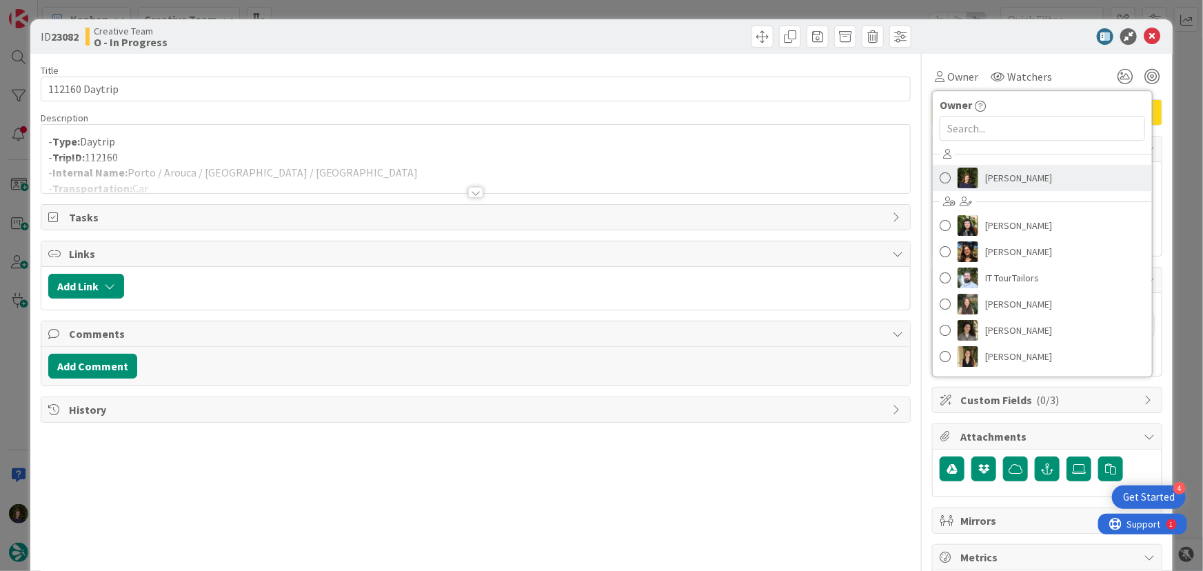
click at [1002, 177] on span "[PERSON_NAME]" at bounding box center [1019, 178] width 67 height 21
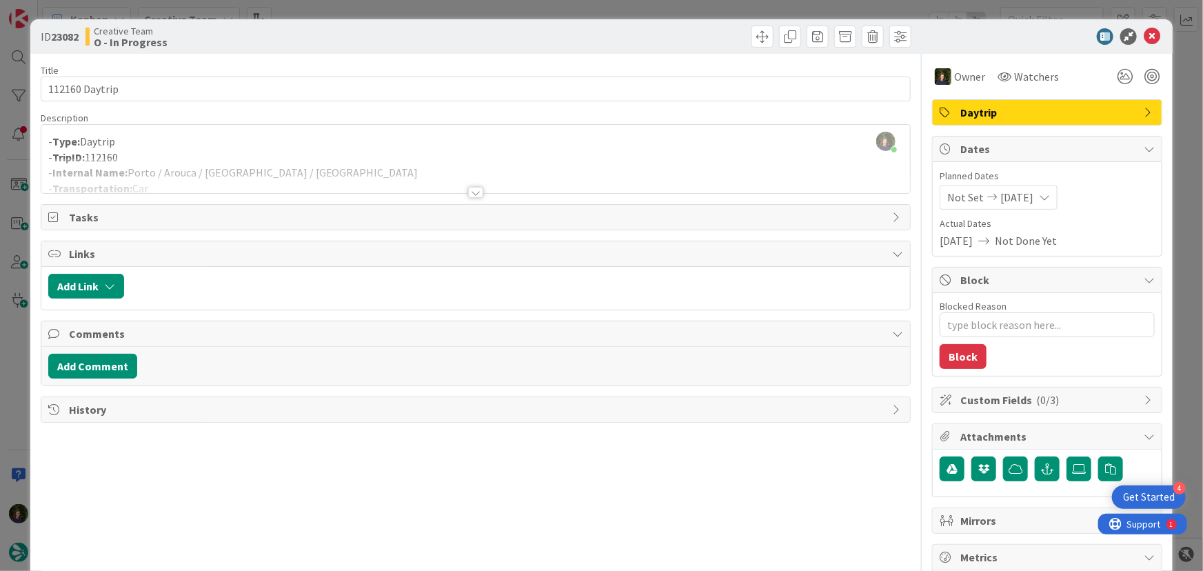
click at [469, 192] on div at bounding box center [475, 192] width 15 height 11
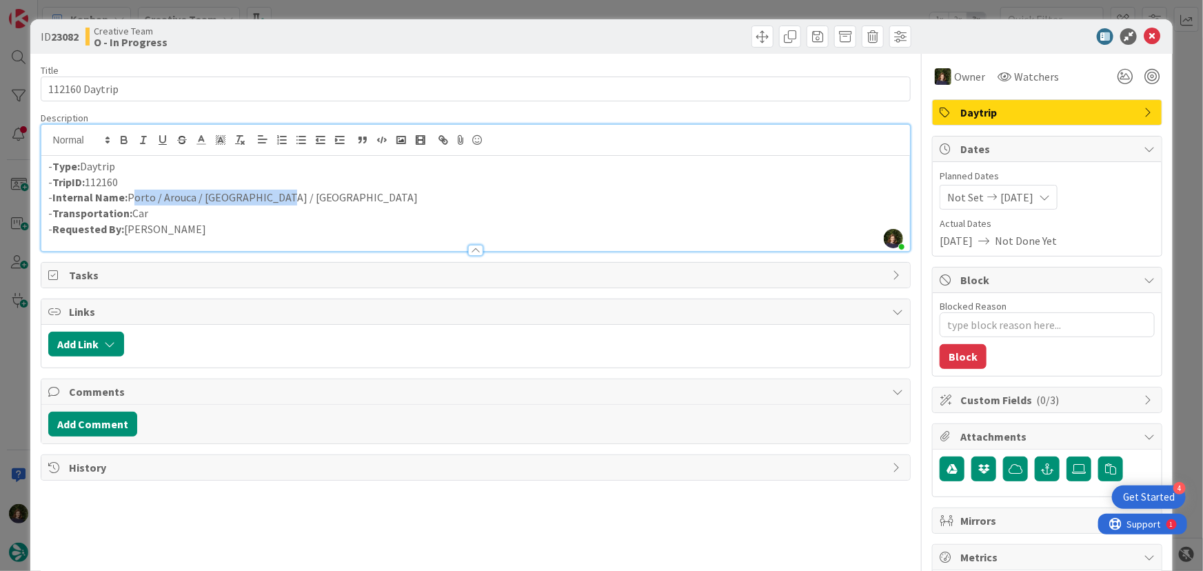
drag, startPoint x: 128, startPoint y: 197, endPoint x: 272, endPoint y: 194, distance: 144.2
click at [272, 194] on p "- Internal Name: [GEOGRAPHIC_DATA] / Arouca / [GEOGRAPHIC_DATA] / [GEOGRAPHIC_D…" at bounding box center [476, 198] width 856 height 16
drag, startPoint x: 145, startPoint y: 183, endPoint x: 50, endPoint y: 183, distance: 94.5
click at [50, 183] on p "- TripID: 112160" at bounding box center [476, 182] width 856 height 16
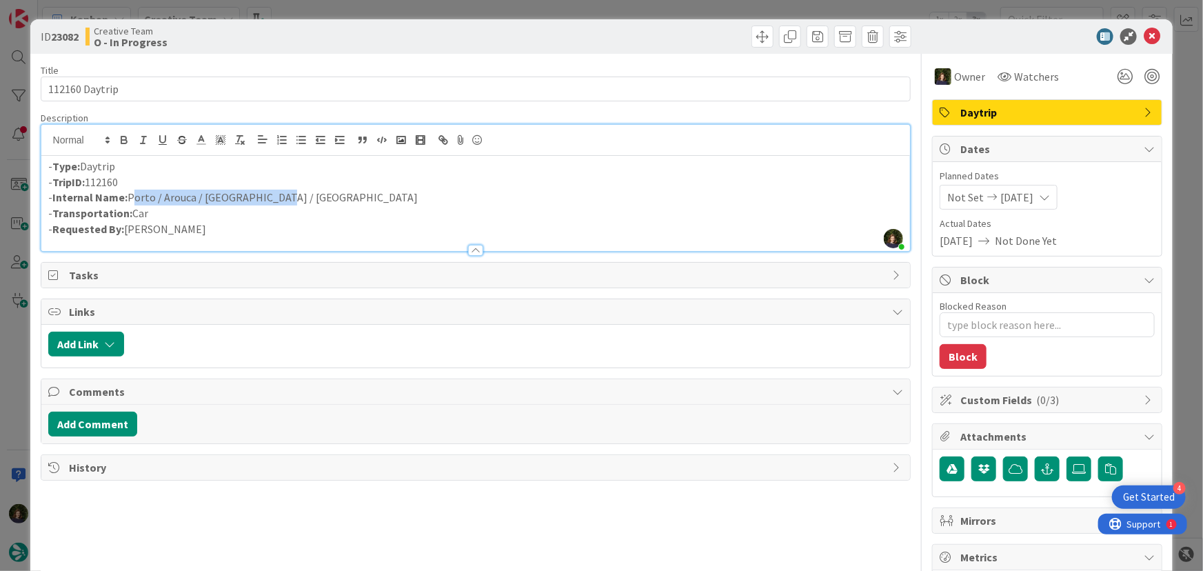
drag, startPoint x: 266, startPoint y: 197, endPoint x: 128, endPoint y: 197, distance: 137.9
click at [128, 197] on p "- Internal Name: [GEOGRAPHIC_DATA] / Arouca / [GEOGRAPHIC_DATA] / [GEOGRAPHIC_D…" at bounding box center [476, 198] width 856 height 16
click at [1144, 36] on icon at bounding box center [1152, 36] width 17 height 17
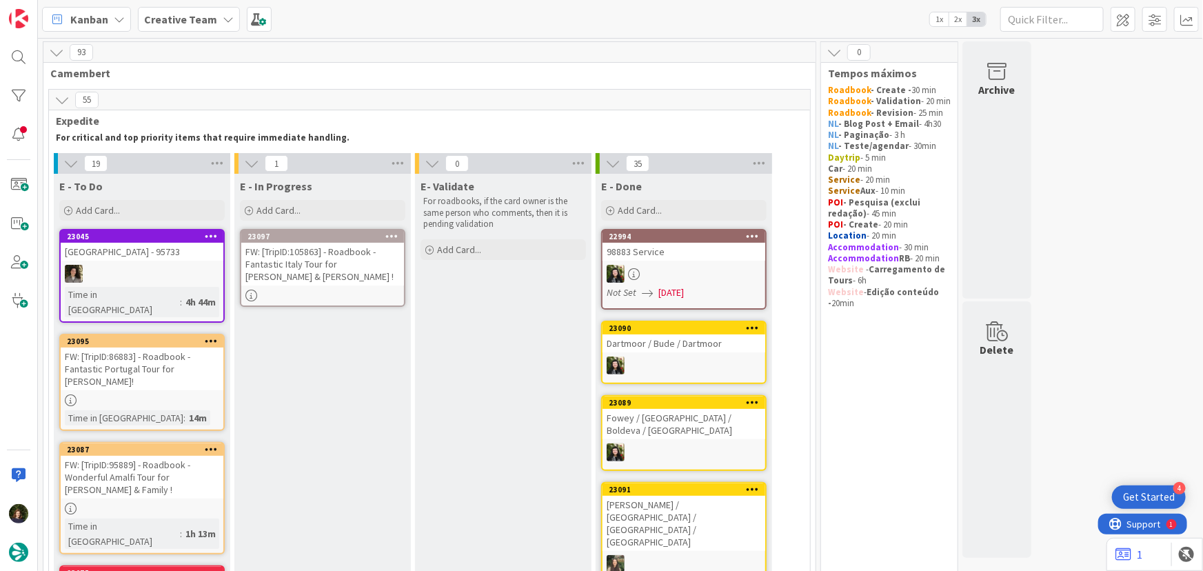
click at [299, 277] on div "FW: [TripID:105863] - Roadbook - Fantastic Italy Tour for [PERSON_NAME] & [PERS…" at bounding box center [322, 264] width 163 height 43
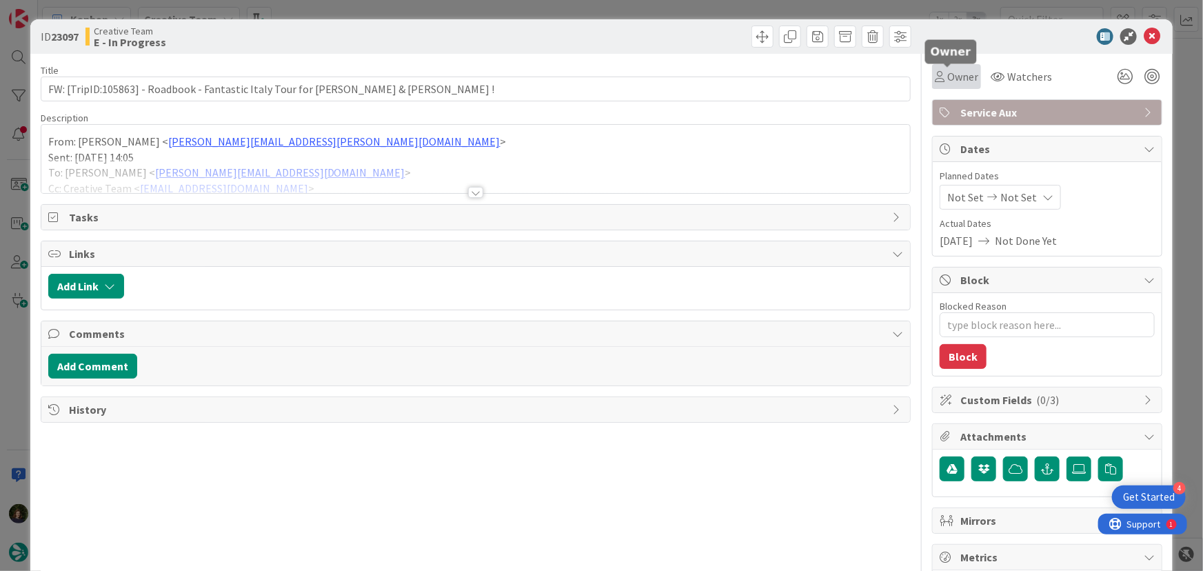
click at [950, 80] on span "Owner" at bounding box center [963, 76] width 31 height 17
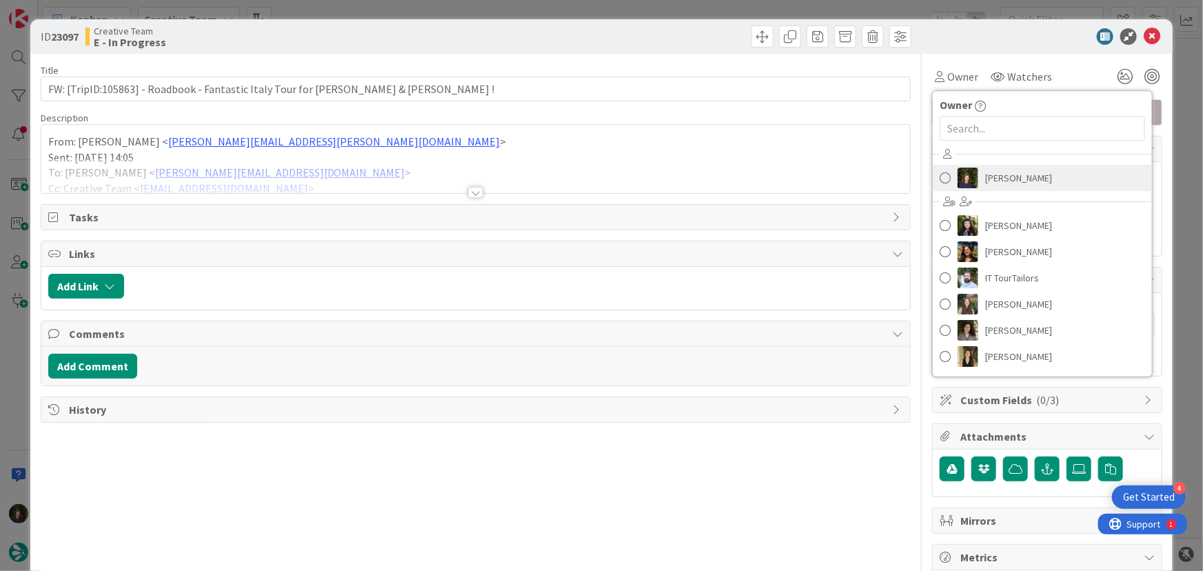
click at [1011, 187] on span "[PERSON_NAME]" at bounding box center [1019, 178] width 67 height 21
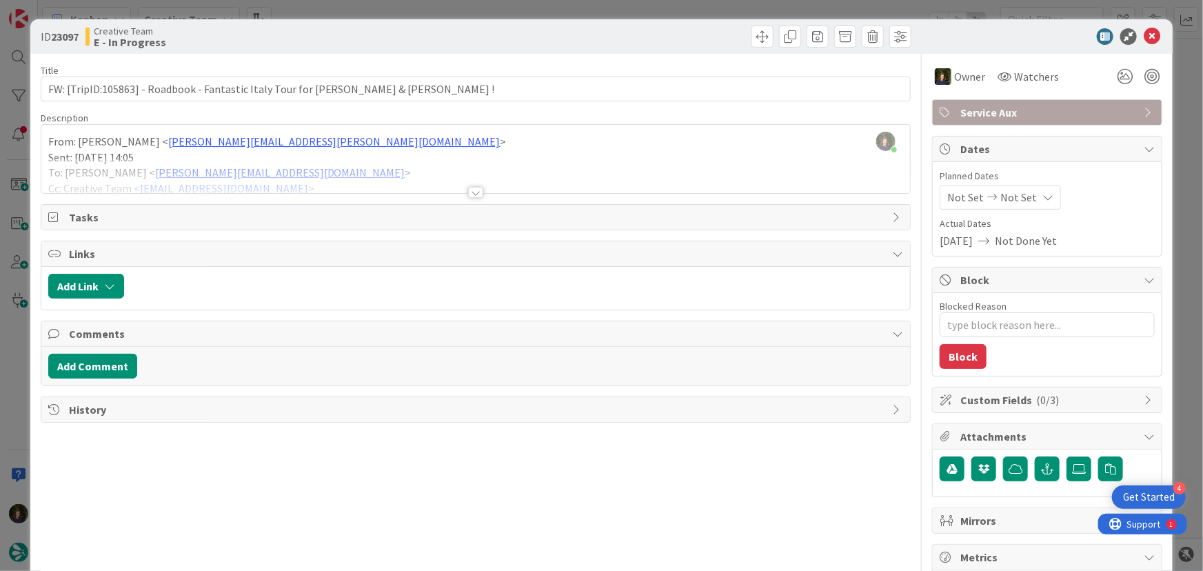
click at [461, 194] on div "Title 76 / 128 FW: [TripID:105863] - Roadbook - Fantastic Italy Tour for [PERSO…" at bounding box center [476, 430] width 871 height 752
click at [474, 194] on div at bounding box center [475, 192] width 15 height 11
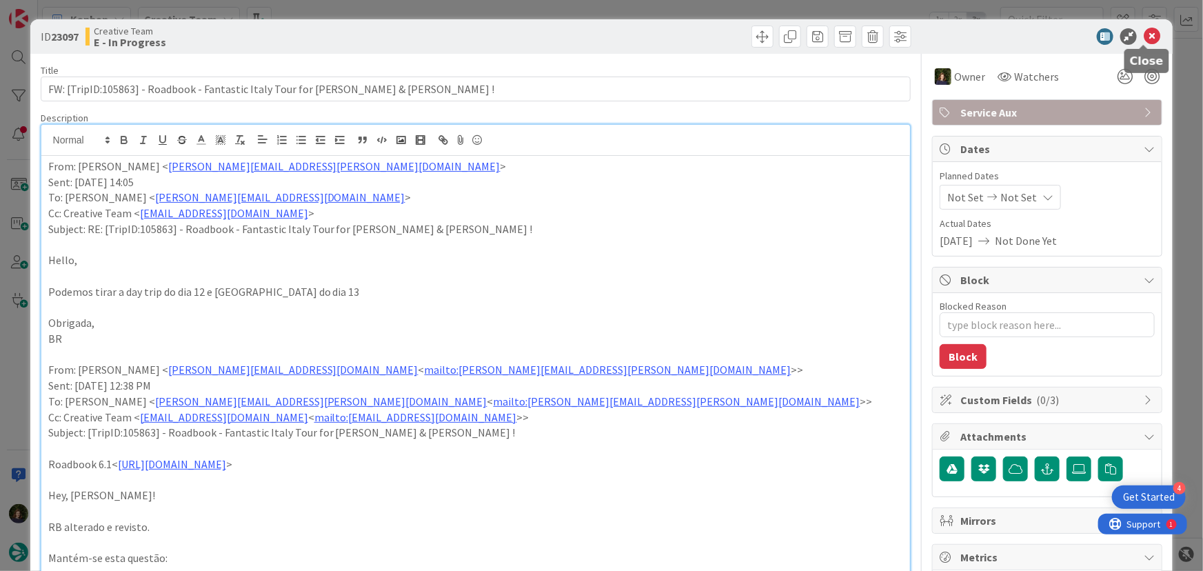
click at [1147, 38] on icon at bounding box center [1152, 36] width 17 height 17
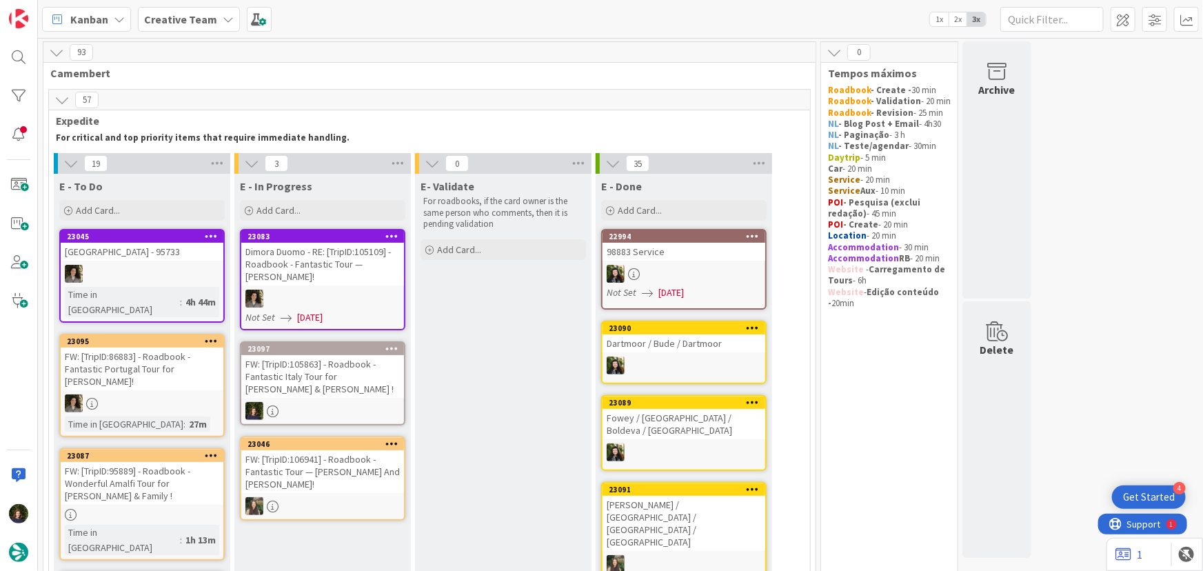
click at [357, 375] on div "FW: [TripID:105863] - Roadbook - Fantastic Italy Tour for [PERSON_NAME] & [PERS…" at bounding box center [322, 376] width 163 height 43
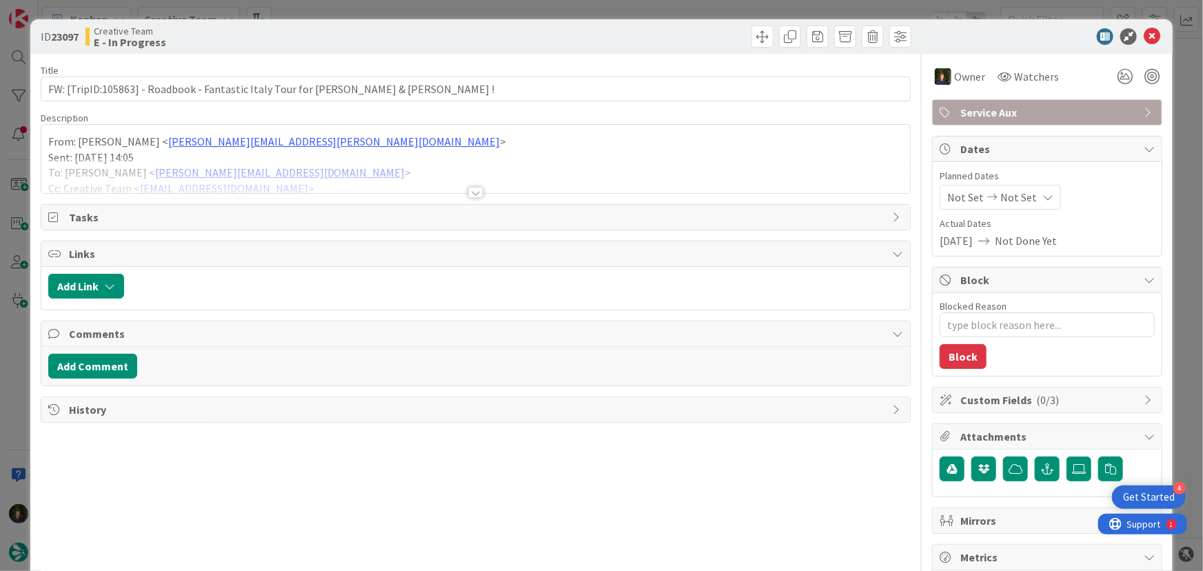
click at [468, 196] on div at bounding box center [475, 192] width 15 height 11
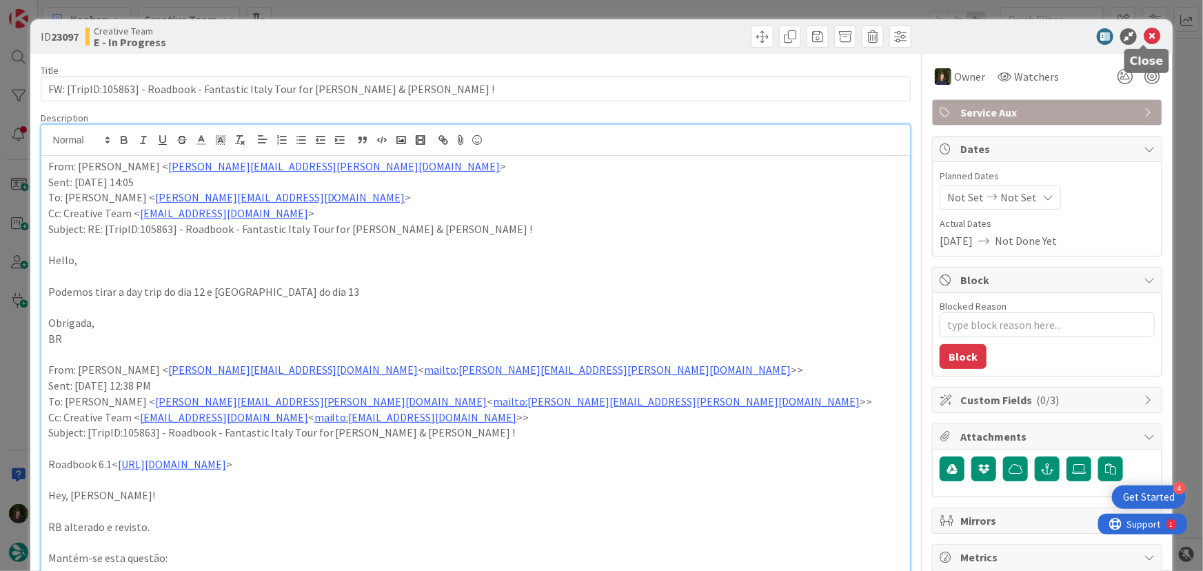
click at [1144, 42] on icon at bounding box center [1152, 36] width 17 height 17
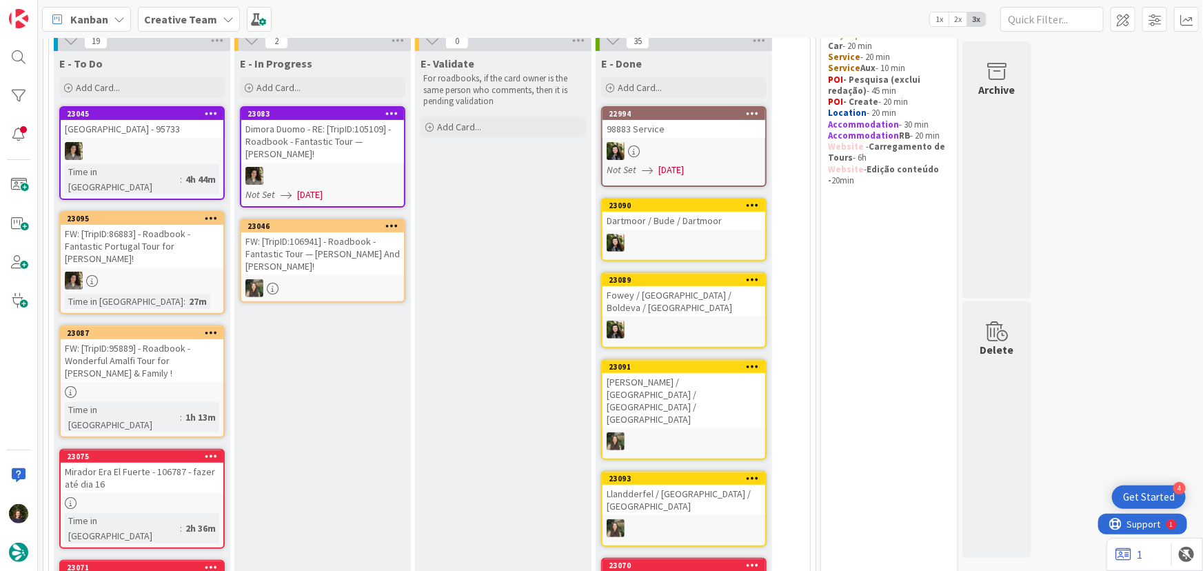
scroll to position [6, 0]
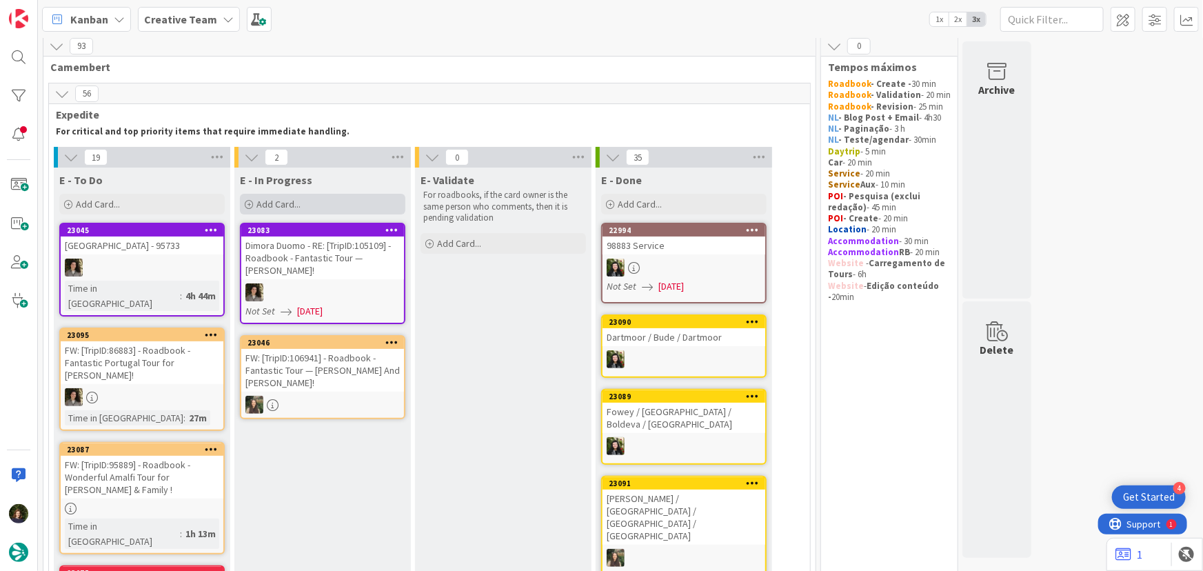
click at [310, 207] on div "Add Card..." at bounding box center [323, 204] width 166 height 21
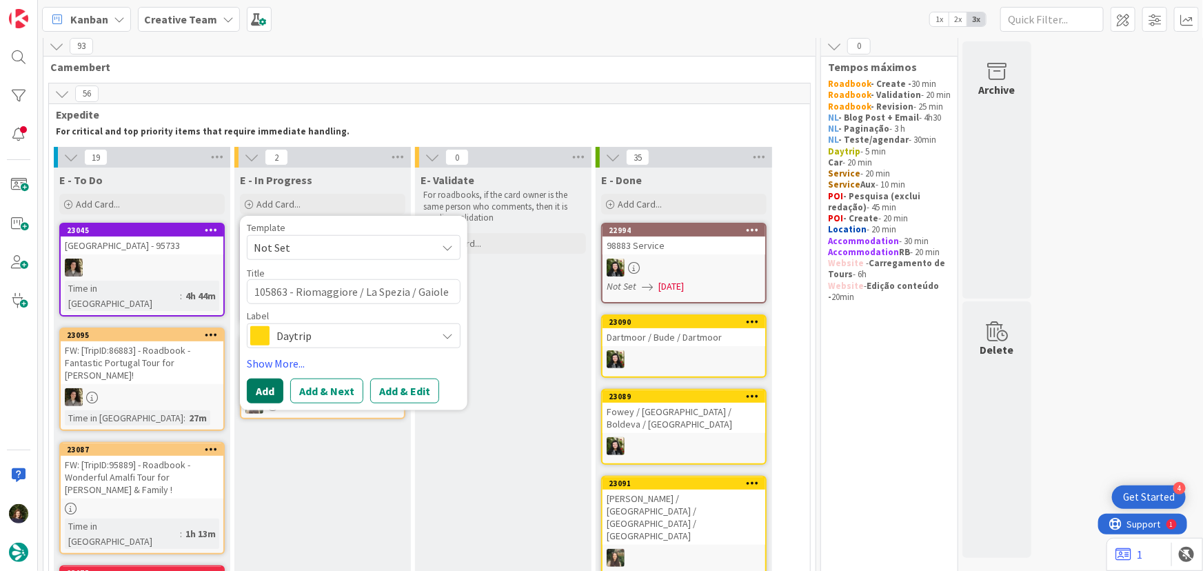
click at [255, 395] on button "Add" at bounding box center [265, 391] width 37 height 25
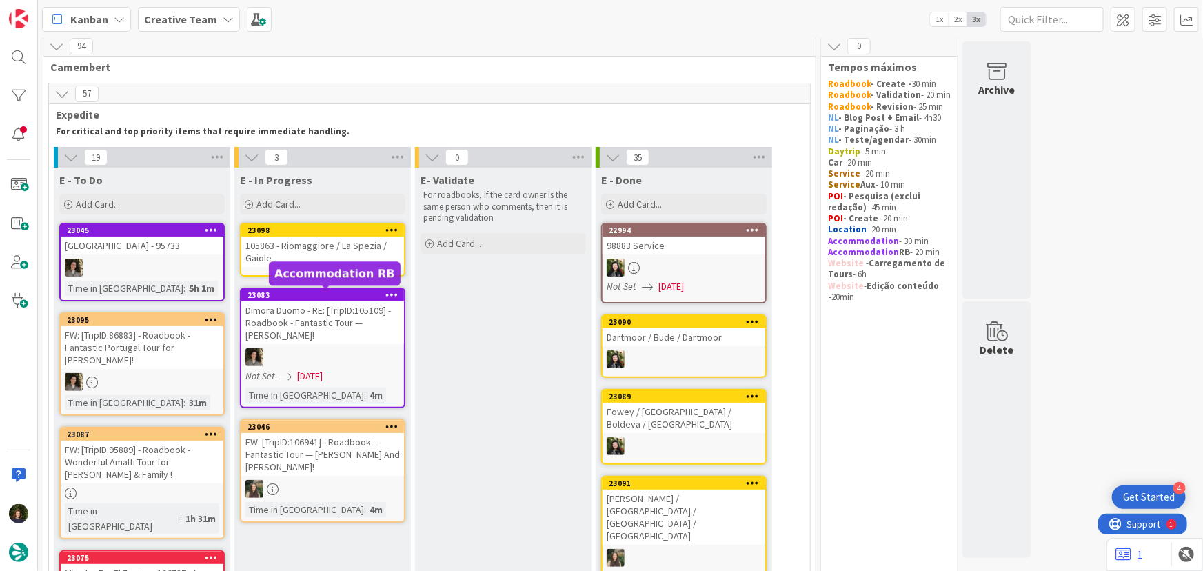
click at [300, 257] on div "105863 - Riomaggiore / La Spezia / Gaiole" at bounding box center [322, 252] width 163 height 30
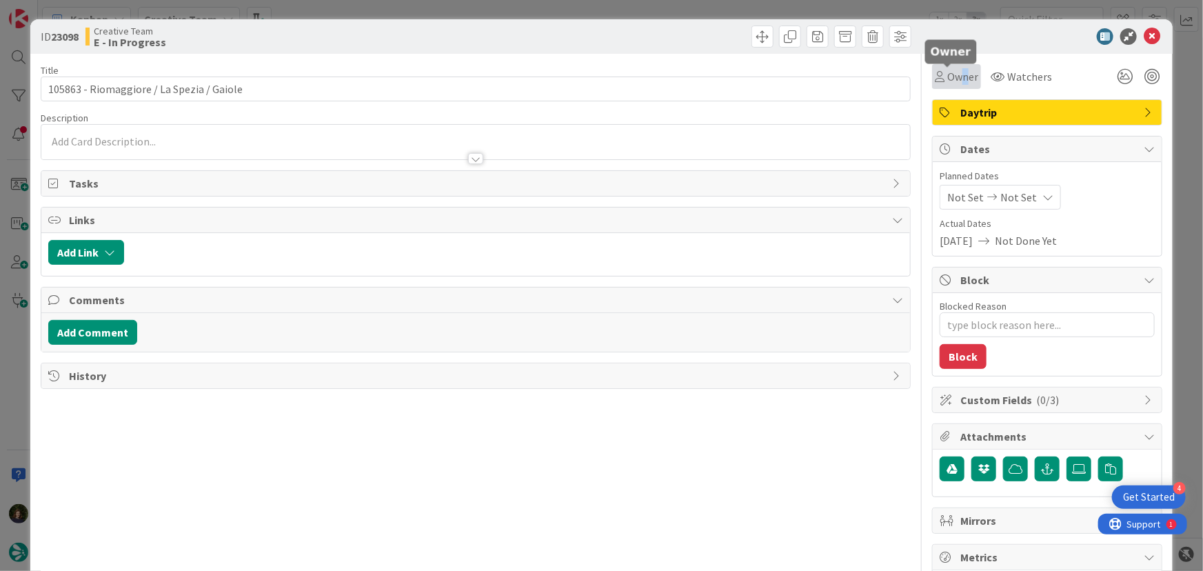
click at [957, 74] on span "Owner" at bounding box center [963, 76] width 31 height 17
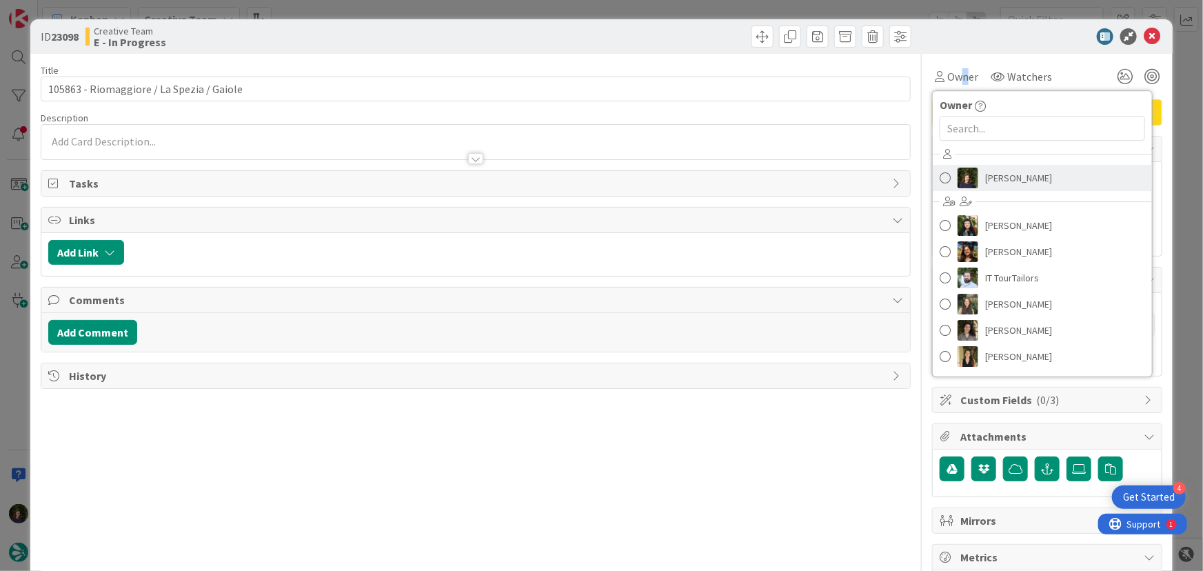
click at [1011, 169] on span "[PERSON_NAME]" at bounding box center [1019, 178] width 67 height 21
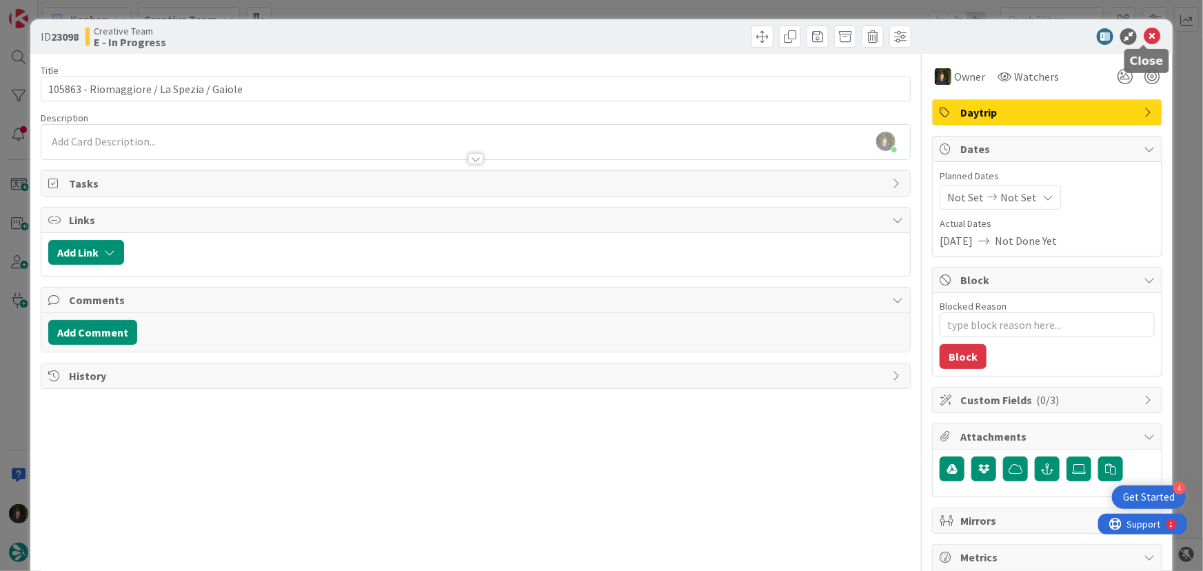
click at [1144, 40] on icon at bounding box center [1152, 36] width 17 height 17
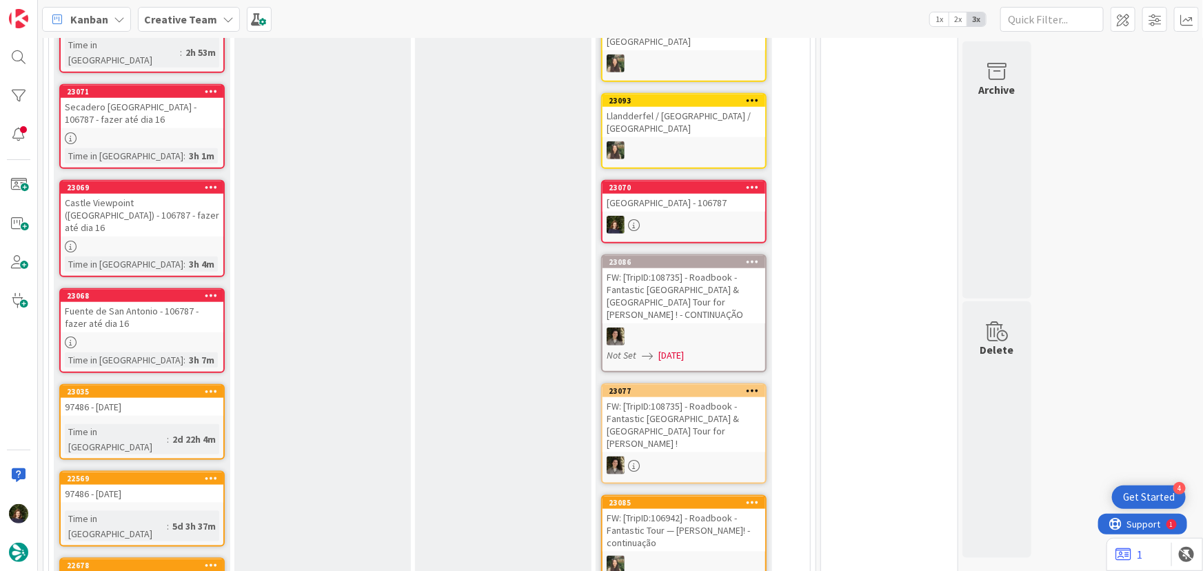
scroll to position [332, 0]
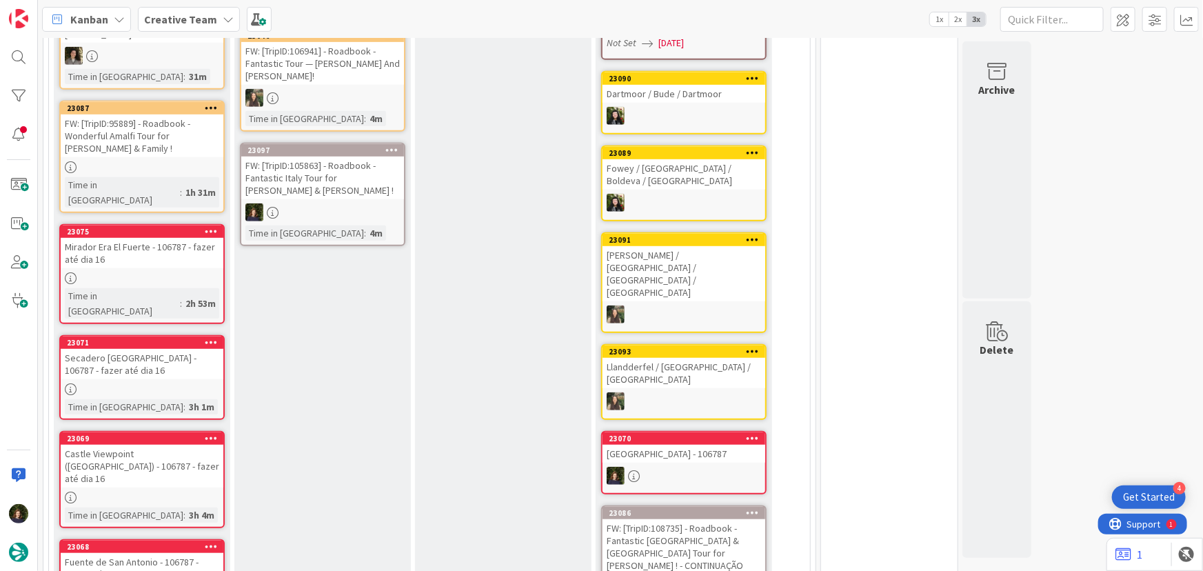
click at [290, 186] on link "23097 FW: [TripID:105863] - Roadbook - Fantastic Italy Tour for [PERSON_NAME] &…" at bounding box center [323, 194] width 166 height 103
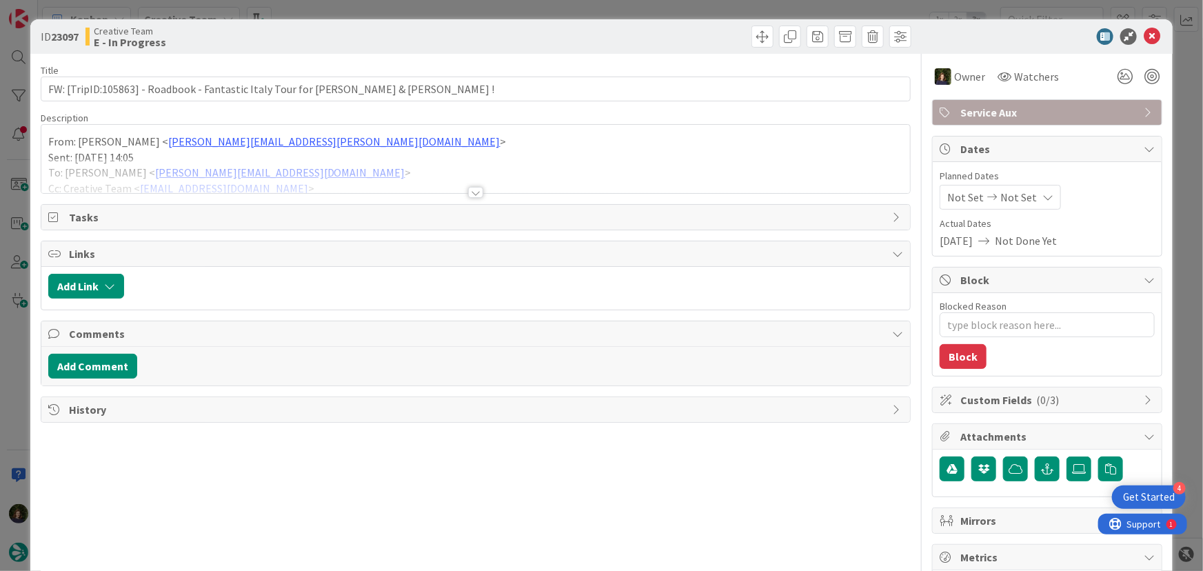
click at [470, 194] on div at bounding box center [475, 192] width 15 height 11
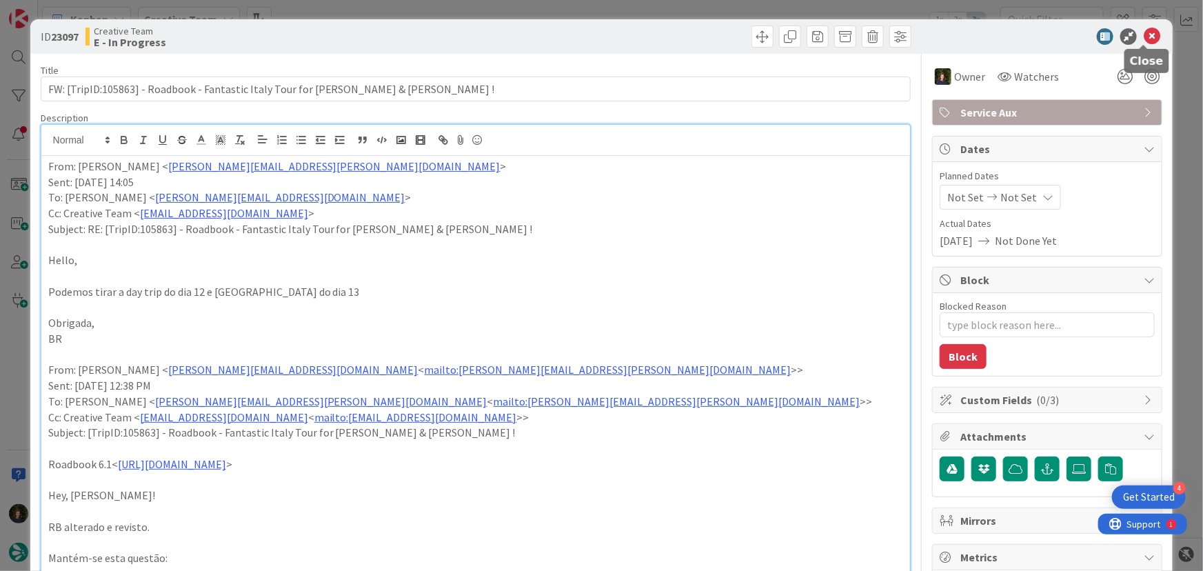
click at [1144, 41] on icon at bounding box center [1152, 36] width 17 height 17
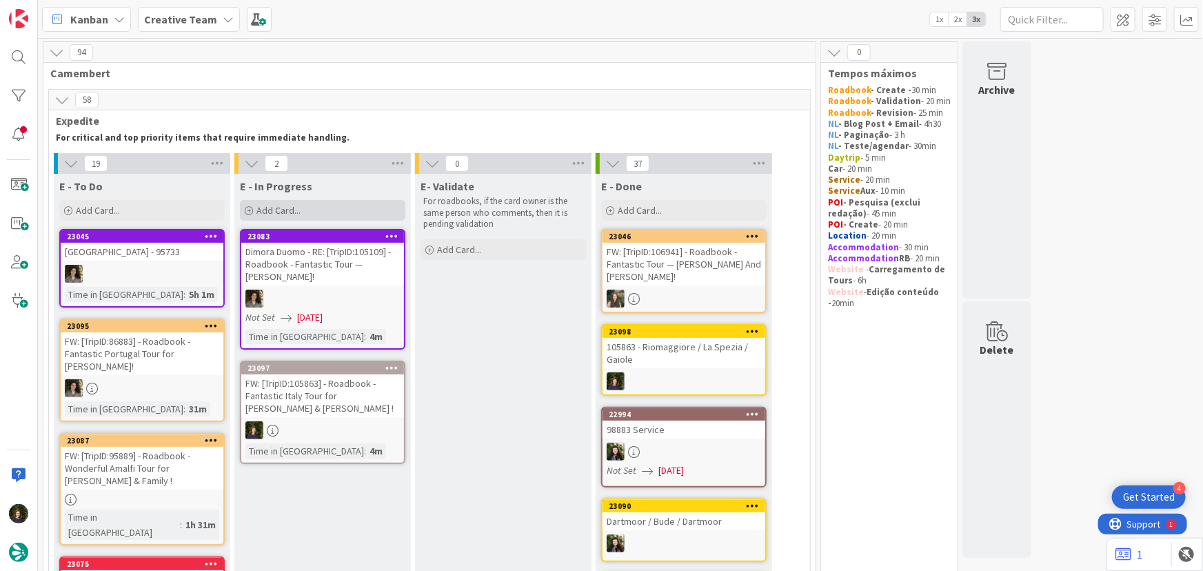
click at [286, 214] on span "Add Card..." at bounding box center [279, 210] width 44 height 12
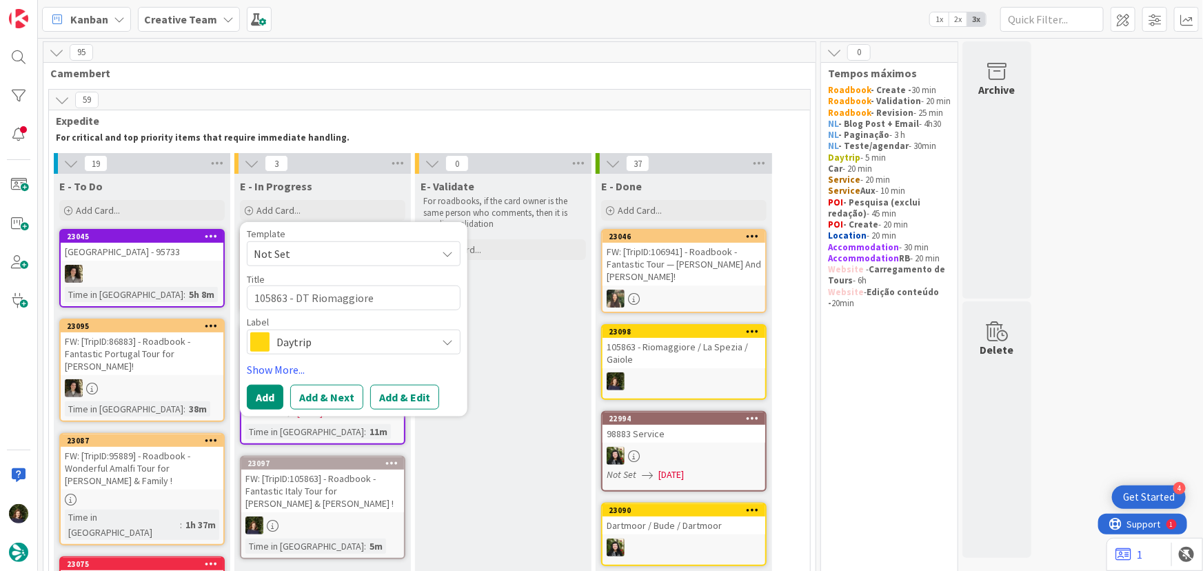
click at [256, 412] on div "Template Not Set Title 23 / 128 105863 - DT Riomaggiore Label Daytrip Show More…" at bounding box center [354, 319] width 228 height 194
click at [256, 402] on button "Add" at bounding box center [265, 397] width 37 height 25
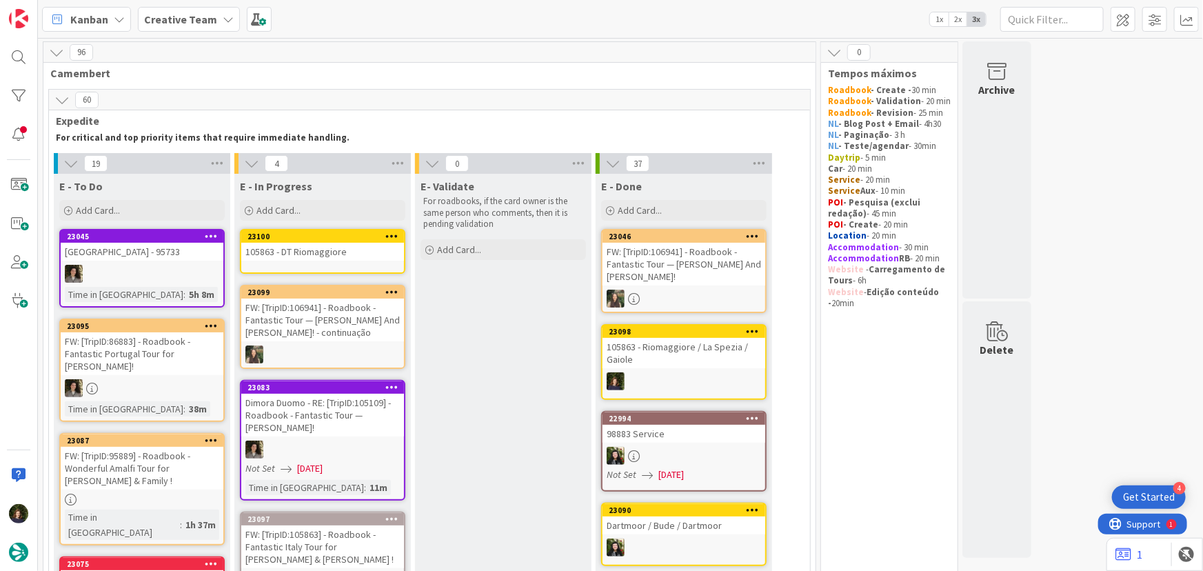
click at [294, 250] on div "105863 - DT Riomaggiore" at bounding box center [322, 252] width 163 height 18
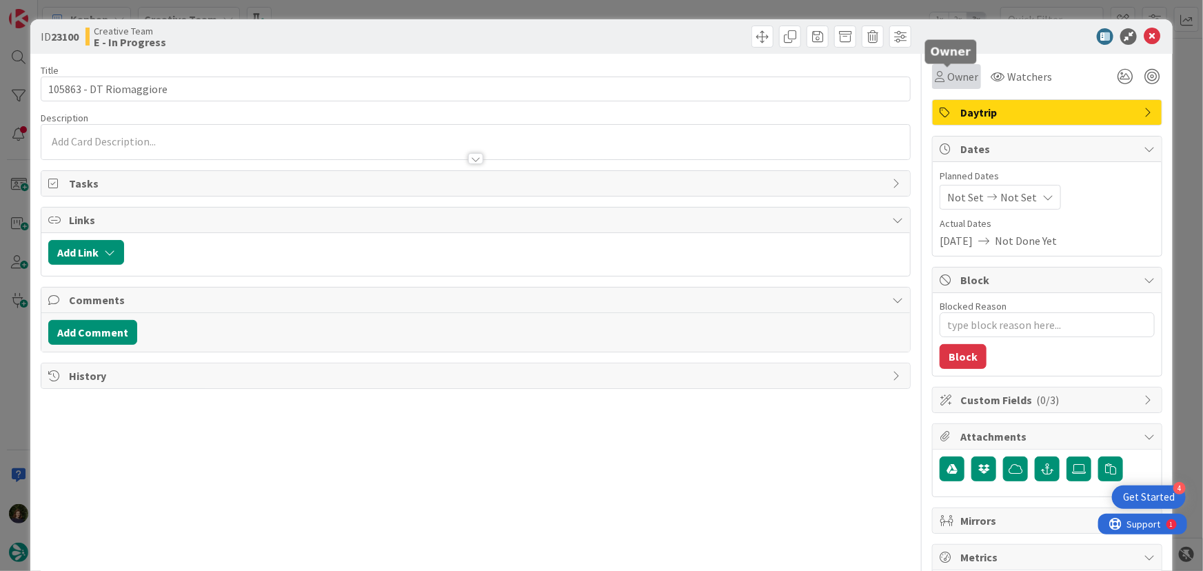
click at [948, 72] on span "Owner" at bounding box center [963, 76] width 31 height 17
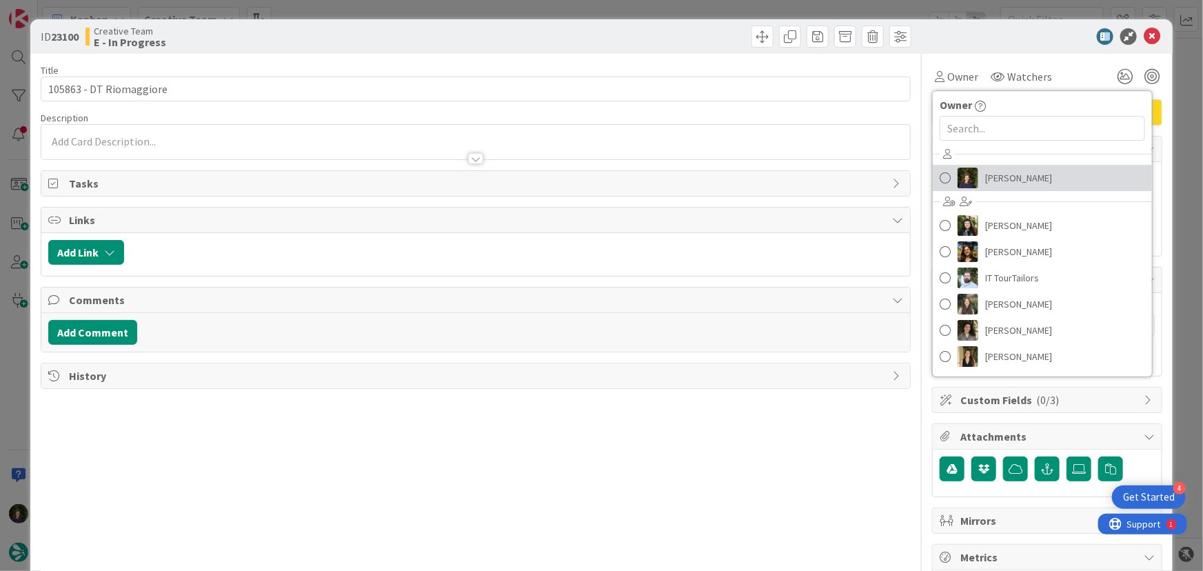
click at [1001, 178] on span "[PERSON_NAME]" at bounding box center [1019, 178] width 67 height 21
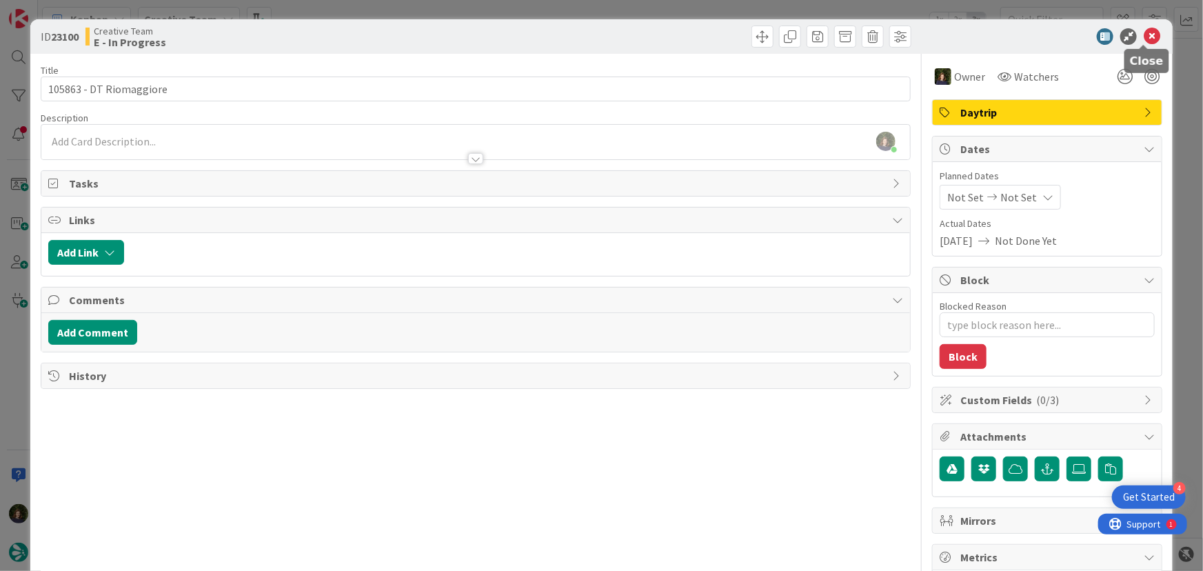
click at [1146, 39] on icon at bounding box center [1152, 36] width 17 height 17
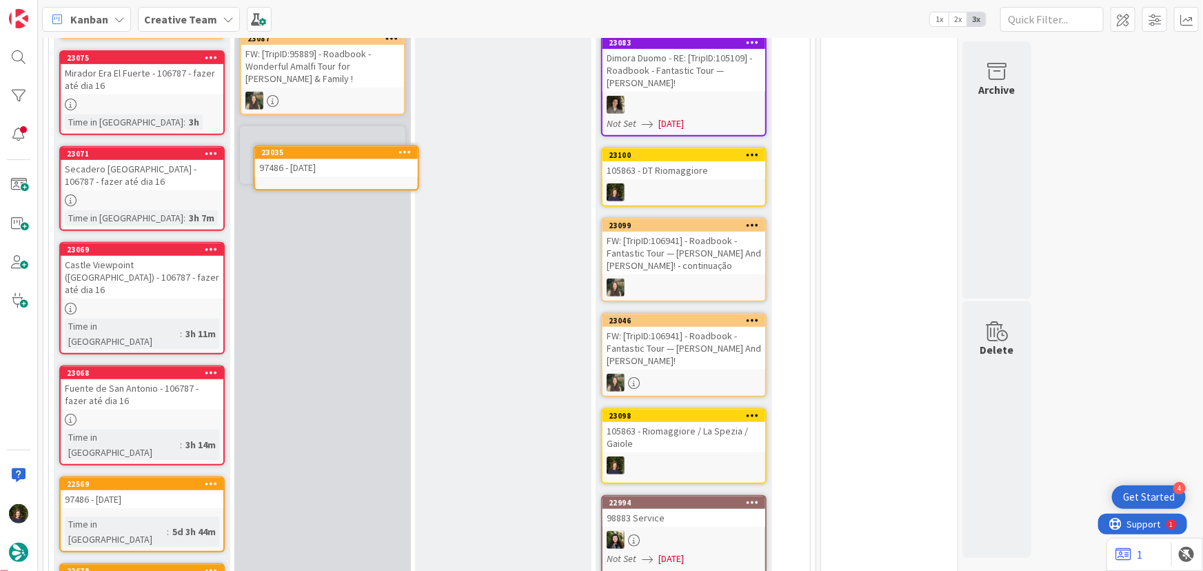
scroll to position [267, 0]
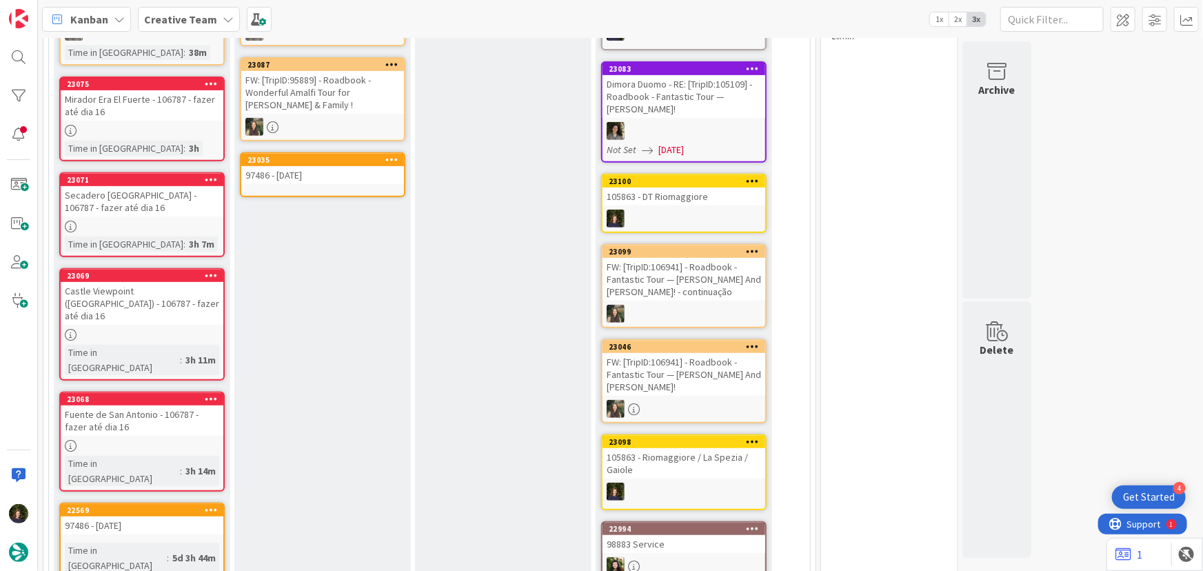
click at [306, 180] on div "97486 - [DATE]" at bounding box center [322, 175] width 163 height 18
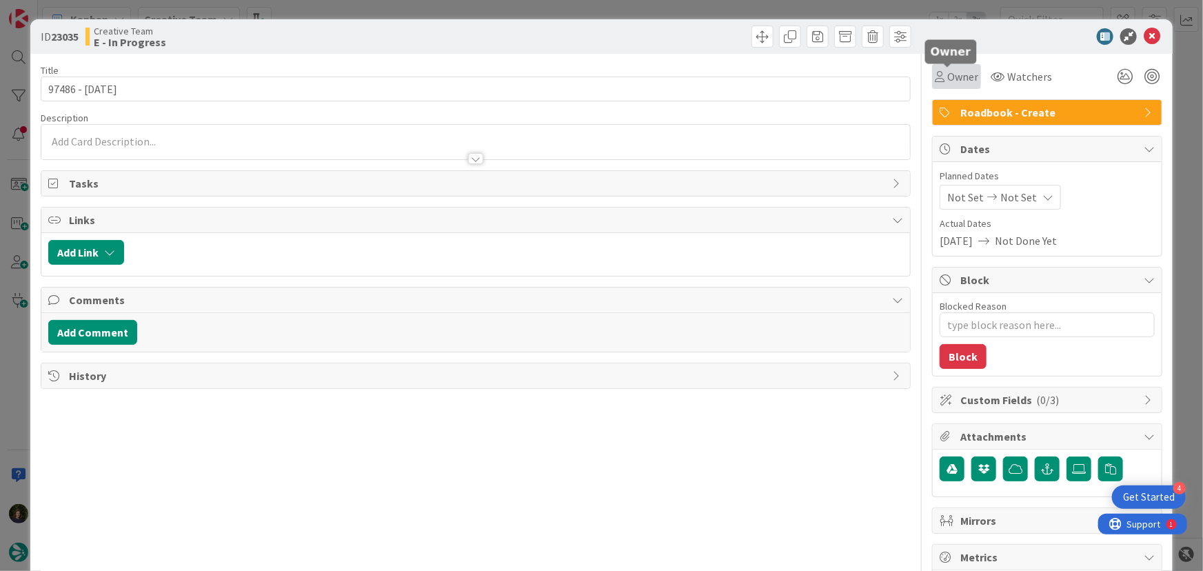
click at [952, 82] on span "Owner" at bounding box center [963, 76] width 31 height 17
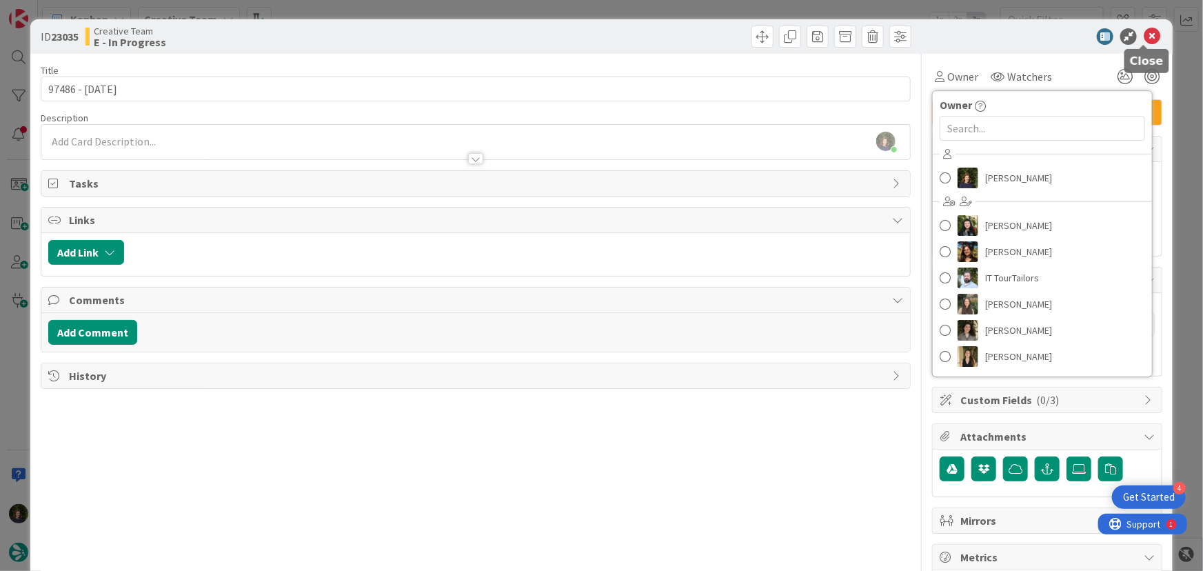
drag, startPoint x: 1138, startPoint y: 29, endPoint x: 1124, endPoint y: 34, distance: 14.6
click at [1144, 29] on icon at bounding box center [1152, 36] width 17 height 17
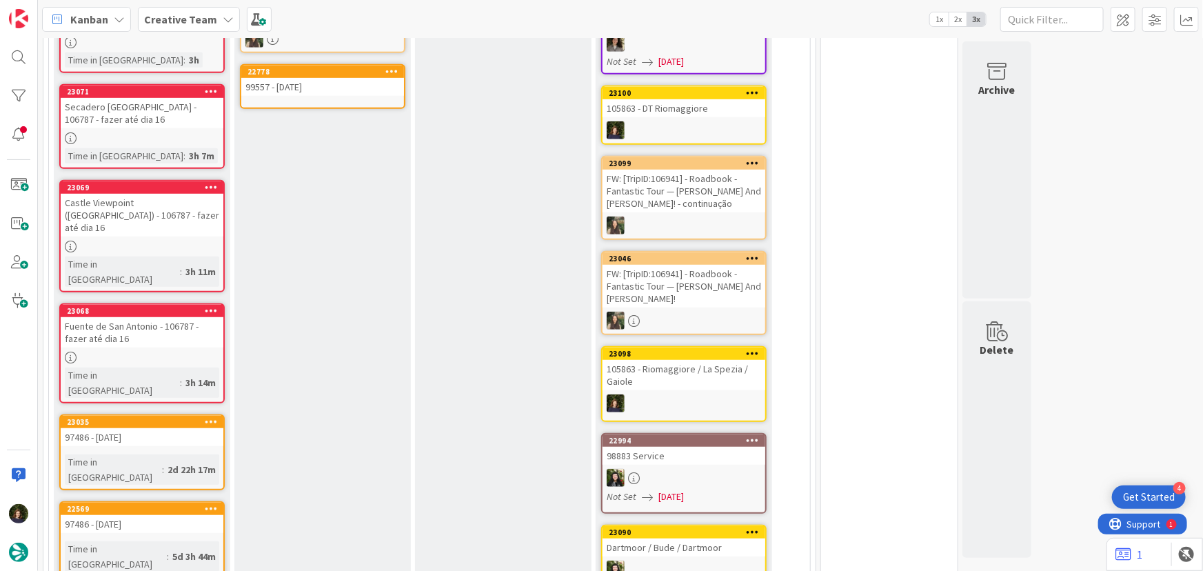
scroll to position [104, 0]
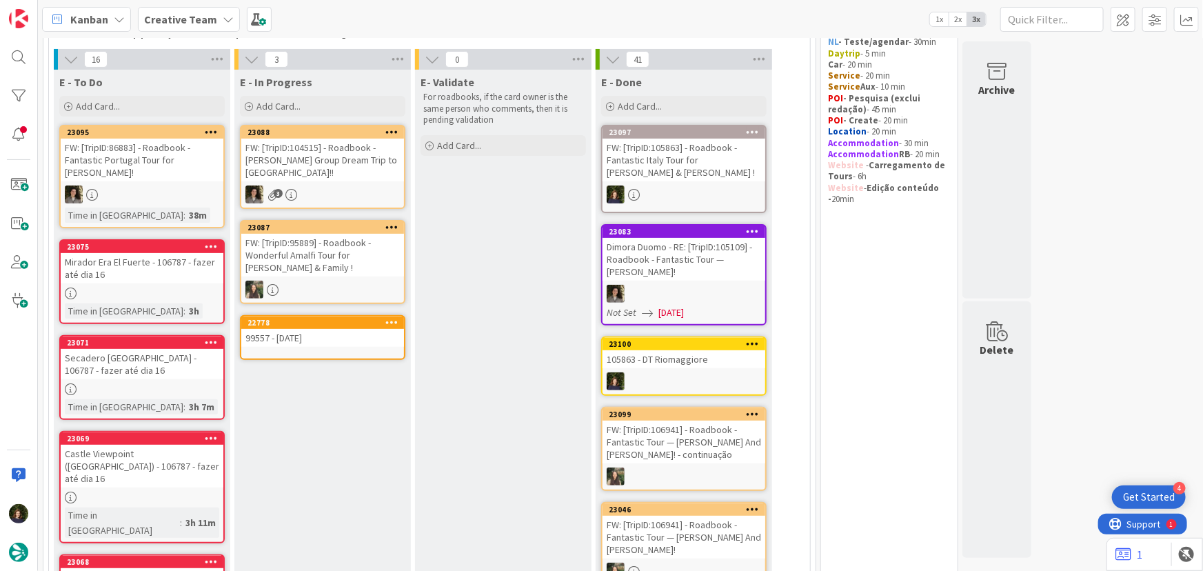
click at [322, 345] on div "99557 - [DATE]" at bounding box center [322, 338] width 163 height 18
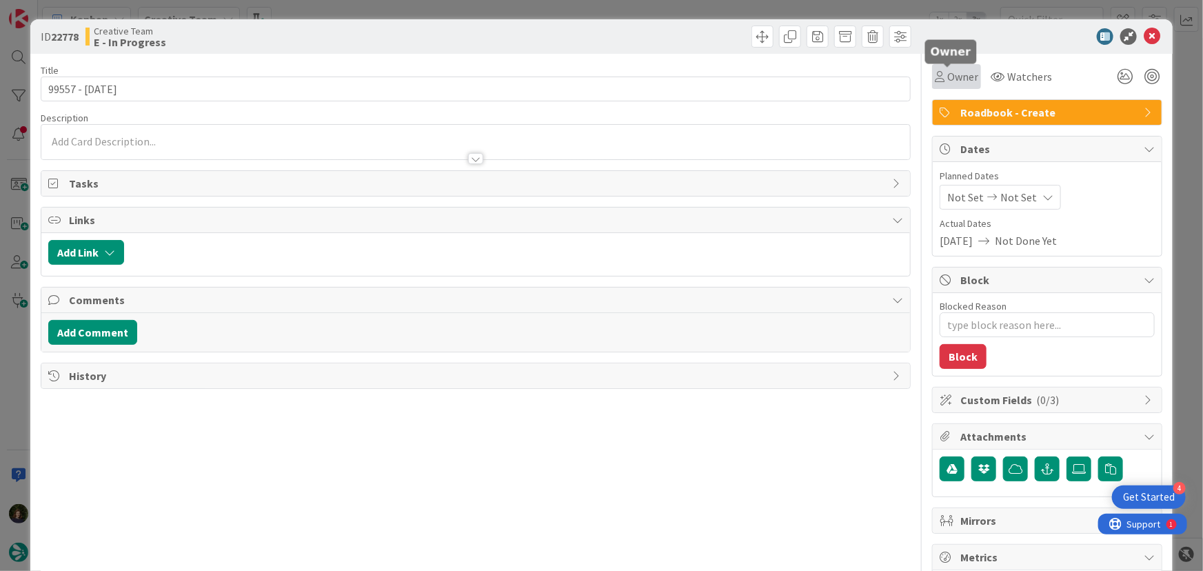
click at [959, 80] on span "Owner" at bounding box center [963, 76] width 31 height 17
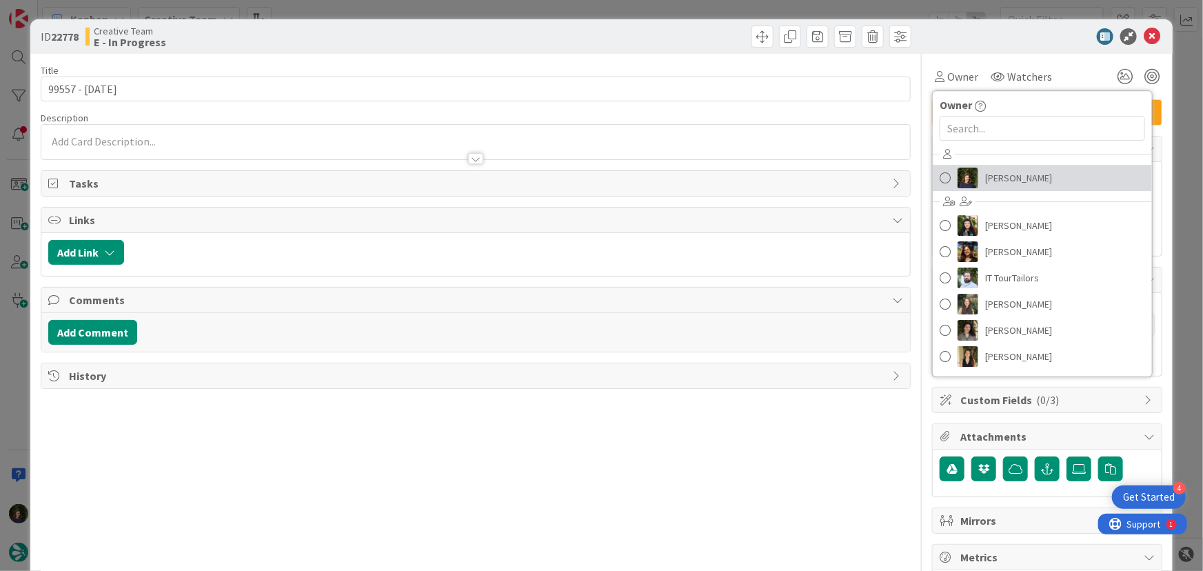
click at [998, 189] on link "[PERSON_NAME]" at bounding box center [1042, 178] width 219 height 26
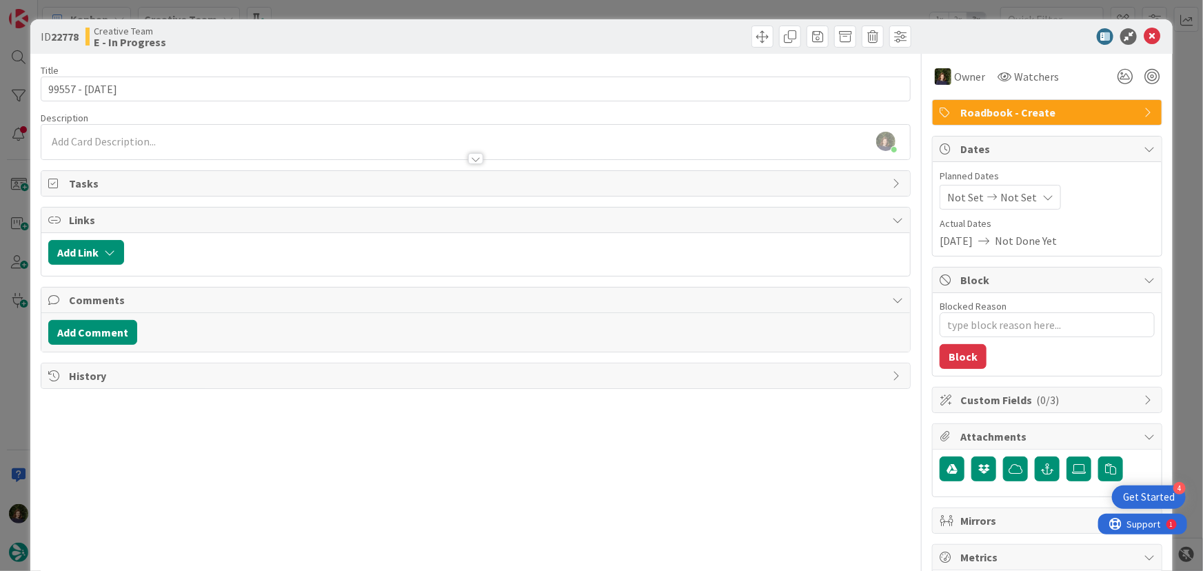
click at [124, 139] on div "[PERSON_NAME] joined 12 m ago" at bounding box center [476, 142] width 870 height 34
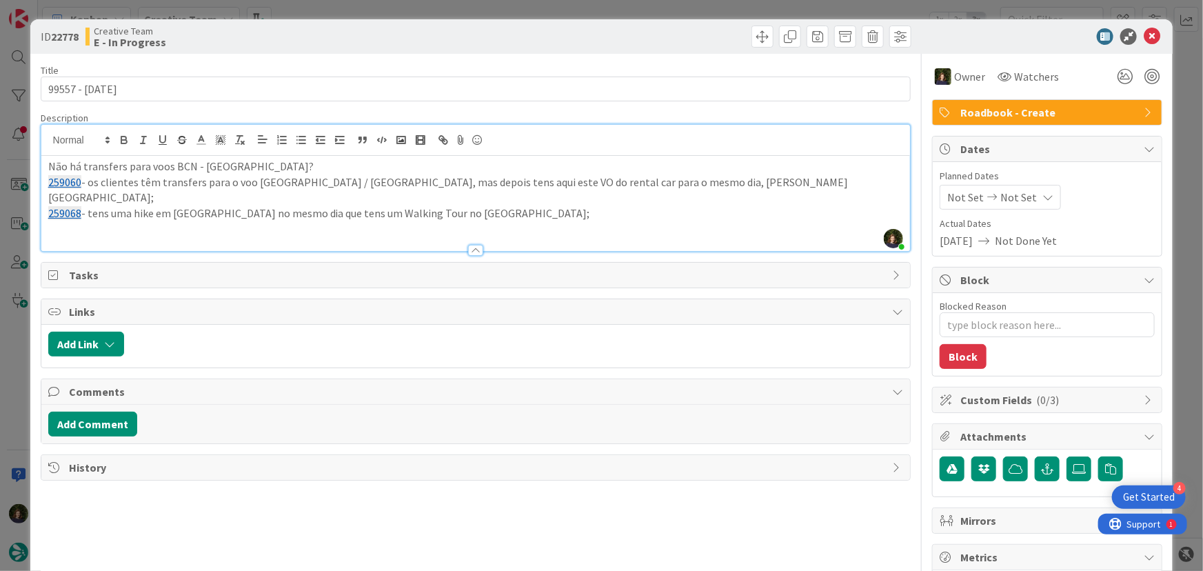
click at [497, 206] on p "259068 - tens uma hike em [GEOGRAPHIC_DATA] no mesmo dia que tens um Walking To…" at bounding box center [476, 214] width 856 height 16
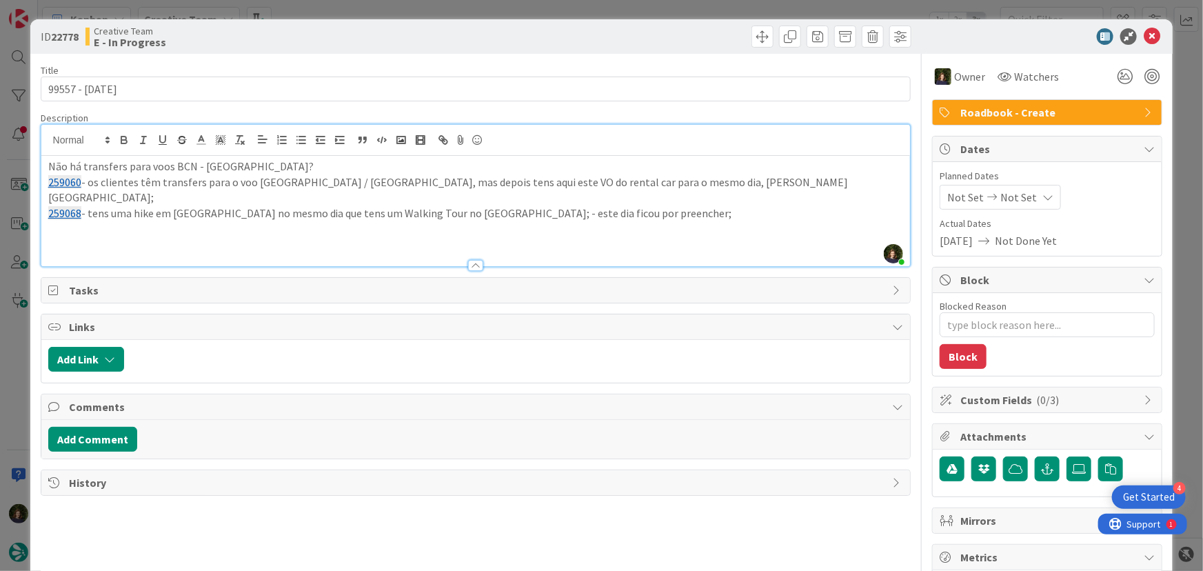
click at [646, 221] on p at bounding box center [476, 229] width 856 height 16
click at [470, 206] on p "259068 - tens uma hike em [GEOGRAPHIC_DATA] no mesmo dia que tens um Walking To…" at bounding box center [476, 214] width 856 height 16
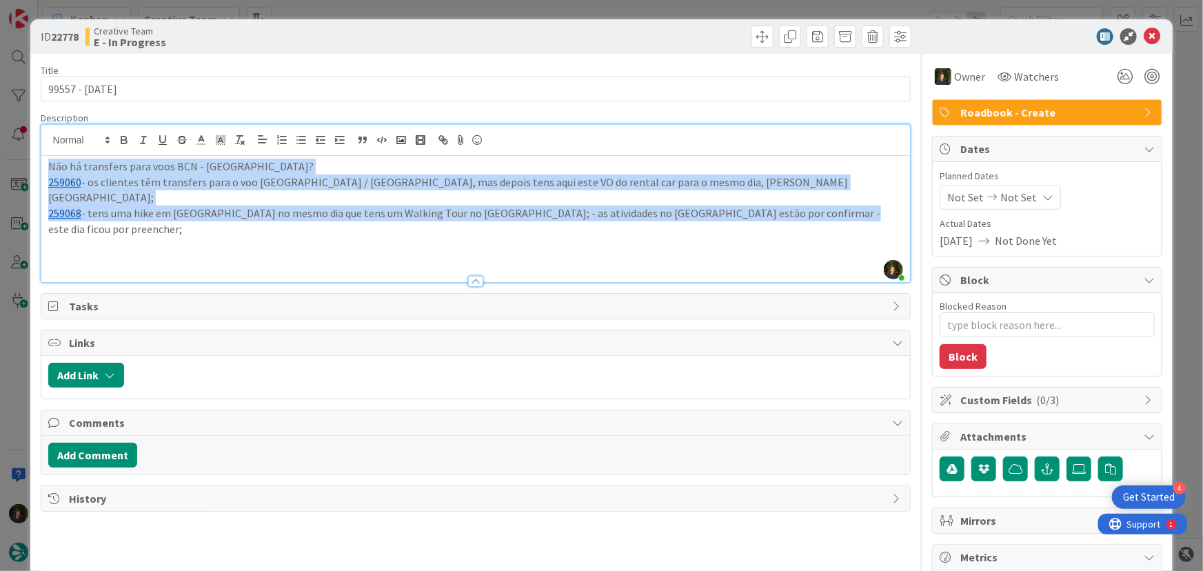
drag, startPoint x: 834, startPoint y: 199, endPoint x: 40, endPoint y: 172, distance: 794.3
click at [41, 172] on div "[PERSON_NAME] joined 31 m ago Não há transfers para voos BCN - [GEOGRAPHIC_DATA…" at bounding box center [476, 203] width 871 height 159
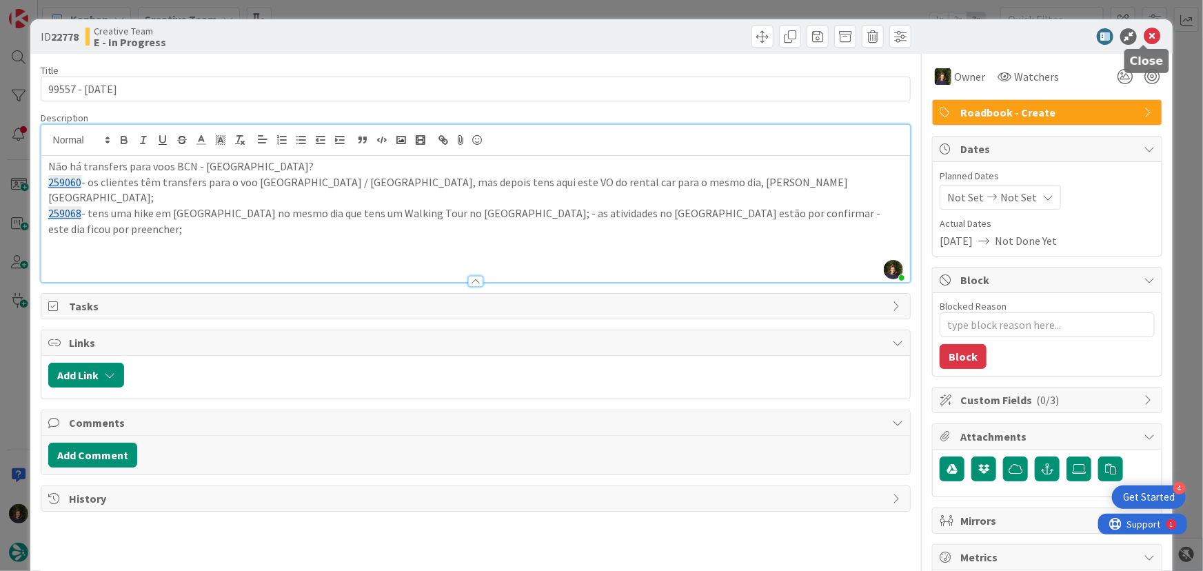
drag, startPoint x: 1148, startPoint y: 37, endPoint x: 1112, endPoint y: 62, distance: 44.6
click at [1147, 37] on icon at bounding box center [1152, 36] width 17 height 17
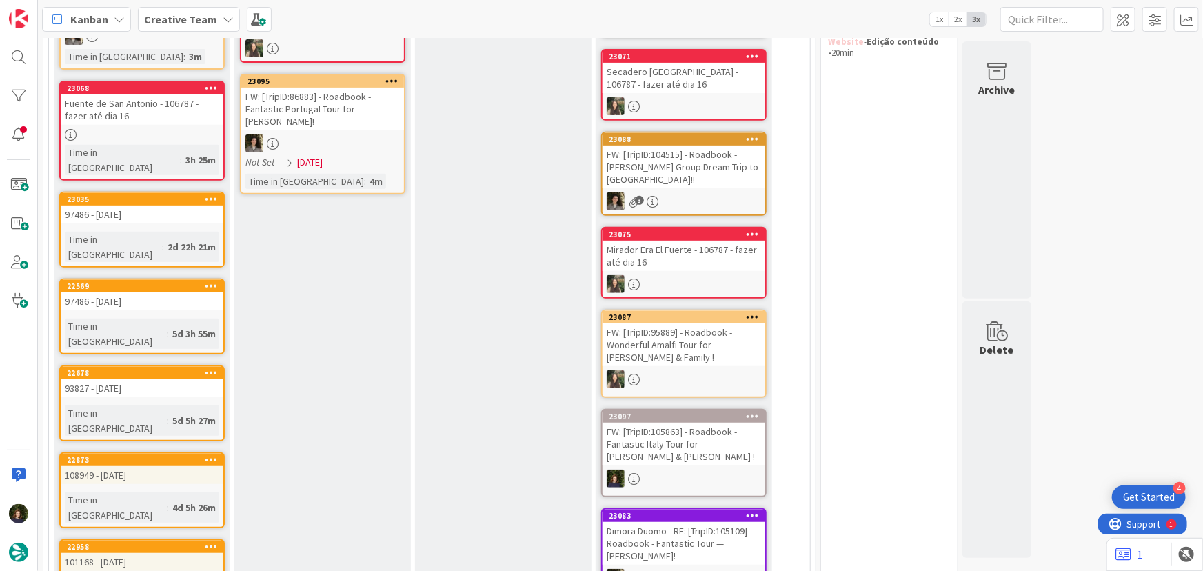
scroll to position [62, 0]
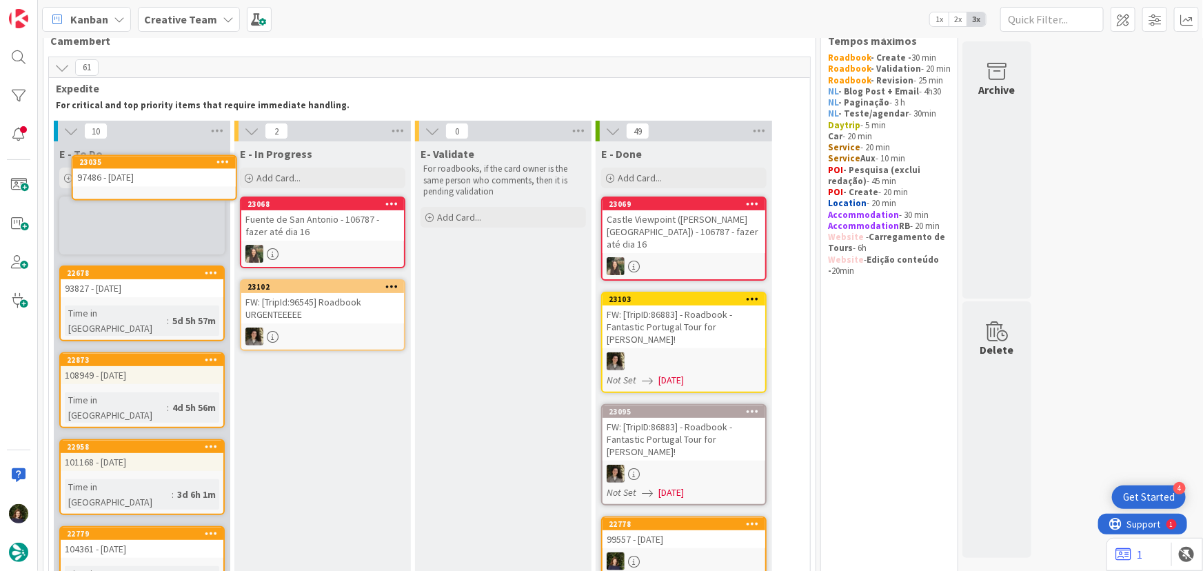
scroll to position [29, 0]
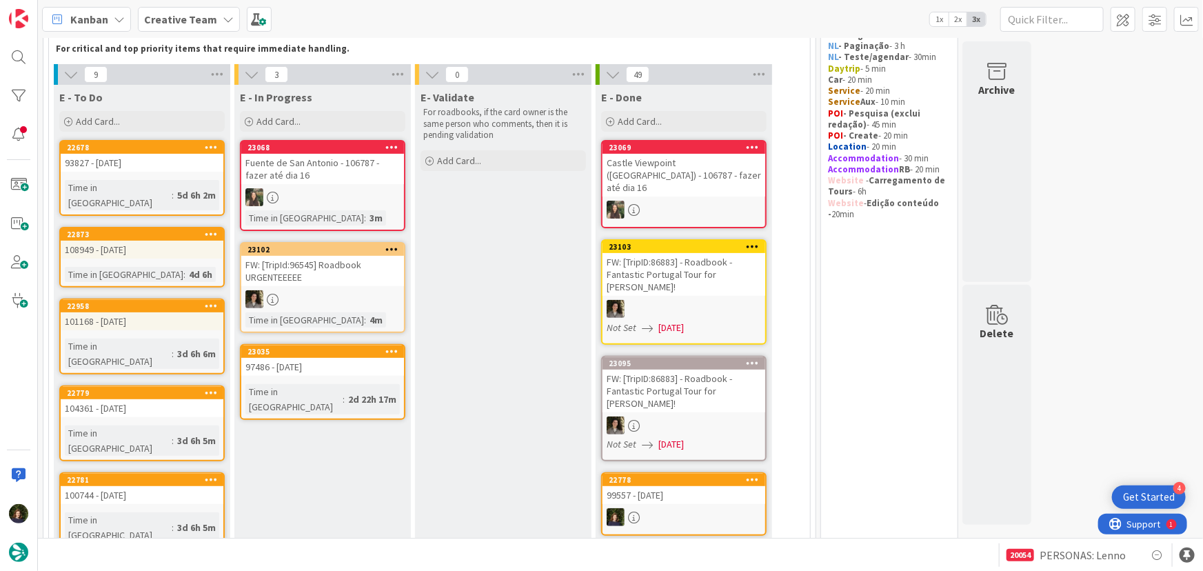
scroll to position [96, 0]
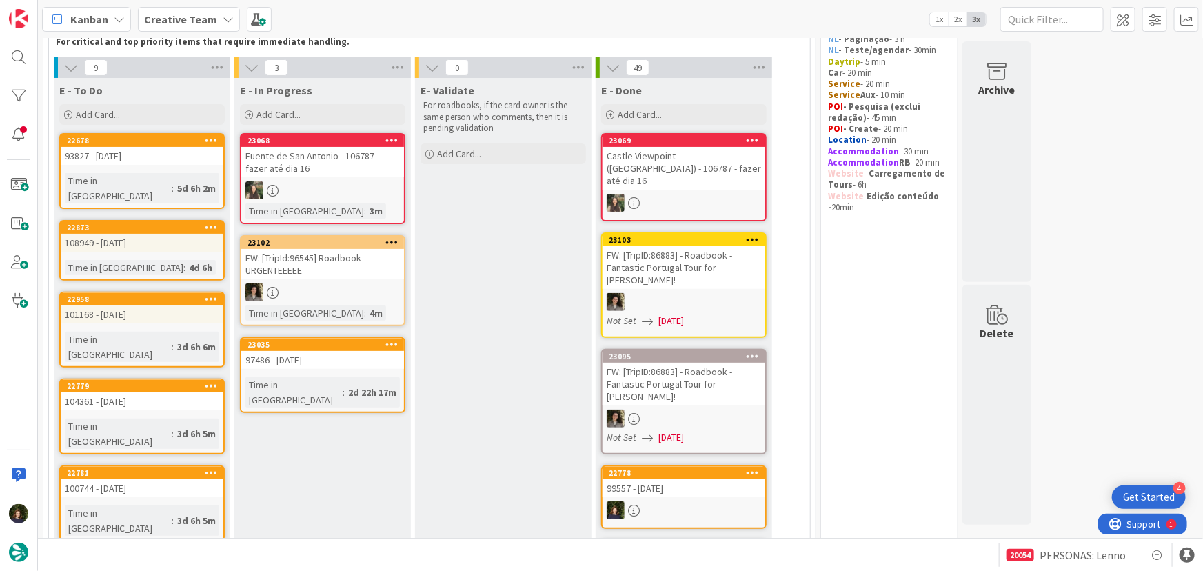
click at [345, 385] on div "2d 22h 17m" at bounding box center [372, 392] width 55 height 15
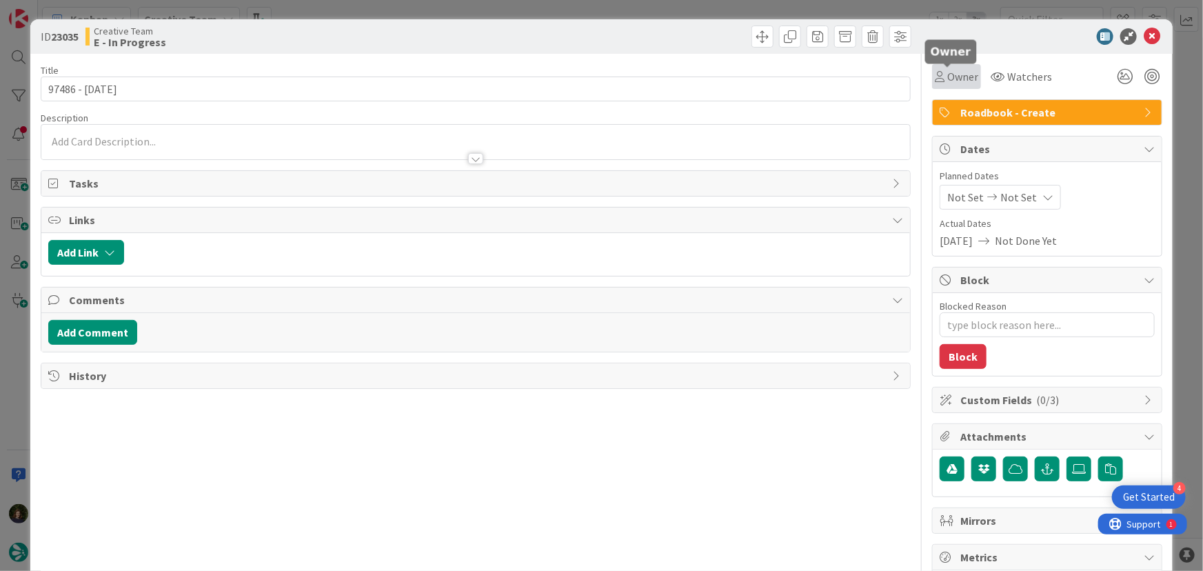
click at [948, 74] on span "Owner" at bounding box center [963, 76] width 31 height 17
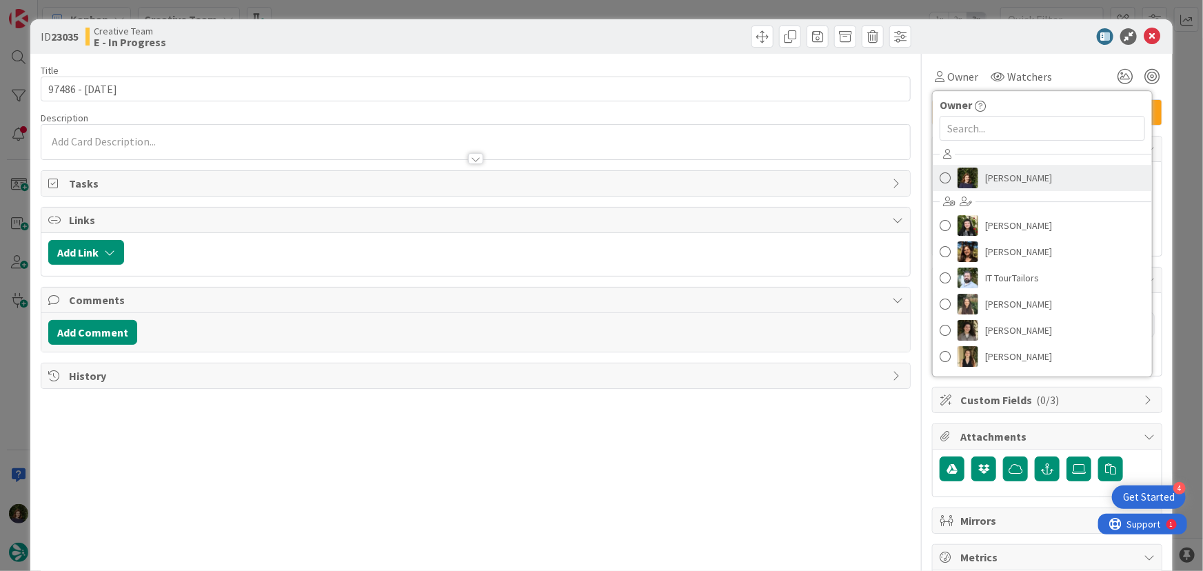
click at [1005, 174] on span "[PERSON_NAME]" at bounding box center [1019, 178] width 67 height 21
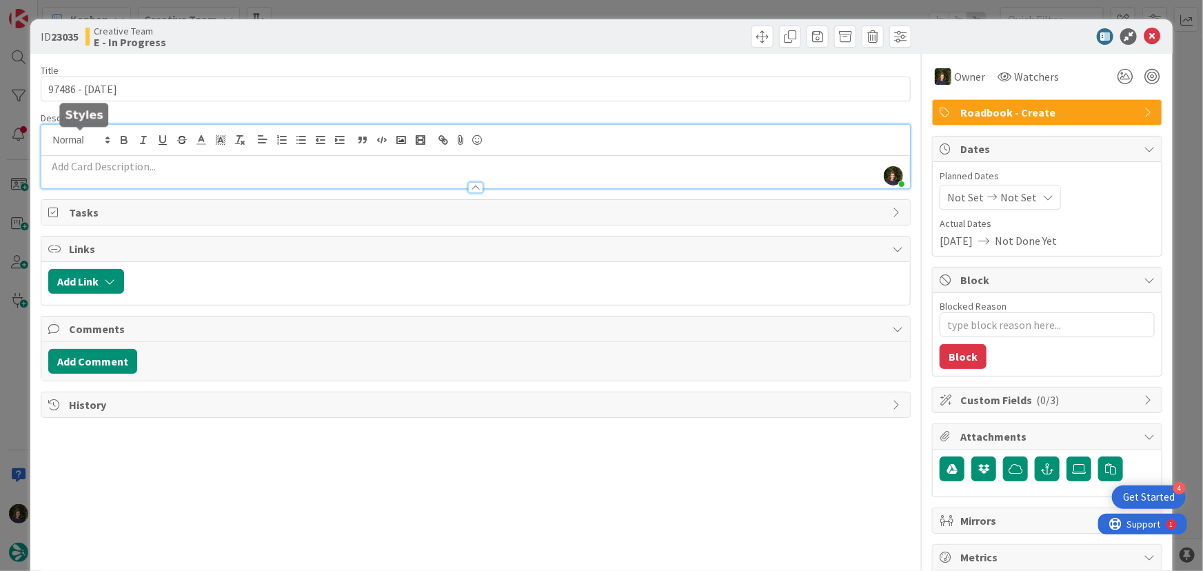
click at [109, 141] on div "Margarida Carvalho joined 8 m ago" at bounding box center [476, 156] width 870 height 63
paste div
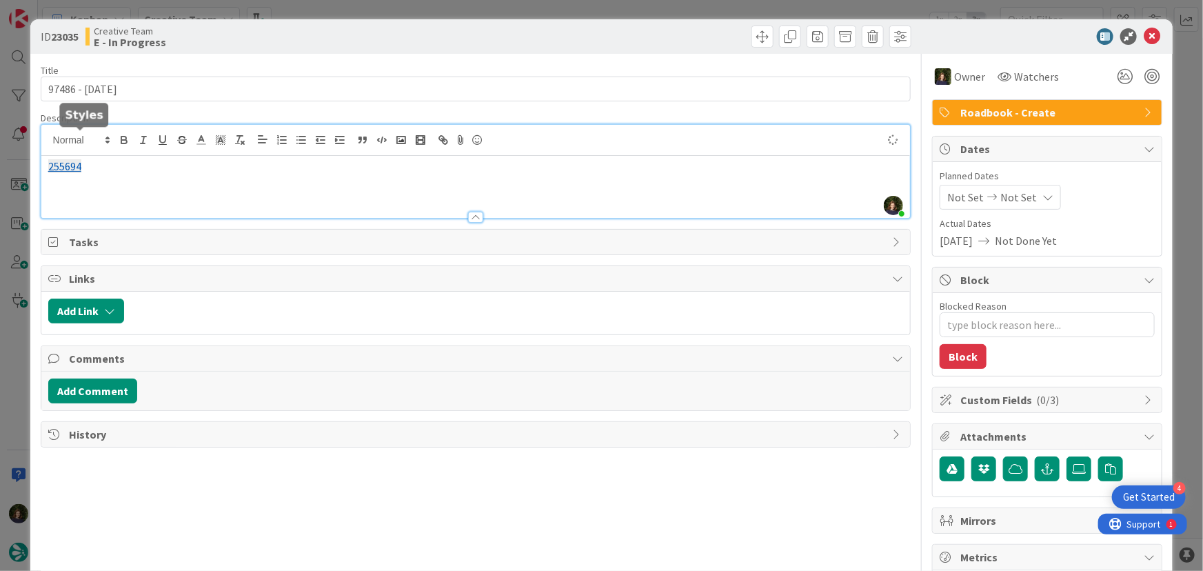
type textarea "x"
click at [133, 166] on p "255694 & 255695 - por reservar;" at bounding box center [476, 167] width 856 height 16
click at [165, 184] on p "255697 , 255698 , 255699 - por reservar;" at bounding box center [476, 182] width 856 height 16
click at [85, 199] on div "255694 & 255695 - train & transfer por reservar; 255697 , 255698 , 255699 - tra…" at bounding box center [476, 187] width 870 height 62
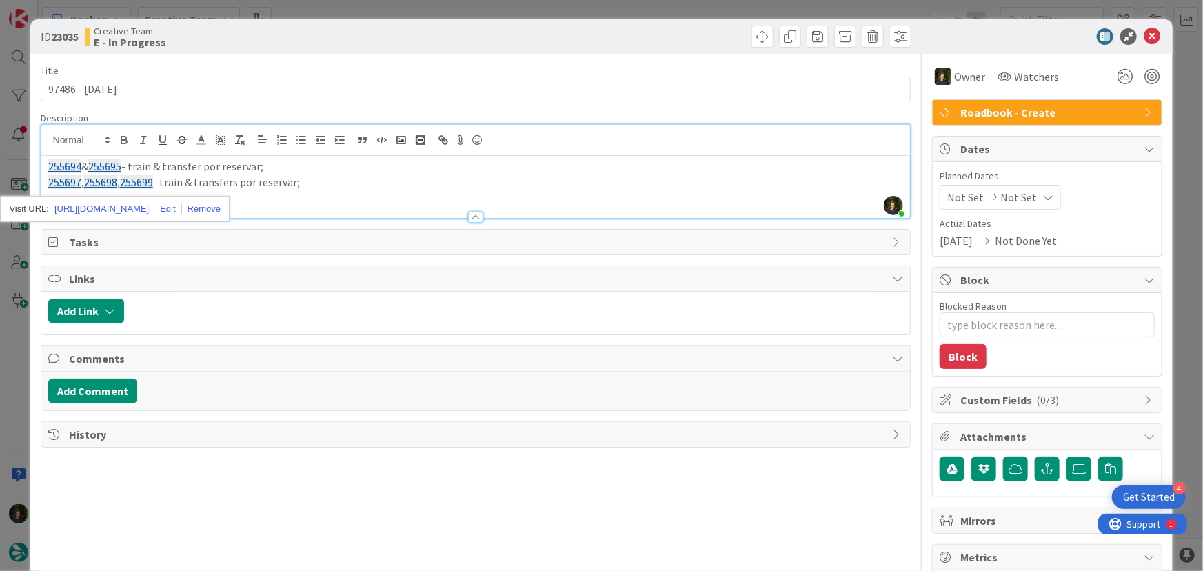
click at [294, 192] on div "255694 & 255695 - train & transfer por reservar; 255697 , 255698 , 255699 - tra…" at bounding box center [476, 187] width 870 height 62
click at [343, 192] on div "255694 & 255695 - train & transfer por reservar; 255697 , 255698 , 255699 - tra…" at bounding box center [476, 187] width 870 height 62
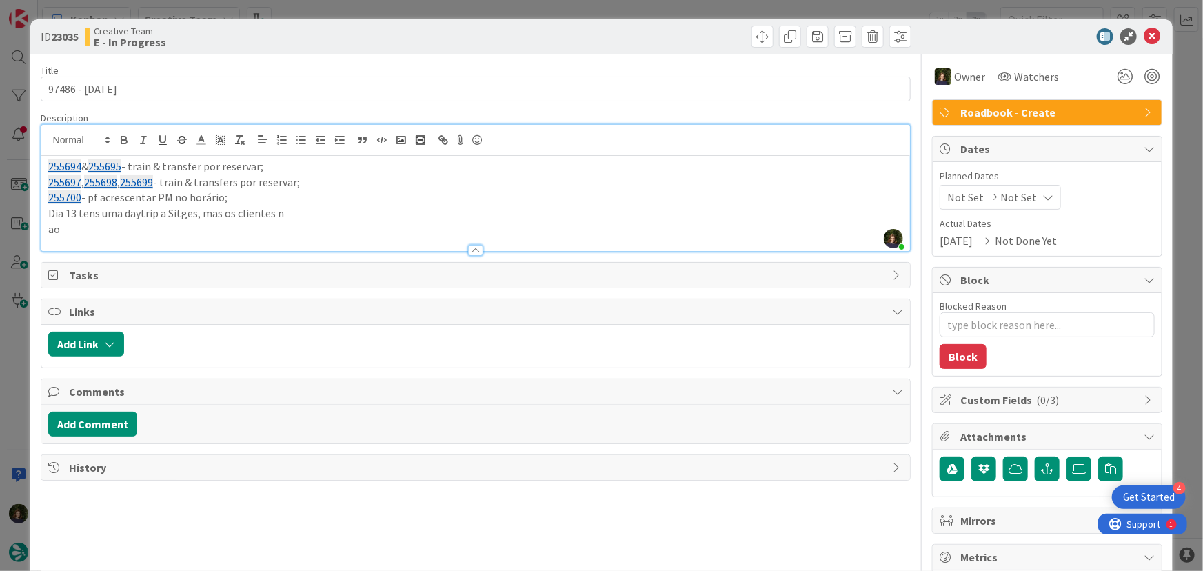
click at [111, 231] on p "ao" at bounding box center [476, 229] width 856 height 16
click at [584, 210] on p "Dia 13 tens uma daytrip a Sitges, mas os clientes não têm carro - é para manter…" at bounding box center [476, 214] width 856 height 16
click at [686, 214] on p "Dia 13 tens uma daytrip a Sitges, mas os clientes não têm carro - é para manter…" at bounding box center [476, 214] width 856 height 16
click at [732, 210] on p "Dia 13 tens uma daytrip a Sitges, mas os clientes não têm carro - é para manter…" at bounding box center [476, 214] width 856 height 16
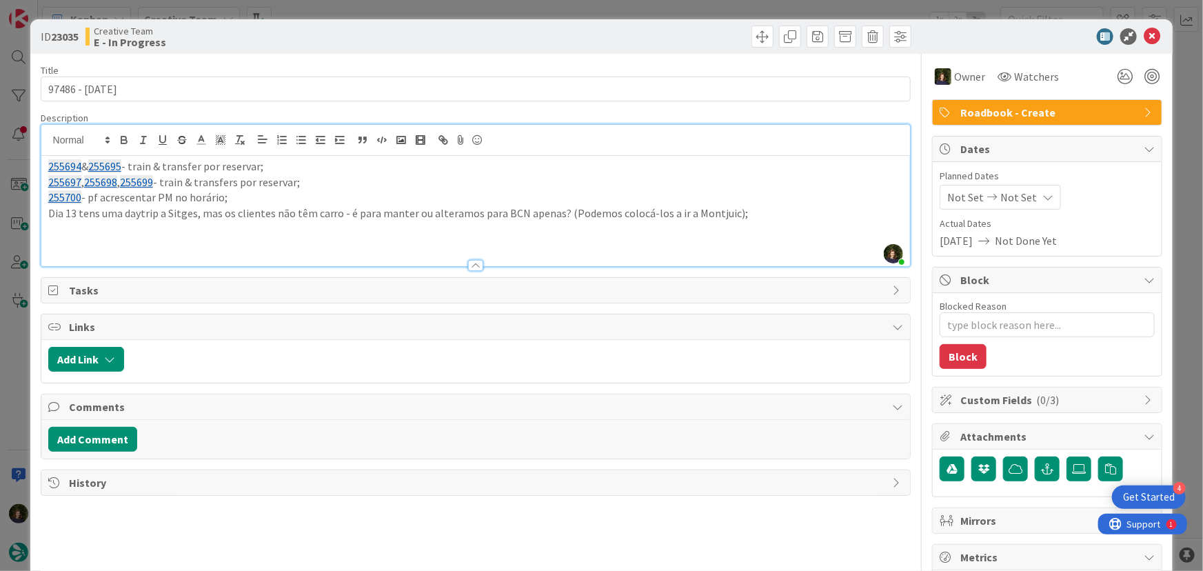
type textarea "x"
